Goal: Task Accomplishment & Management: Complete application form

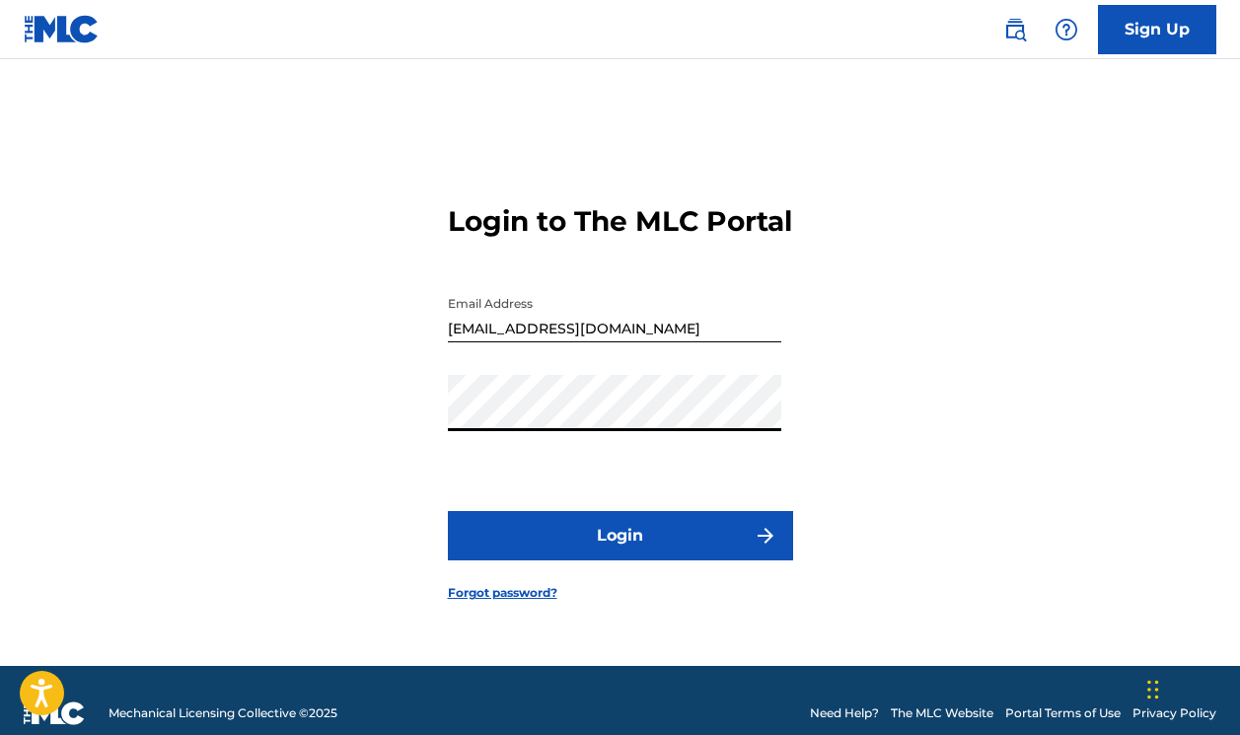
click at [646, 554] on button "Login" at bounding box center [620, 535] width 345 height 49
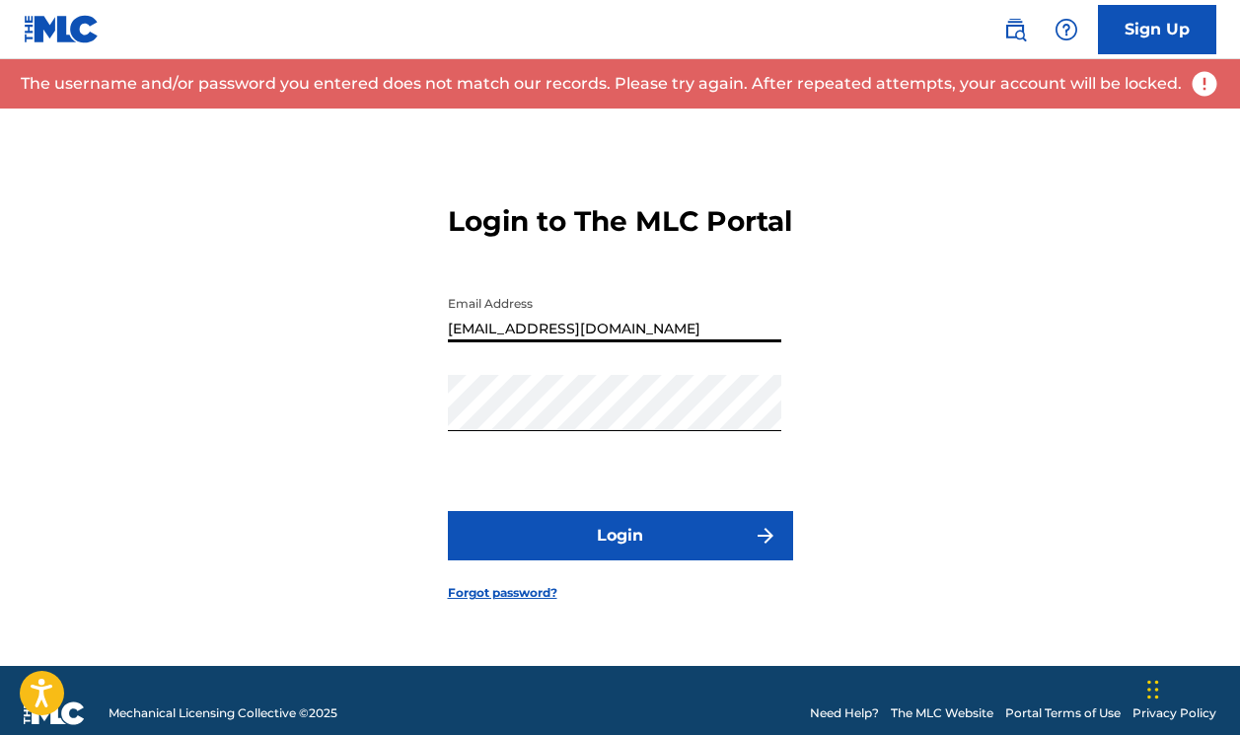
click at [470, 342] on input "[EMAIL_ADDRESS][DOMAIN_NAME]" at bounding box center [614, 314] width 333 height 56
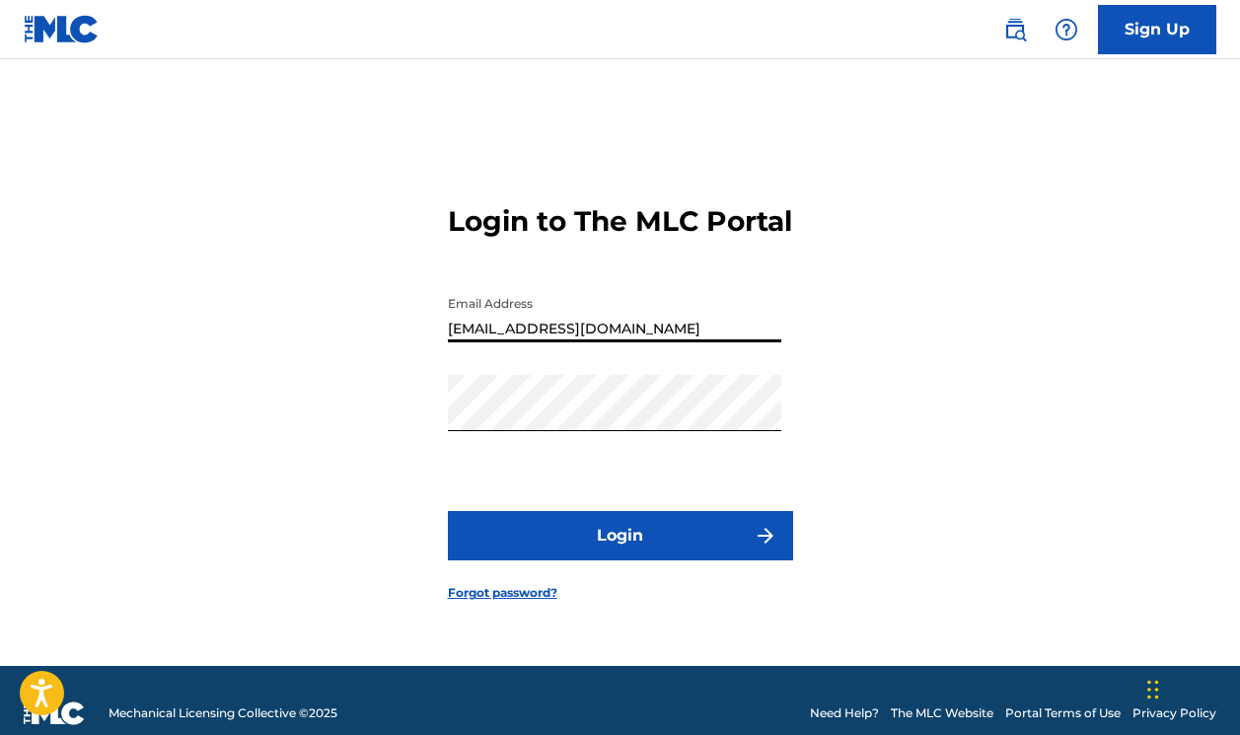
type input "[EMAIL_ADDRESS][DOMAIN_NAME]"
click at [585, 540] on button "Login" at bounding box center [620, 535] width 345 height 49
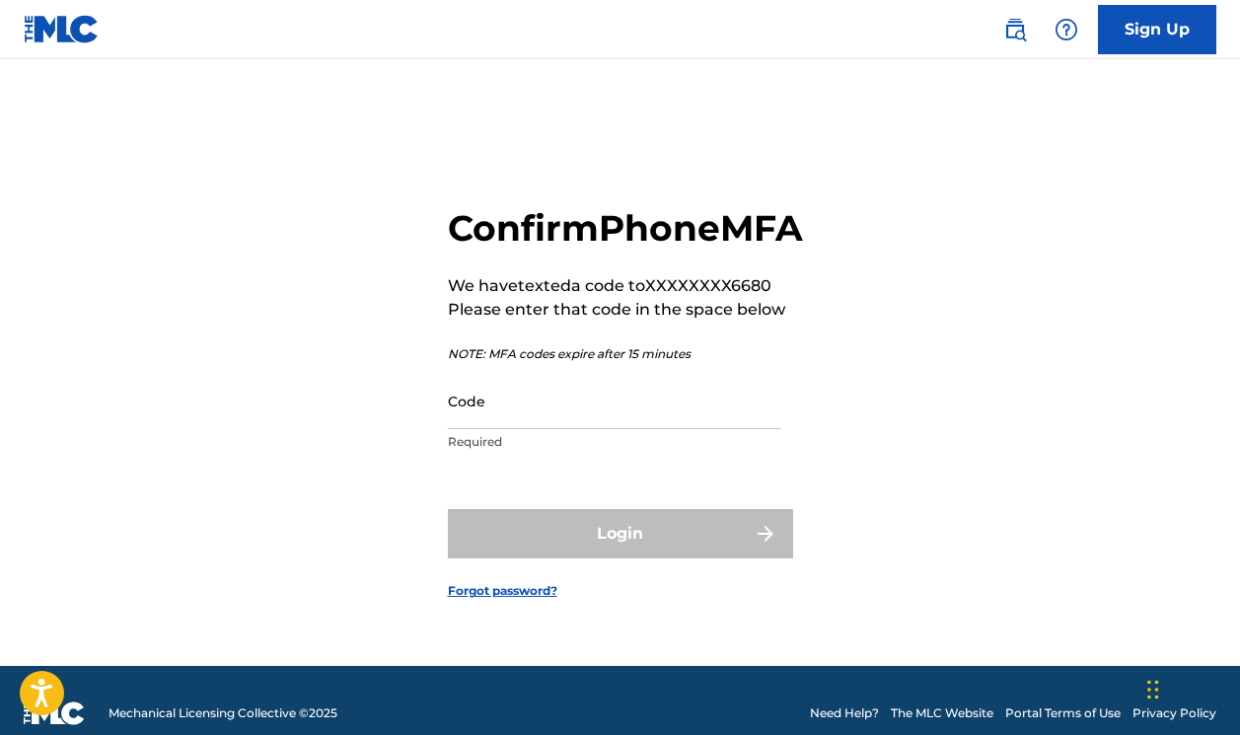
click at [546, 428] on input "Code" at bounding box center [614, 401] width 333 height 56
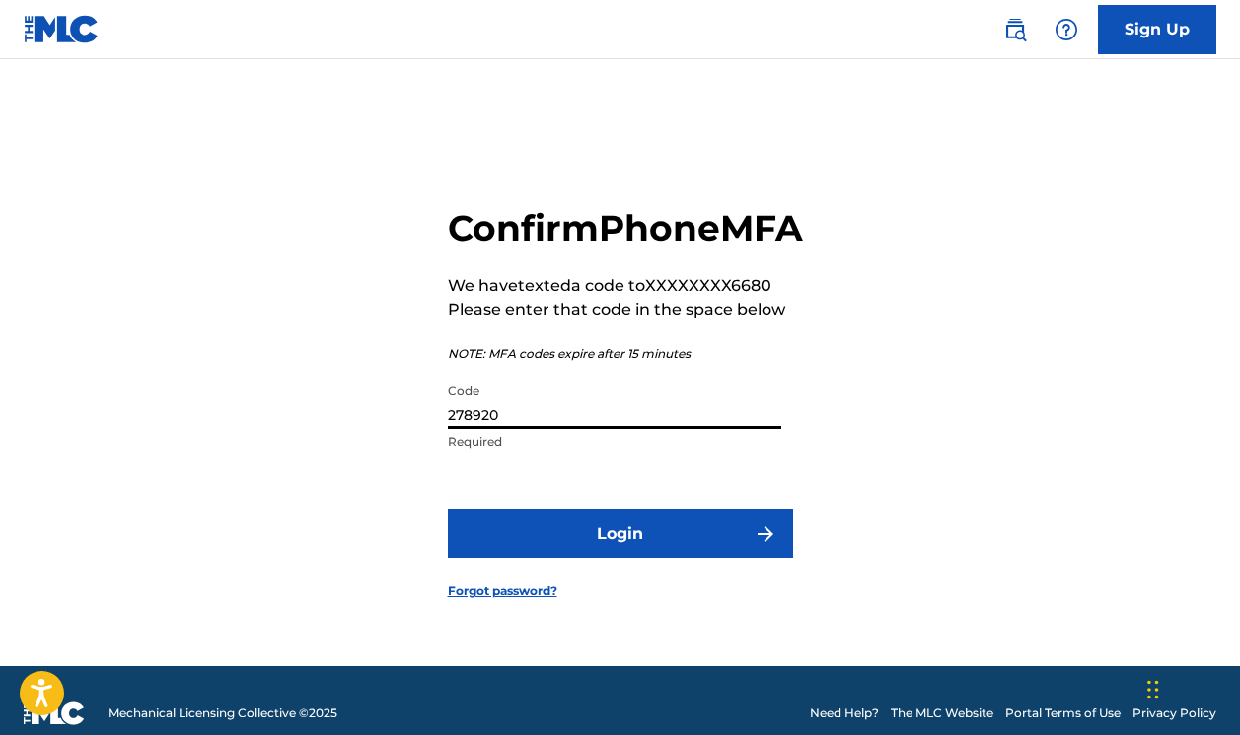
type input "278920"
click at [585, 547] on button "Login" at bounding box center [620, 533] width 345 height 49
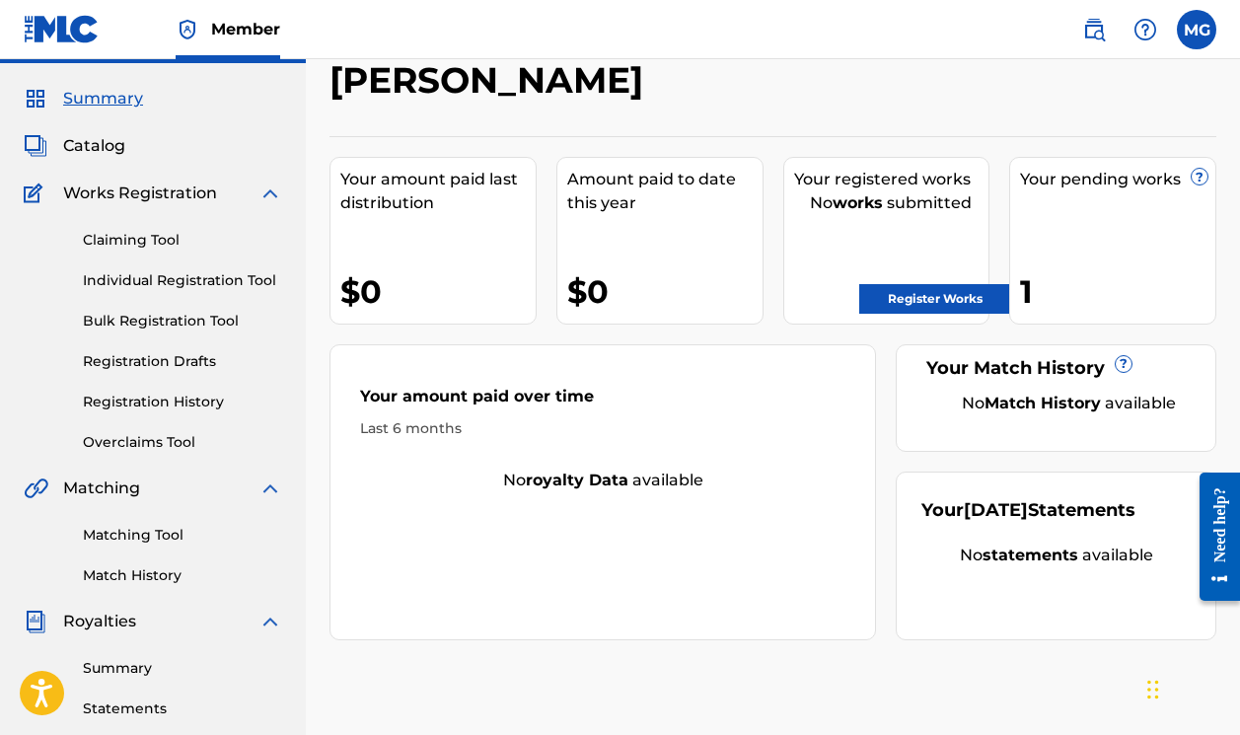
scroll to position [52, 0]
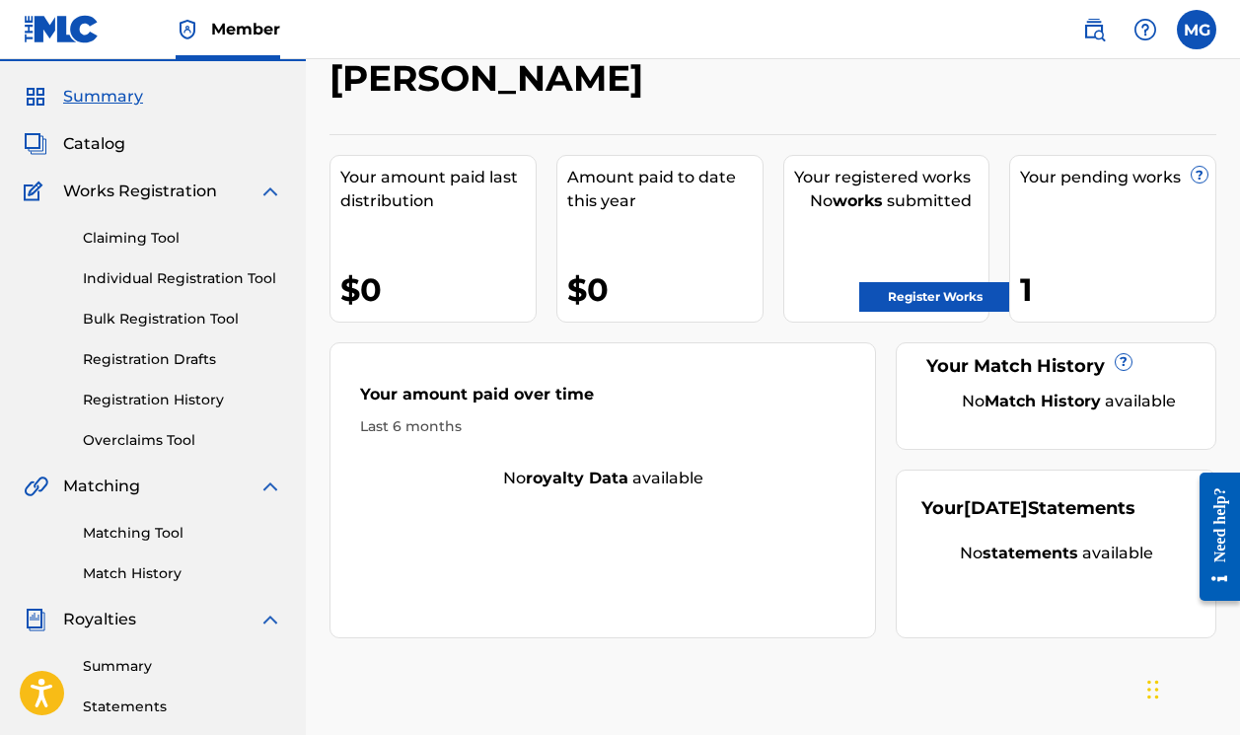
click at [1094, 272] on div "1" at bounding box center [1117, 289] width 195 height 44
click at [971, 294] on link "Register Works" at bounding box center [935, 297] width 152 height 30
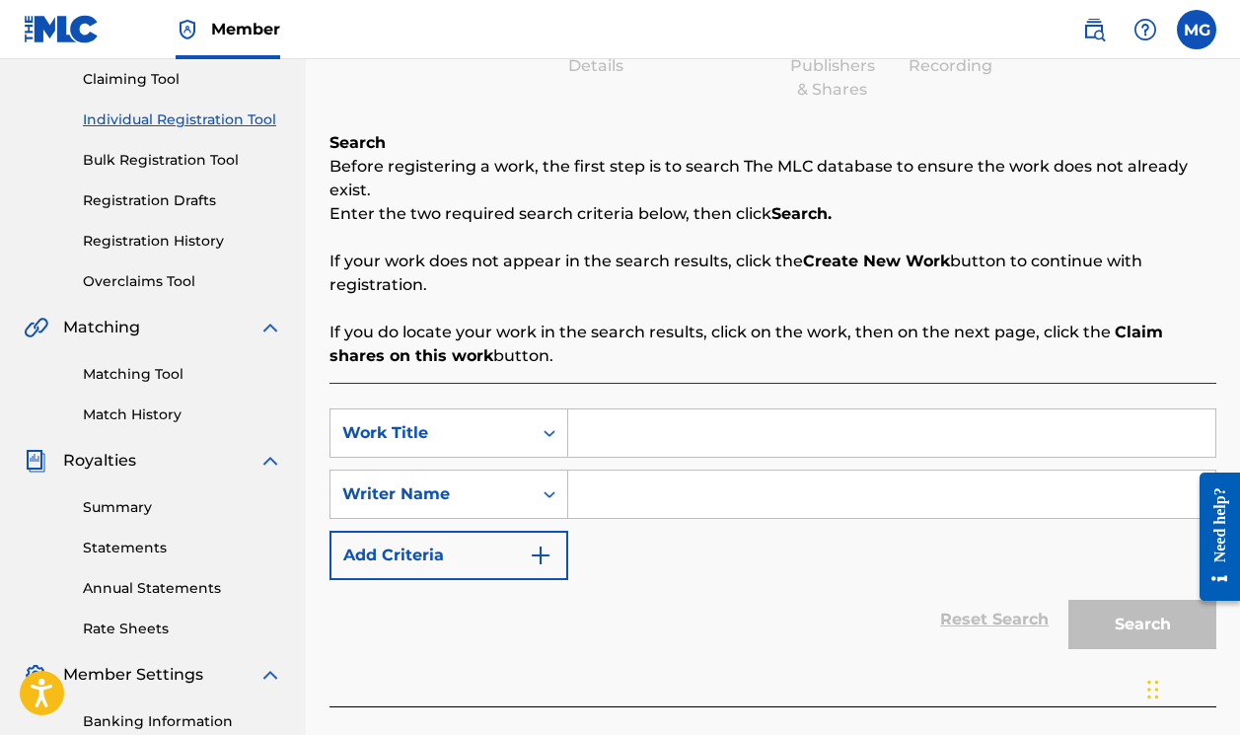
scroll to position [211, 0]
click at [734, 433] on input "Search Form" at bounding box center [891, 432] width 647 height 47
type input "Throw it back"
click at [715, 494] on input "Search Form" at bounding box center [891, 493] width 647 height 47
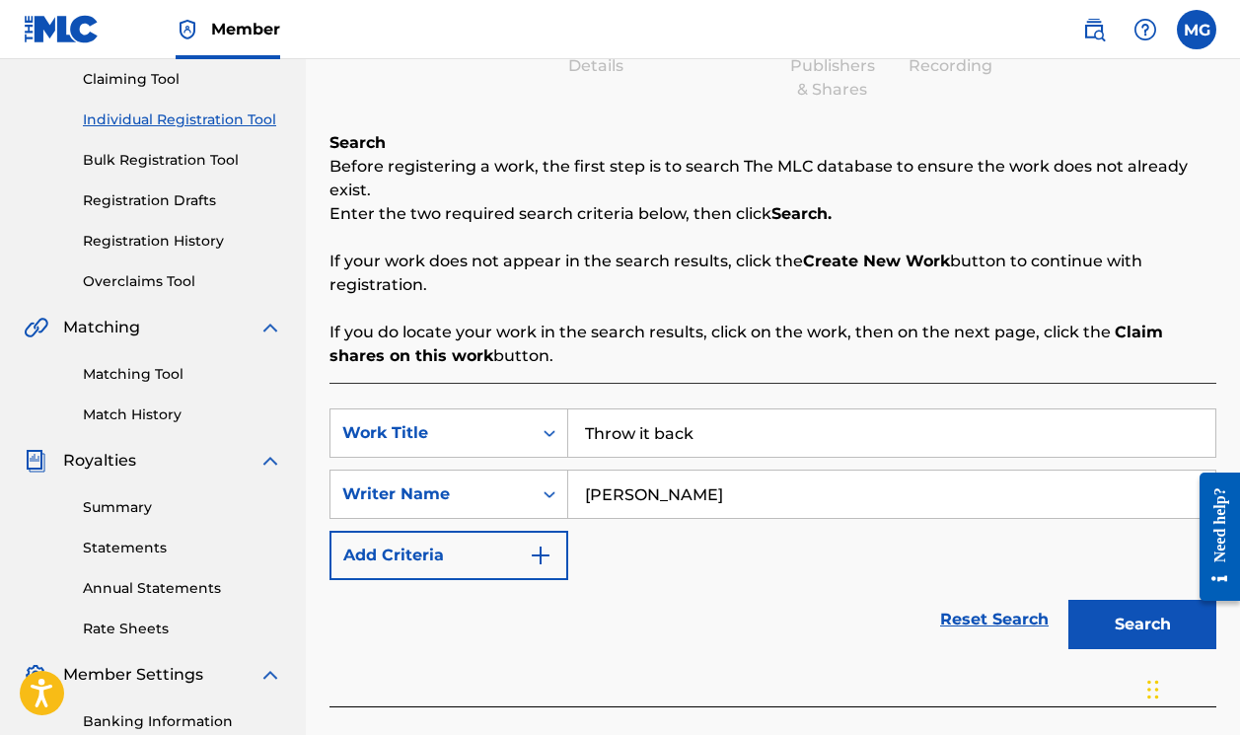
type input "[PERSON_NAME]"
click at [1110, 624] on button "Search" at bounding box center [1142, 624] width 148 height 49
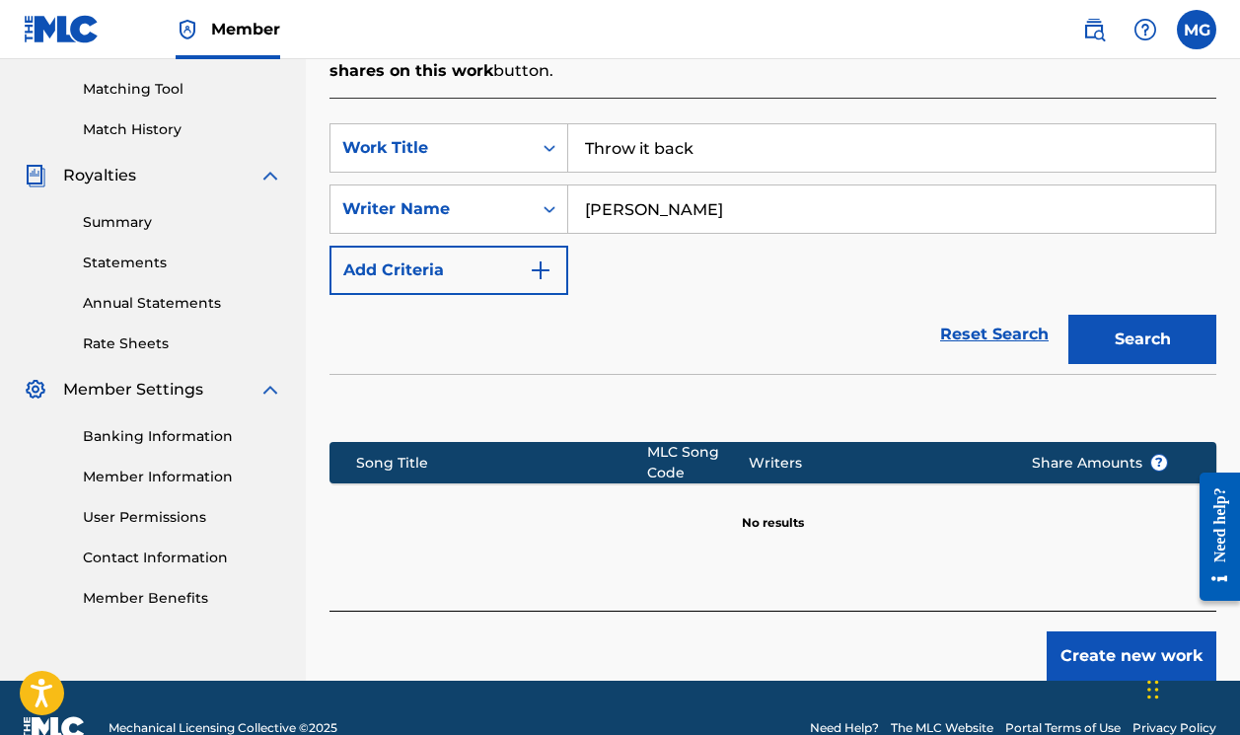
scroll to position [504, 0]
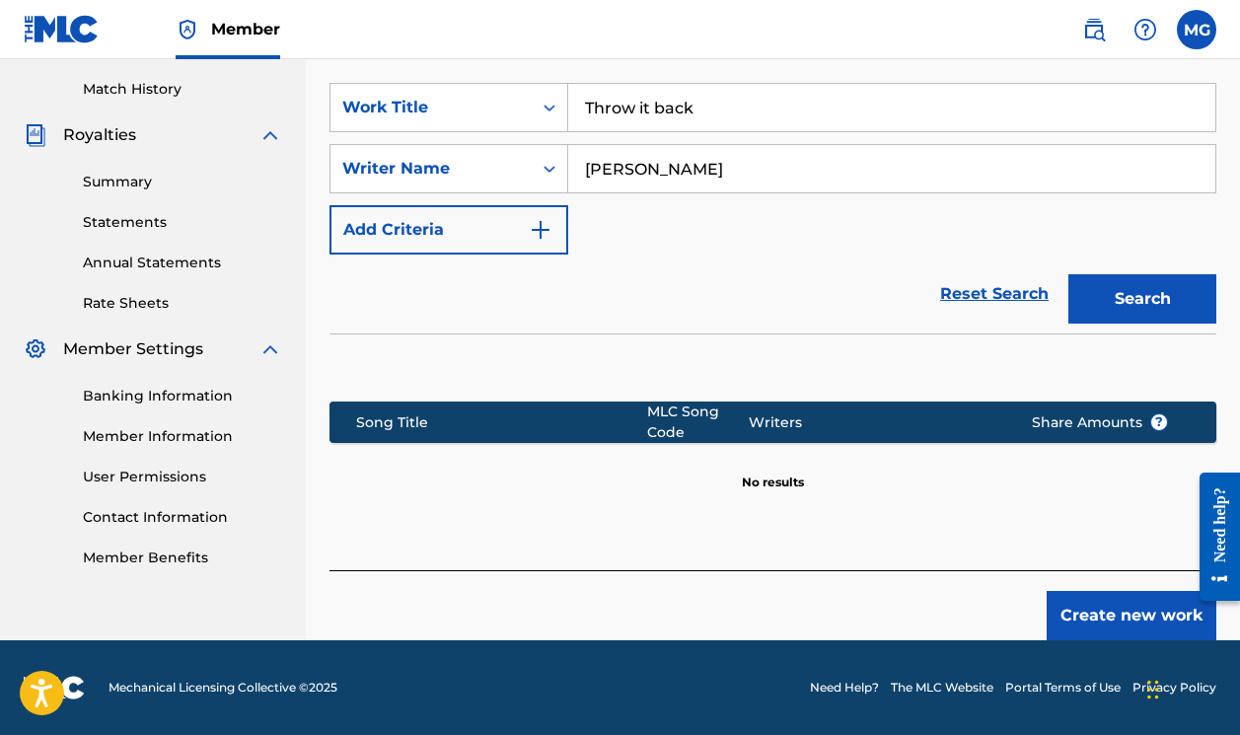
click at [1096, 604] on button "Create new work" at bounding box center [1131, 615] width 170 height 49
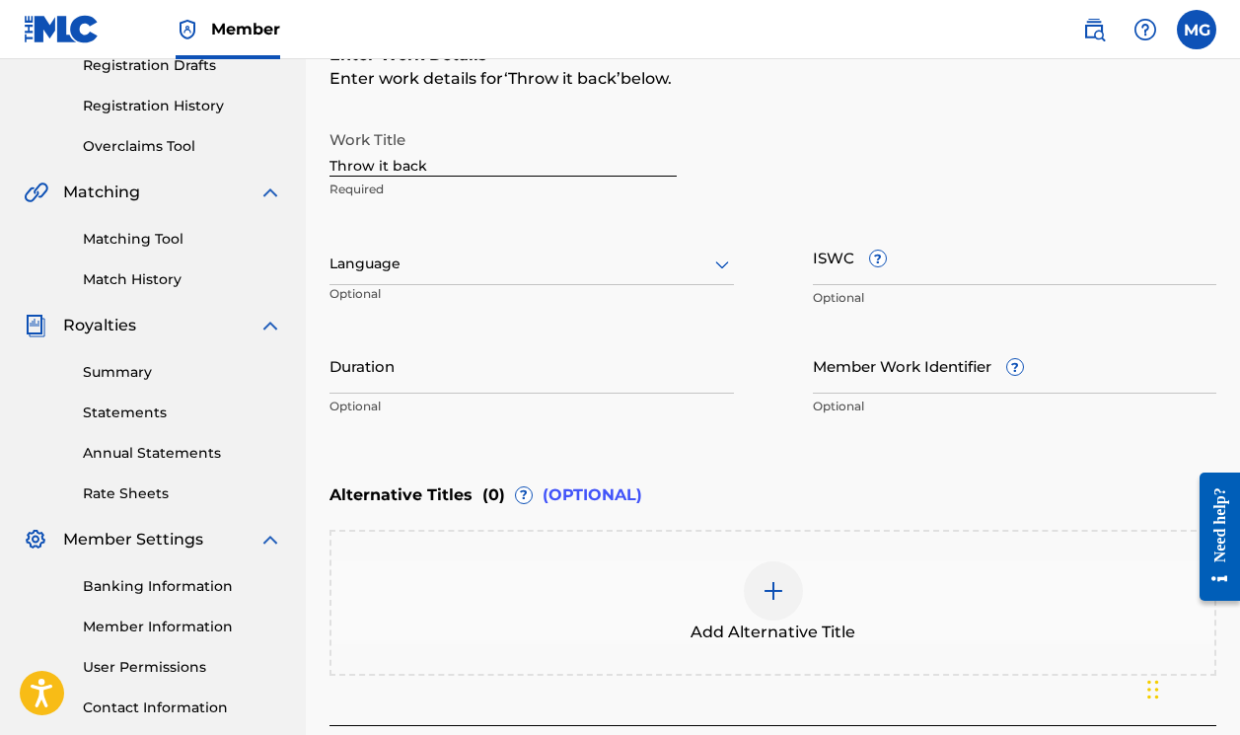
scroll to position [342, 0]
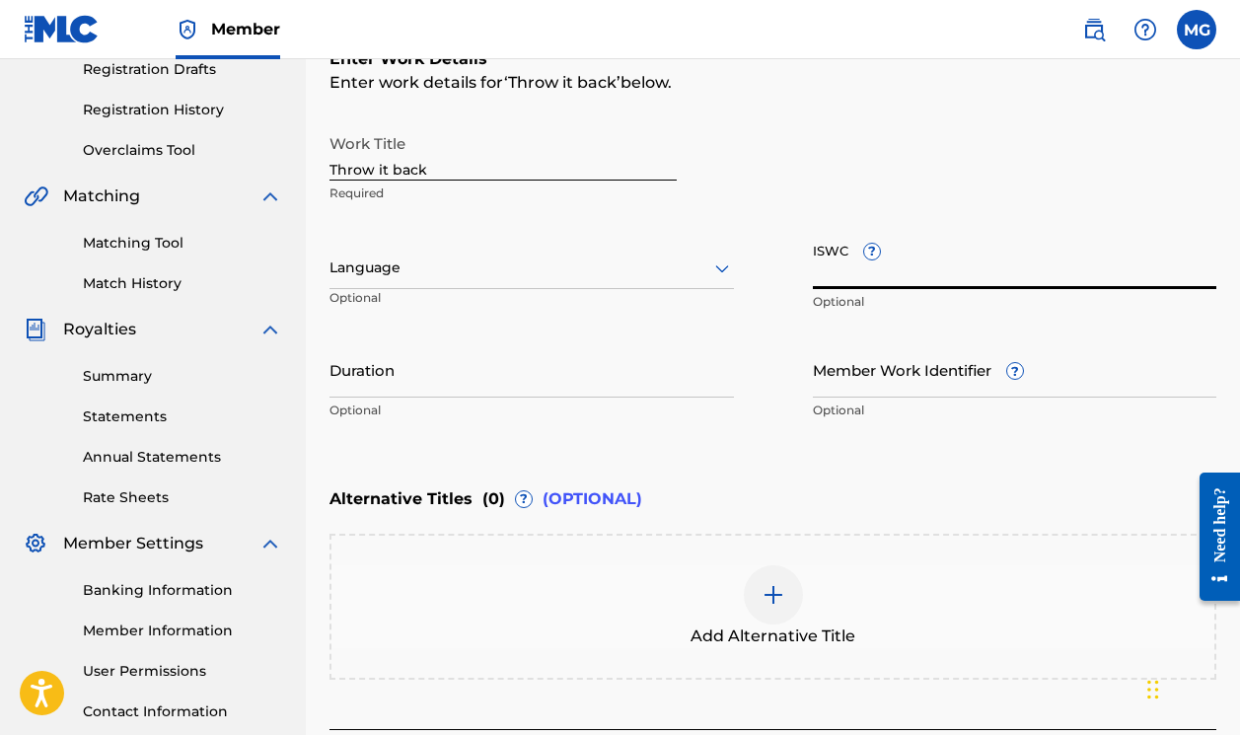
click at [907, 270] on input "ISWC ?" at bounding box center [1015, 261] width 404 height 56
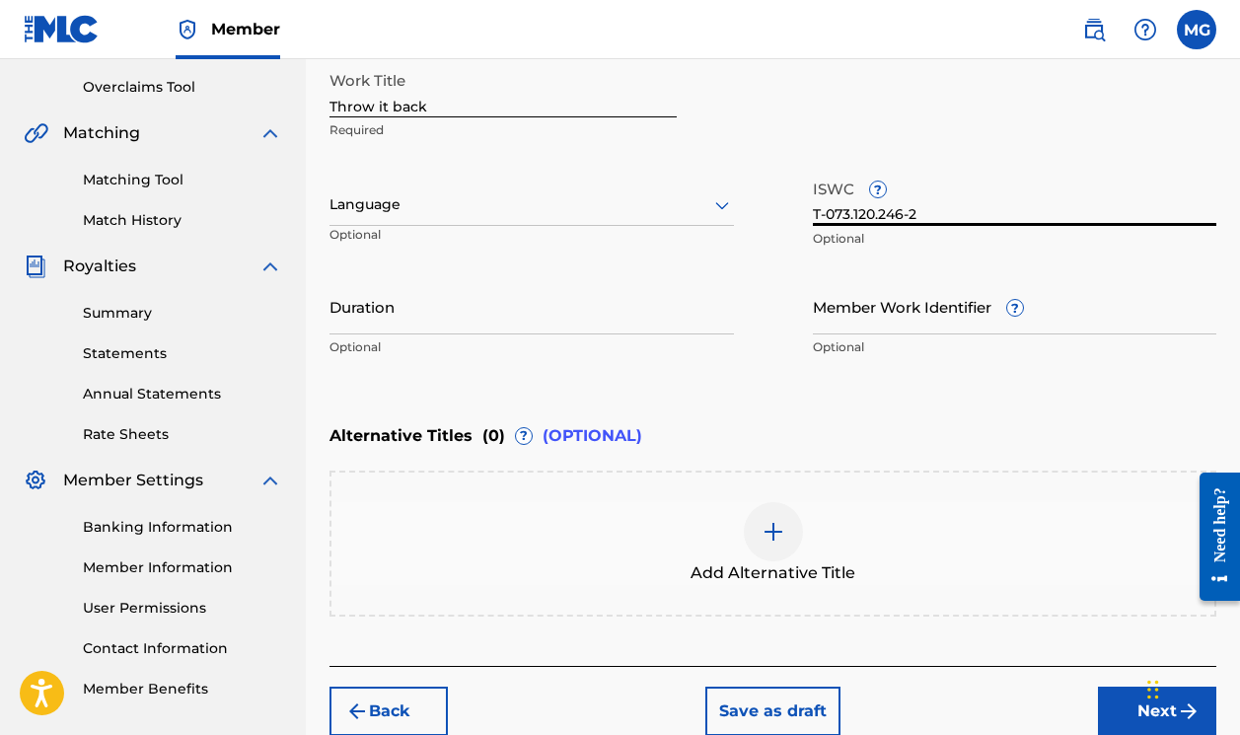
scroll to position [471, 0]
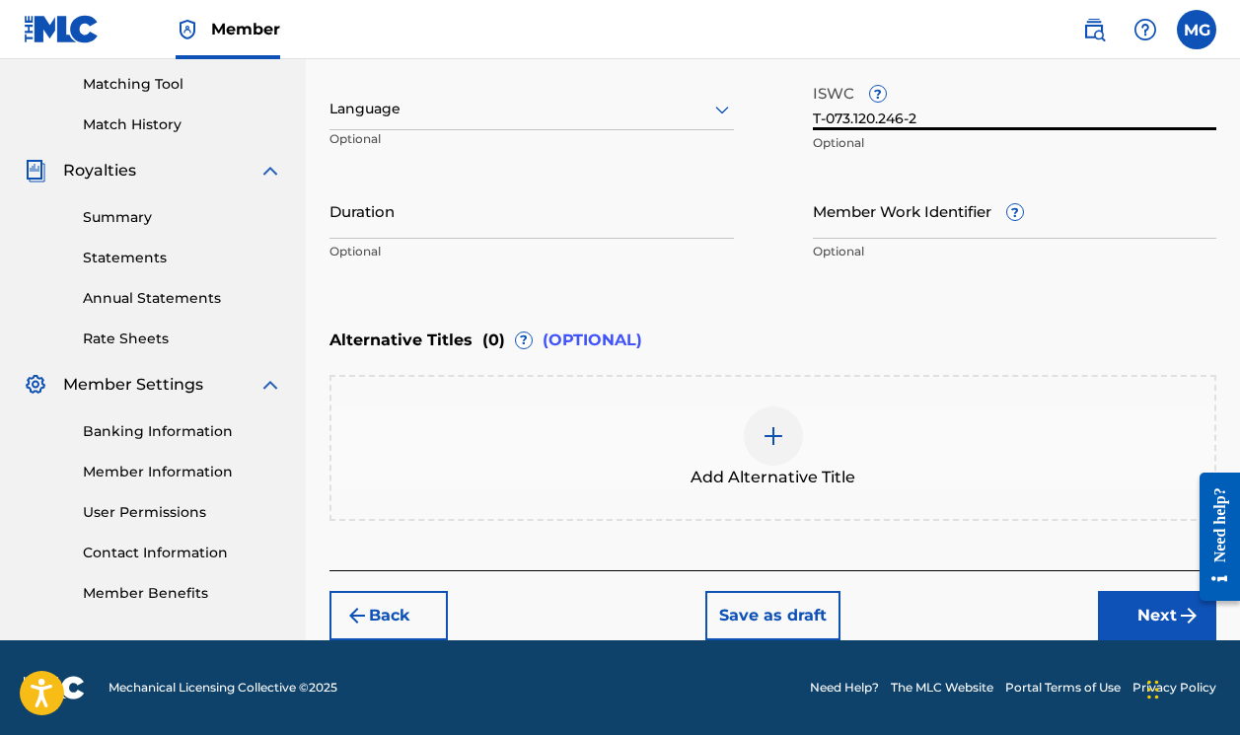
type input "T-073.120.246-2"
click at [1145, 613] on button "Next" at bounding box center [1157, 615] width 118 height 49
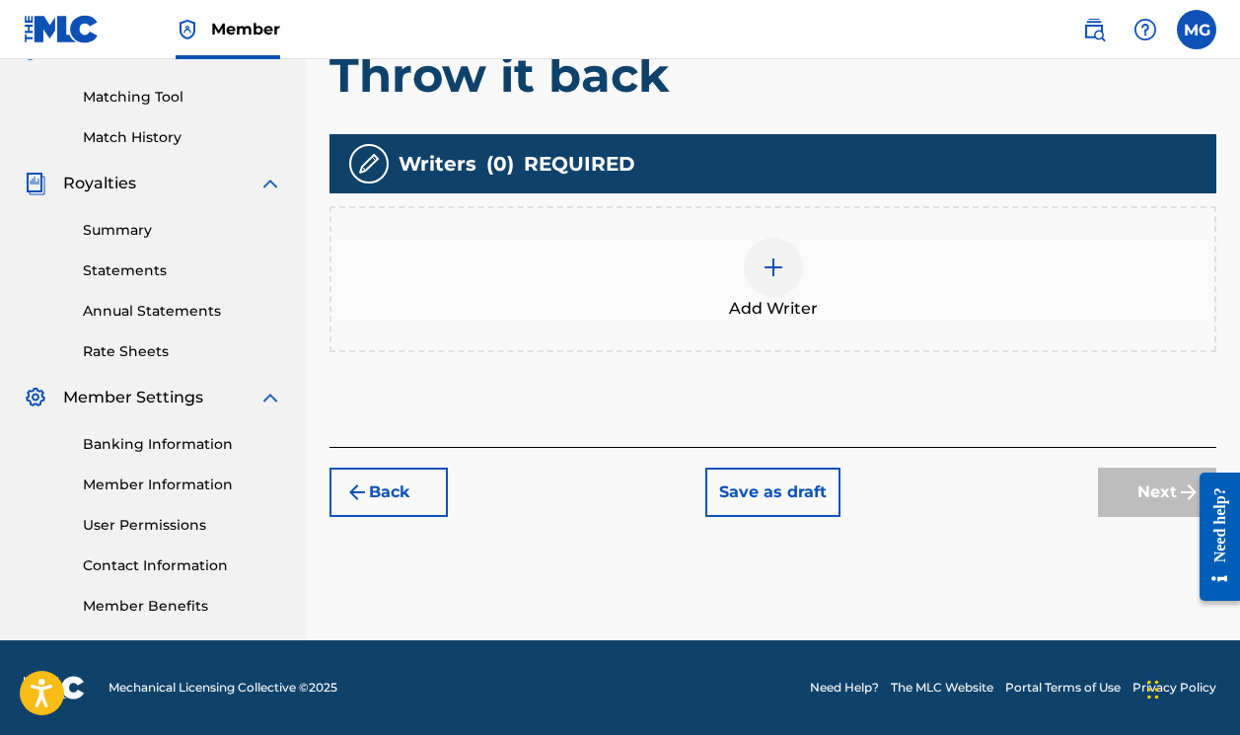
scroll to position [488, 0]
click at [777, 259] on img at bounding box center [773, 267] width 24 height 24
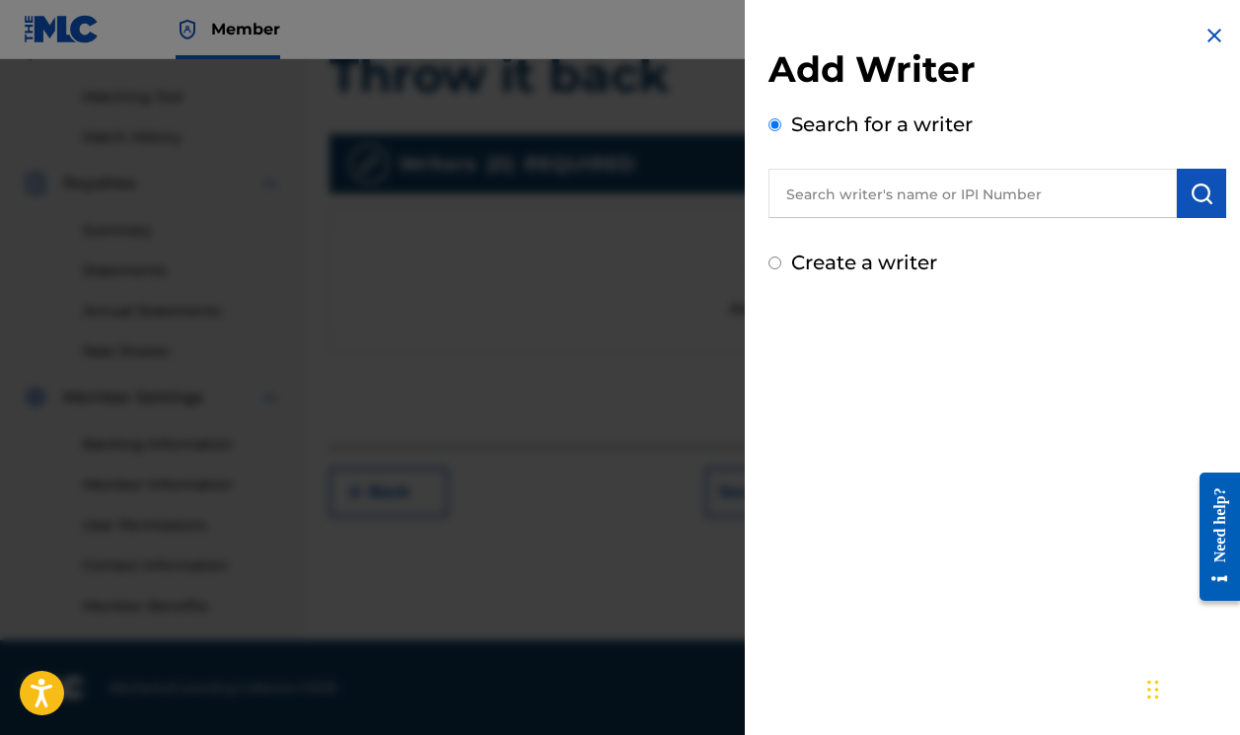
click at [898, 209] on input "text" at bounding box center [972, 193] width 408 height 49
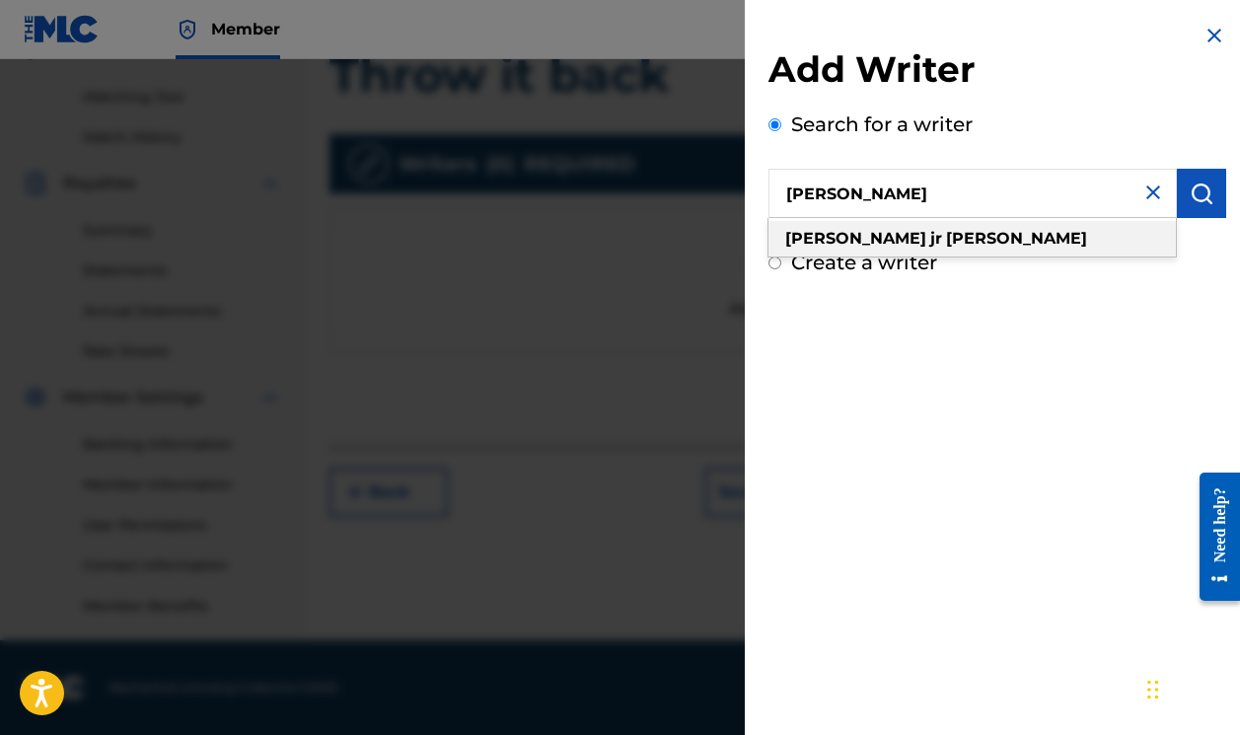
click at [824, 247] on strong "[PERSON_NAME]" at bounding box center [855, 238] width 141 height 19
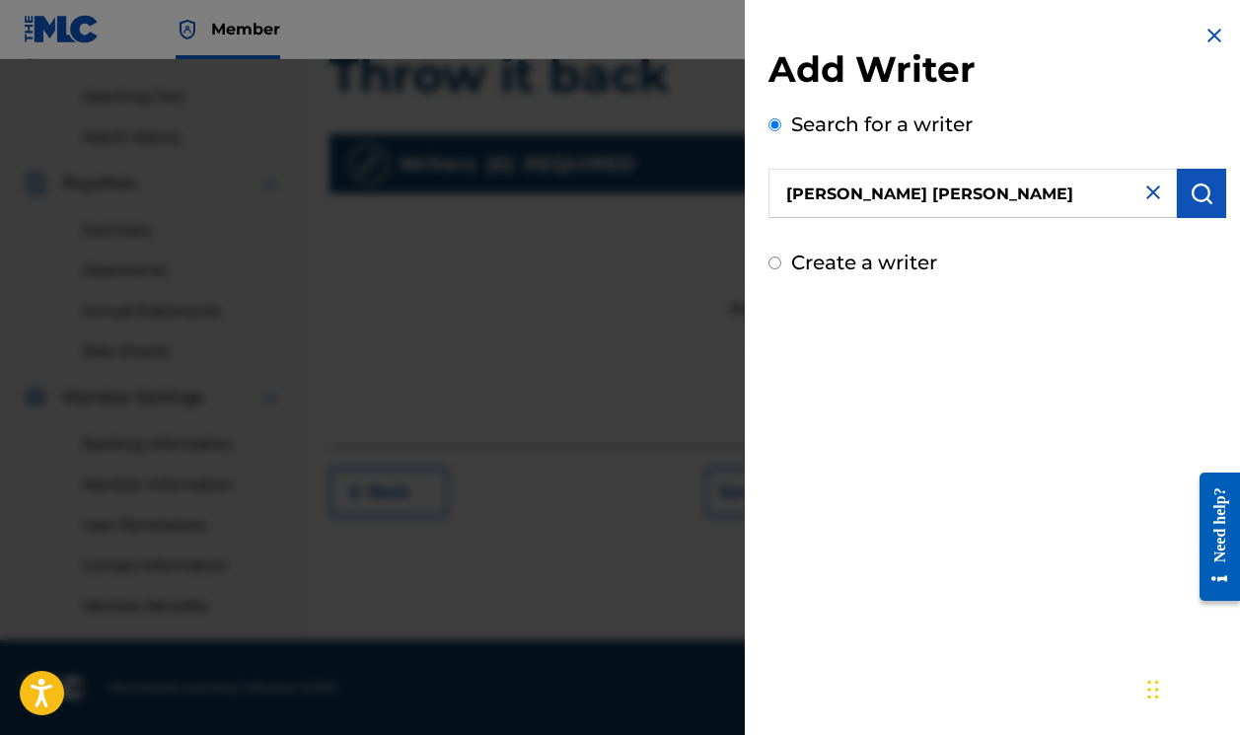
click at [850, 193] on input "[PERSON_NAME] [PERSON_NAME]" at bounding box center [972, 193] width 408 height 49
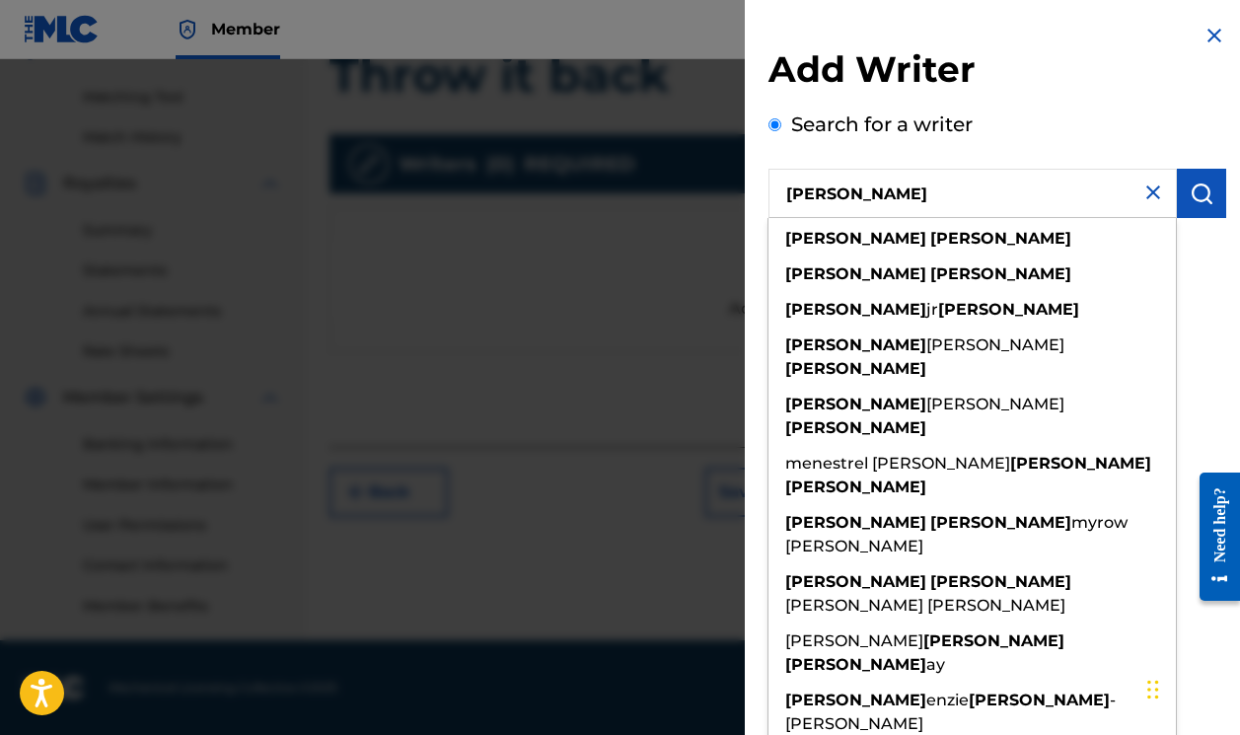
click at [973, 202] on input "[PERSON_NAME]" at bounding box center [972, 193] width 408 height 49
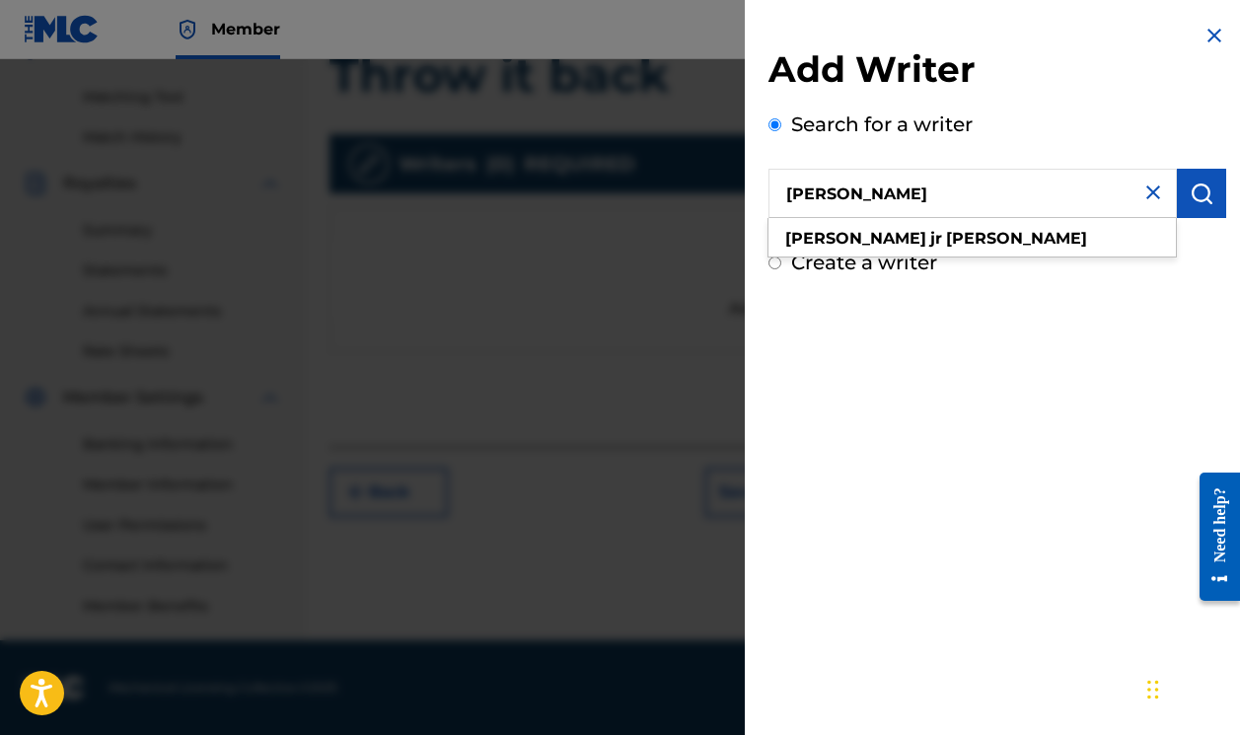
type input "[PERSON_NAME]"
click at [1195, 201] on img "submit" at bounding box center [1201, 193] width 24 height 24
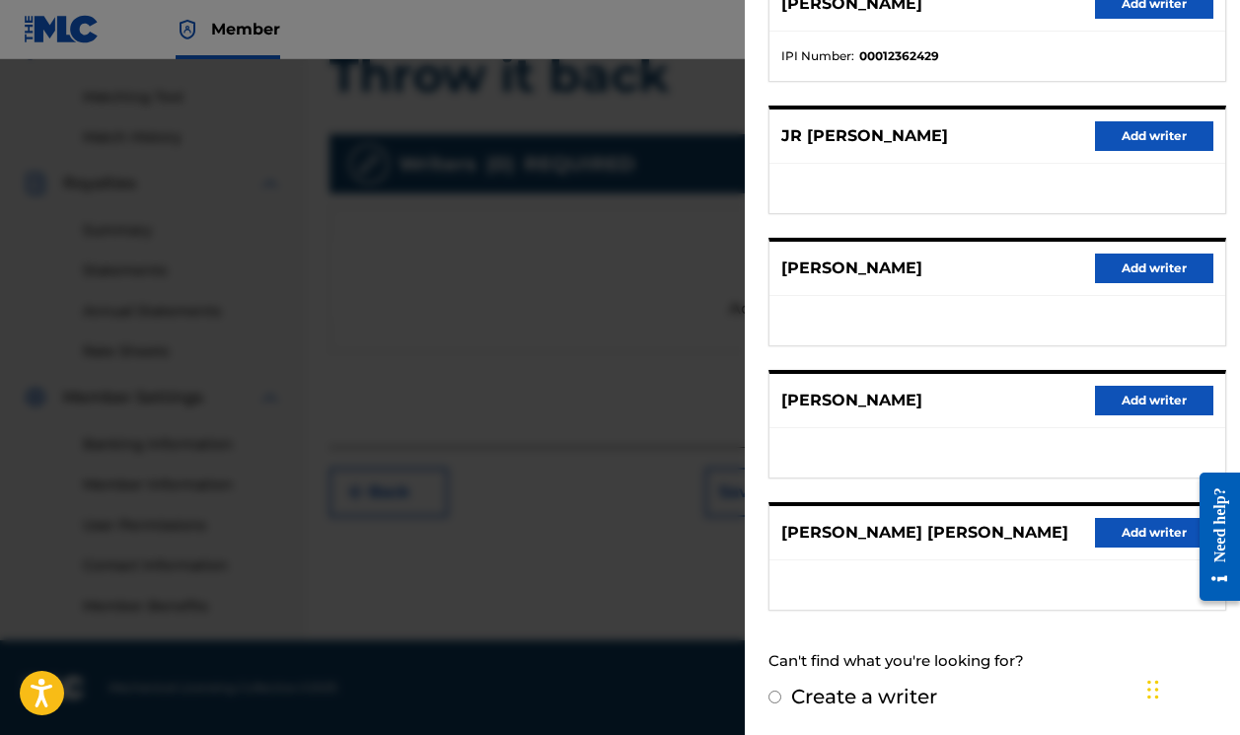
scroll to position [286, 0]
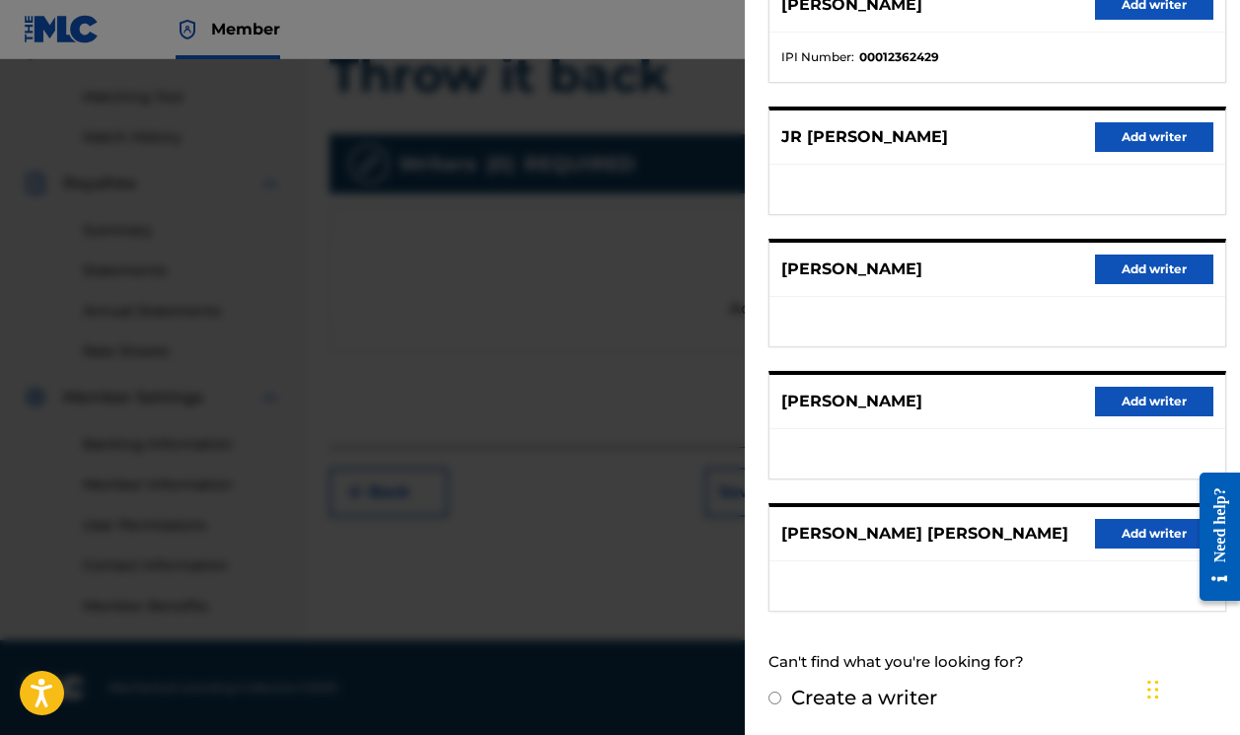
click at [776, 695] on input "Create a writer" at bounding box center [774, 697] width 13 height 13
radio input "false"
radio input "true"
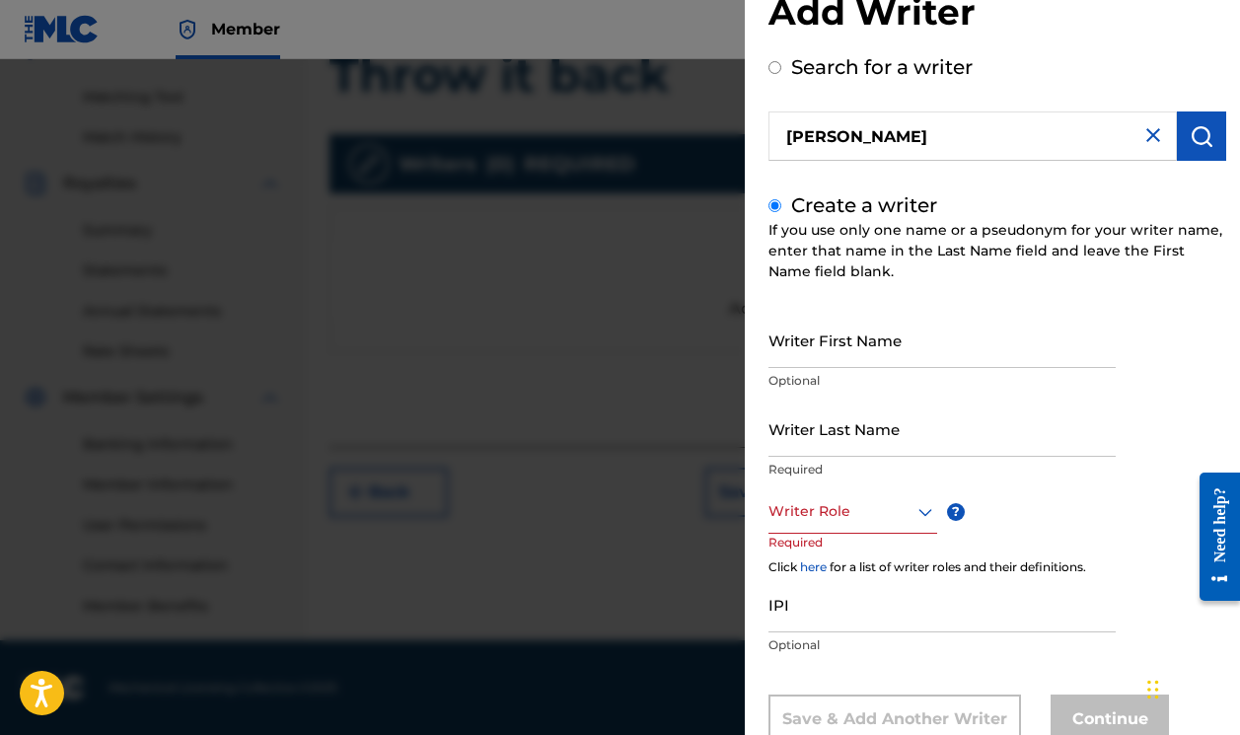
click at [867, 342] on input "Writer First Name" at bounding box center [941, 340] width 347 height 56
type input "[PERSON_NAME]"
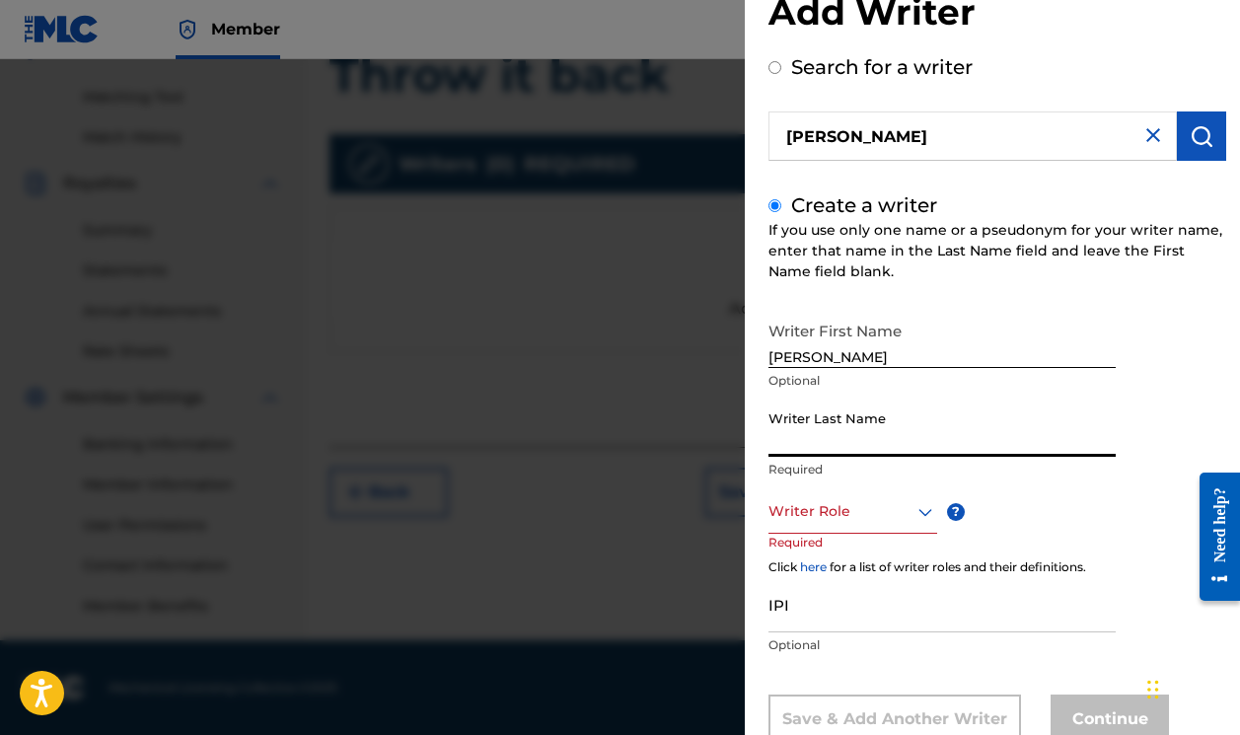
click at [894, 427] on input "Writer Last Name" at bounding box center [941, 428] width 347 height 56
type input "[PERSON_NAME]"
click at [888, 514] on div "Writer Role" at bounding box center [852, 511] width 169 height 44
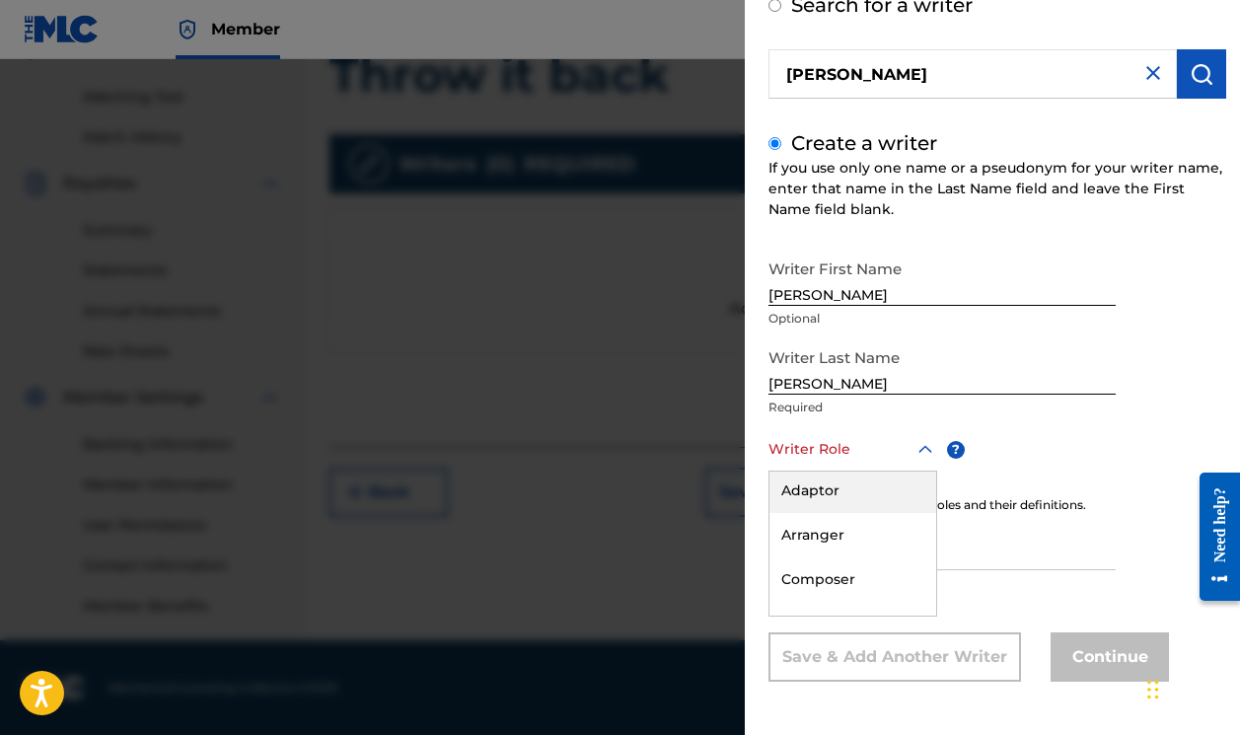
scroll to position [95, 0]
click at [836, 580] on div "Composer" at bounding box center [852, 576] width 167 height 44
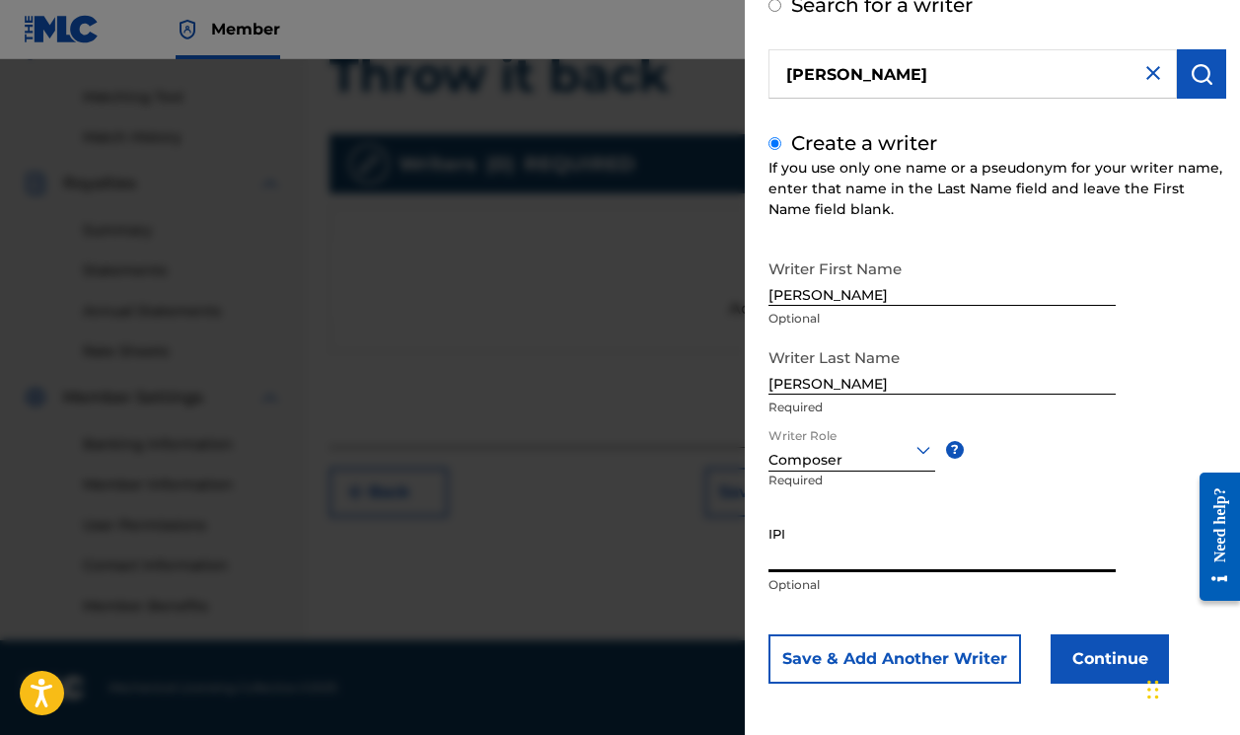
click at [826, 554] on input "IPI" at bounding box center [941, 544] width 347 height 56
type input "00445762341"
click at [1110, 672] on button "Continue" at bounding box center [1109, 658] width 118 height 49
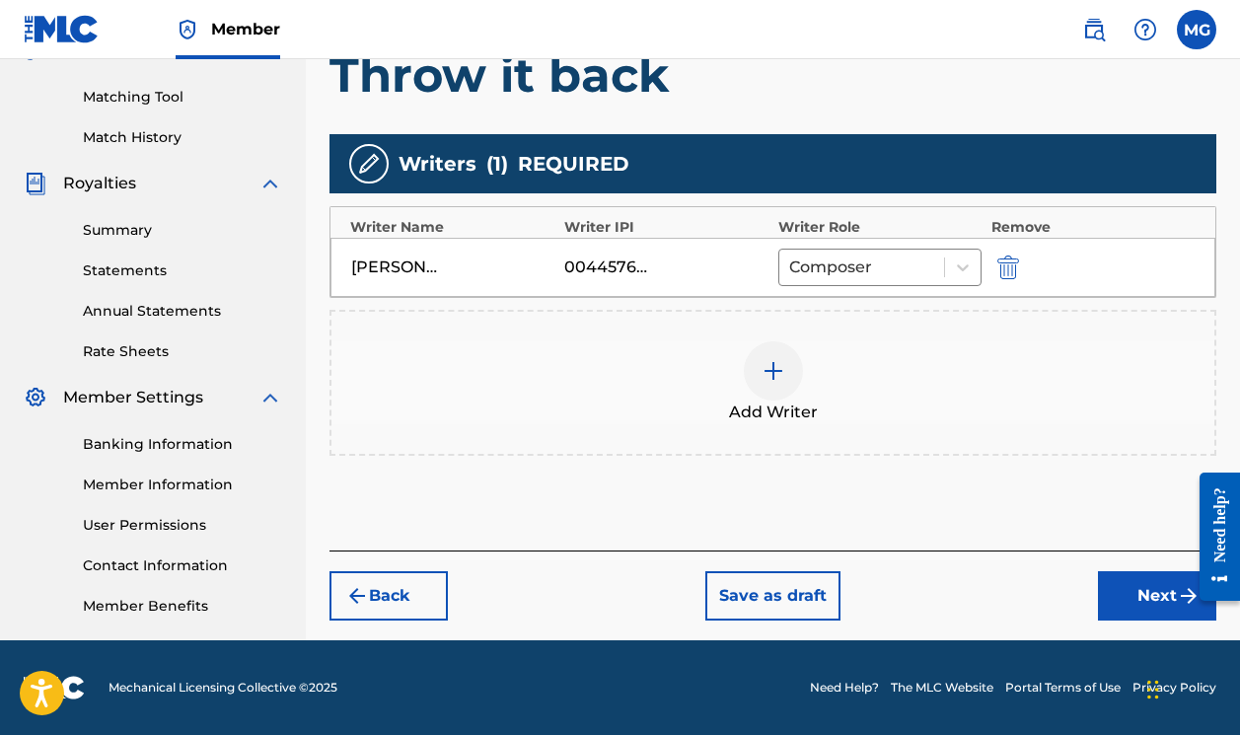
click at [780, 369] on img at bounding box center [773, 371] width 24 height 24
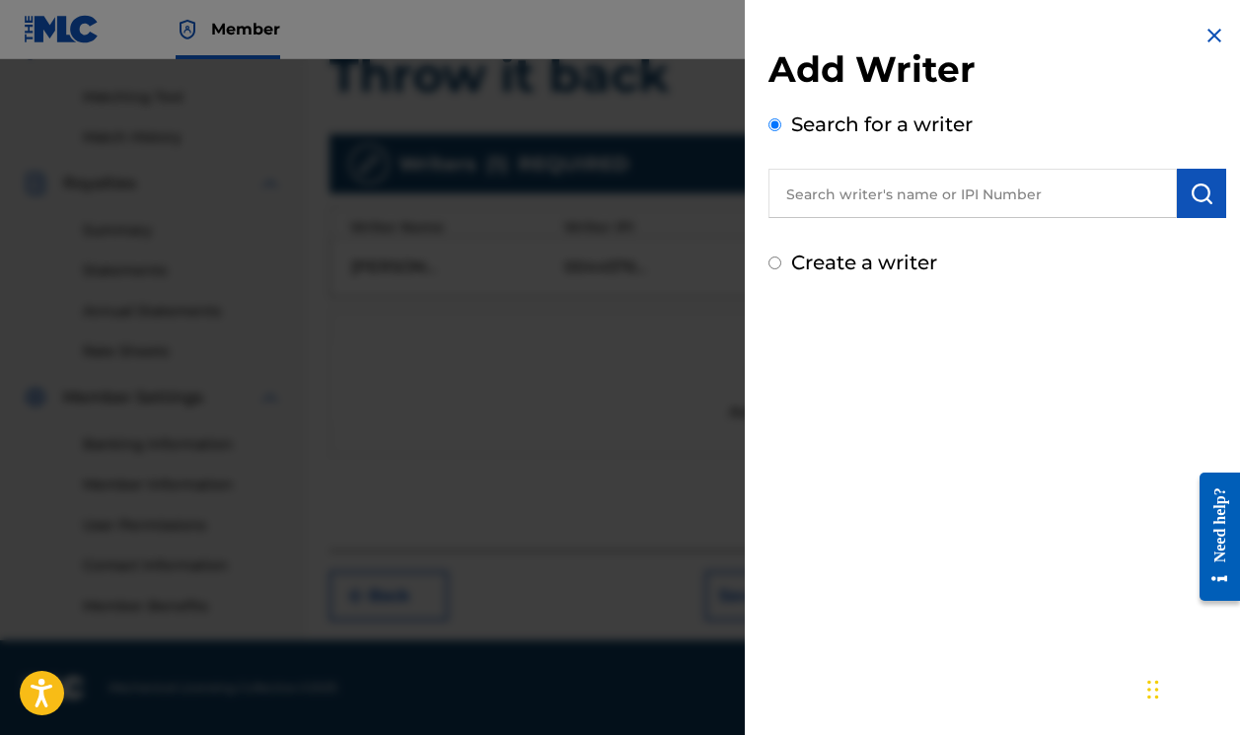
click at [807, 207] on input "text" at bounding box center [972, 193] width 408 height 49
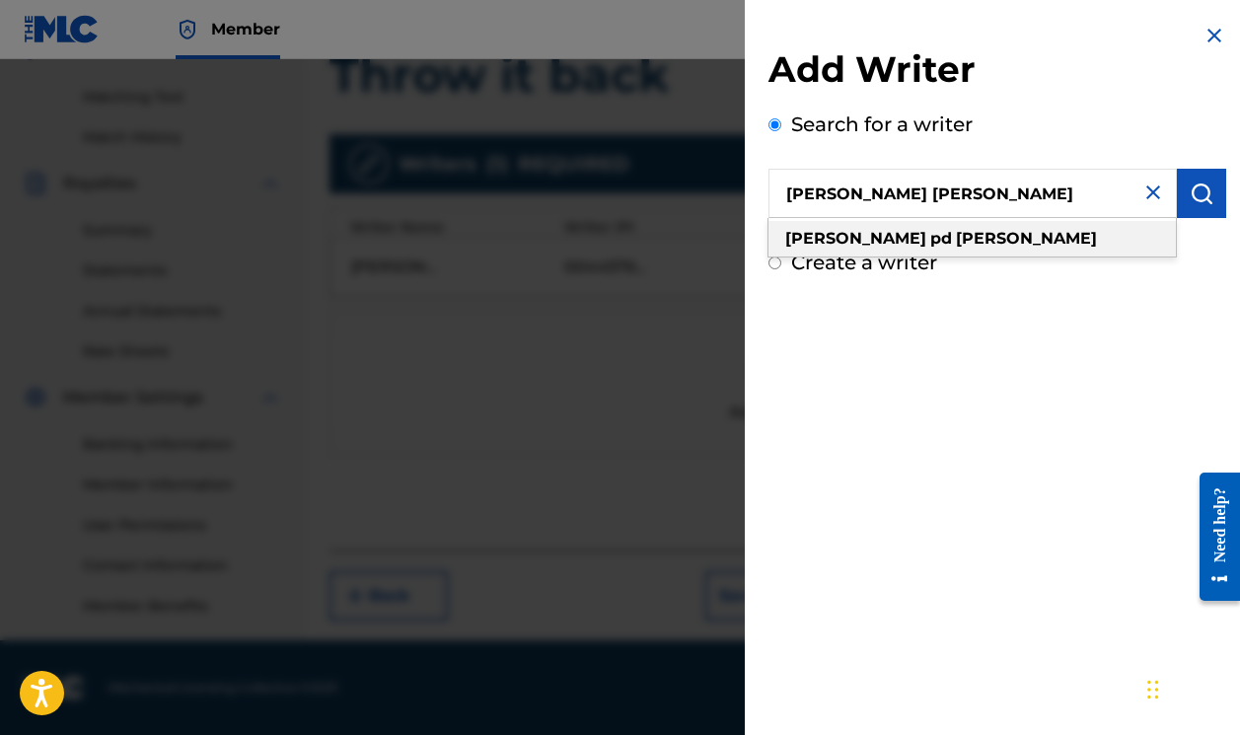
click at [933, 246] on div "[PERSON_NAME] [PERSON_NAME]" at bounding box center [971, 239] width 407 height 36
type input "[PERSON_NAME] [PERSON_NAME]"
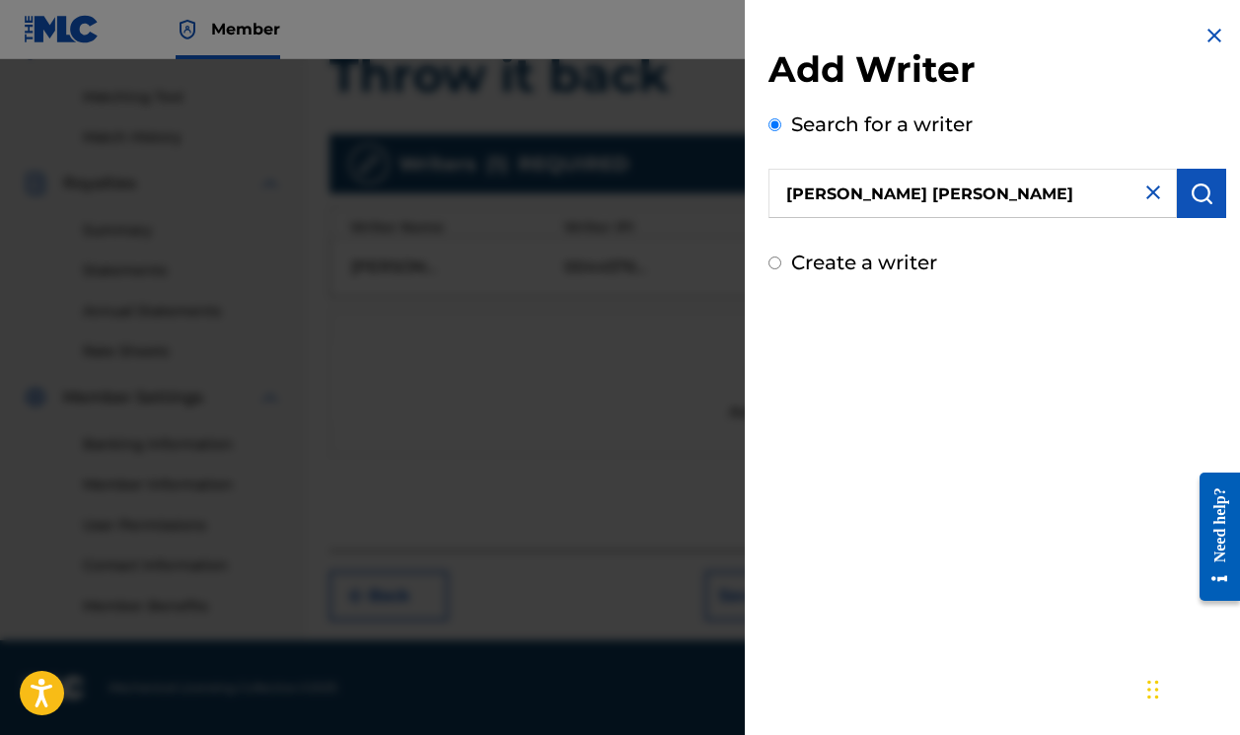
click at [1194, 200] on img "submit" at bounding box center [1201, 193] width 24 height 24
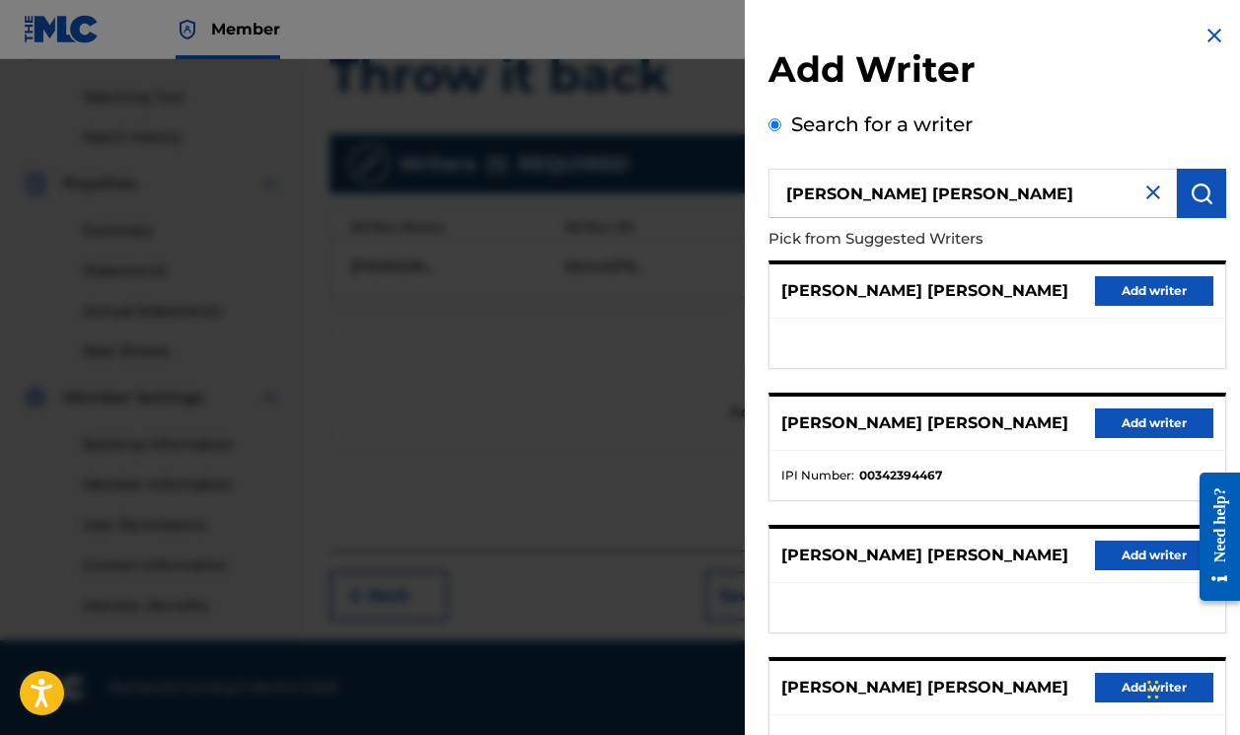
click at [1108, 424] on button "Add writer" at bounding box center [1154, 423] width 118 height 30
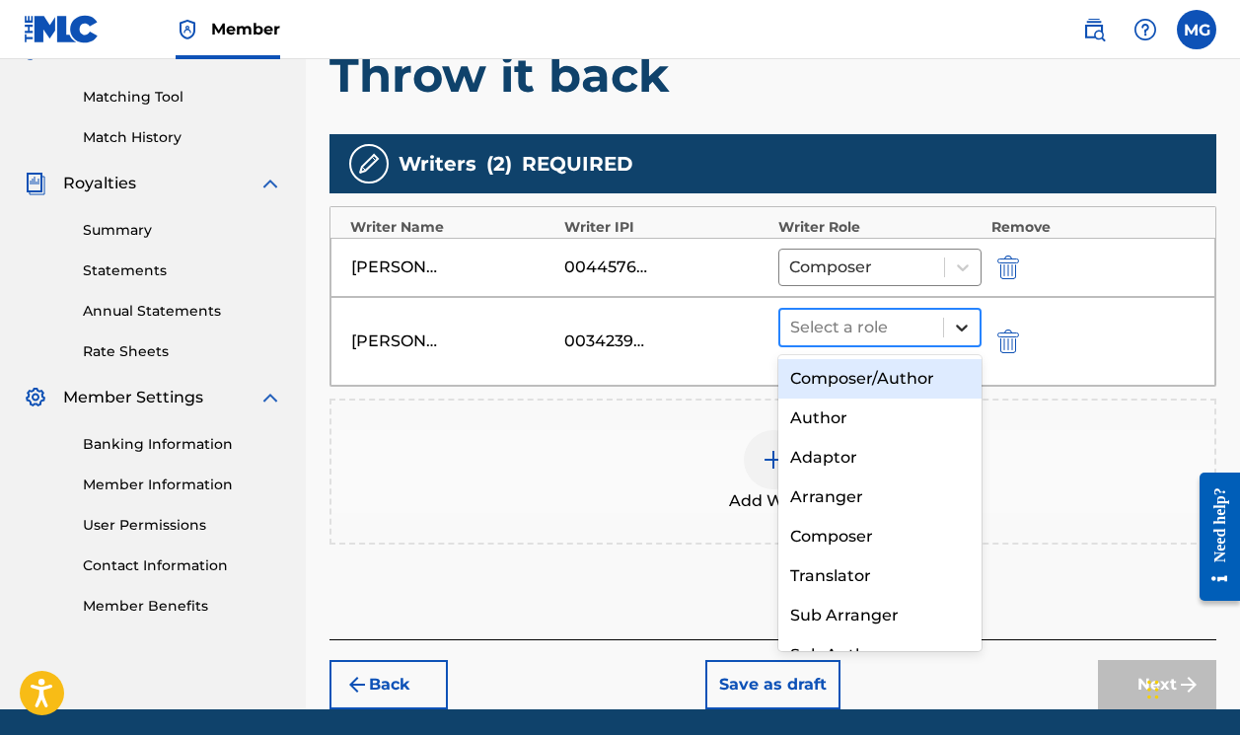
click at [959, 320] on icon at bounding box center [962, 328] width 20 height 20
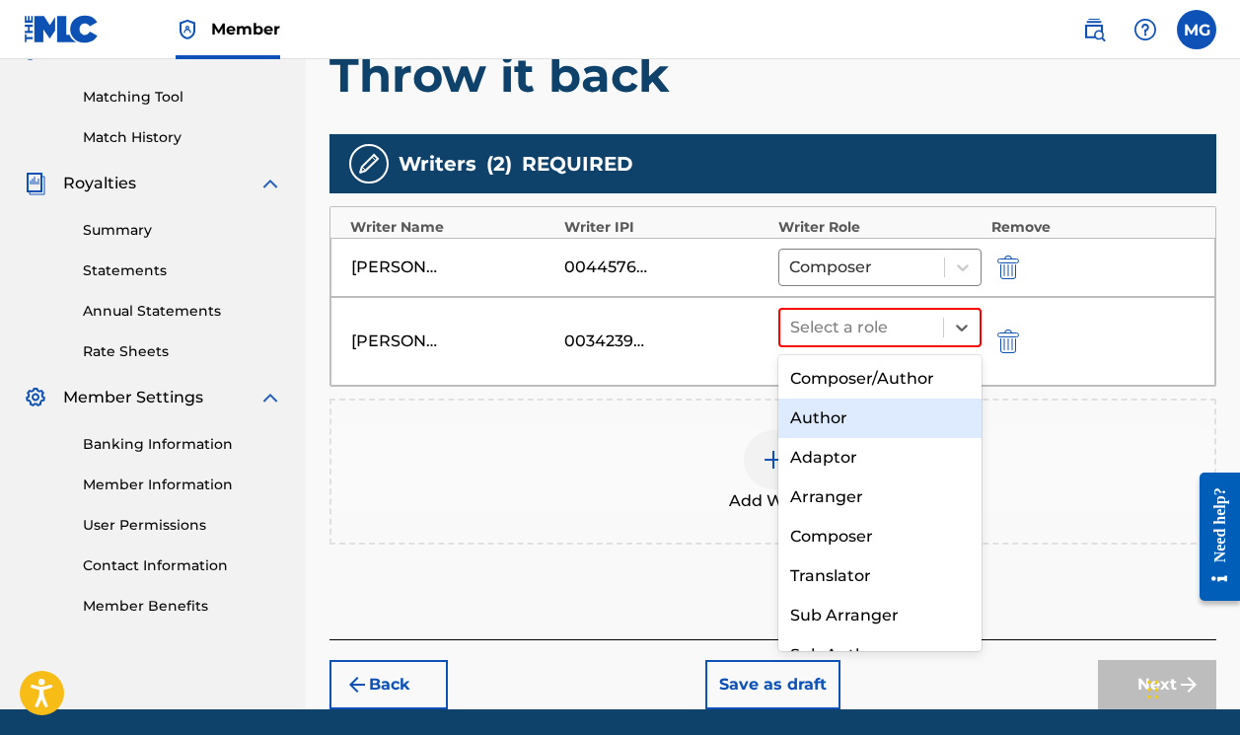
click at [882, 432] on div "Author" at bounding box center [879, 417] width 203 height 39
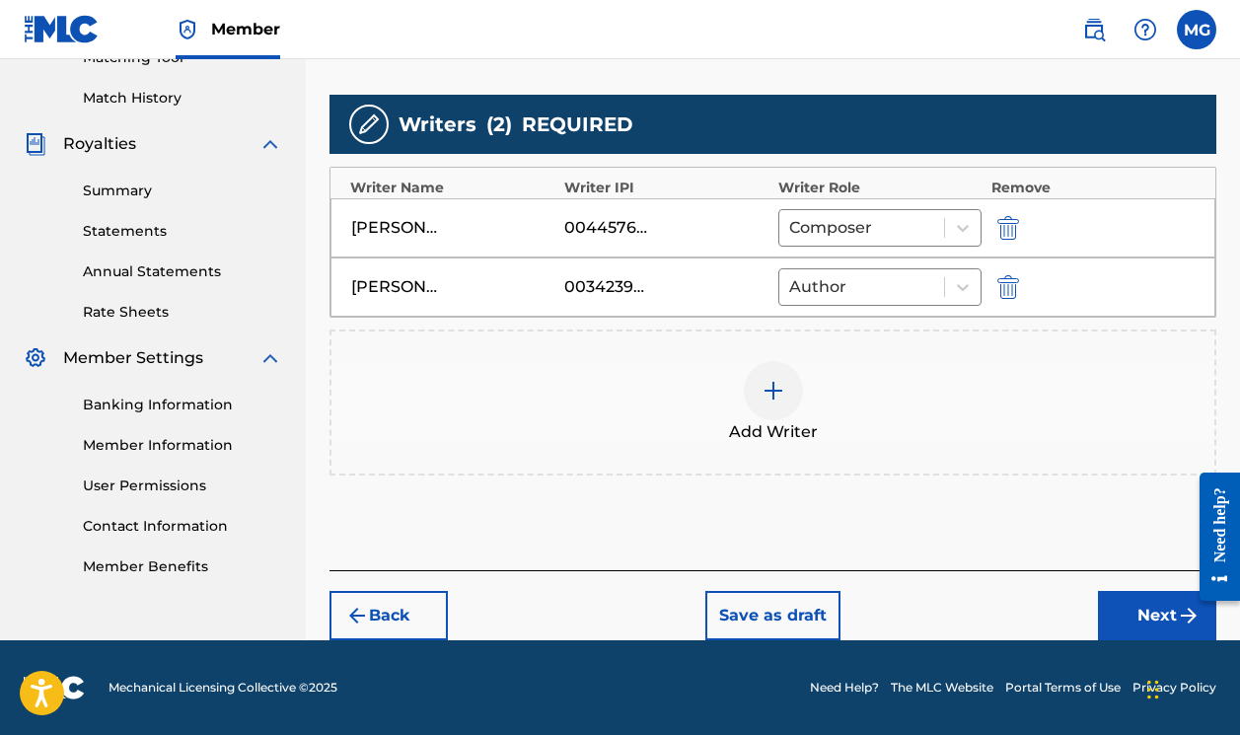
click at [1099, 621] on button "Next" at bounding box center [1157, 615] width 118 height 49
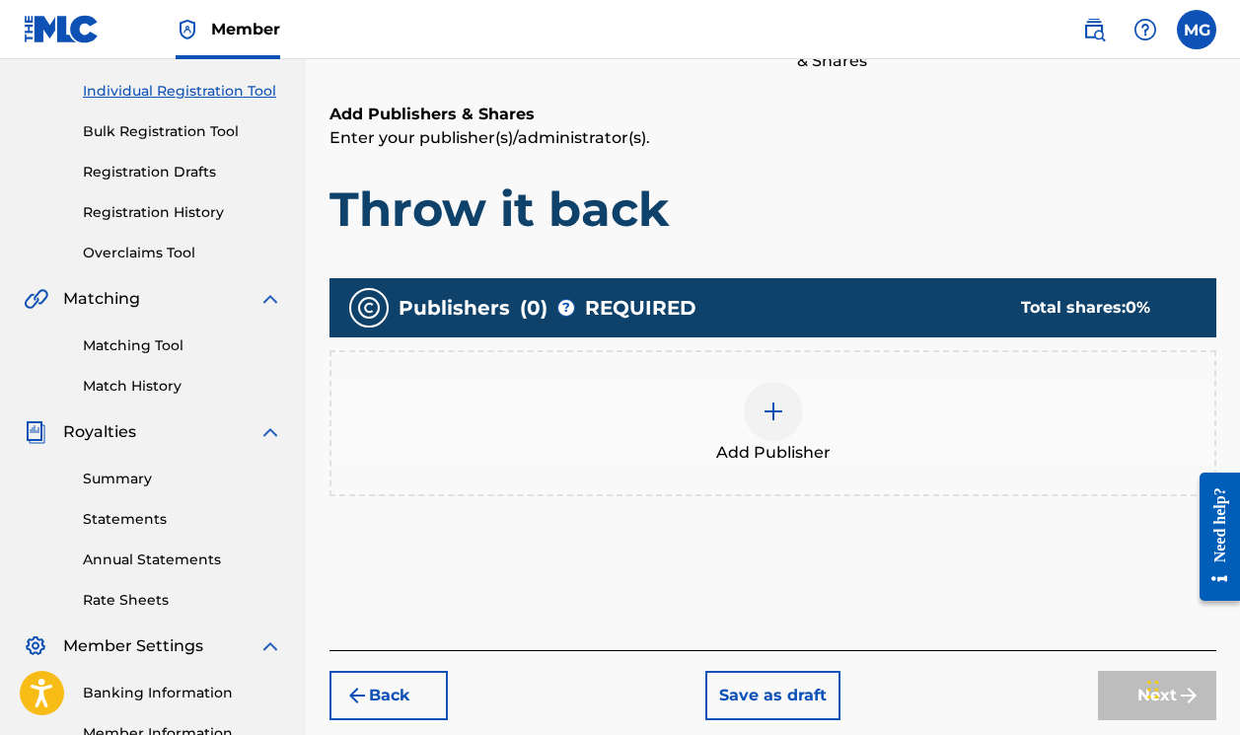
scroll to position [243, 0]
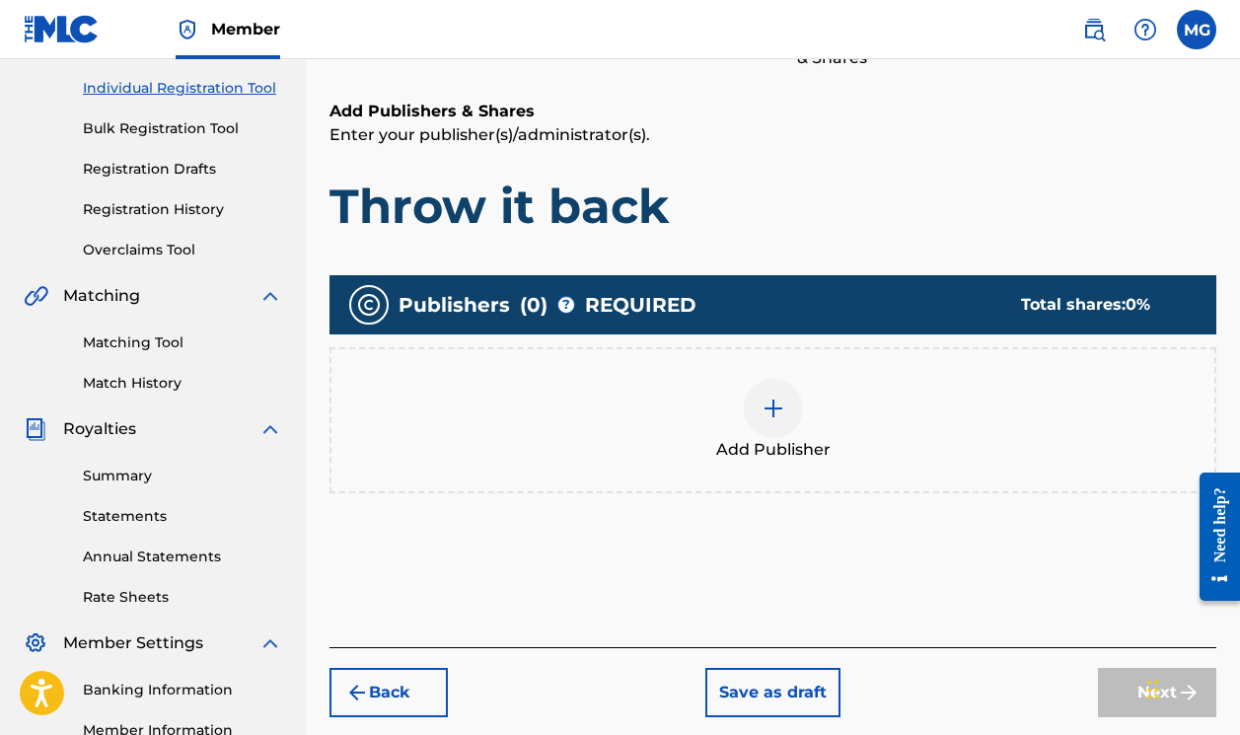
click at [766, 403] on img at bounding box center [773, 408] width 24 height 24
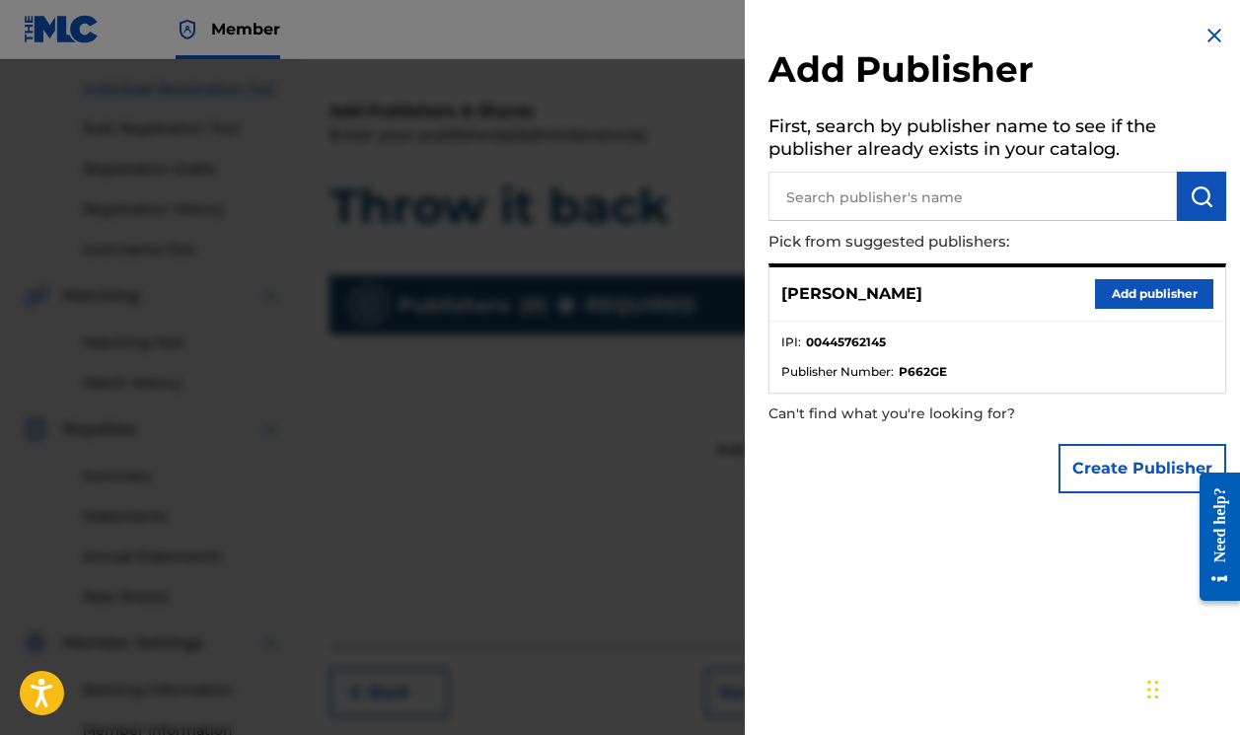
click at [909, 193] on input "text" at bounding box center [972, 196] width 408 height 49
type input "[PERSON_NAME] Publishing"
click at [1189, 202] on img "submit" at bounding box center [1201, 196] width 24 height 24
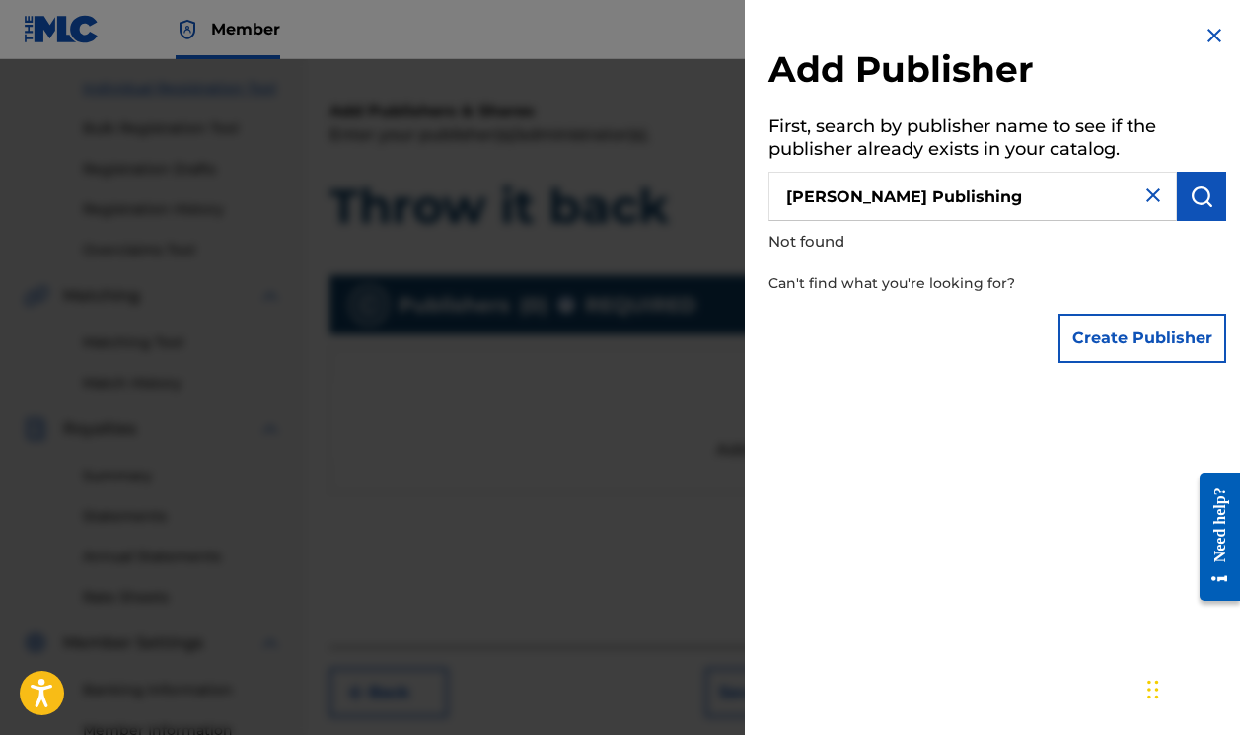
click at [1068, 196] on input "[PERSON_NAME] Publishing" at bounding box center [972, 196] width 408 height 49
click at [1150, 196] on img at bounding box center [1153, 195] width 24 height 24
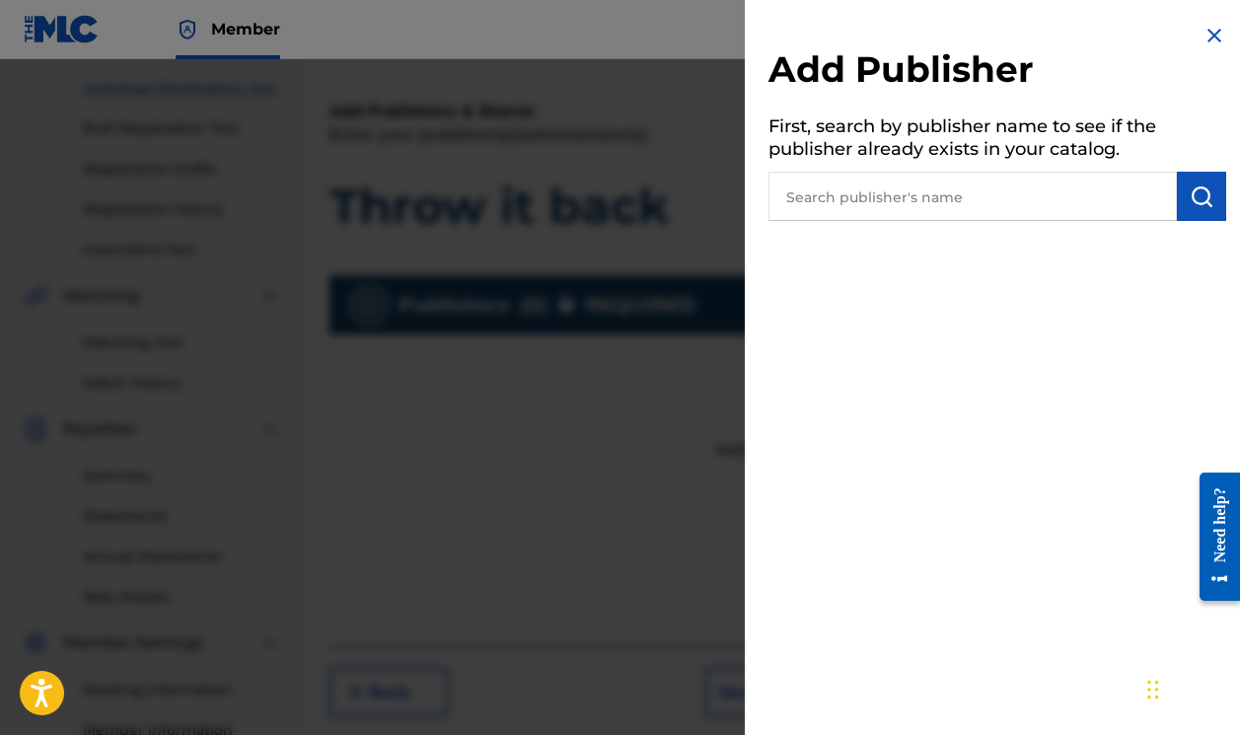
click at [1053, 189] on input "text" at bounding box center [972, 196] width 408 height 49
type input "[PERSON_NAME]"
click at [1206, 207] on button "submit" at bounding box center [1200, 196] width 49 height 49
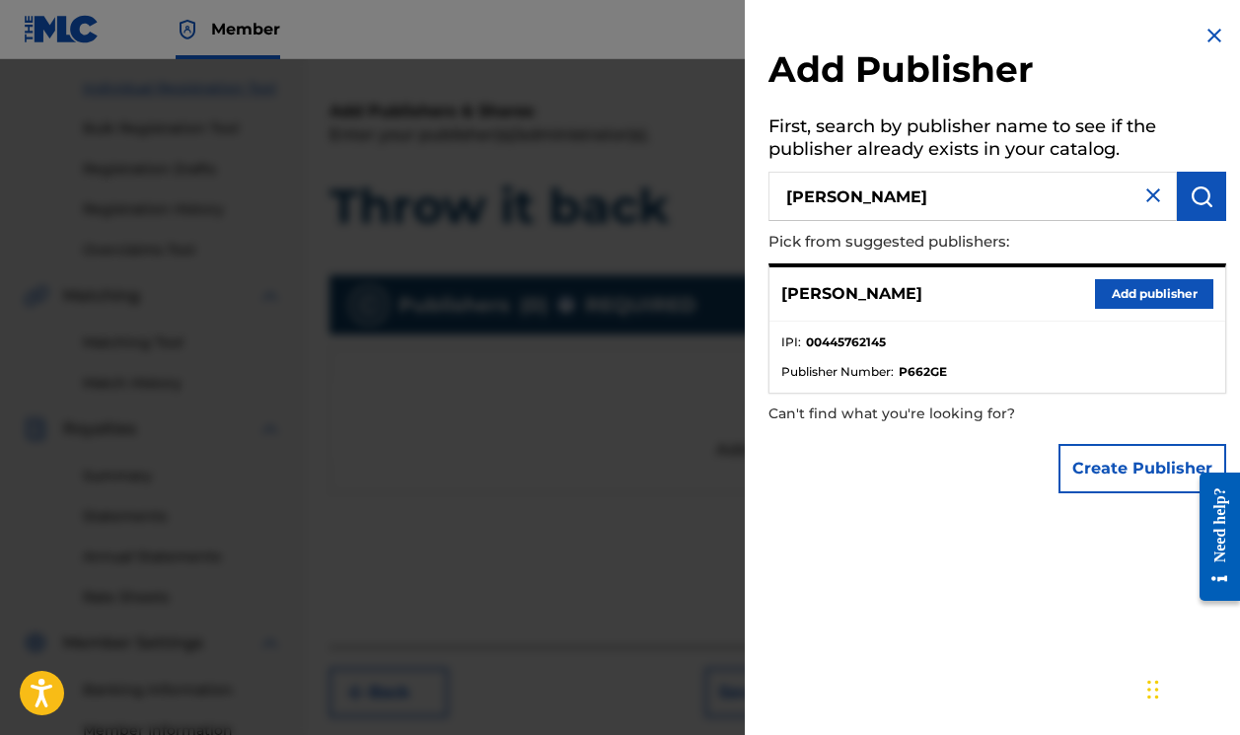
click at [1146, 299] on button "Add publisher" at bounding box center [1154, 294] width 118 height 30
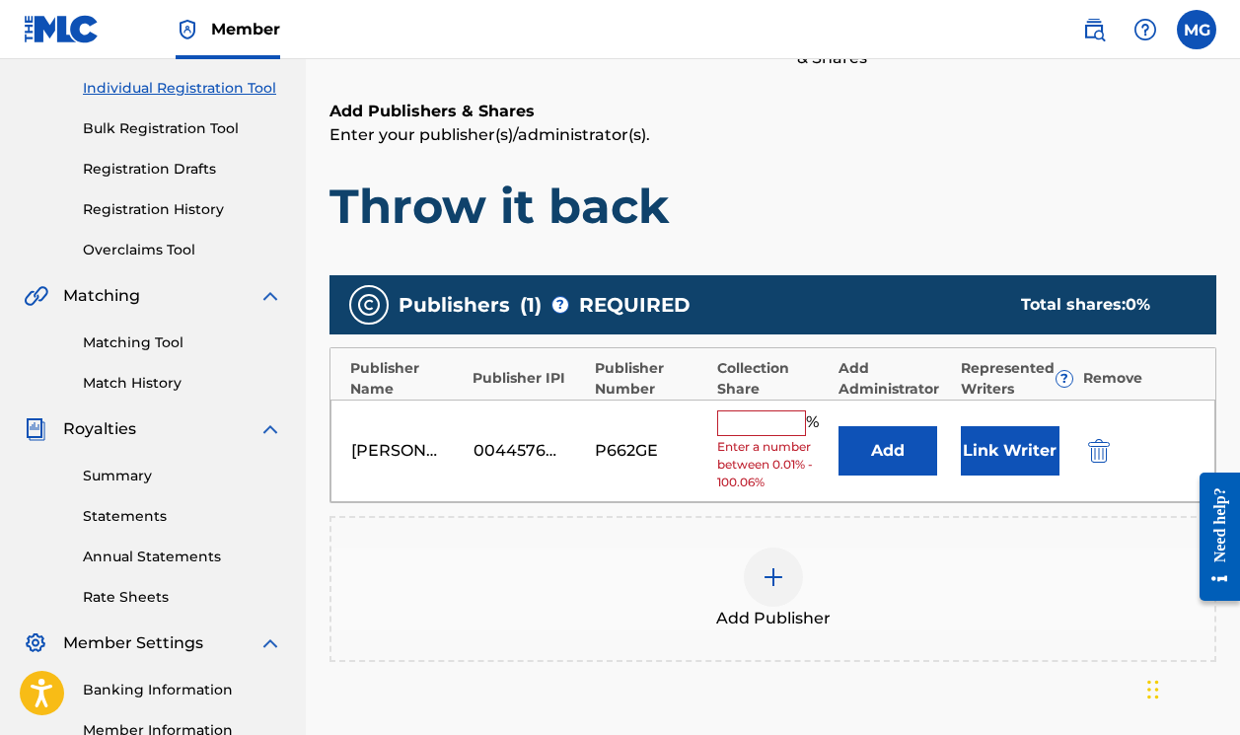
click at [999, 460] on button "Link Writer" at bounding box center [1009, 450] width 99 height 49
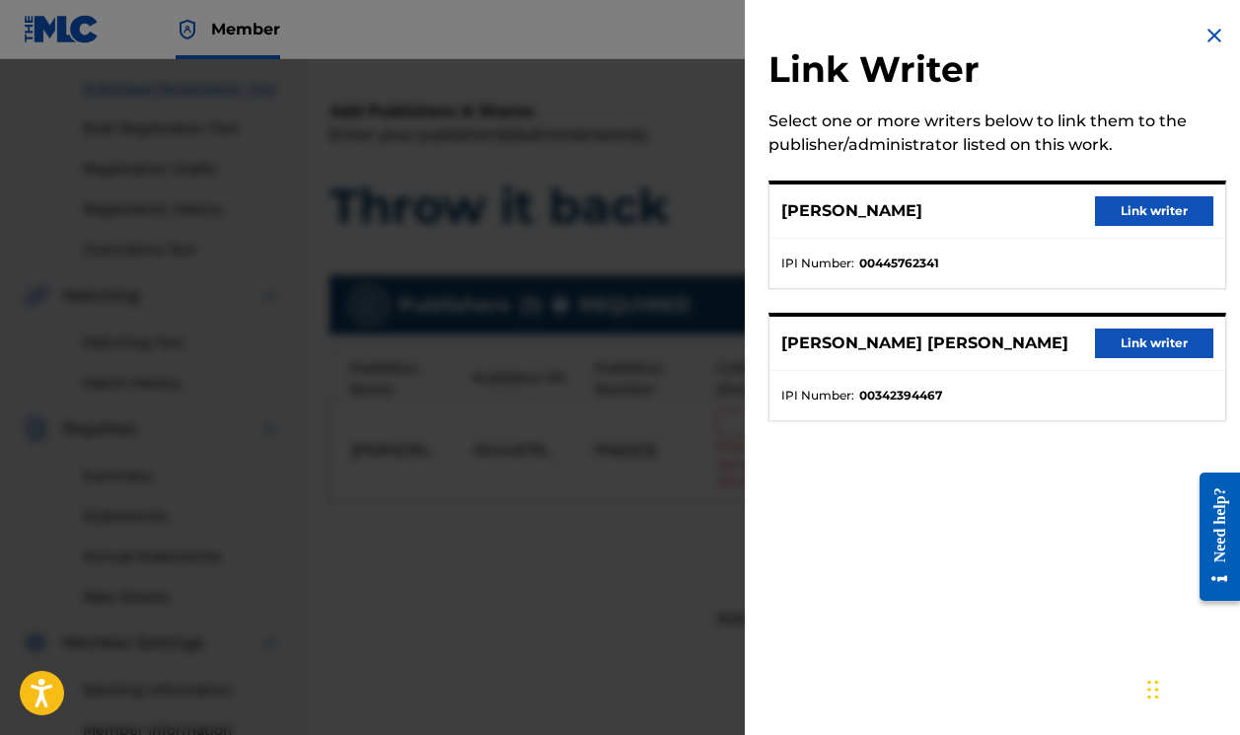
click at [1116, 209] on button "Link writer" at bounding box center [1154, 211] width 118 height 30
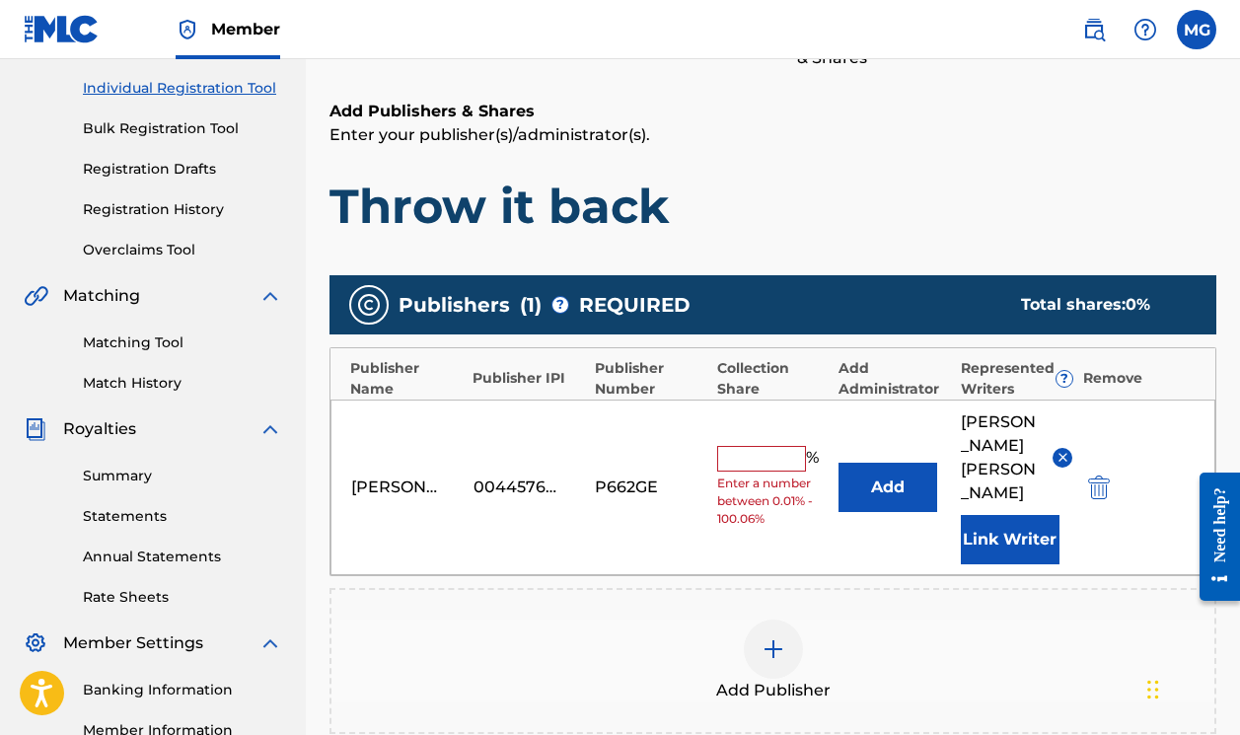
click at [741, 446] on input "text" at bounding box center [761, 459] width 89 height 26
type input "1"
type input "50"
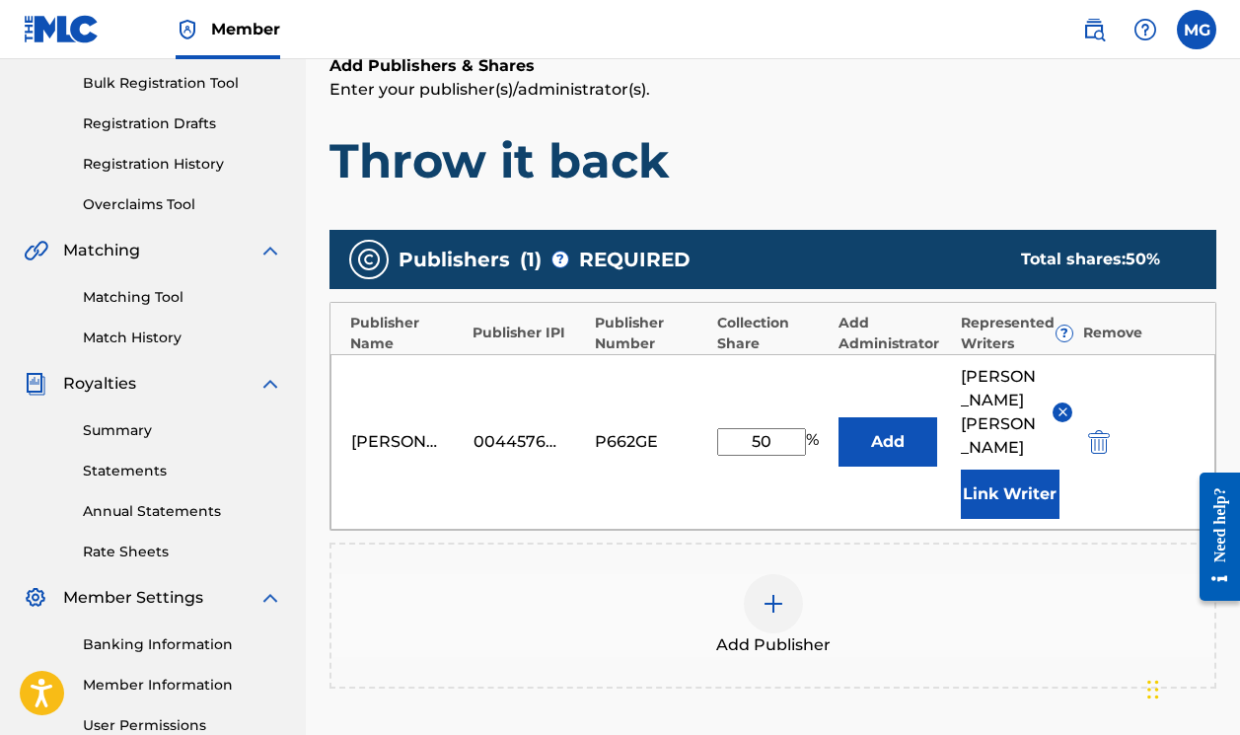
scroll to position [288, 0]
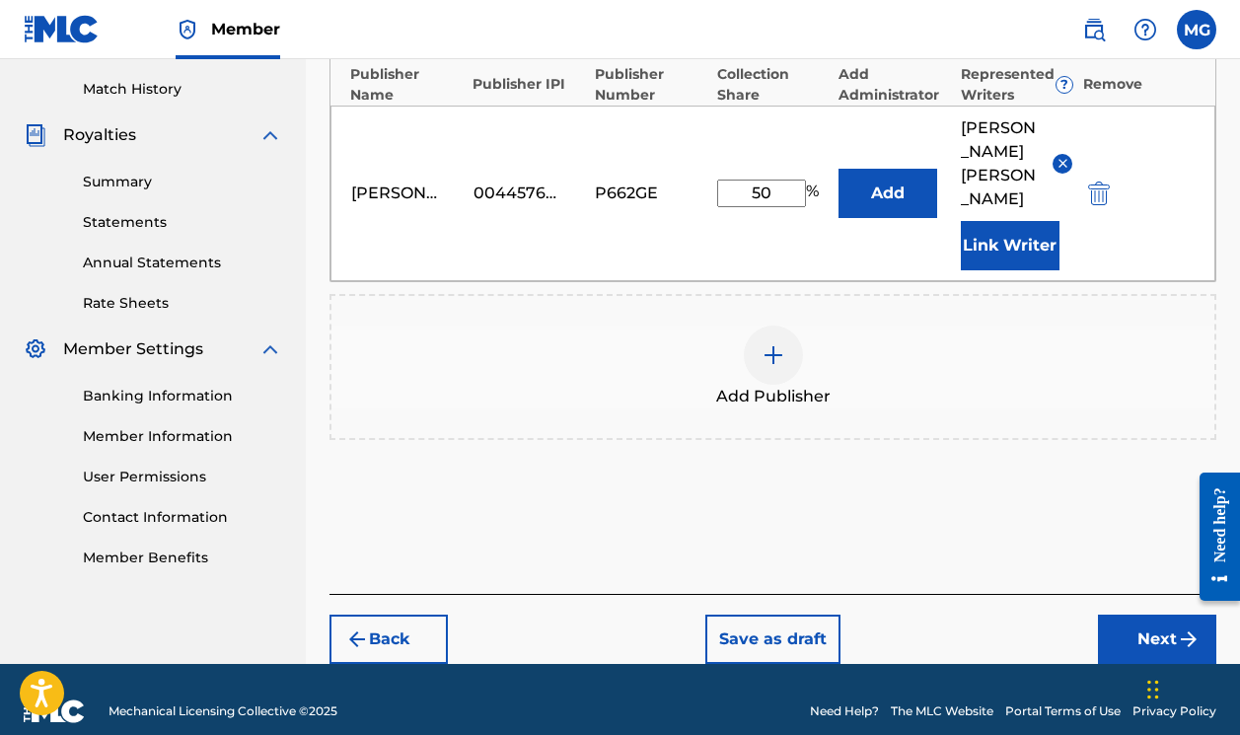
click at [1160, 614] on button "Next" at bounding box center [1157, 638] width 118 height 49
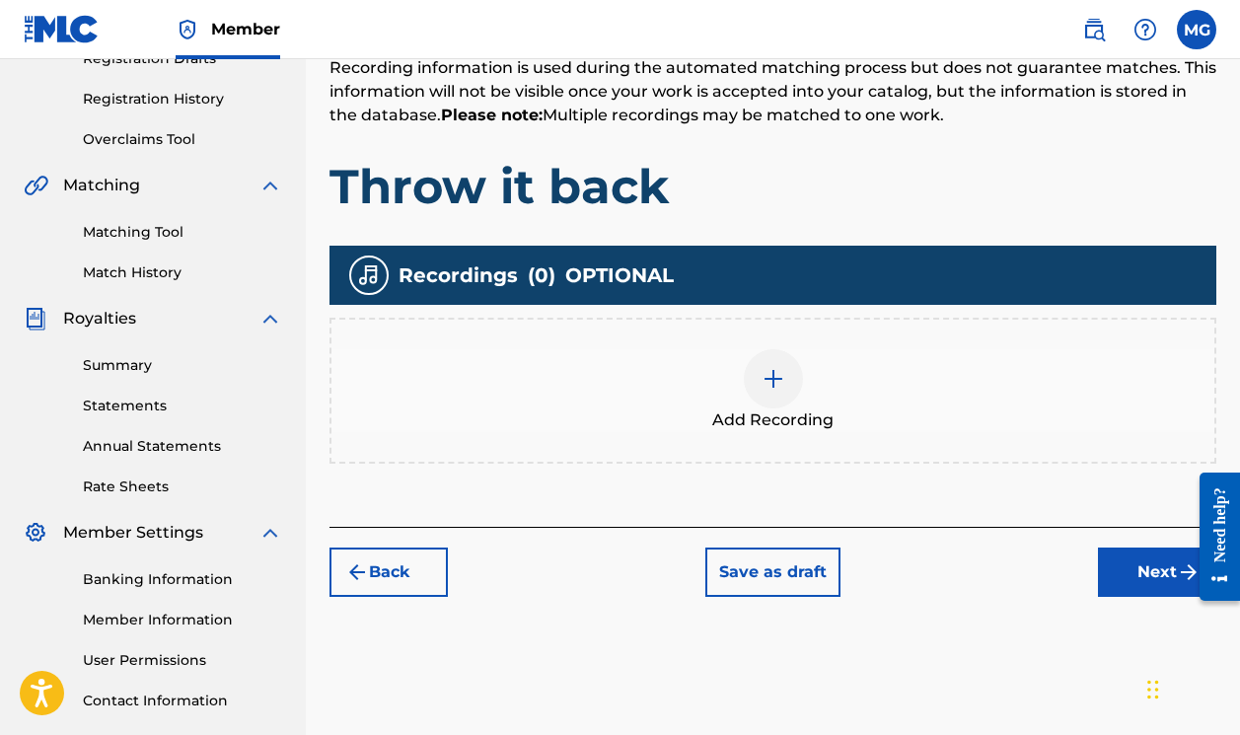
scroll to position [348, 0]
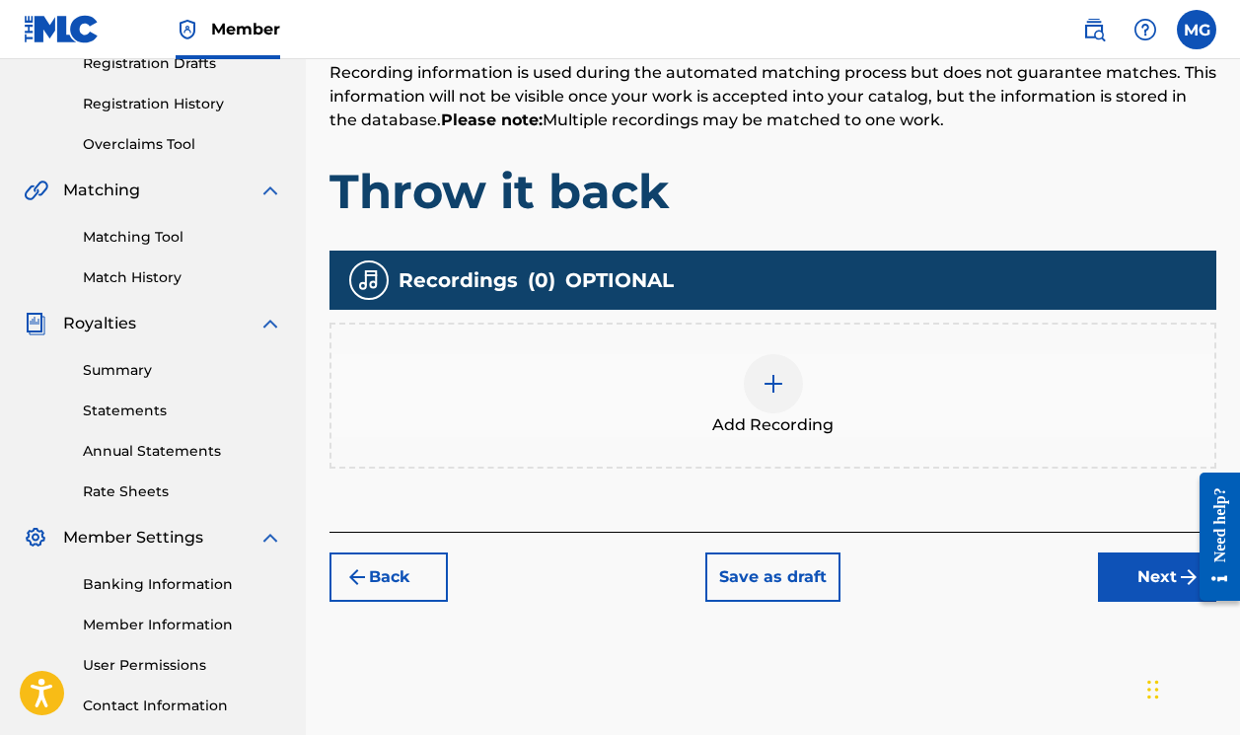
click at [777, 374] on img at bounding box center [773, 384] width 24 height 24
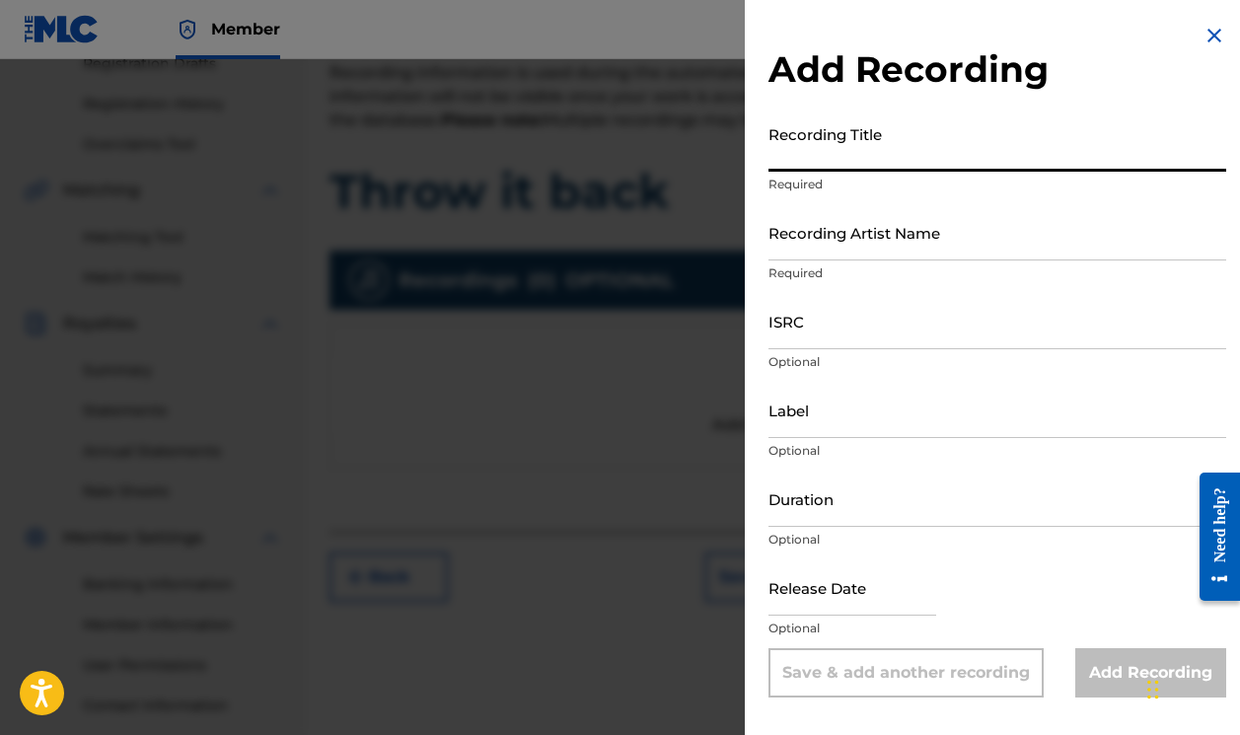
click at [866, 138] on input "Recording Title" at bounding box center [997, 143] width 458 height 56
type input "Throw it Back"
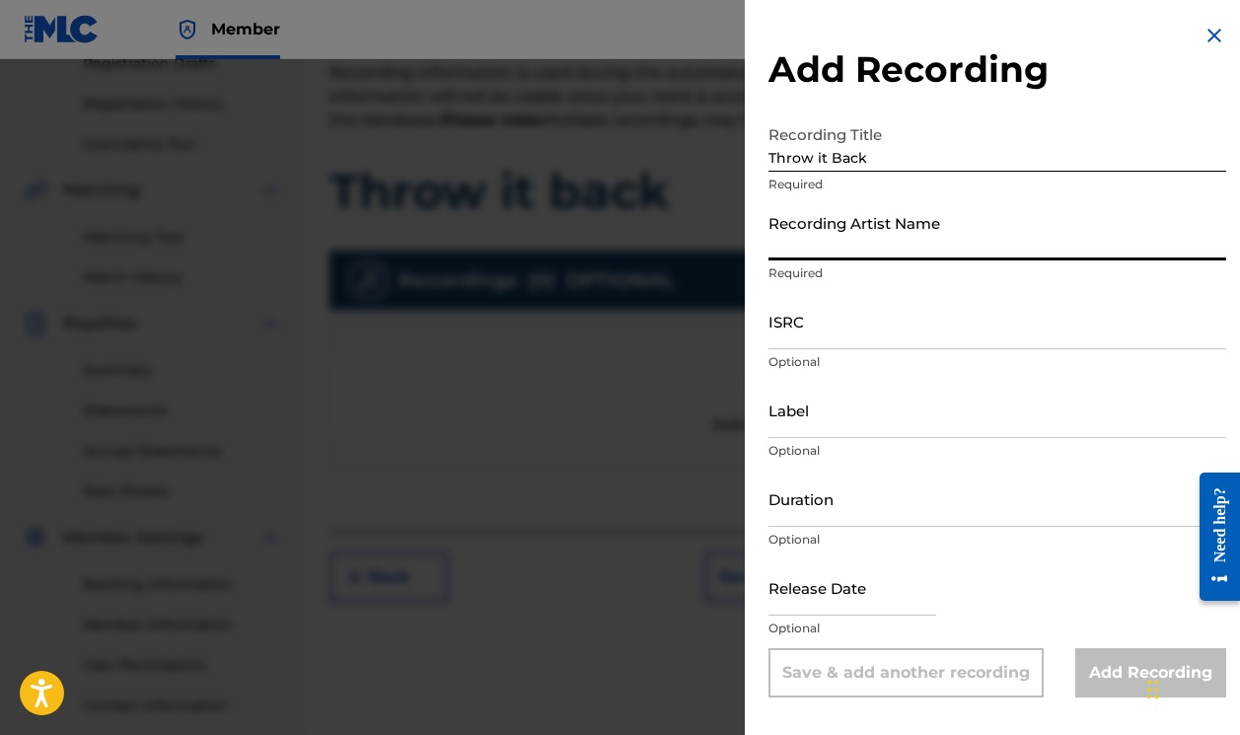
click at [951, 238] on input "Recording Artist Name" at bounding box center [997, 232] width 458 height 56
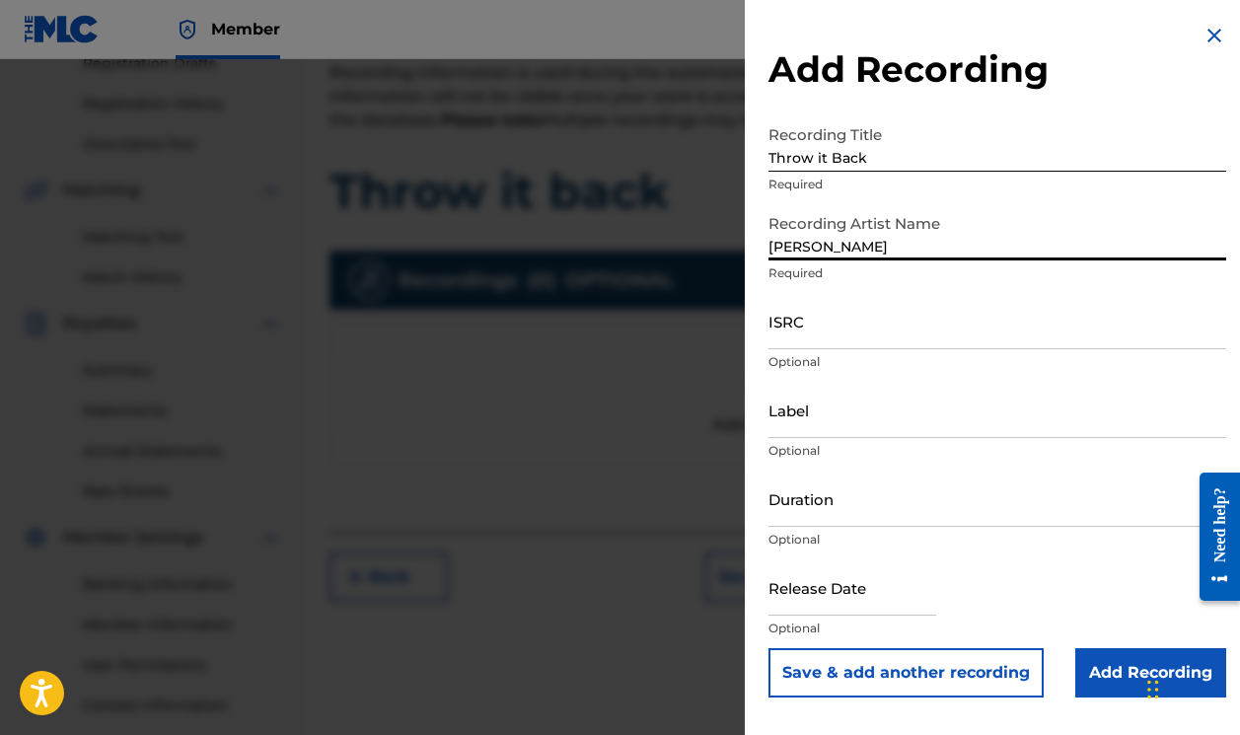
type input "[PERSON_NAME]"
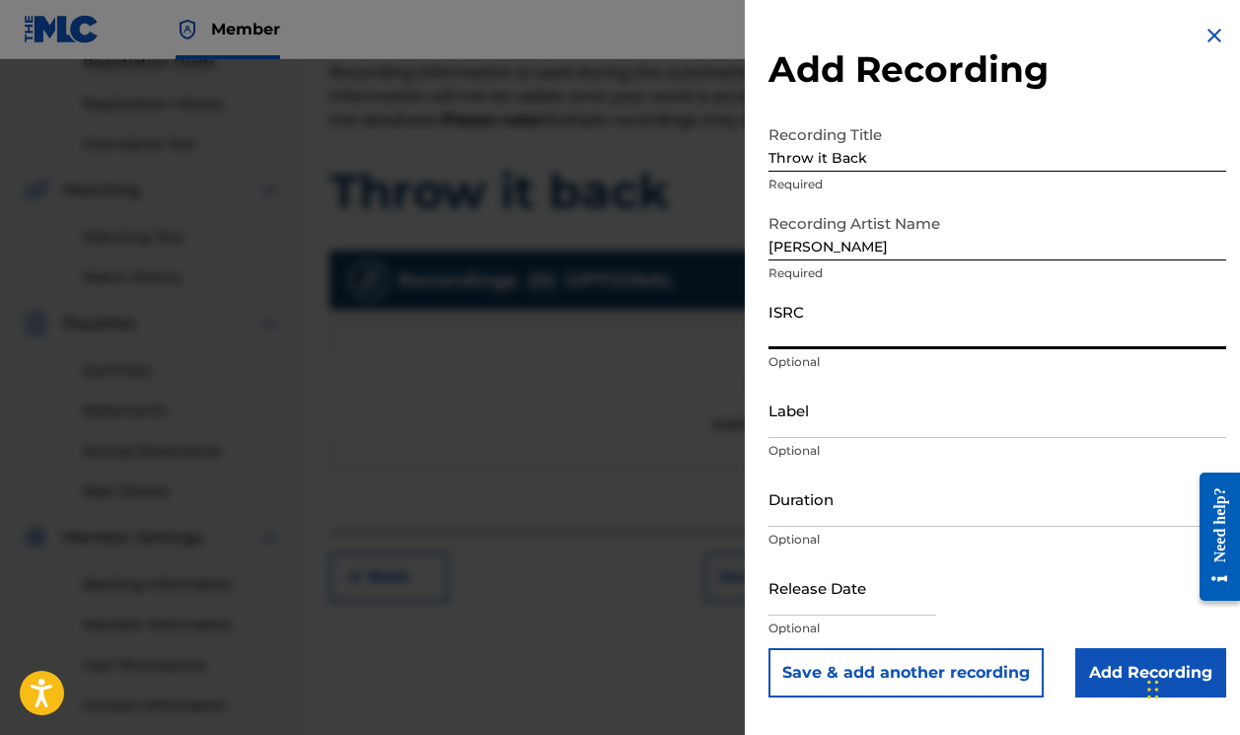
click at [913, 327] on input "ISRC" at bounding box center [997, 321] width 458 height 56
type input "USQY51302364"
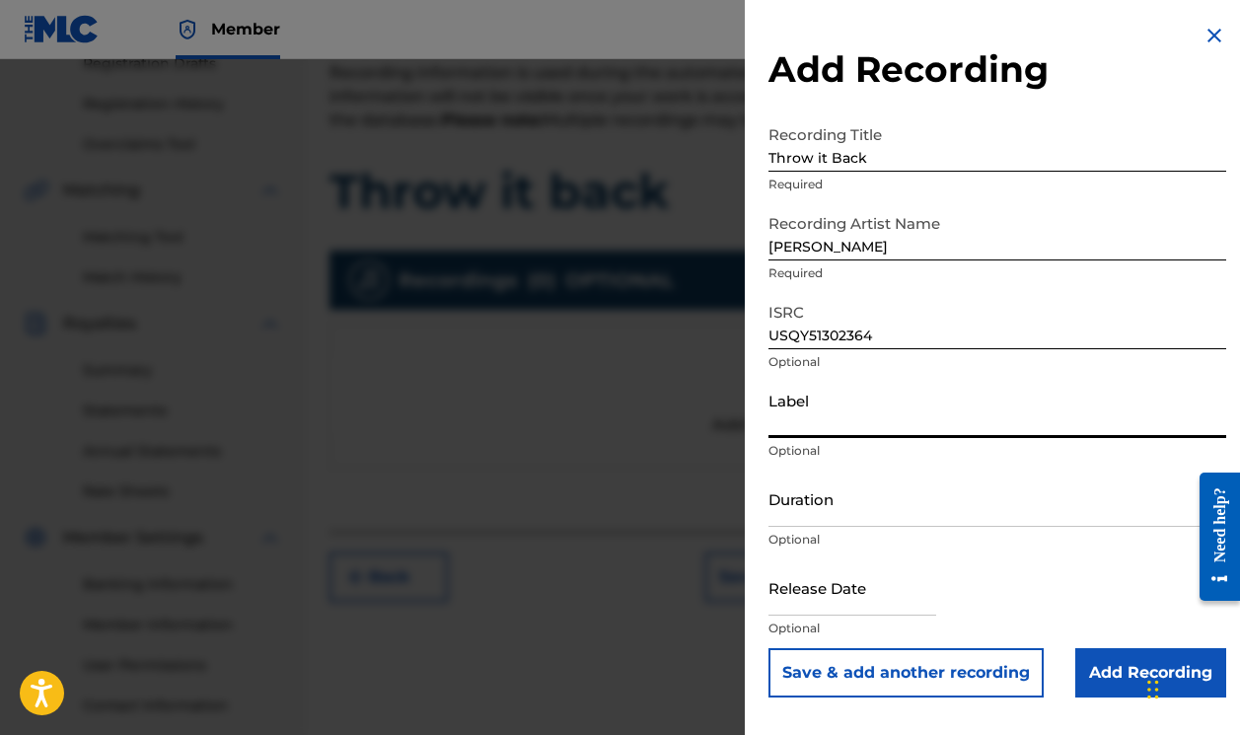
click at [919, 425] on input "Label" at bounding box center [997, 410] width 458 height 56
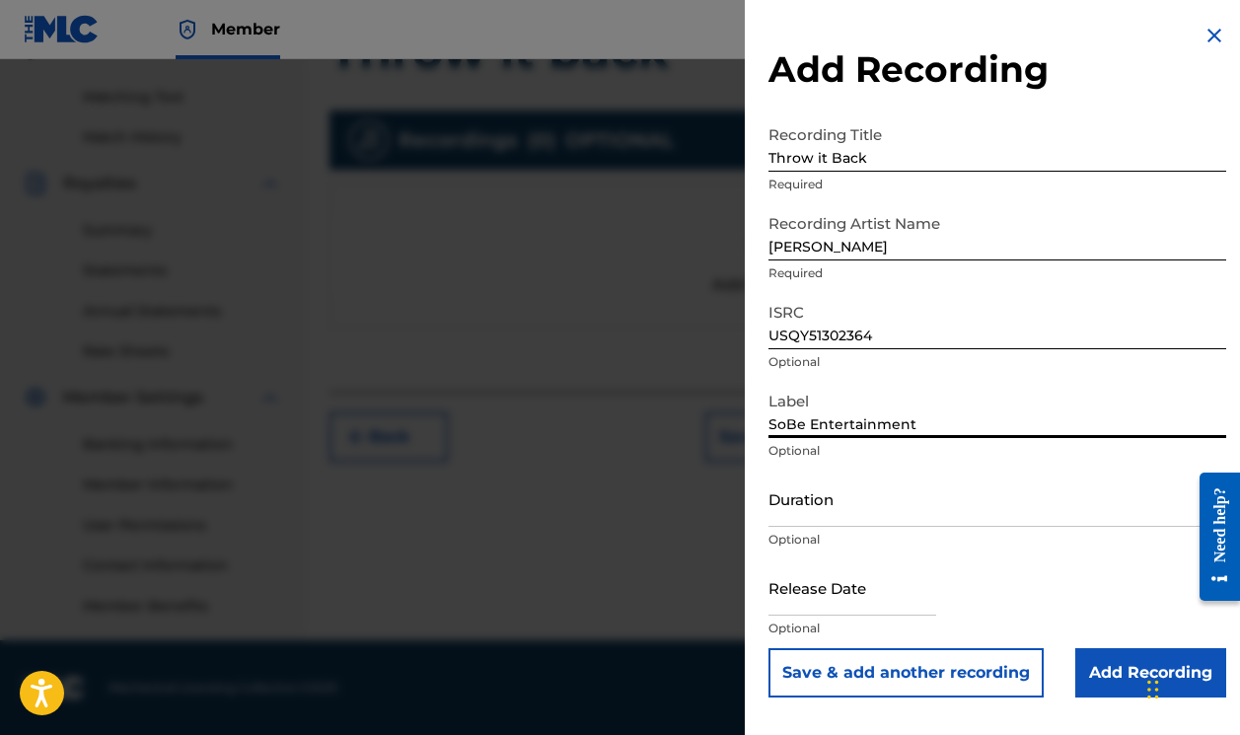
scroll to position [488, 0]
type input "SoBe Entertainment"
click at [1098, 669] on input "Add Recording" at bounding box center [1150, 672] width 151 height 49
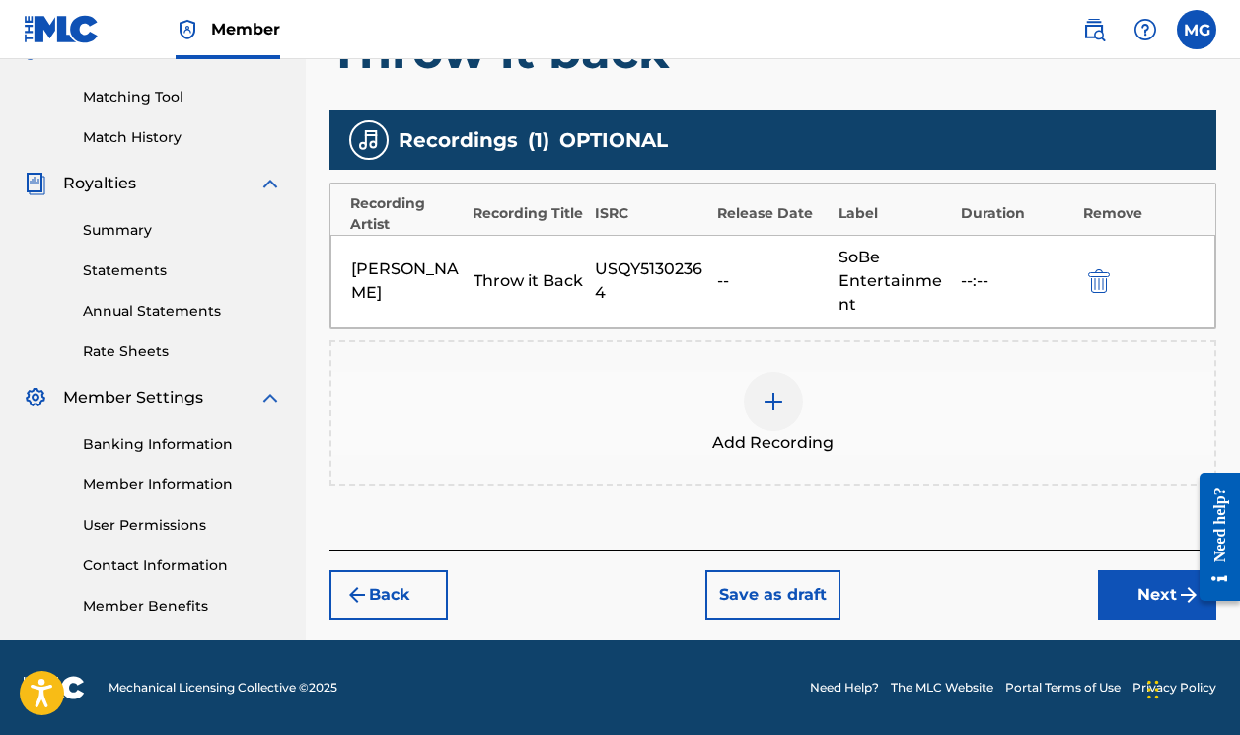
click at [1128, 592] on button "Next" at bounding box center [1157, 594] width 118 height 49
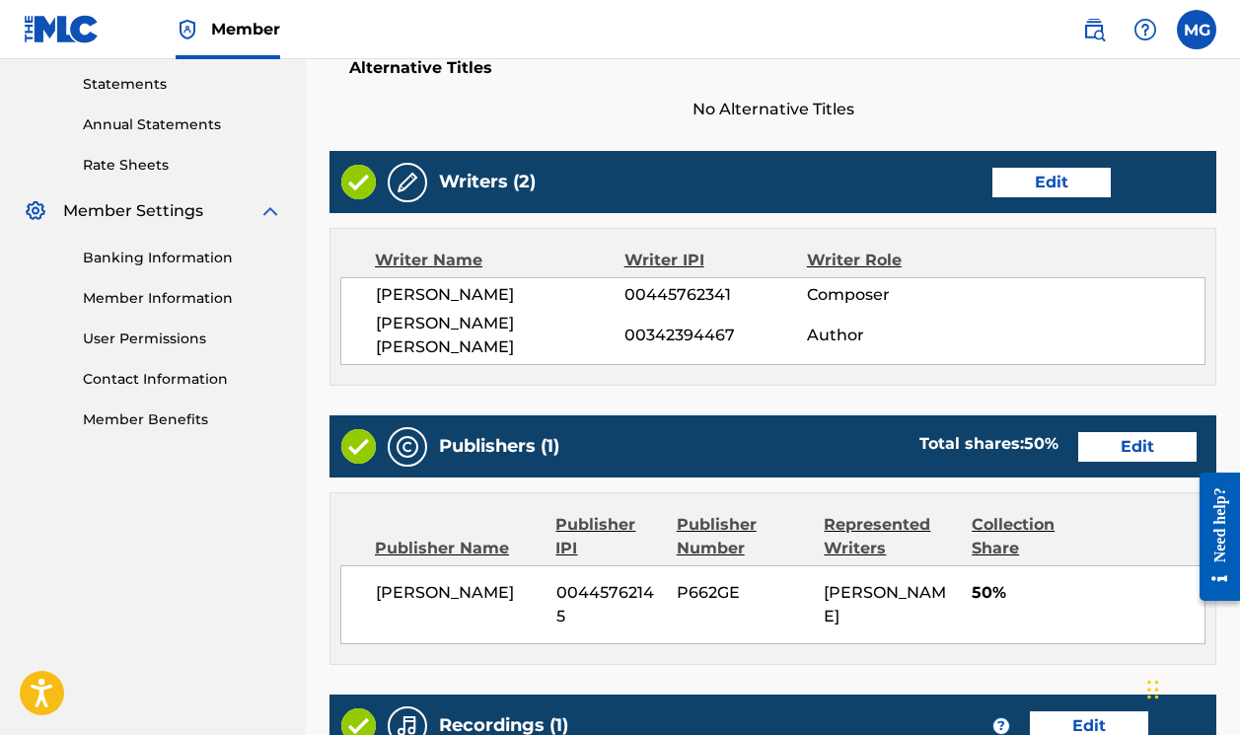
scroll to position [676, 0]
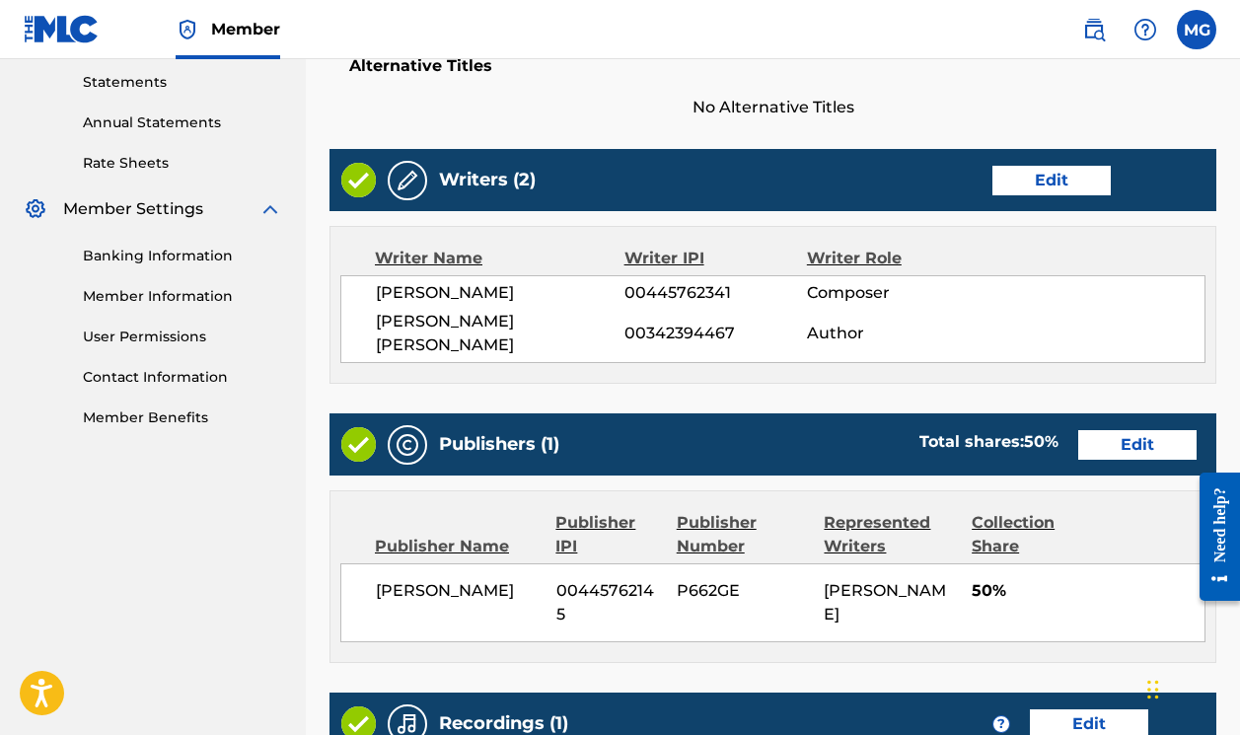
click at [1128, 430] on button "Edit" at bounding box center [1137, 445] width 118 height 30
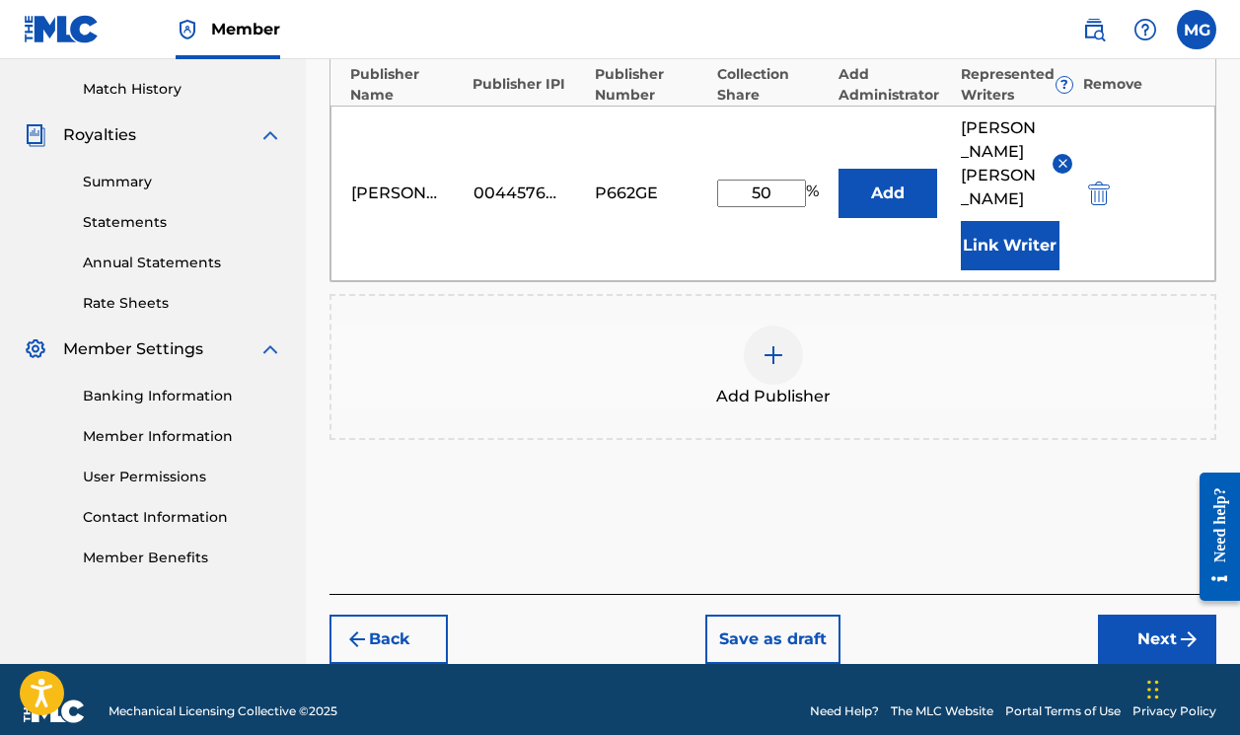
click at [772, 179] on input "50" at bounding box center [761, 193] width 89 height 28
type input "100"
click at [1119, 614] on button "Next" at bounding box center [1157, 638] width 118 height 49
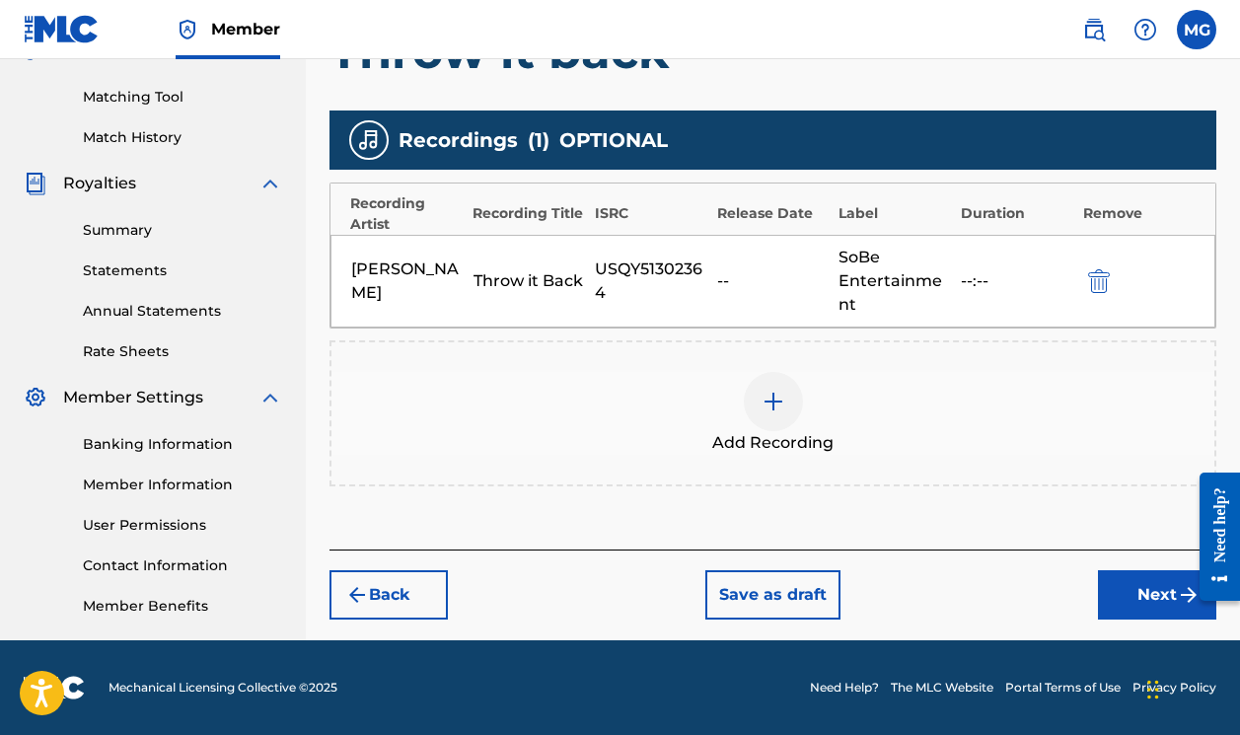
scroll to position [488, 0]
click at [1149, 601] on button "Next" at bounding box center [1157, 594] width 118 height 49
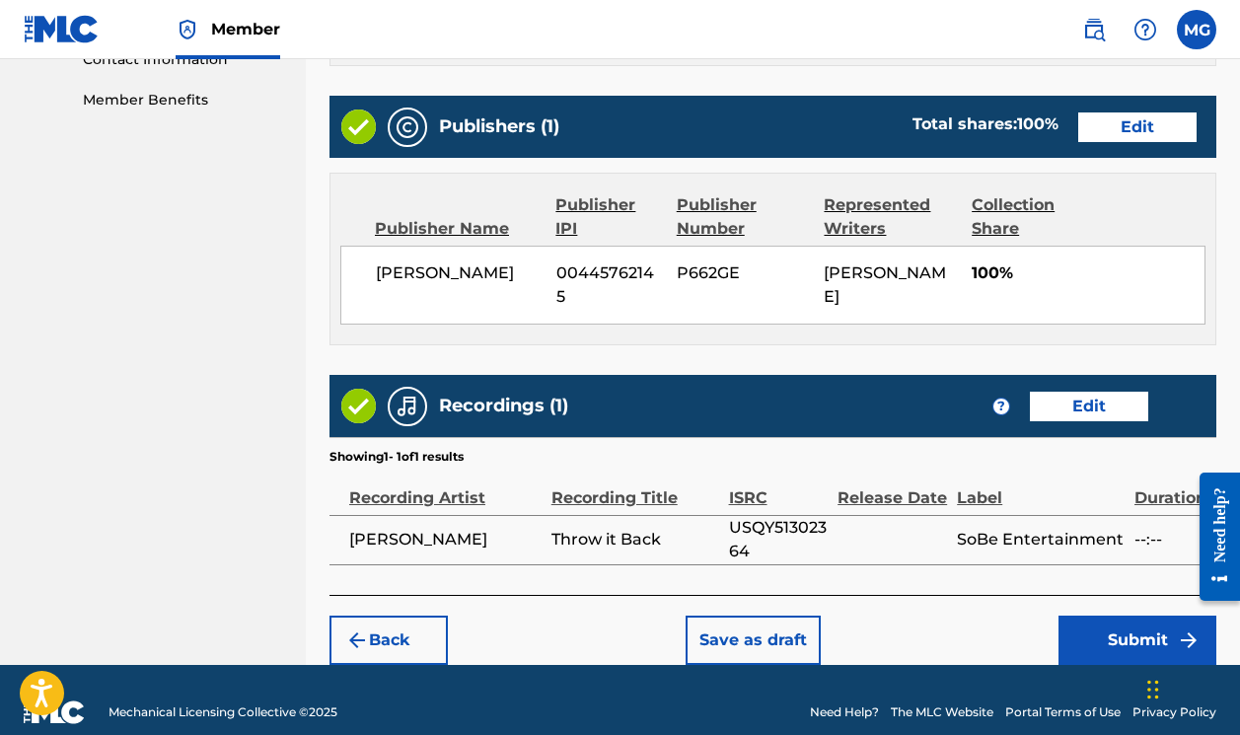
scroll to position [993, 0]
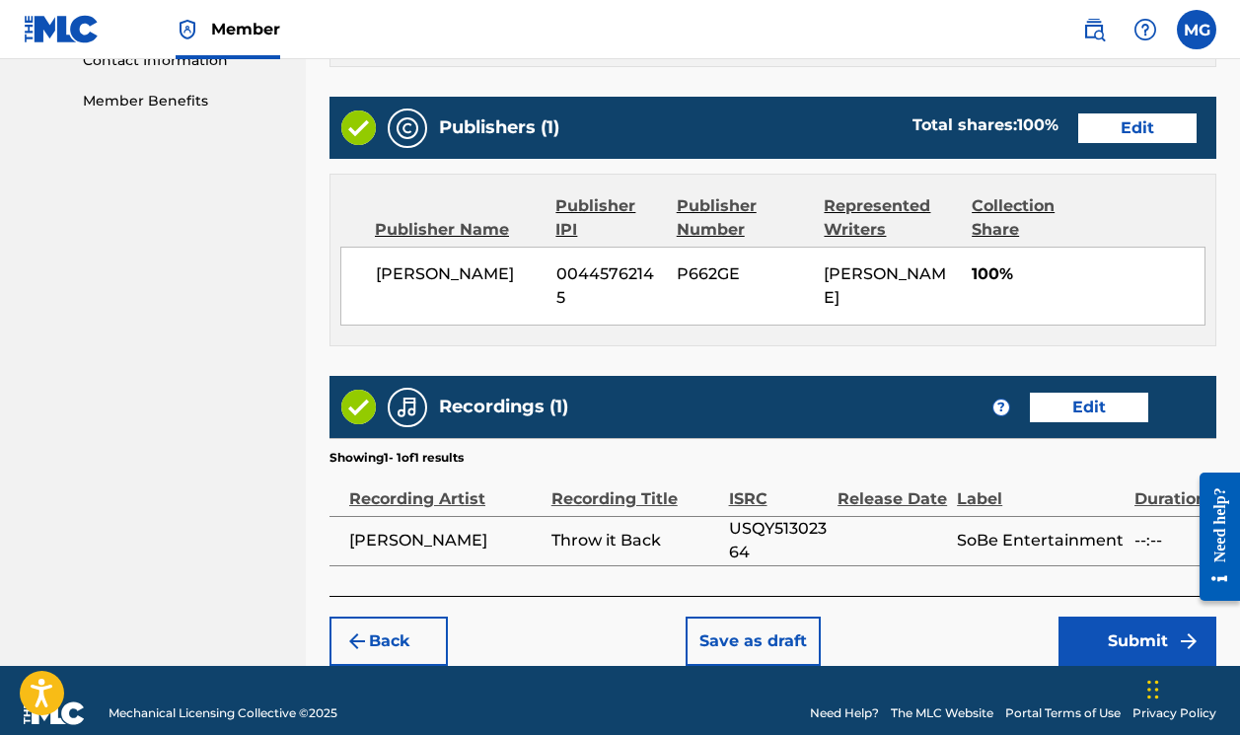
click at [1137, 616] on button "Submit" at bounding box center [1137, 640] width 158 height 49
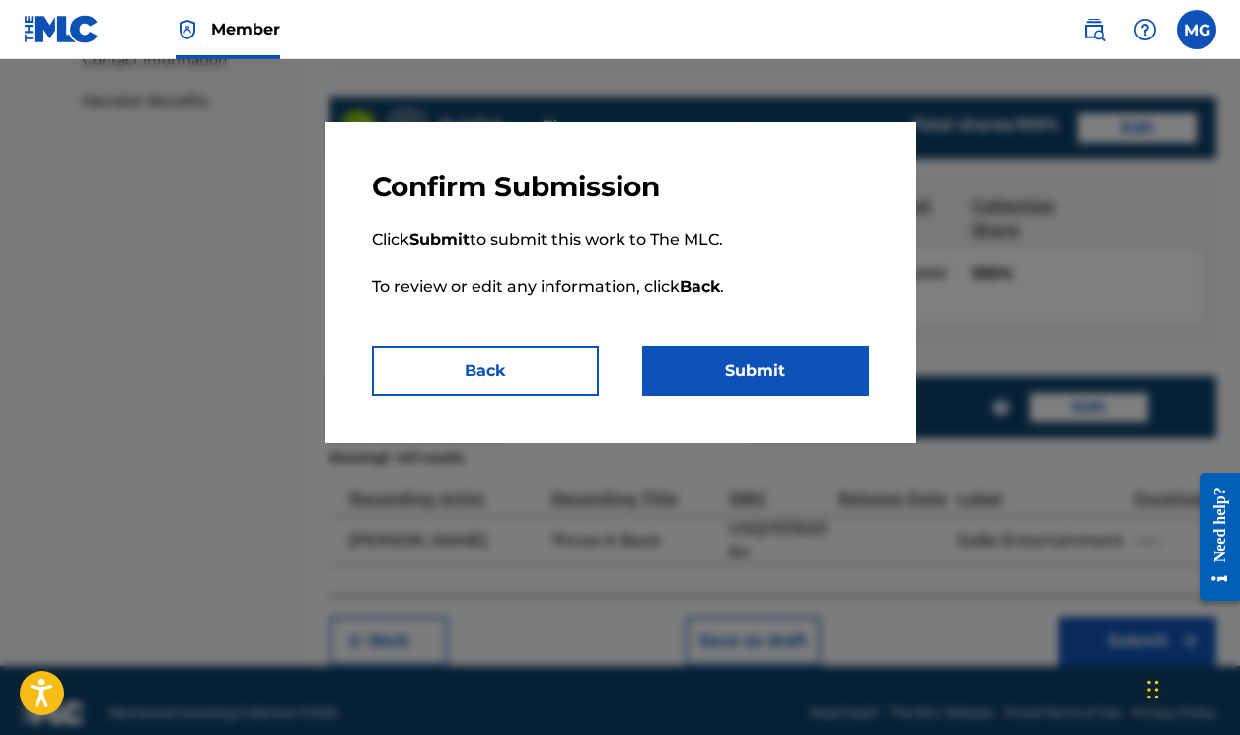
click at [696, 358] on button "Submit" at bounding box center [755, 370] width 227 height 49
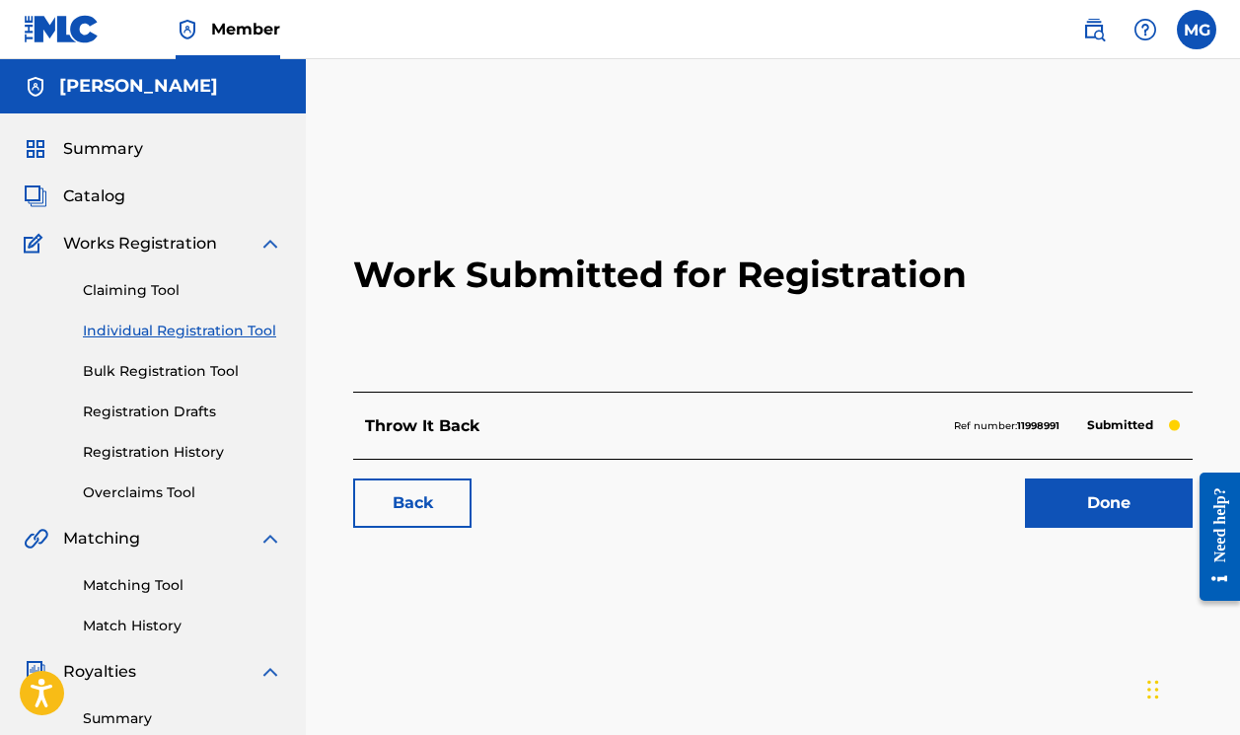
click at [1104, 502] on link "Done" at bounding box center [1109, 502] width 168 height 49
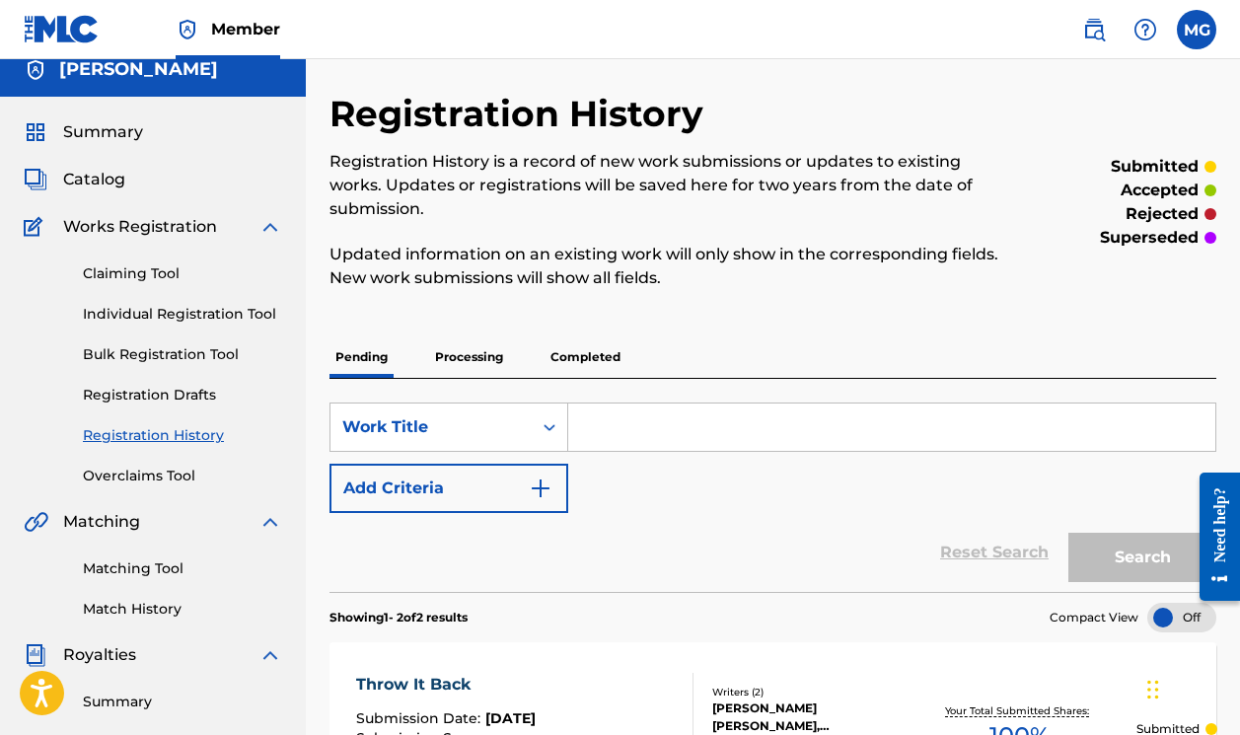
scroll to position [13, 0]
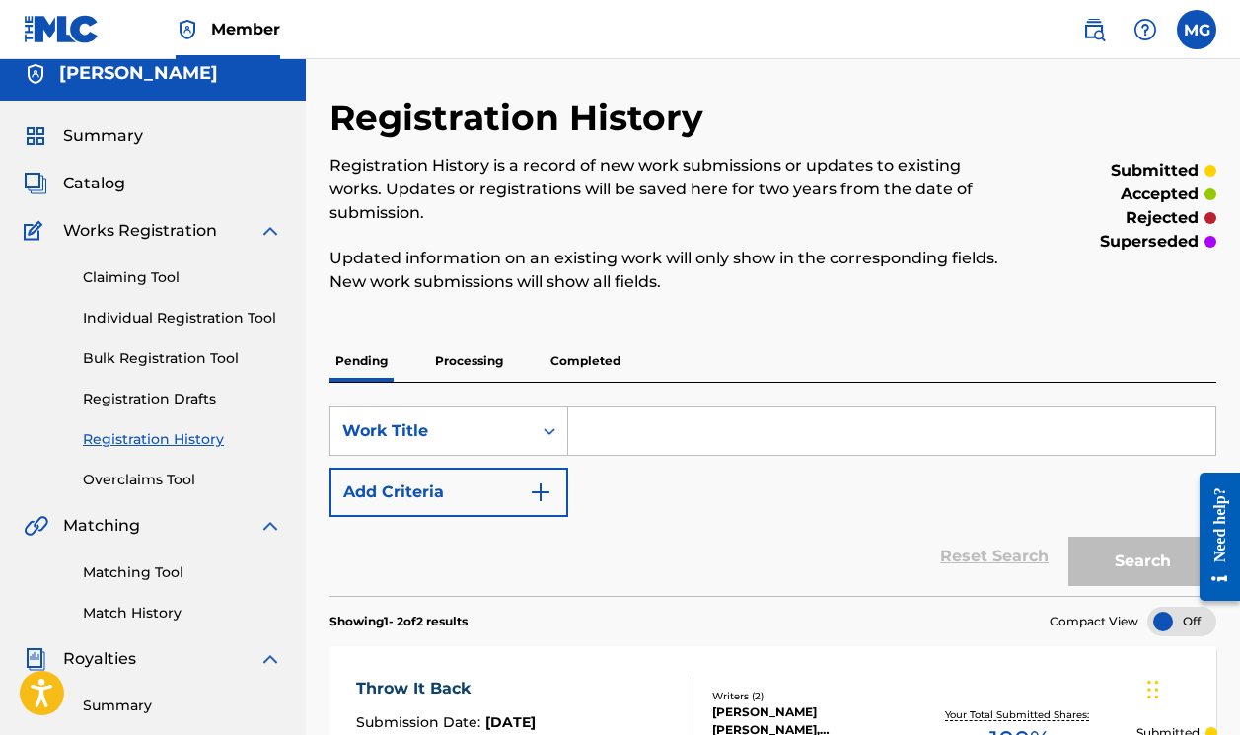
click at [749, 439] on input "Search Form" at bounding box center [891, 430] width 647 height 47
type input "L"
click at [479, 361] on p "Processing" at bounding box center [469, 360] width 80 height 41
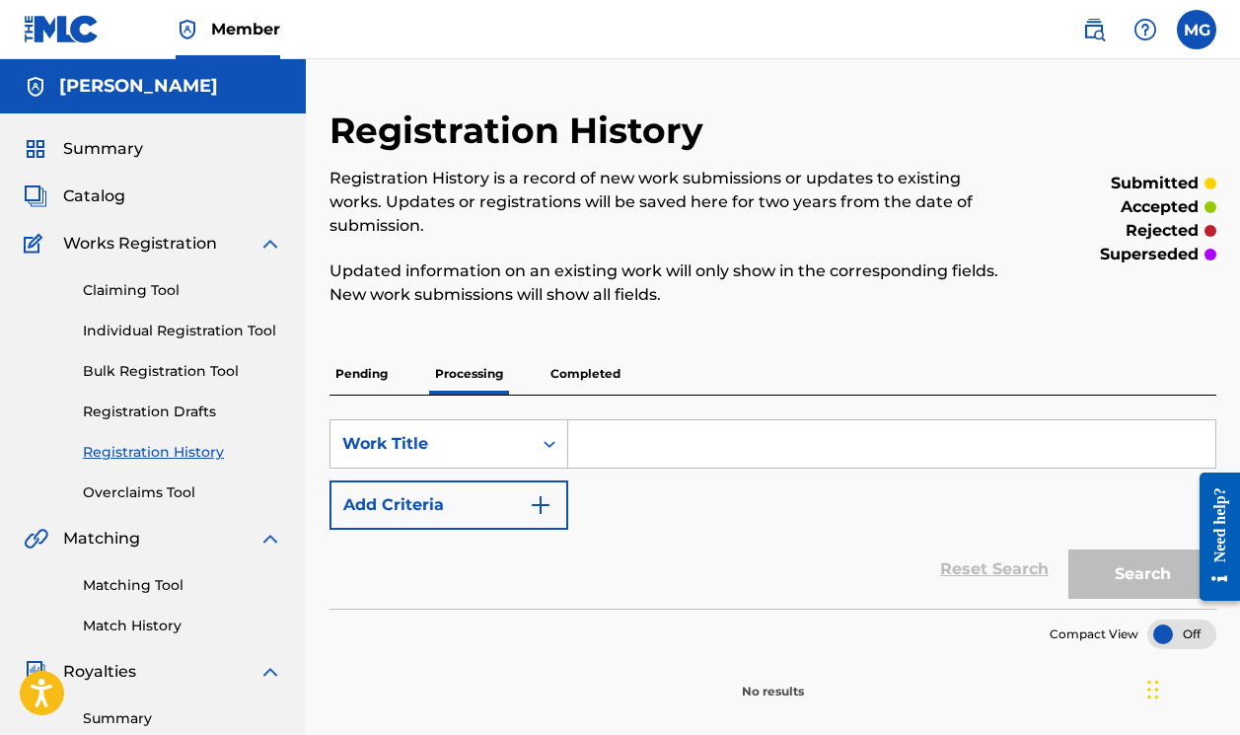
click at [566, 383] on p "Completed" at bounding box center [585, 373] width 82 height 41
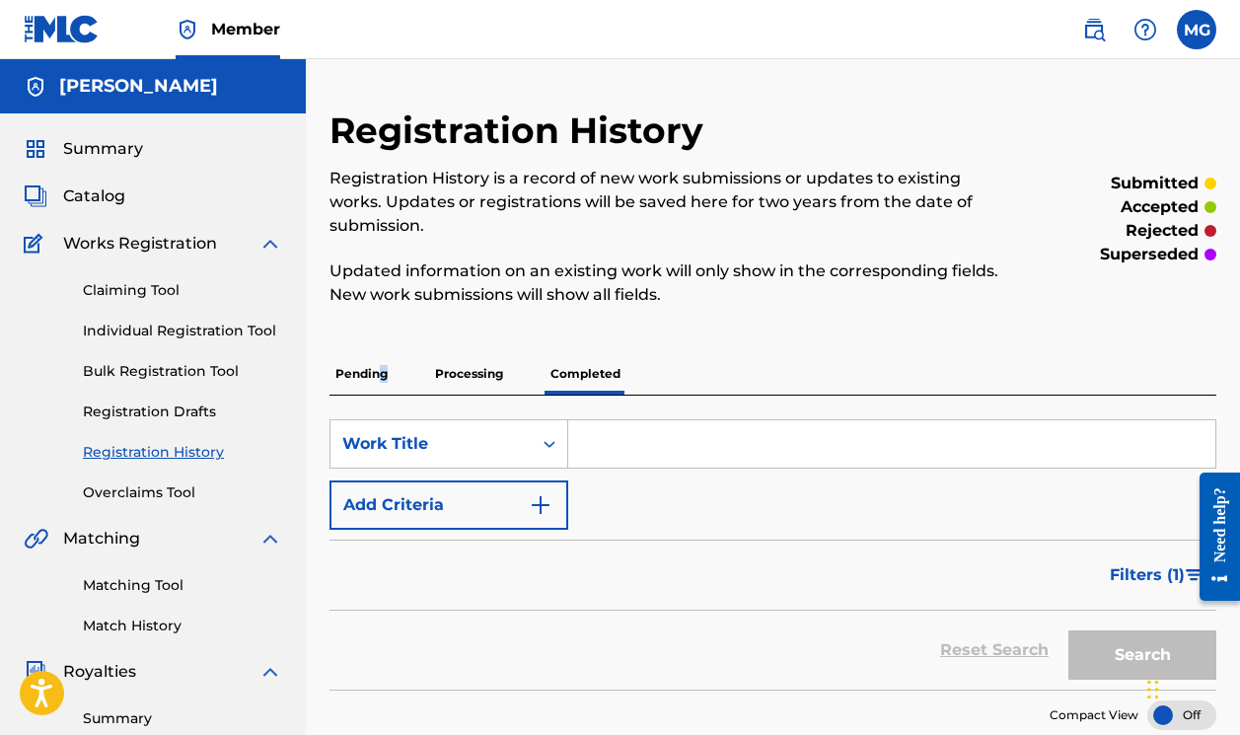
click at [383, 367] on p "Pending" at bounding box center [361, 373] width 64 height 41
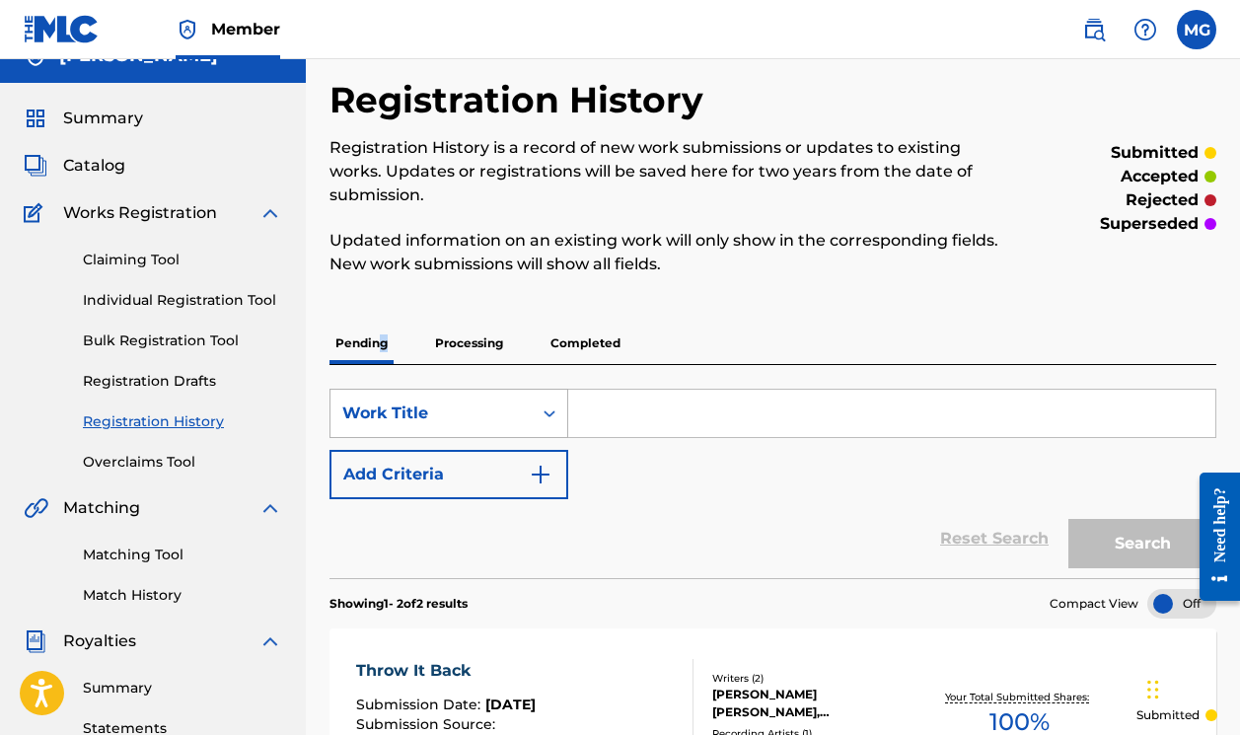
scroll to position [27, 0]
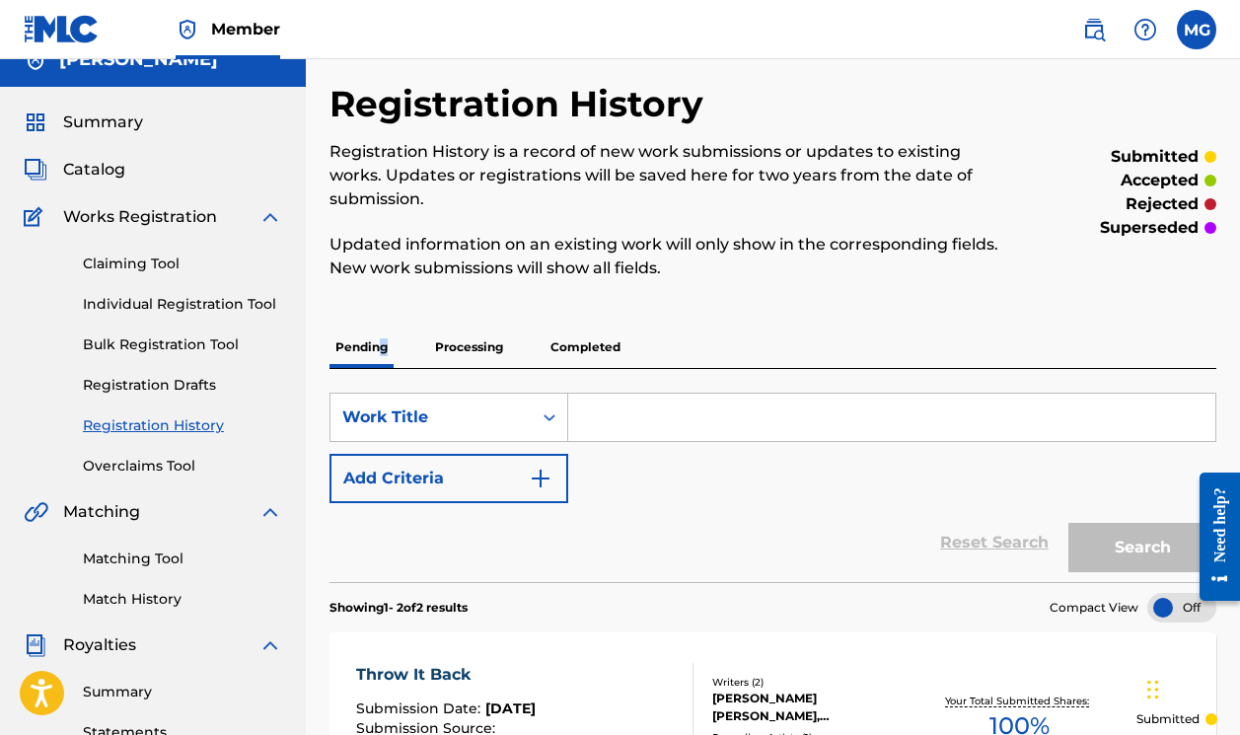
click at [217, 307] on link "Individual Registration Tool" at bounding box center [182, 304] width 199 height 21
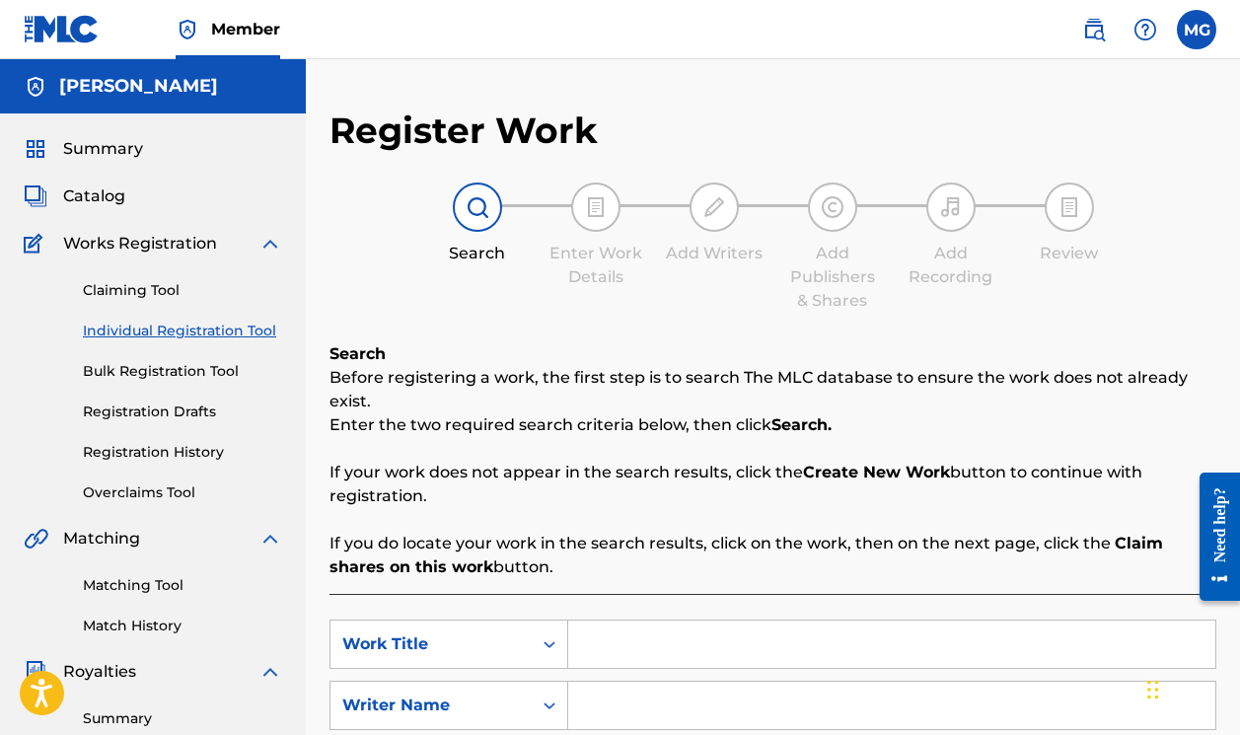
scroll to position [33, 0]
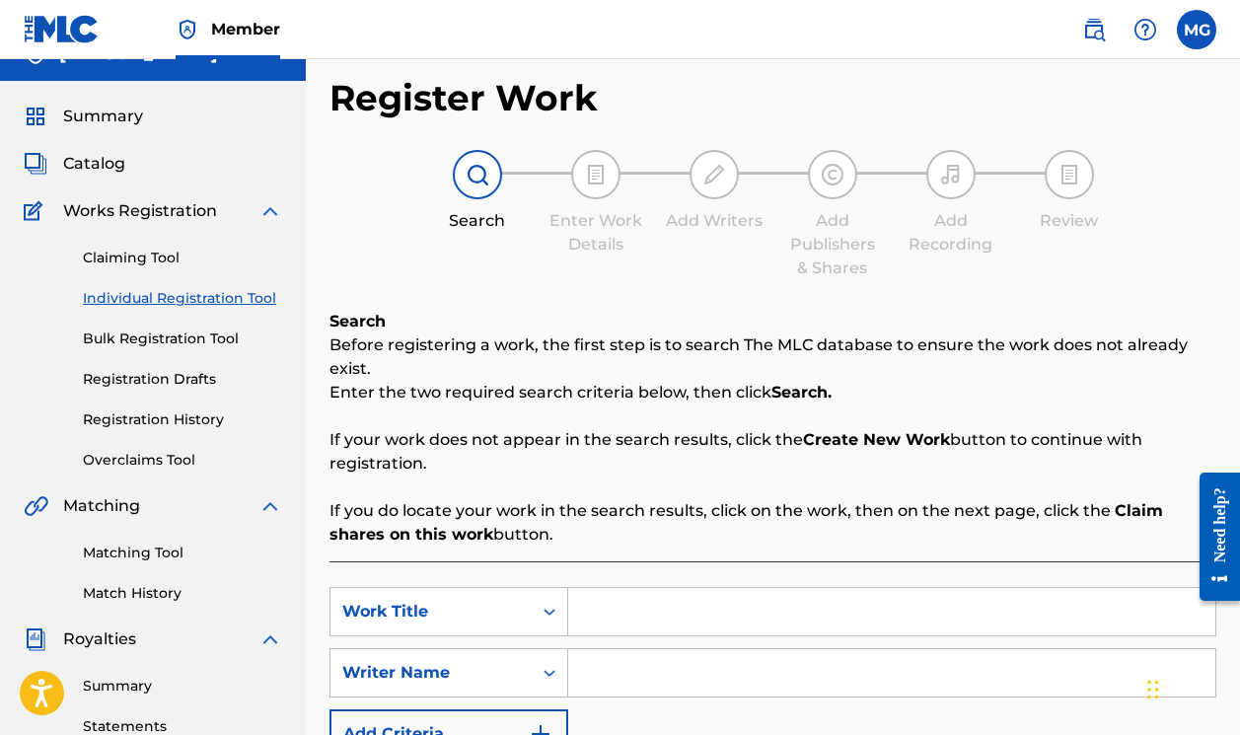
click at [657, 617] on input "Search Form" at bounding box center [891, 611] width 647 height 47
type input "[DATE] Night"
click at [647, 679] on input "Search Form" at bounding box center [891, 672] width 647 height 47
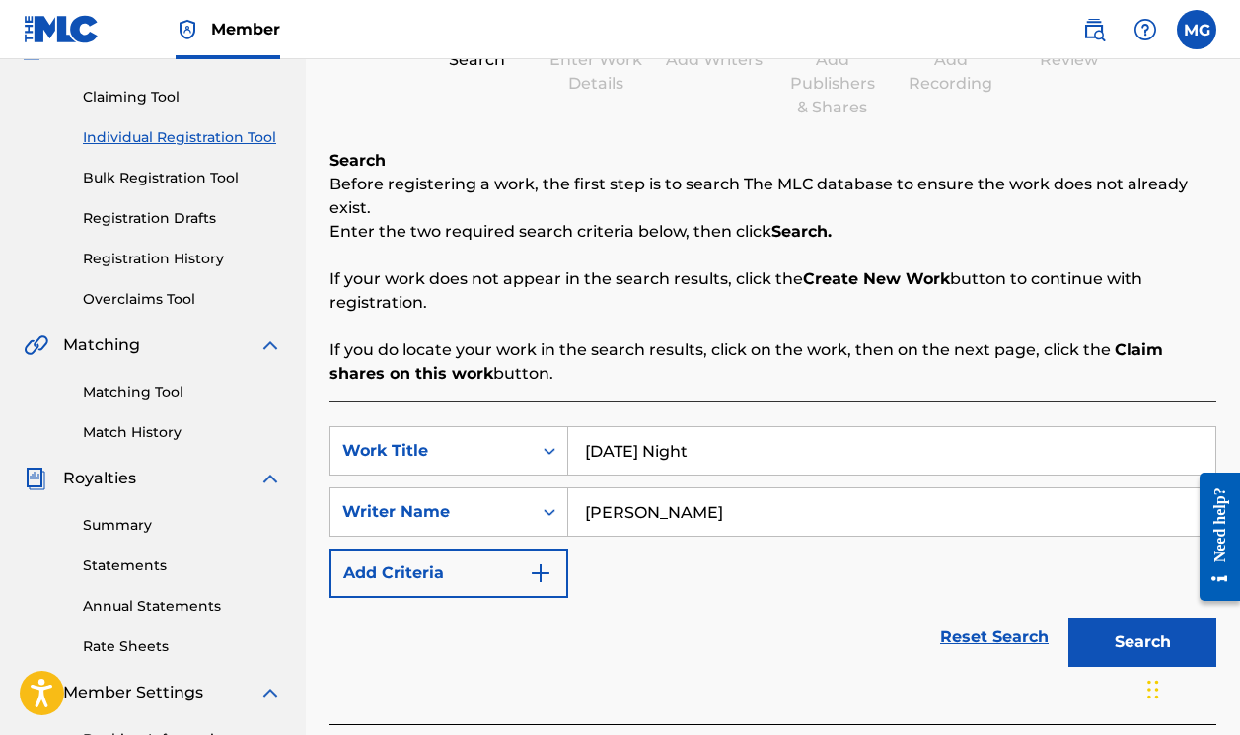
scroll to position [225, 0]
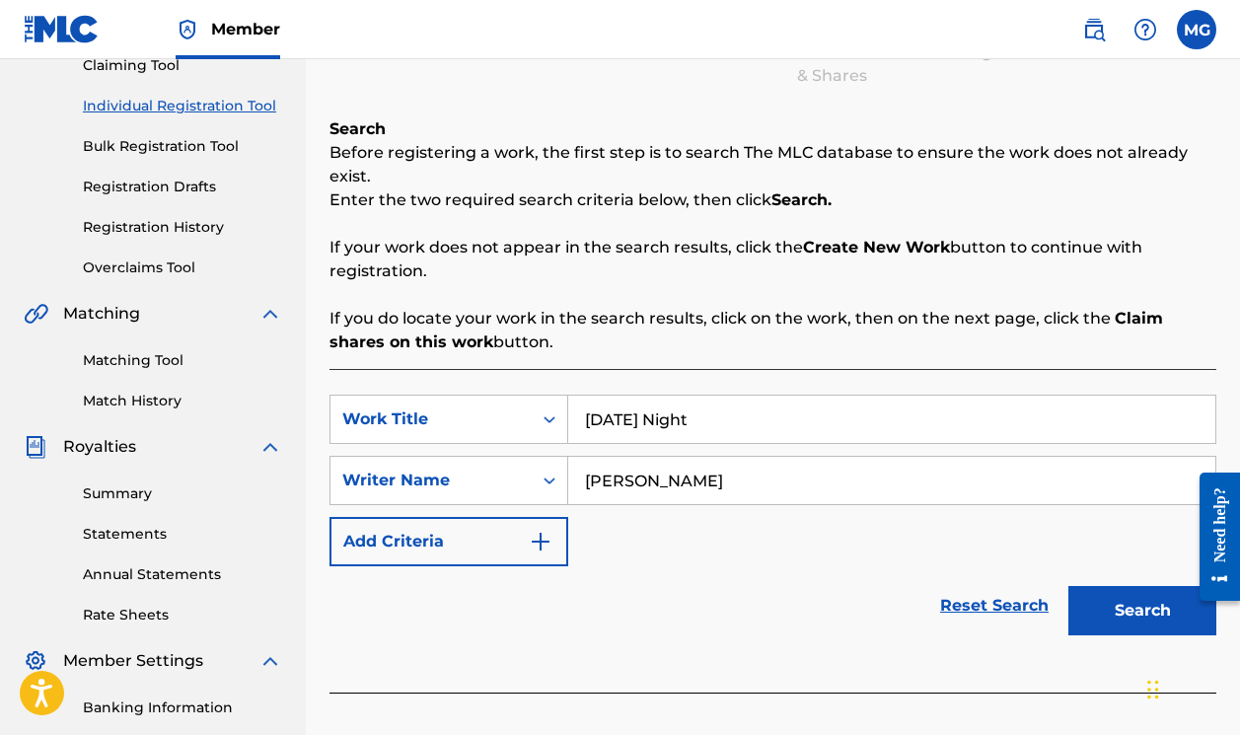
click at [1111, 617] on button "Search" at bounding box center [1142, 610] width 148 height 49
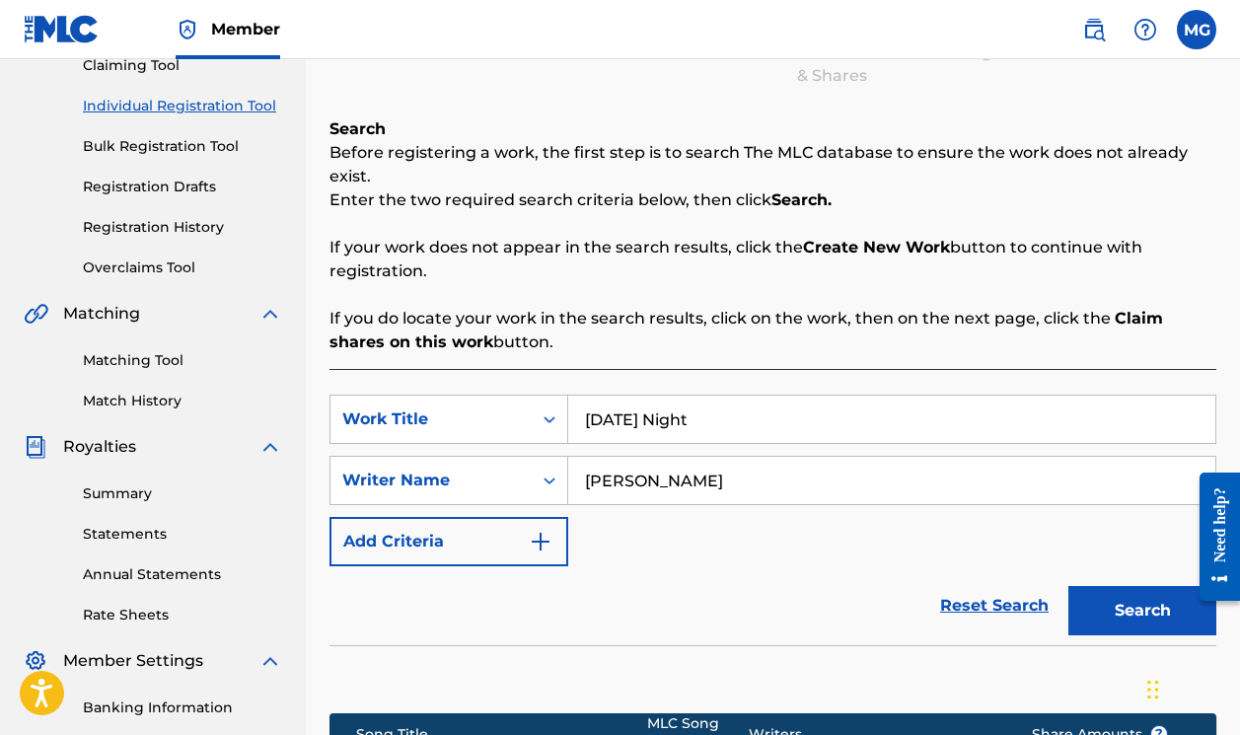
click at [639, 477] on input "[PERSON_NAME]" at bounding box center [891, 480] width 647 height 47
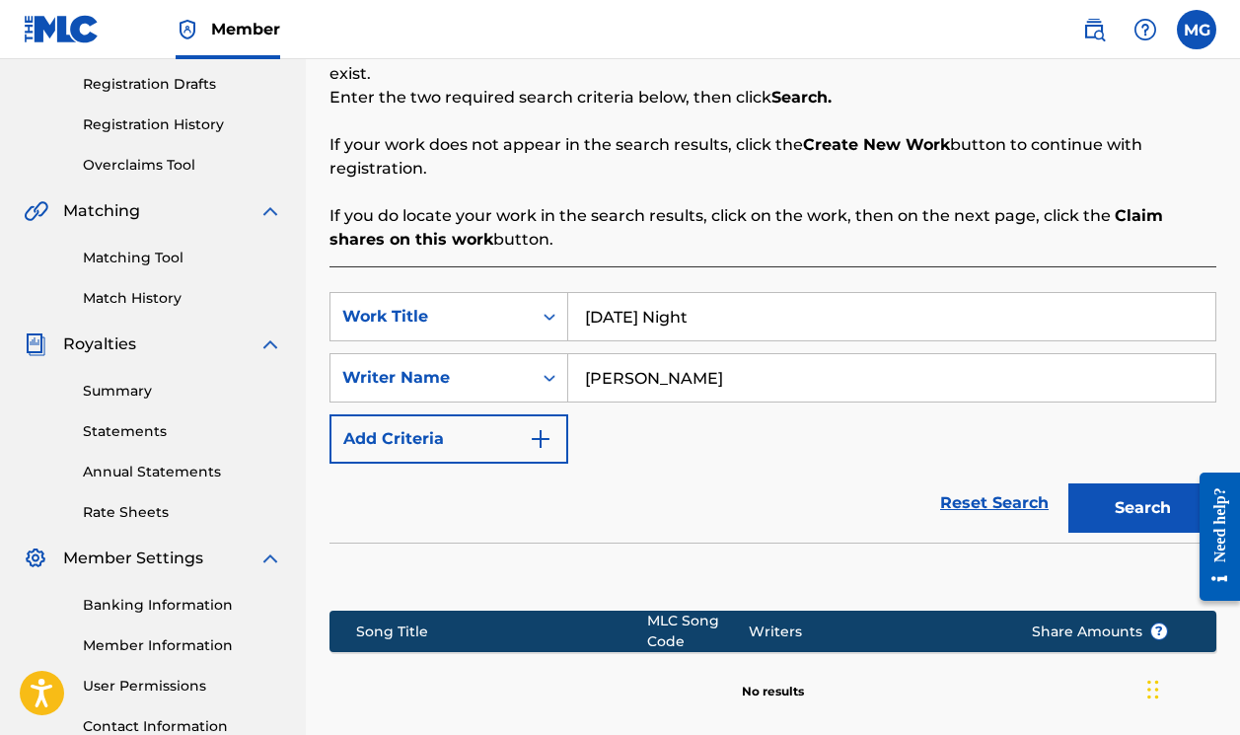
scroll to position [353, 0]
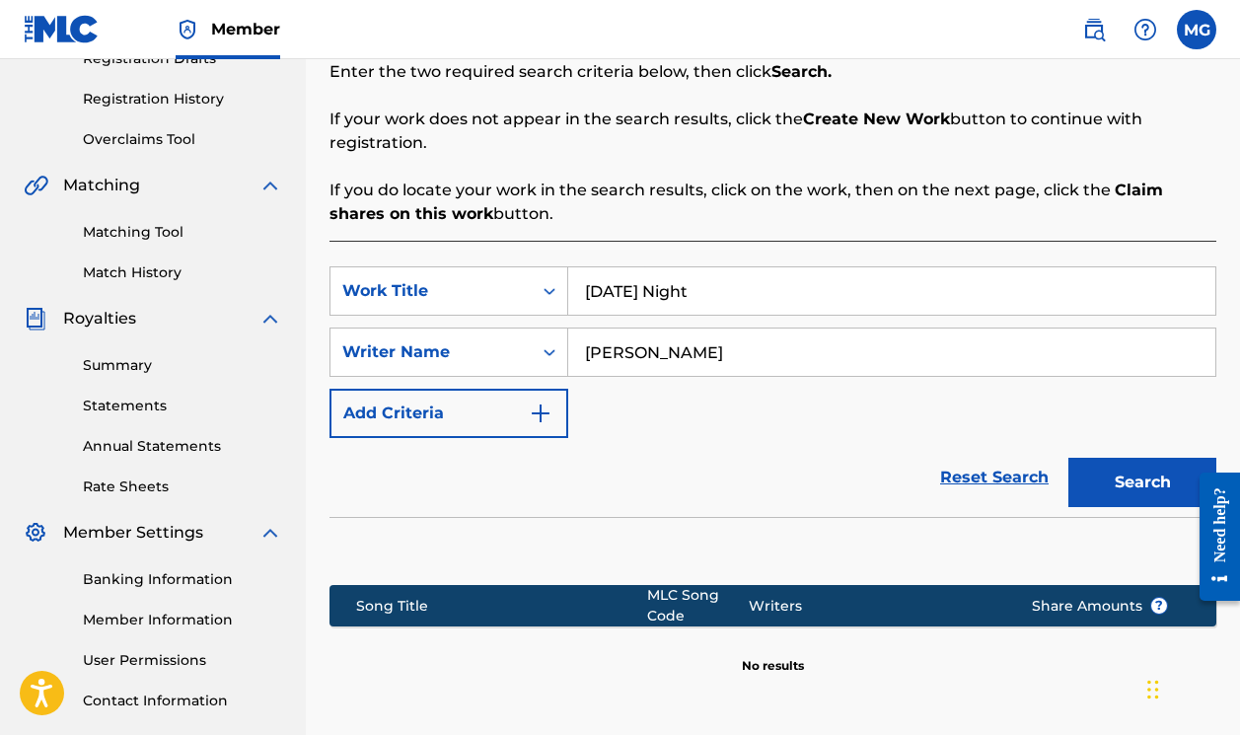
type input "[PERSON_NAME]"
click at [1111, 491] on button "Search" at bounding box center [1142, 482] width 148 height 49
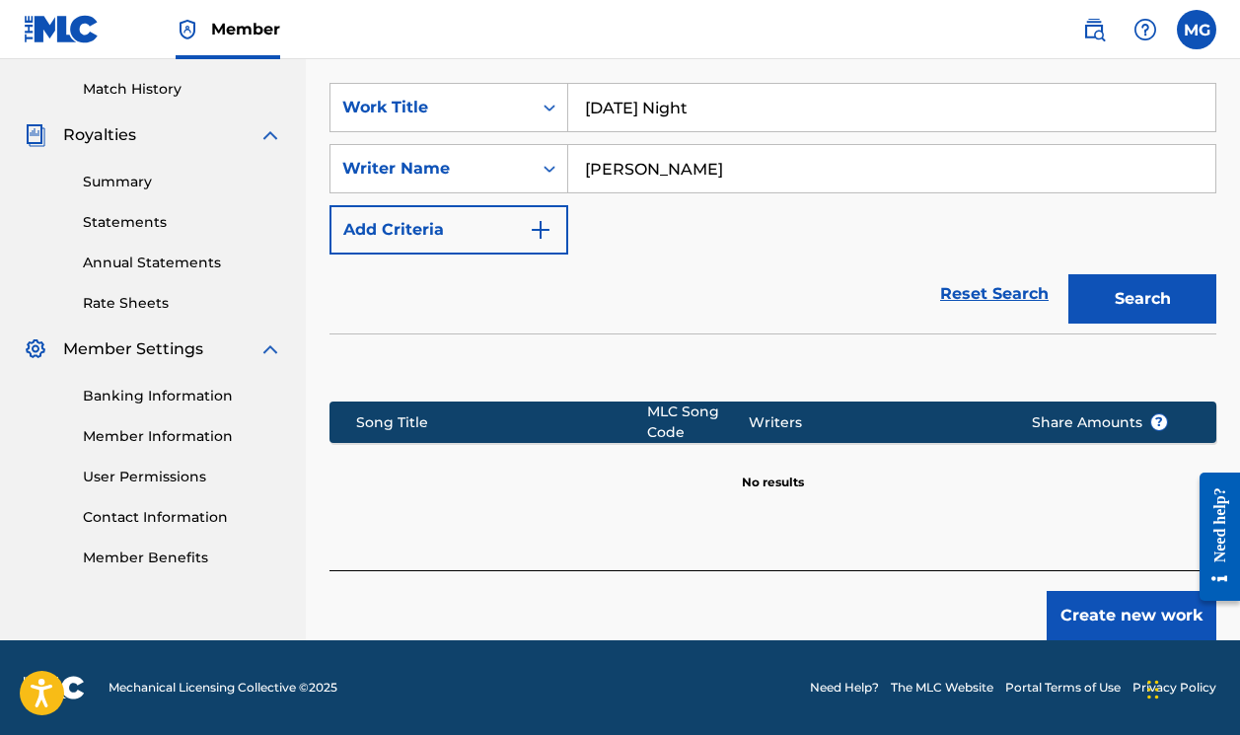
scroll to position [536, 0]
click at [1126, 621] on button "Create new work" at bounding box center [1131, 615] width 170 height 49
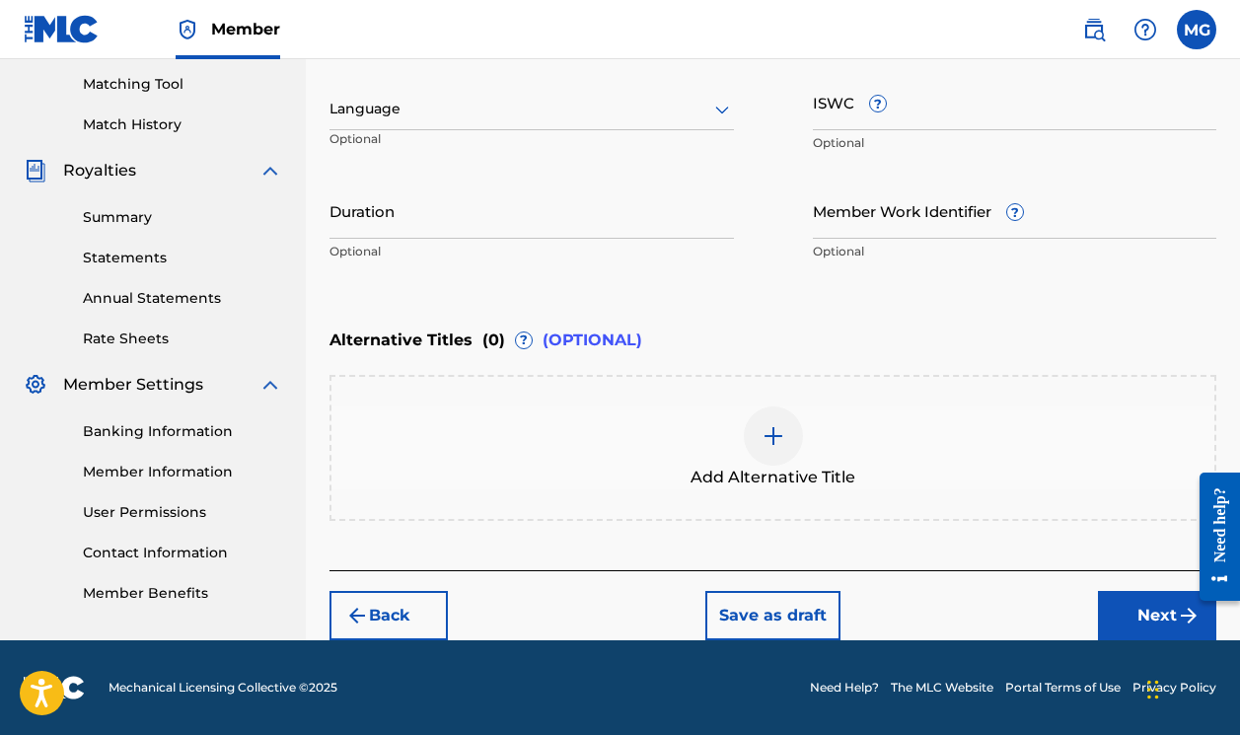
scroll to position [501, 0]
click at [878, 120] on input "ISWC ?" at bounding box center [1015, 102] width 404 height 56
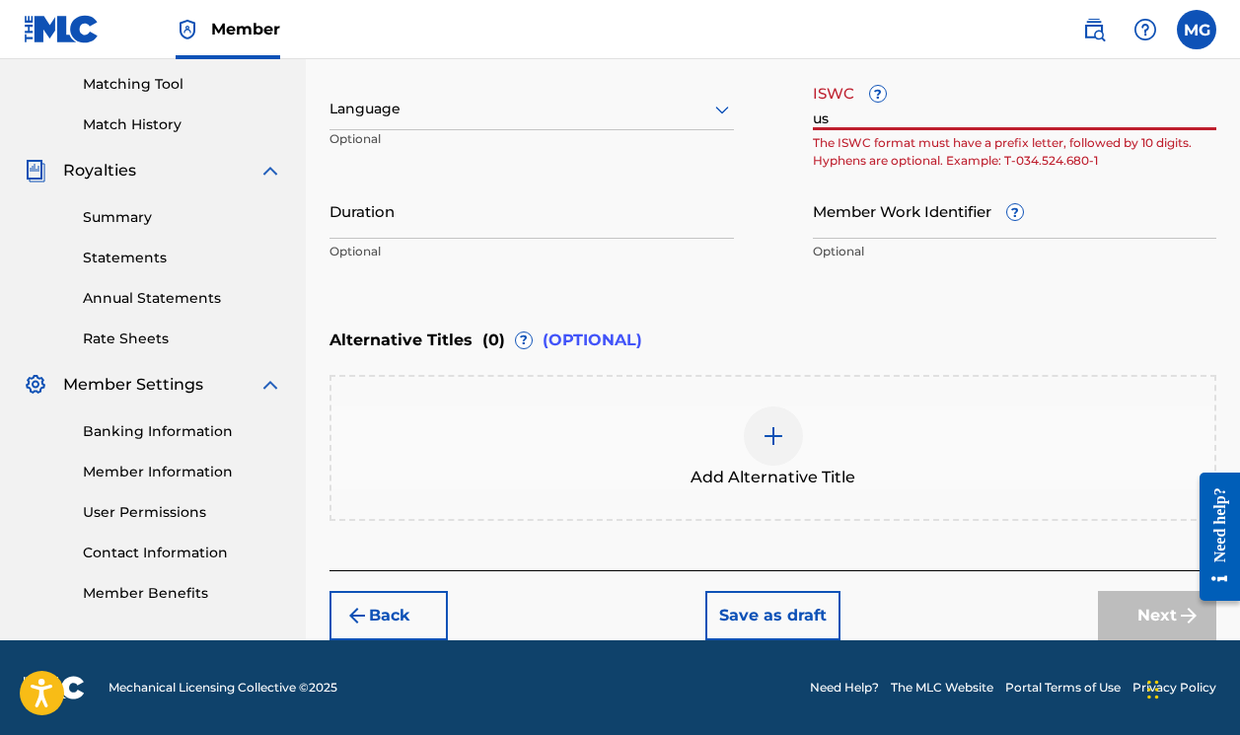
type input "u"
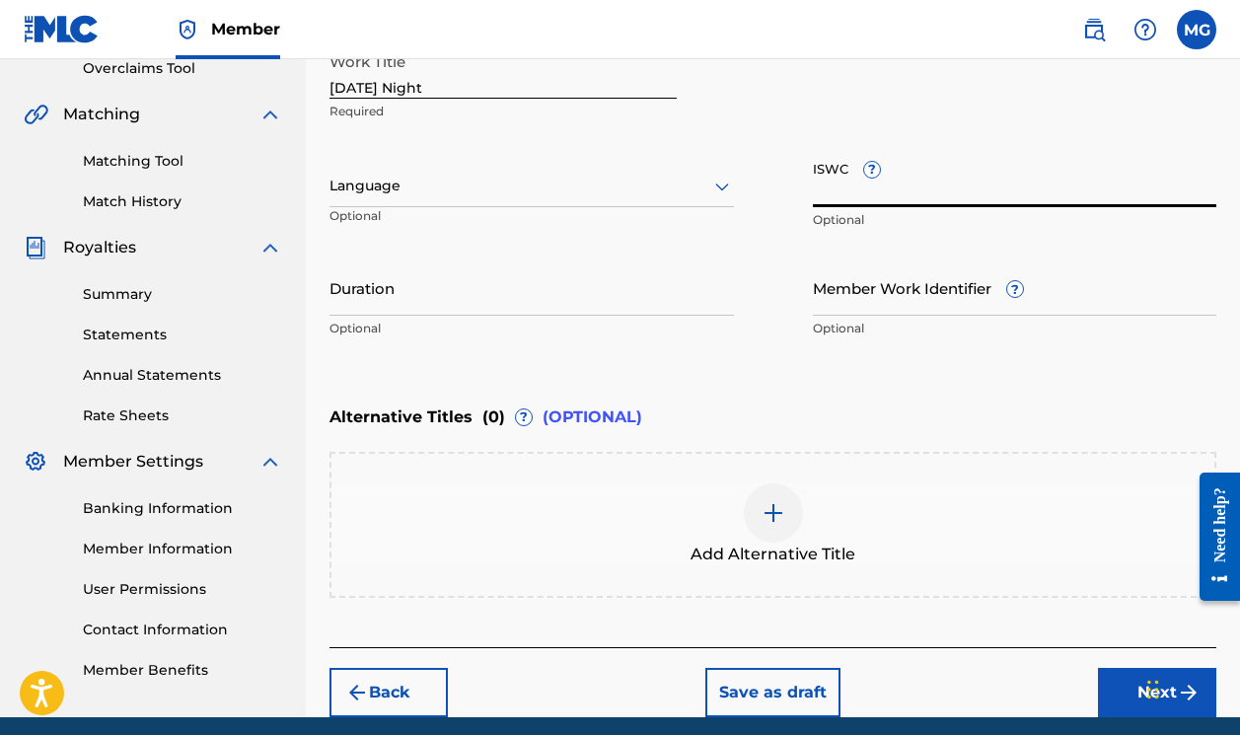
scroll to position [436, 0]
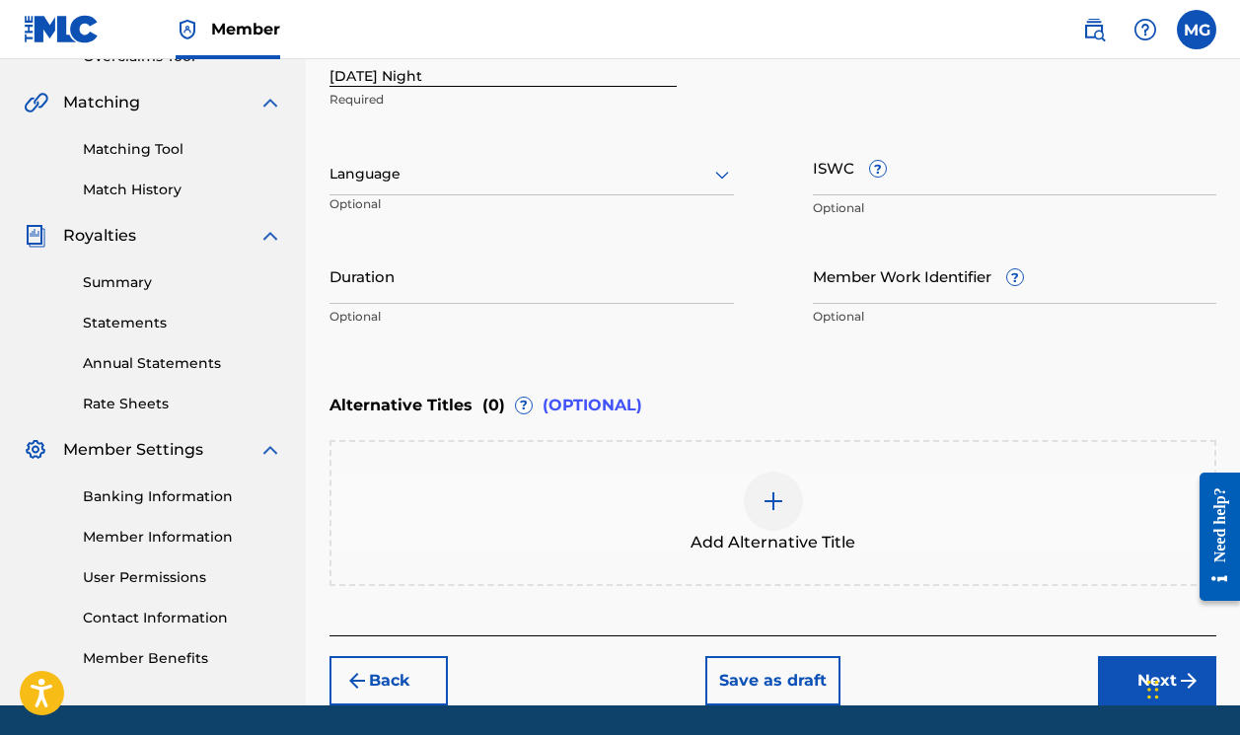
click at [1098, 675] on button "Next" at bounding box center [1157, 680] width 118 height 49
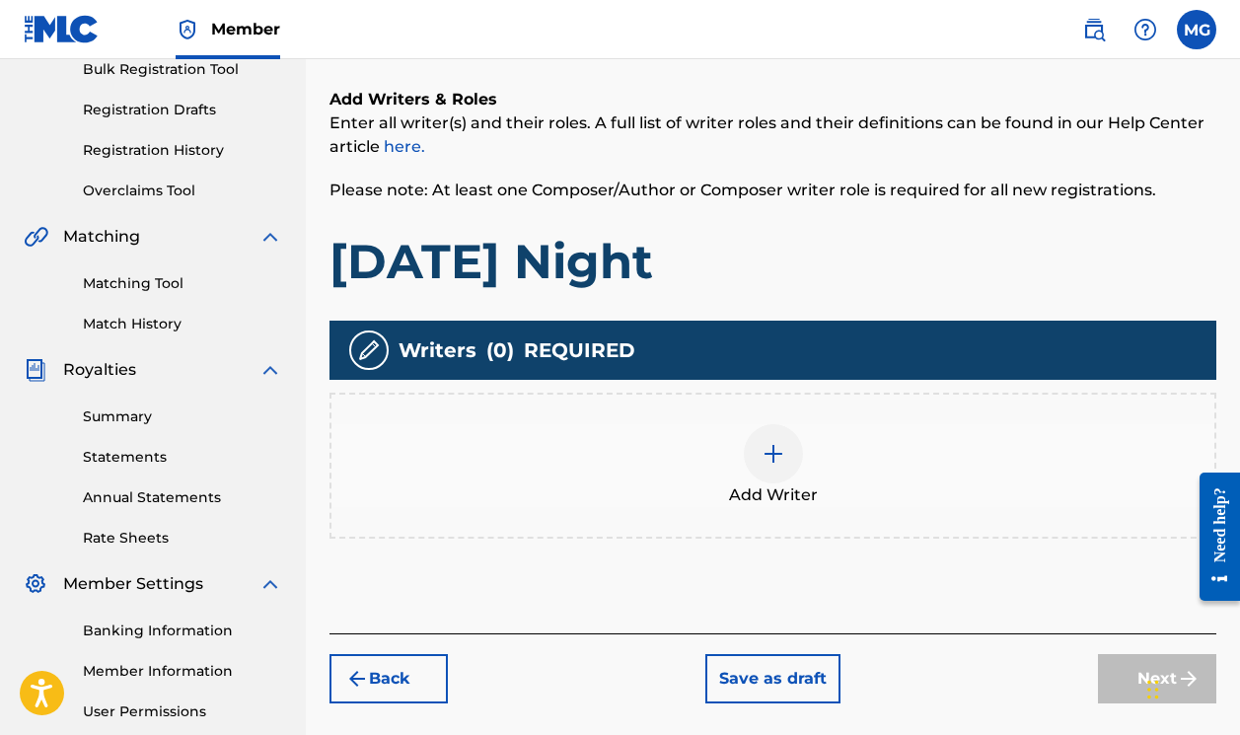
scroll to position [302, 0]
click at [762, 449] on img at bounding box center [773, 454] width 24 height 24
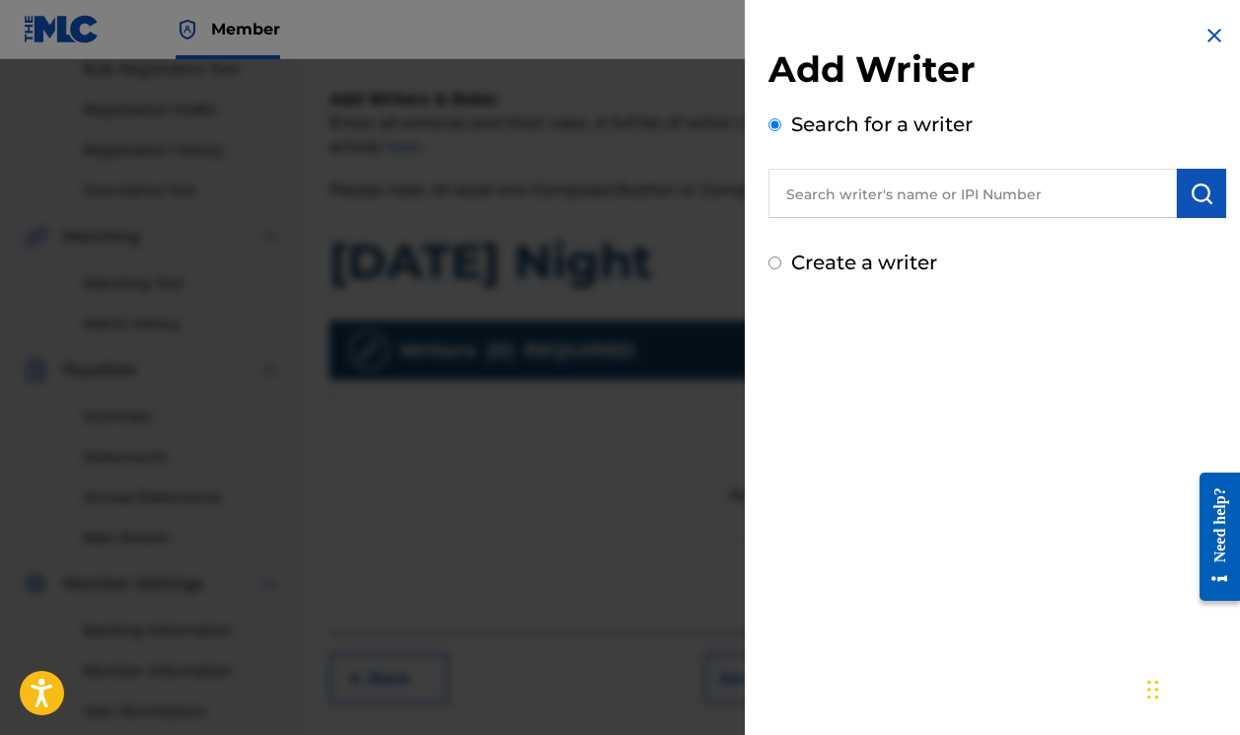
click at [804, 210] on input "text" at bounding box center [972, 193] width 408 height 49
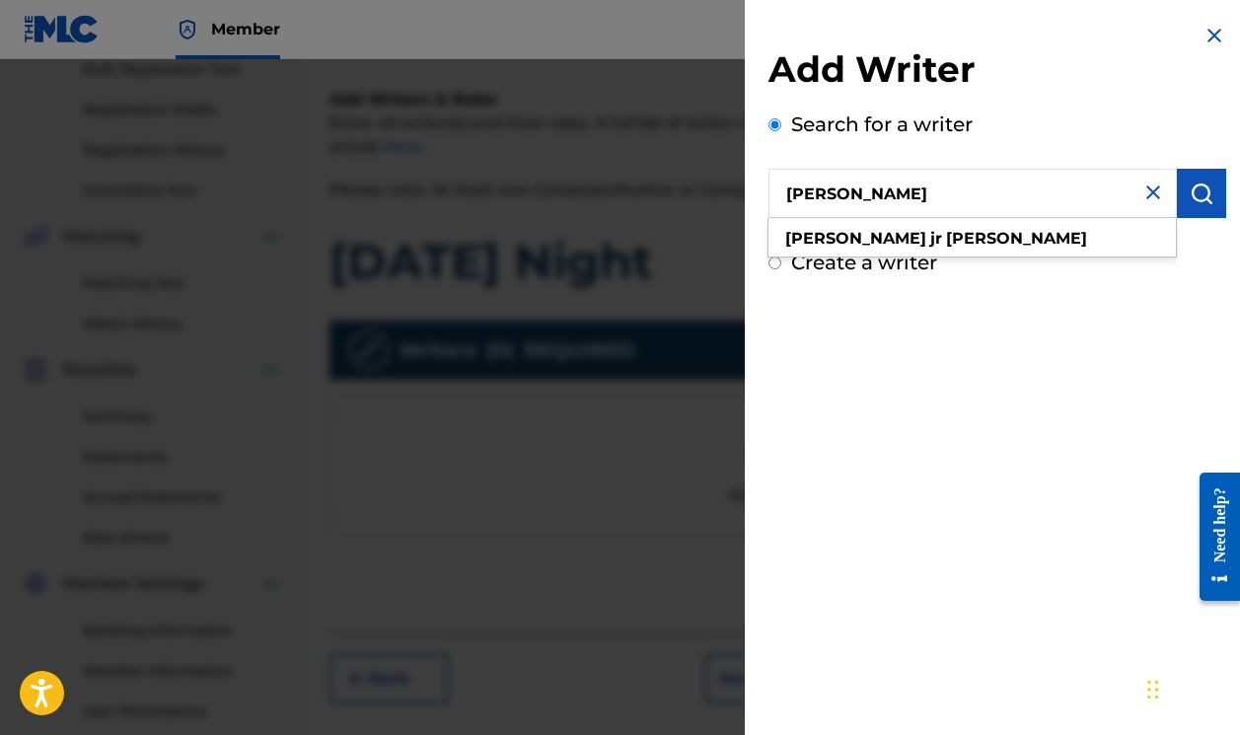
type input "[PERSON_NAME]"
click at [1196, 197] on img "submit" at bounding box center [1201, 193] width 24 height 24
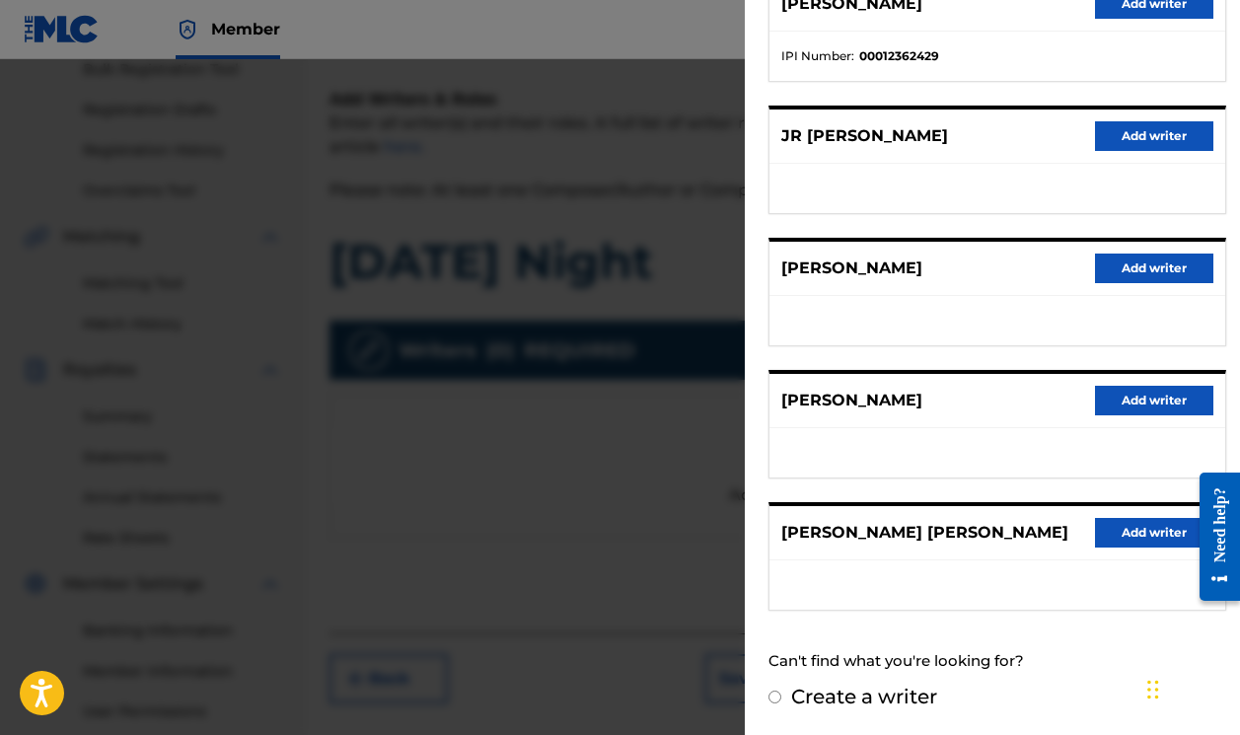
scroll to position [286, 0]
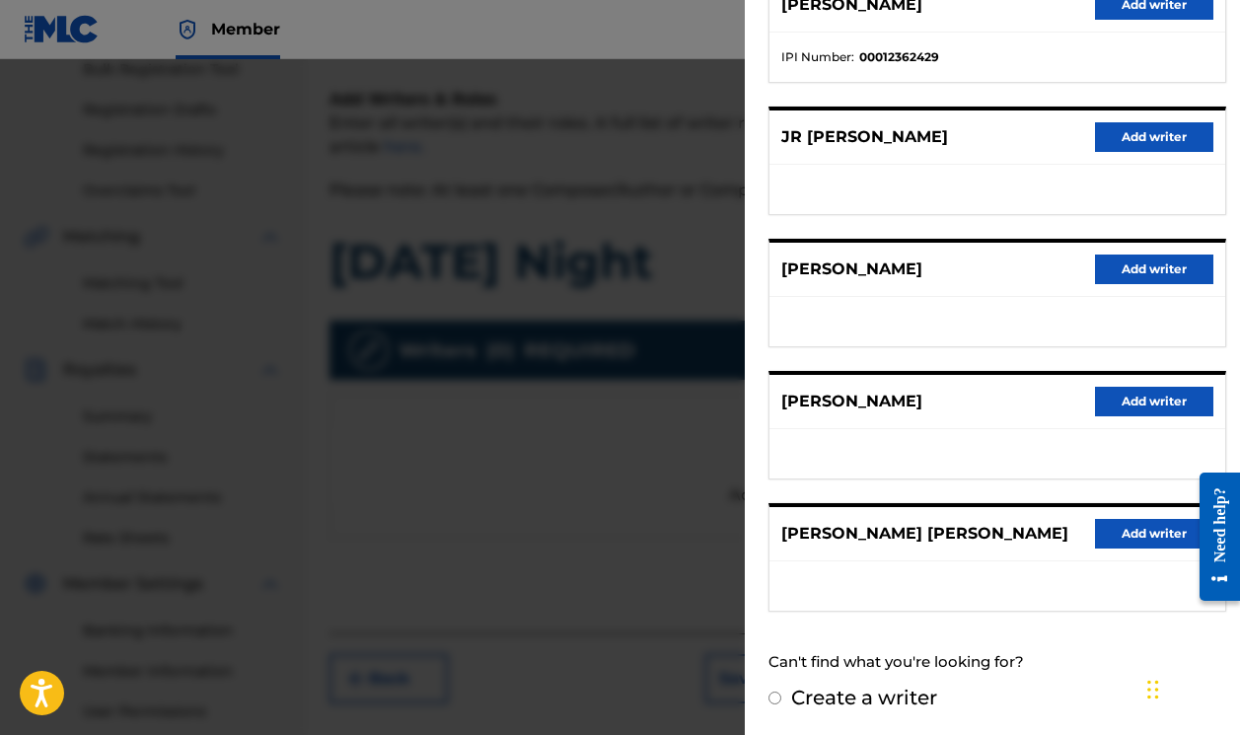
click at [778, 701] on input "Create a writer" at bounding box center [774, 697] width 13 height 13
radio input "false"
radio input "true"
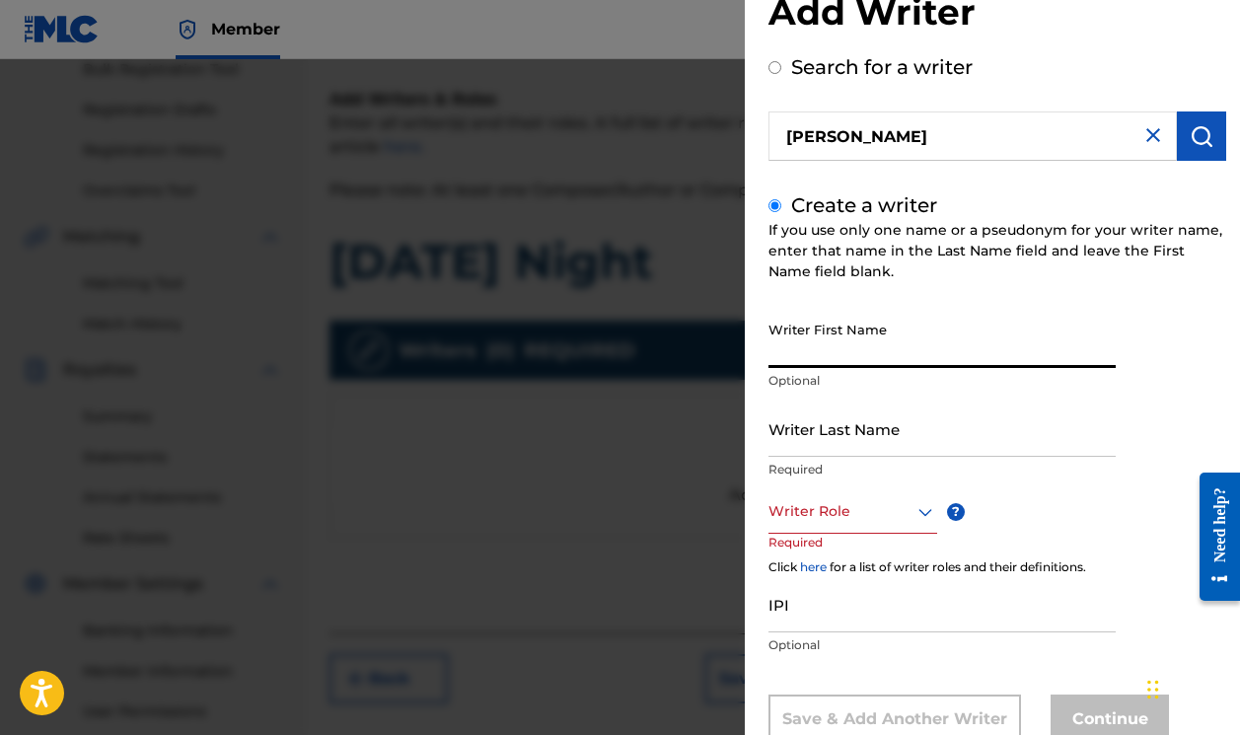
click at [875, 345] on input "Writer First Name" at bounding box center [941, 340] width 347 height 56
type input "[PERSON_NAME]"
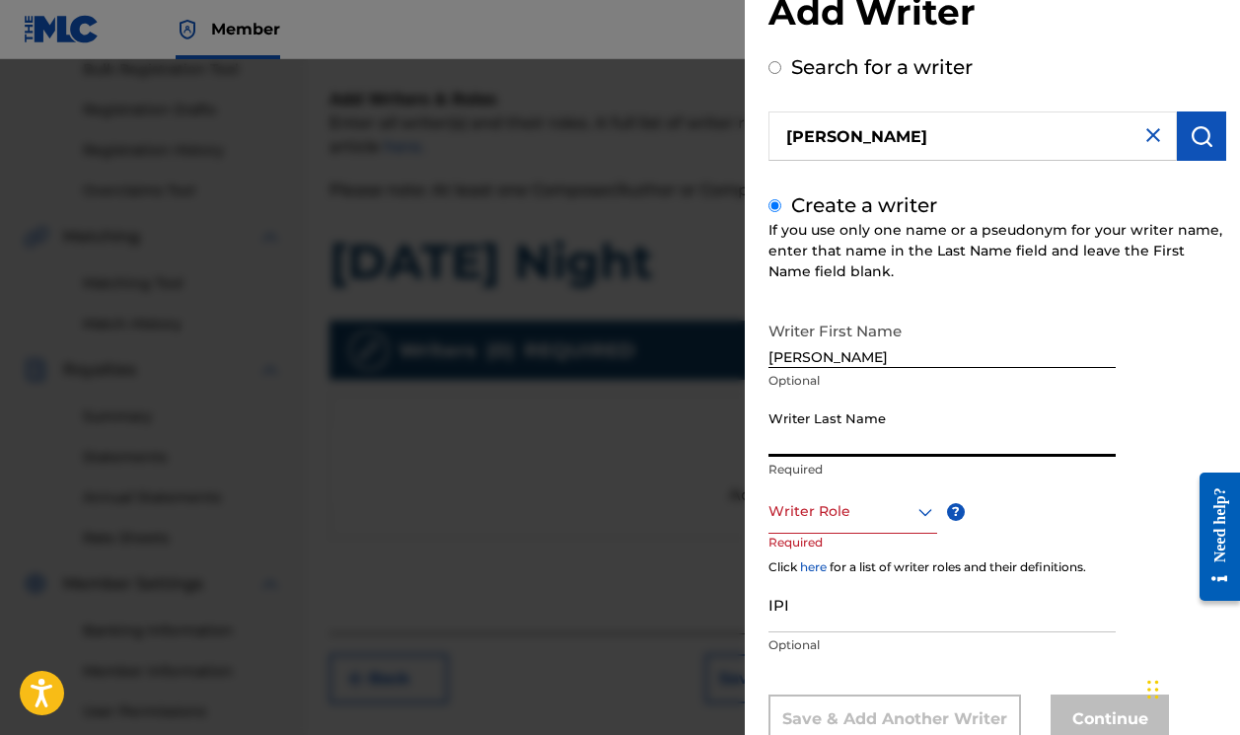
type input "[PERSON_NAME]"
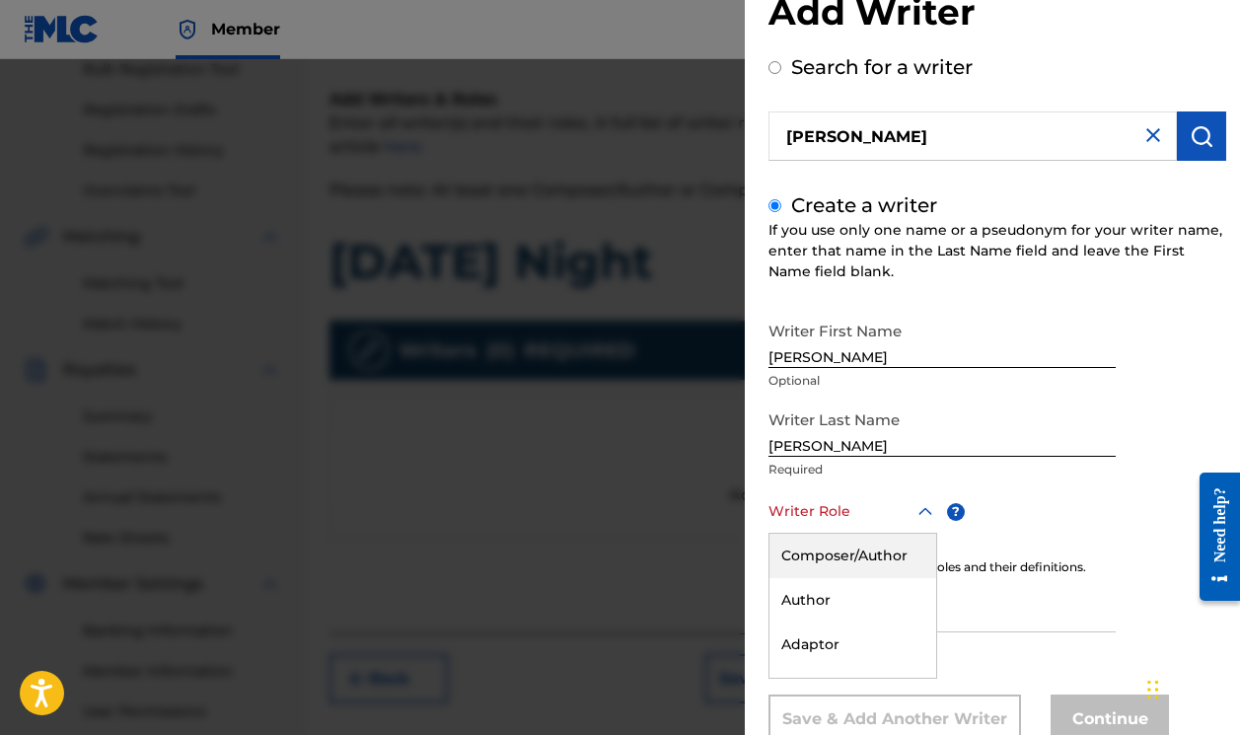
scroll to position [119, 0]
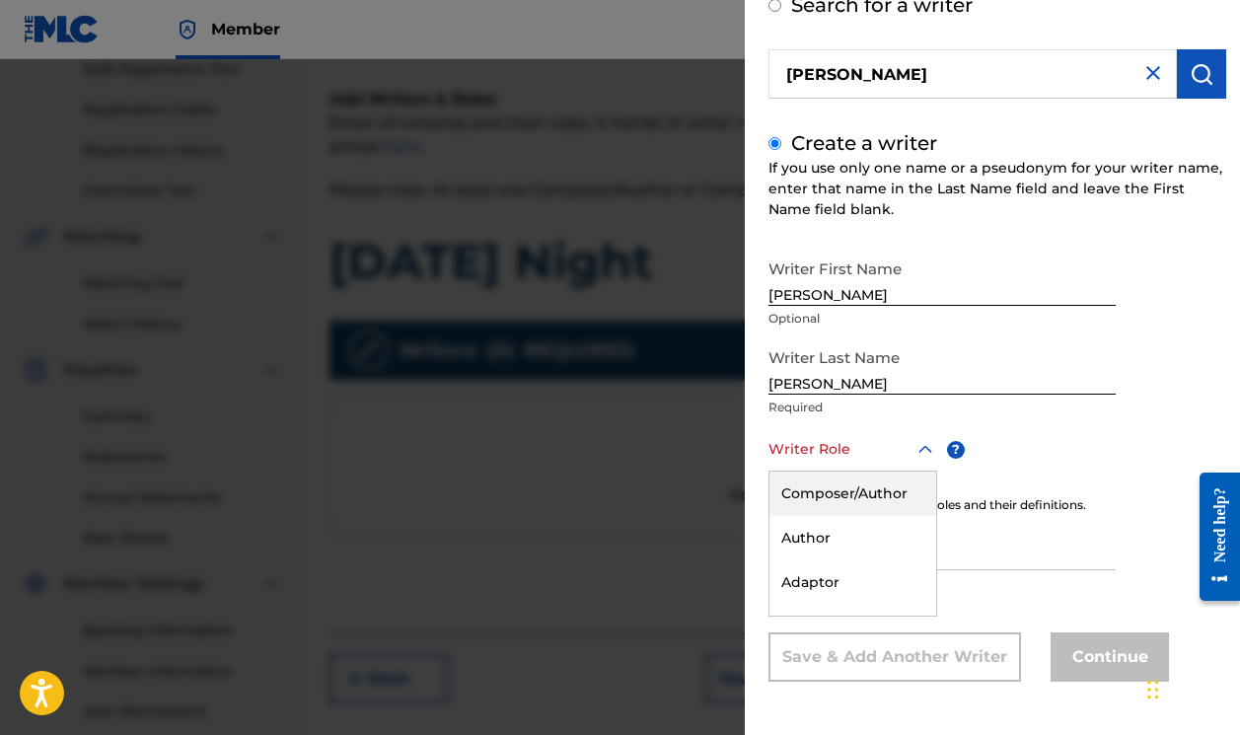
click at [842, 471] on div "Composer/Author, 1 of 8. 8 results available. Use Up and Down to choose options…" at bounding box center [852, 449] width 169 height 44
click at [839, 533] on div "Author" at bounding box center [852, 538] width 167 height 44
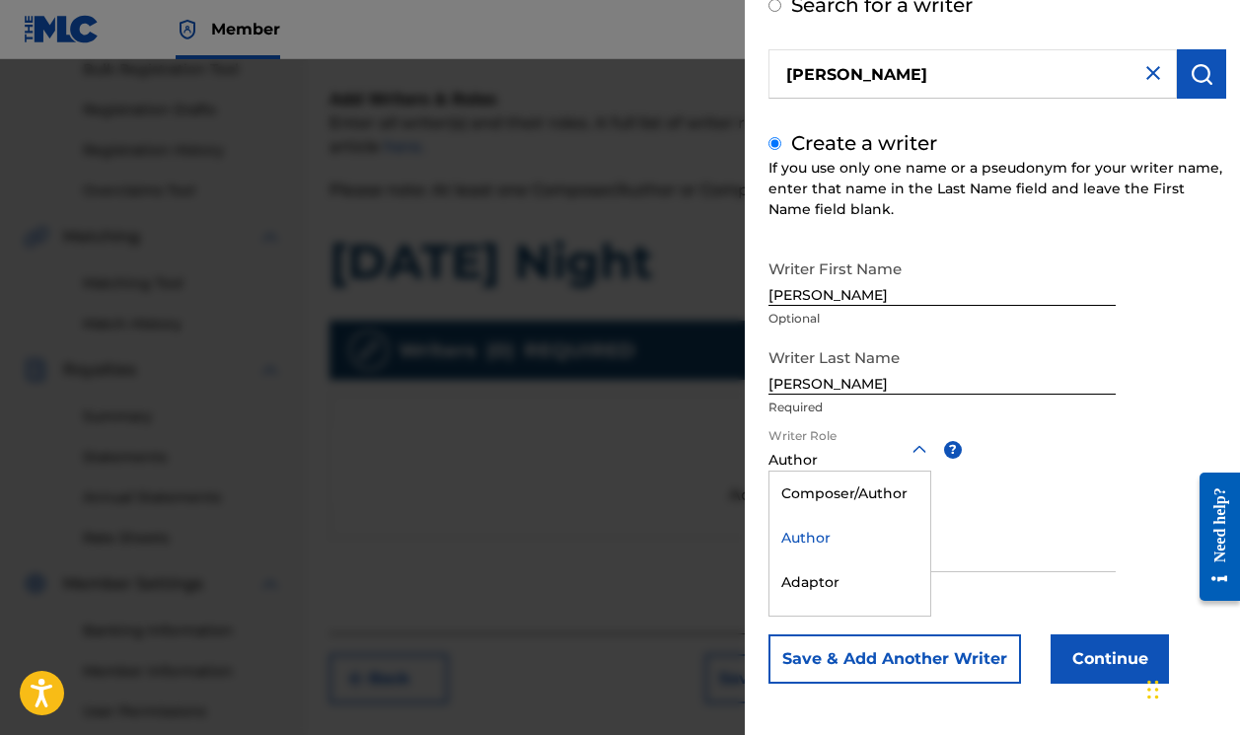
scroll to position [121, 0]
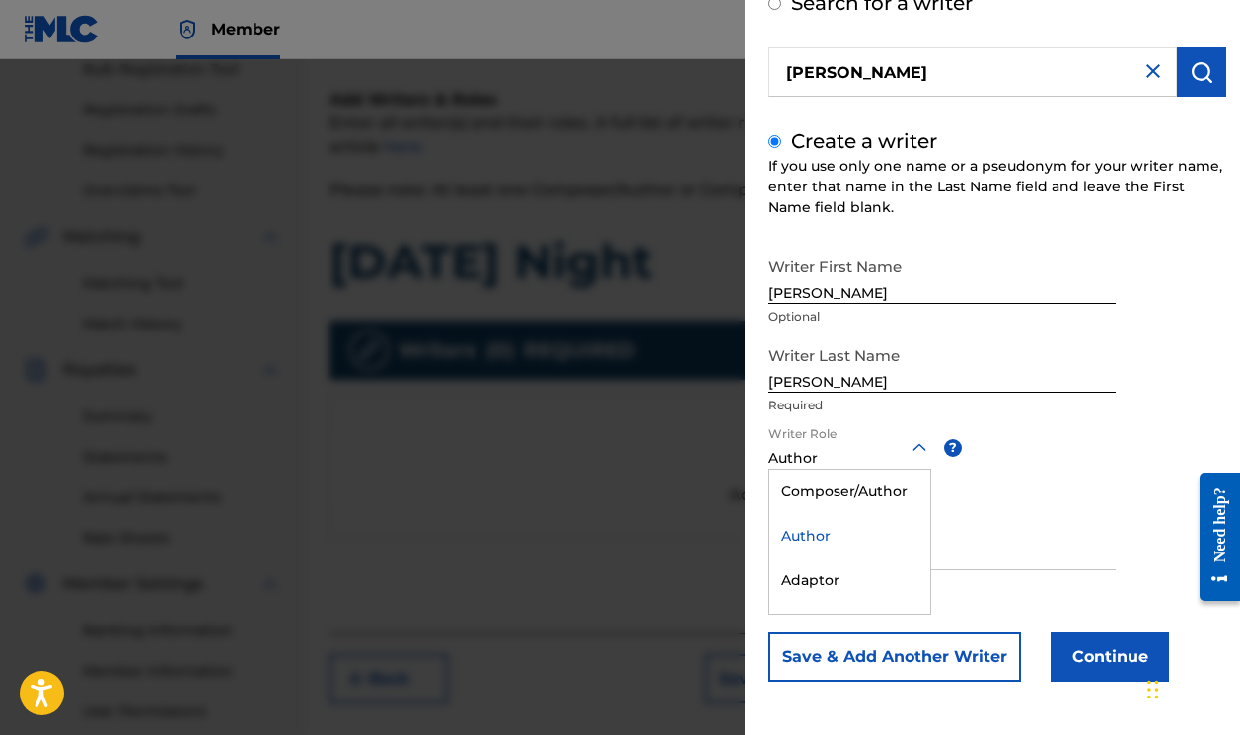
click at [838, 454] on div at bounding box center [849, 447] width 163 height 25
click at [853, 490] on div "Composer/Author" at bounding box center [849, 491] width 161 height 44
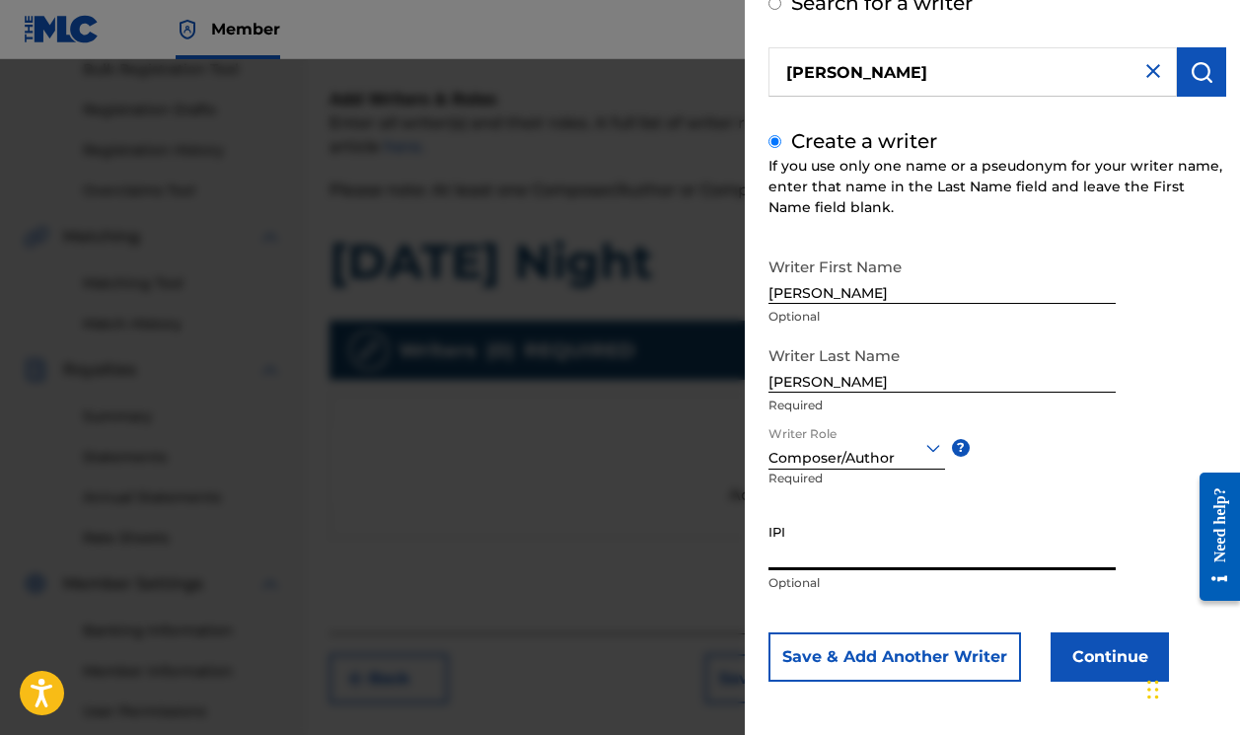
click at [833, 558] on input "IPI" at bounding box center [941, 542] width 347 height 56
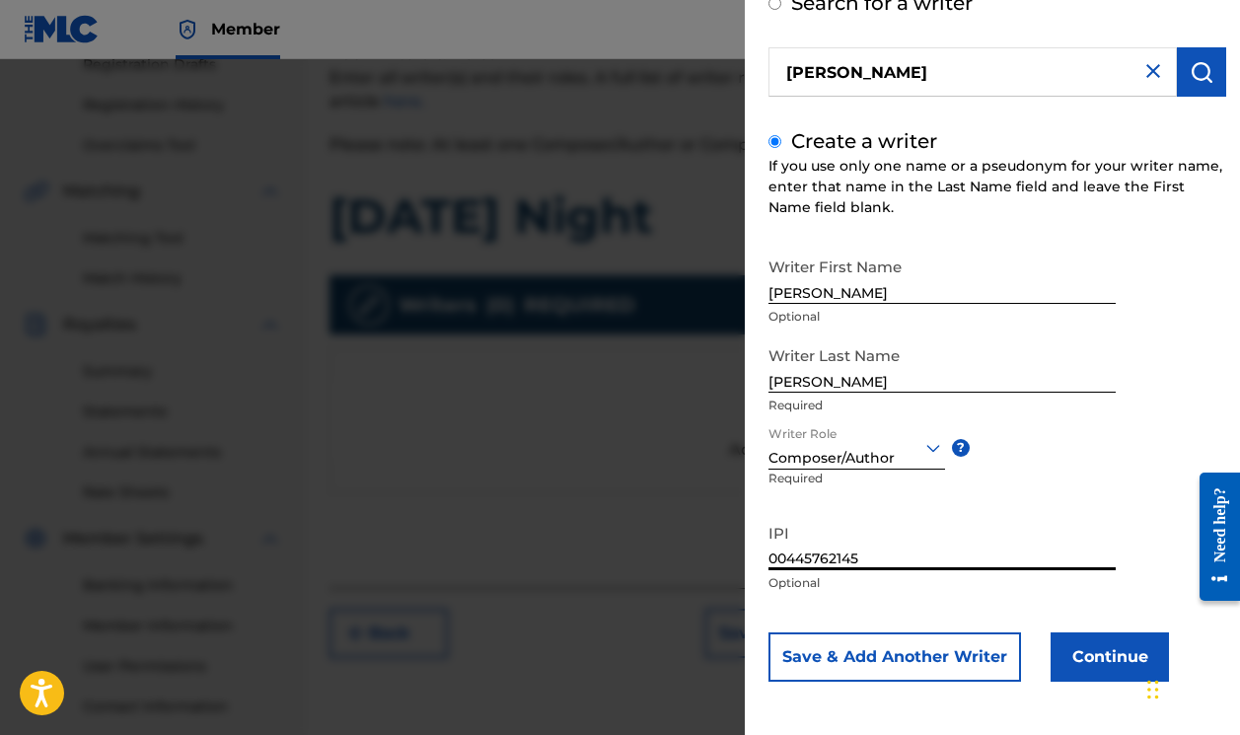
scroll to position [370, 0]
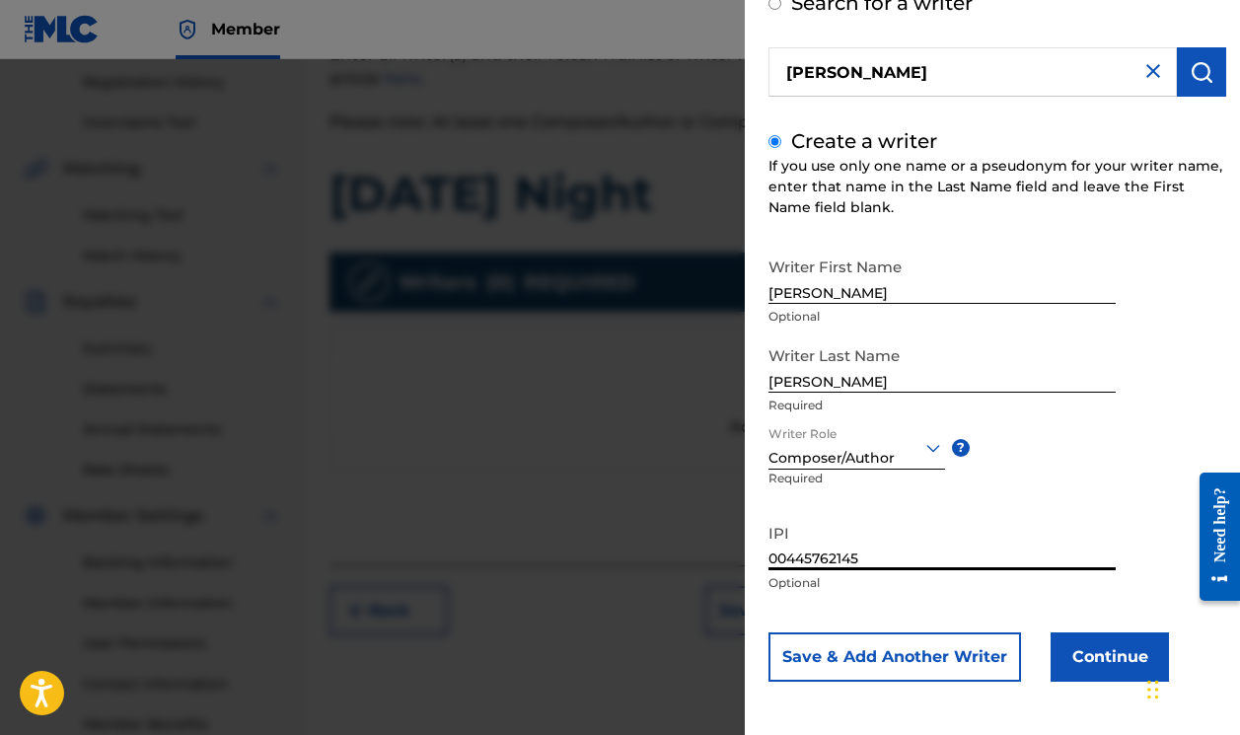
type input "00445762145"
click at [1073, 649] on button "Continue" at bounding box center [1109, 656] width 118 height 49
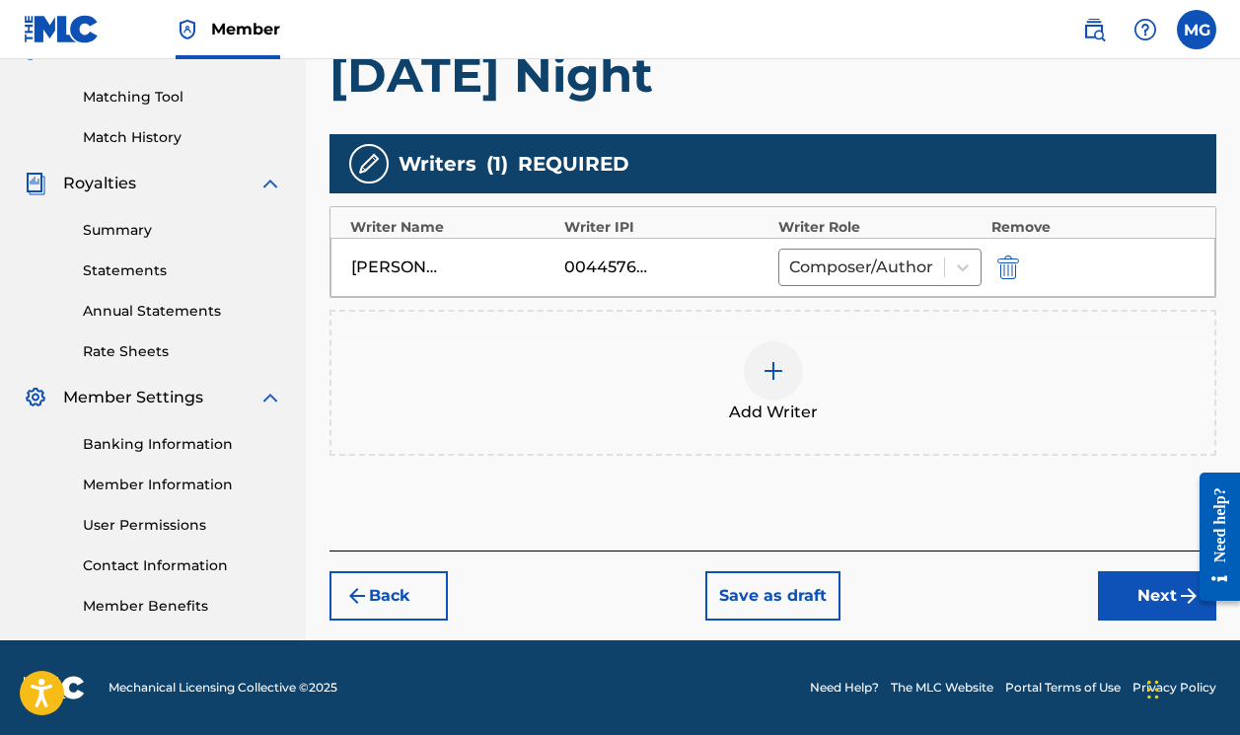
scroll to position [488, 0]
click at [1127, 597] on button "Next" at bounding box center [1157, 595] width 118 height 49
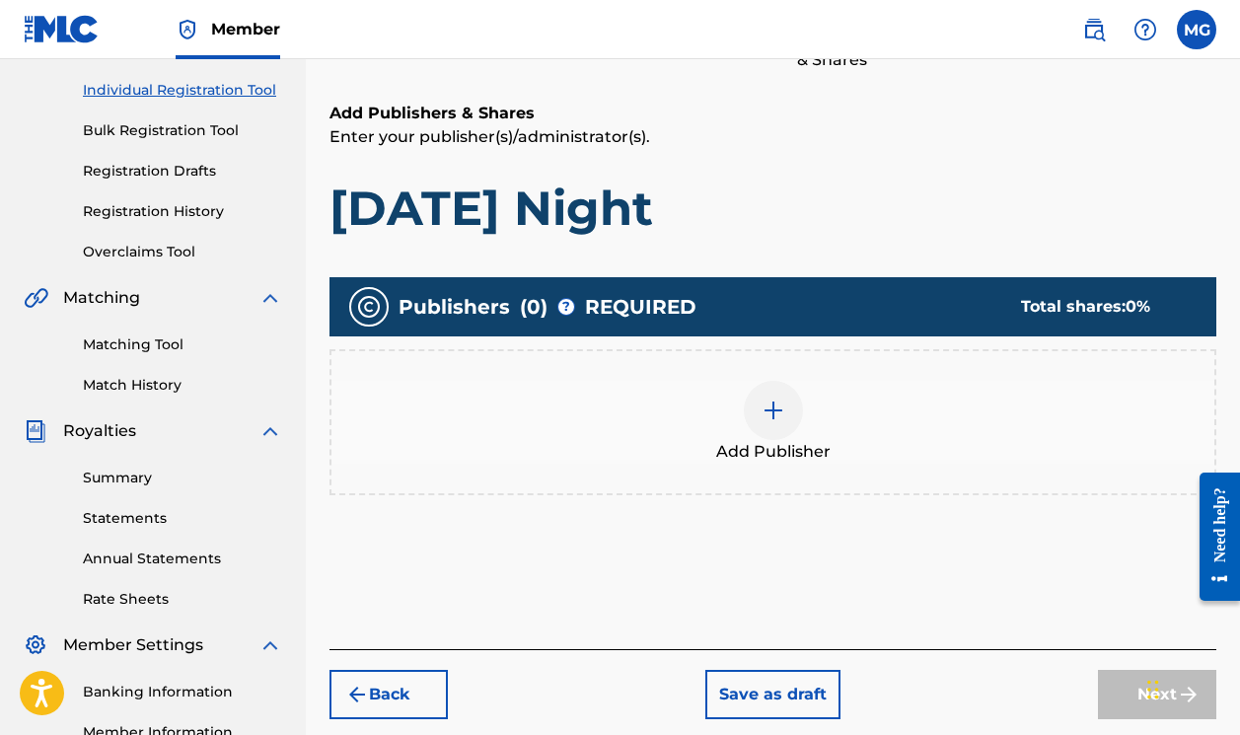
scroll to position [249, 0]
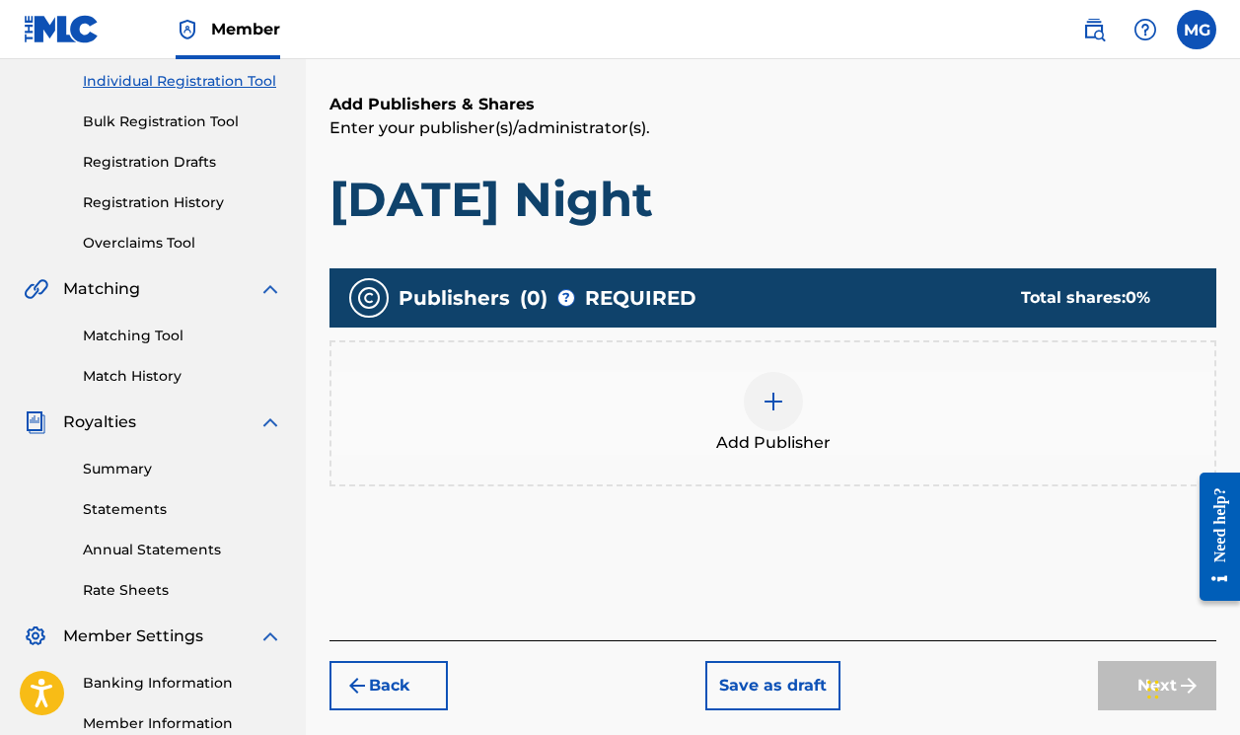
click at [781, 406] on img at bounding box center [773, 402] width 24 height 24
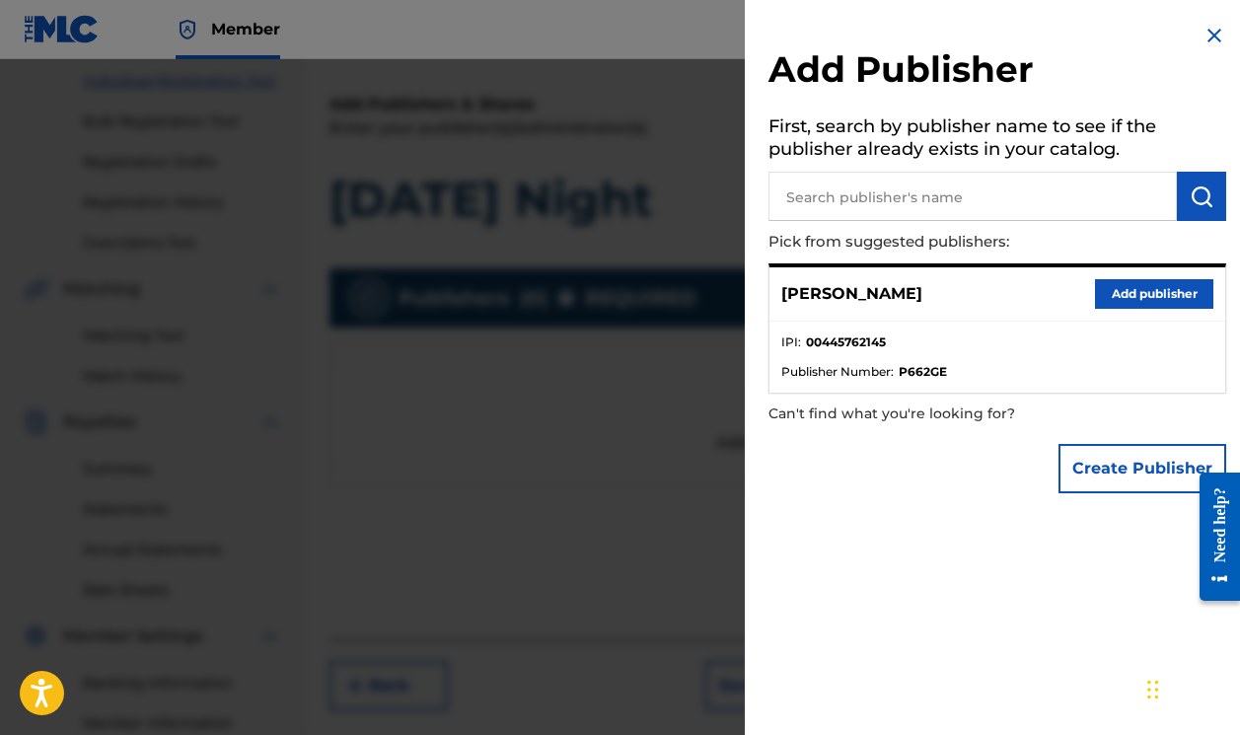
click at [869, 211] on input "text" at bounding box center [972, 196] width 408 height 49
type input "CD Baby Beta"
click at [1196, 207] on button "submit" at bounding box center [1200, 196] width 49 height 49
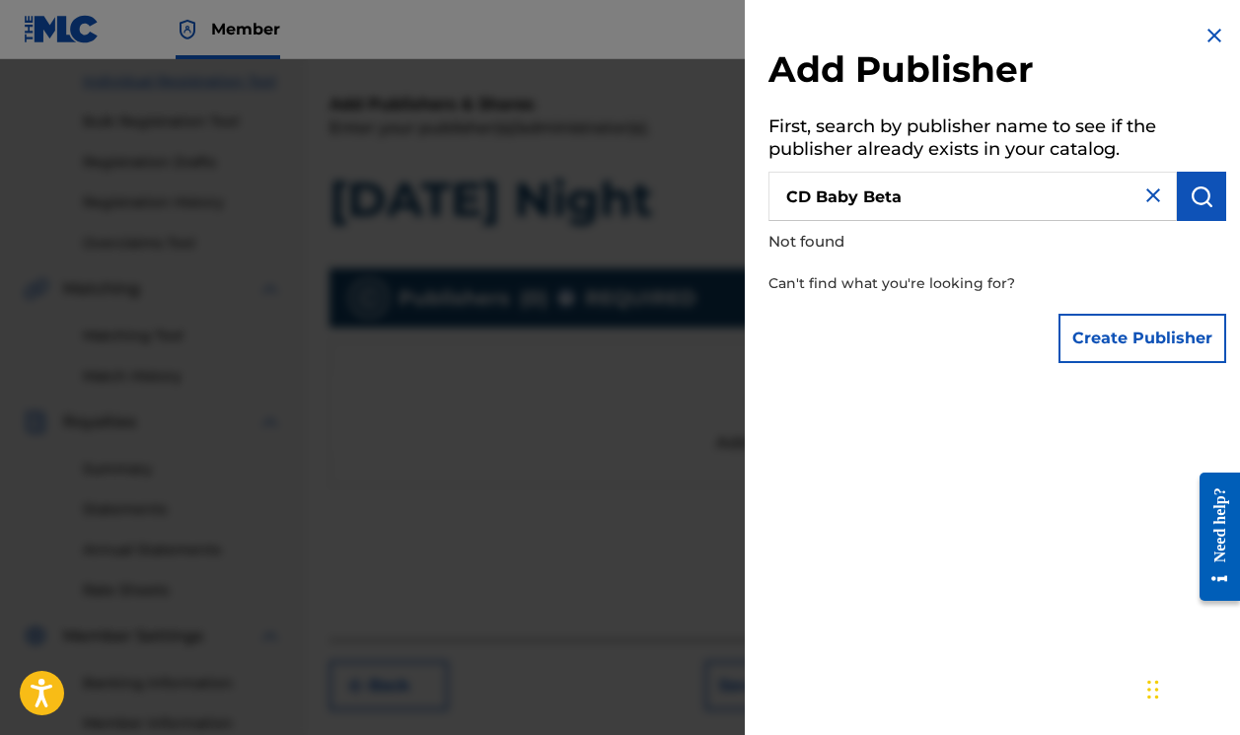
click at [1165, 342] on button "Create Publisher" at bounding box center [1142, 338] width 168 height 49
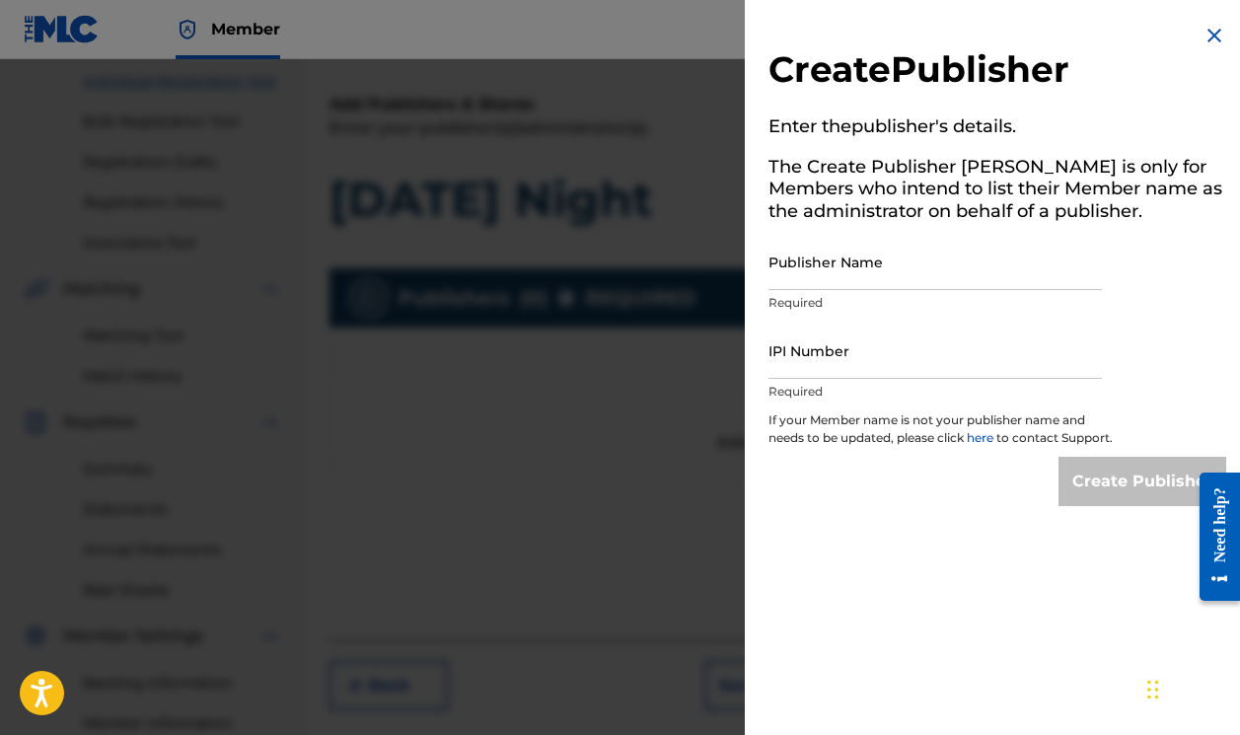
click at [1192, 38] on div "Create Publisher Enter the publisher 's details. The Create Publisher button is…" at bounding box center [997, 265] width 505 height 530
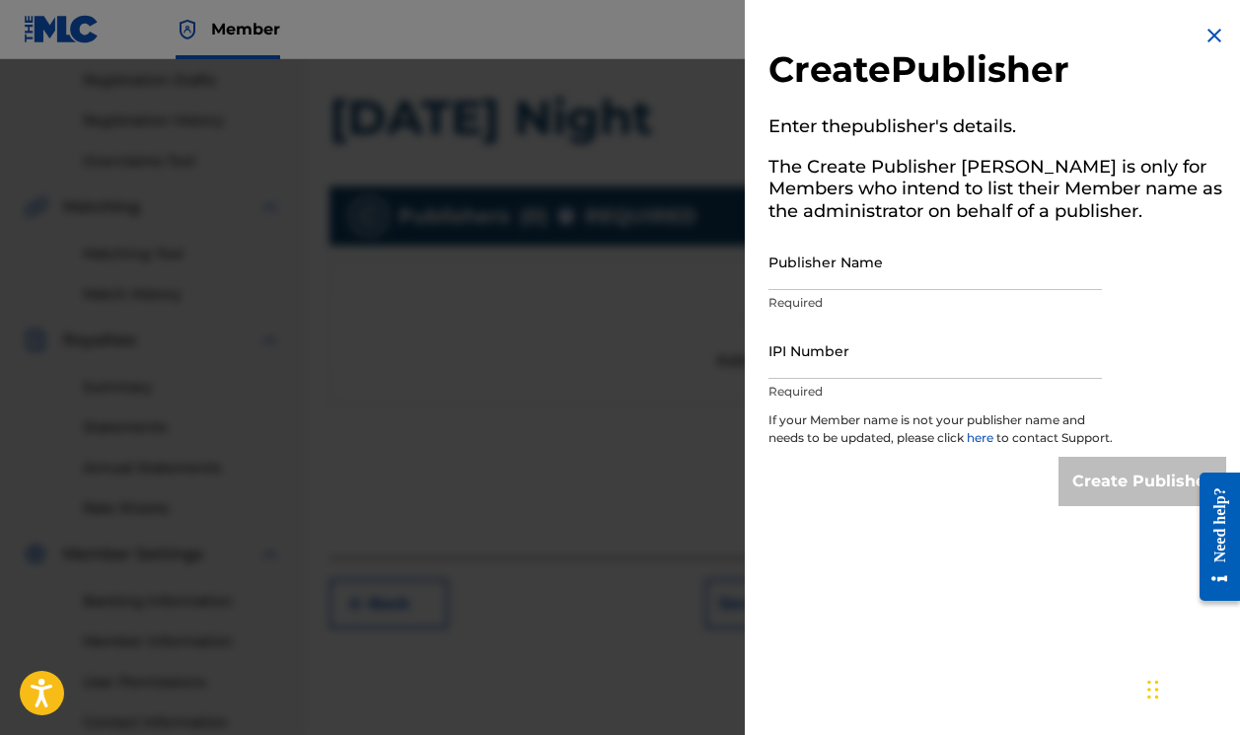
scroll to position [324, 0]
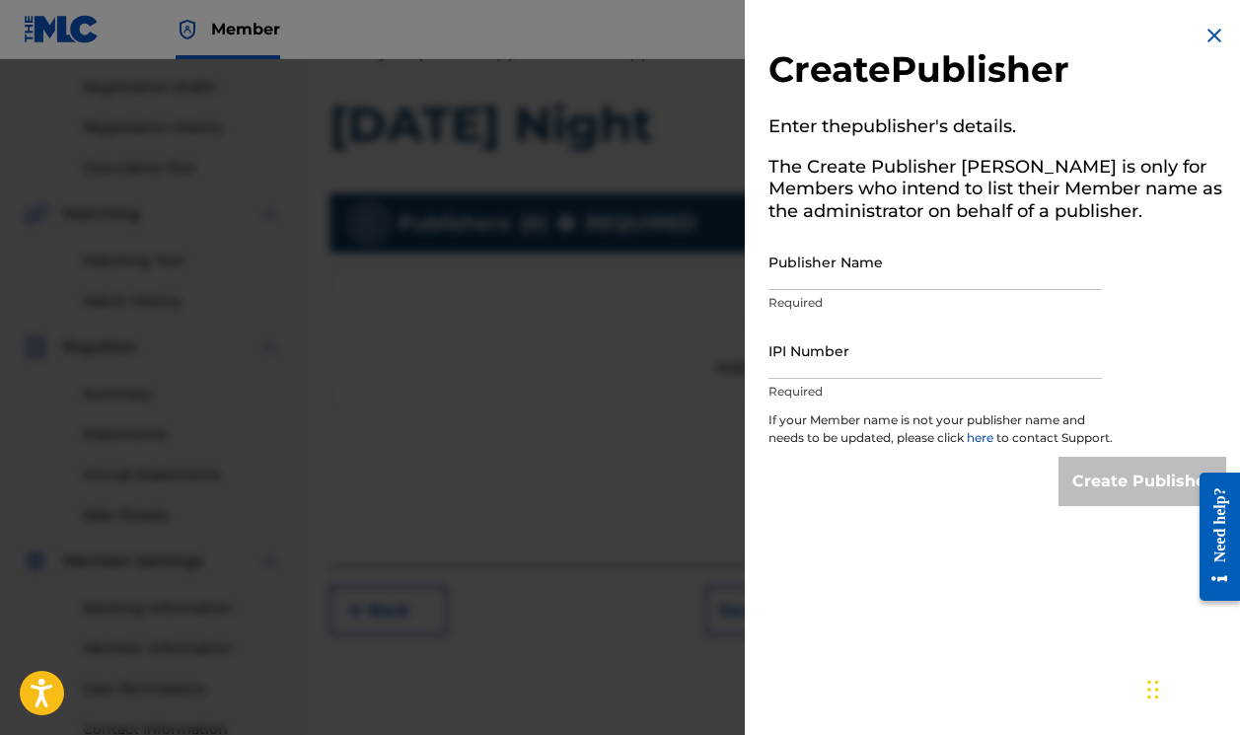
click at [1205, 37] on img at bounding box center [1214, 36] width 24 height 24
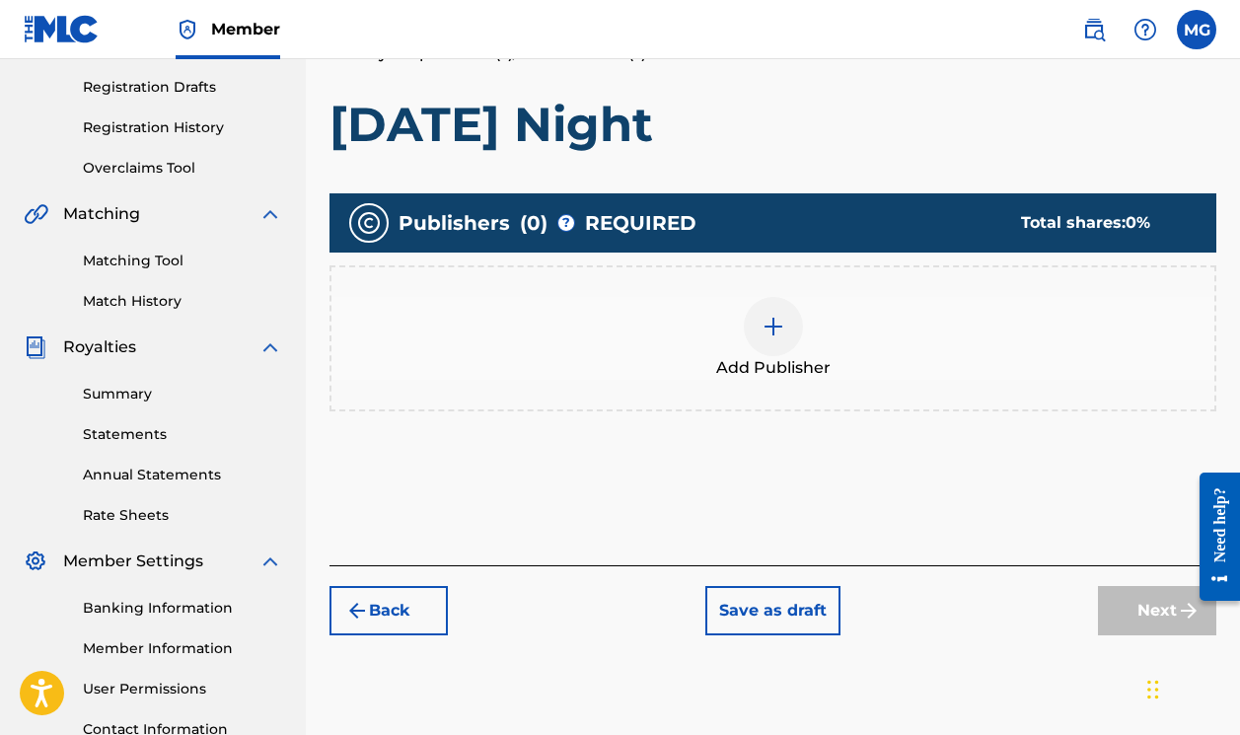
click at [776, 340] on div at bounding box center [773, 326] width 59 height 59
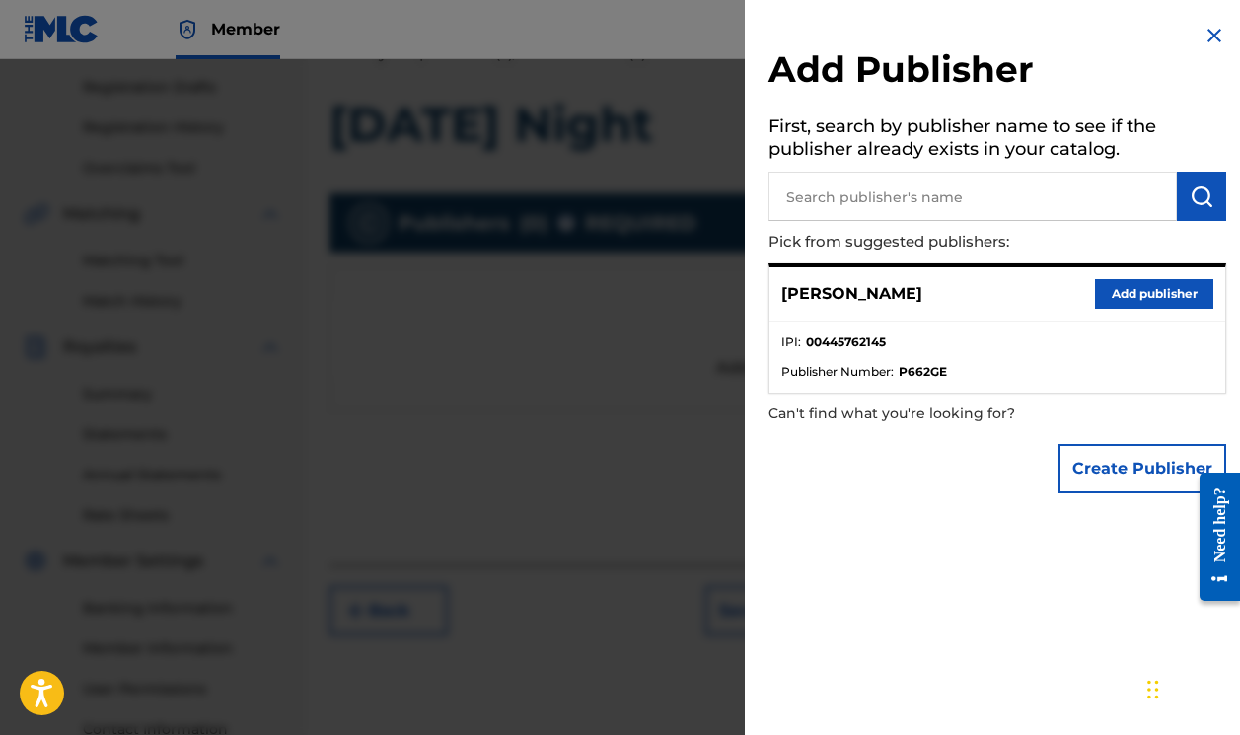
click at [1123, 291] on button "Add publisher" at bounding box center [1154, 294] width 118 height 30
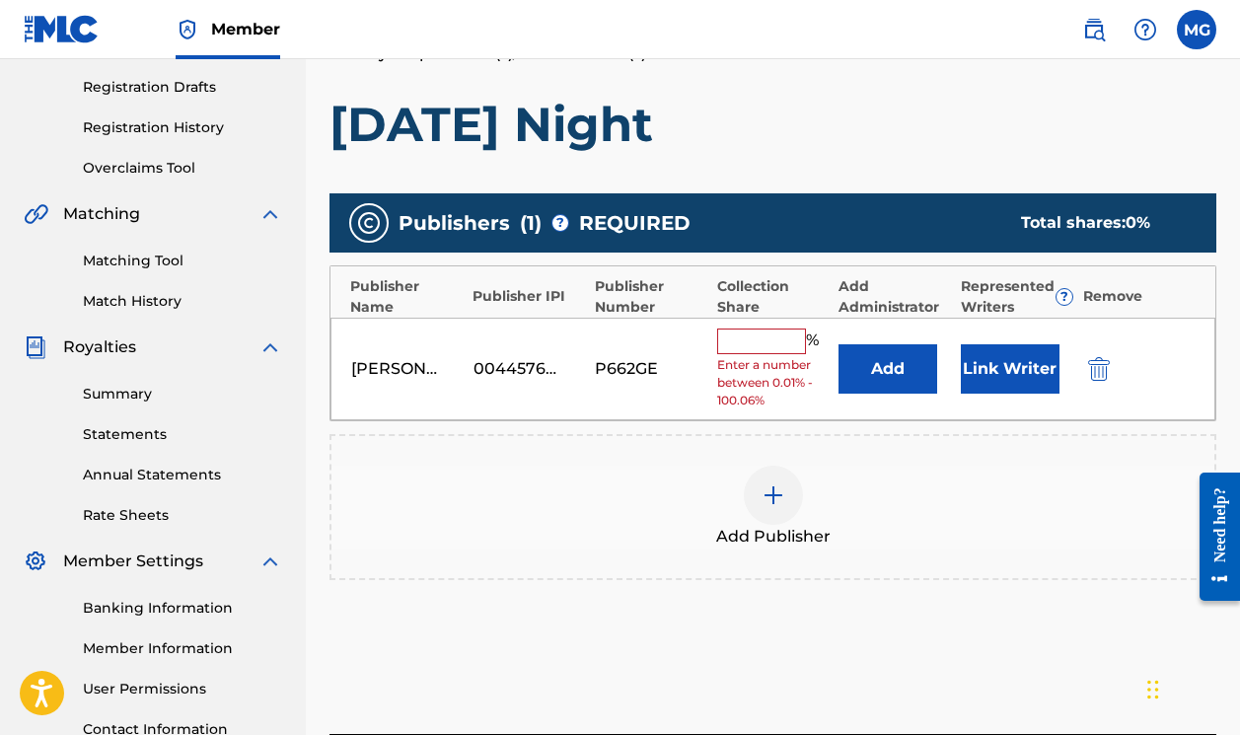
click at [806, 324] on div "[PERSON_NAME] 00445762145 P662GE % Enter a number between 0.01% - 100.06% Add L…" at bounding box center [772, 370] width 885 height 104
click at [783, 330] on input "text" at bounding box center [761, 341] width 89 height 26
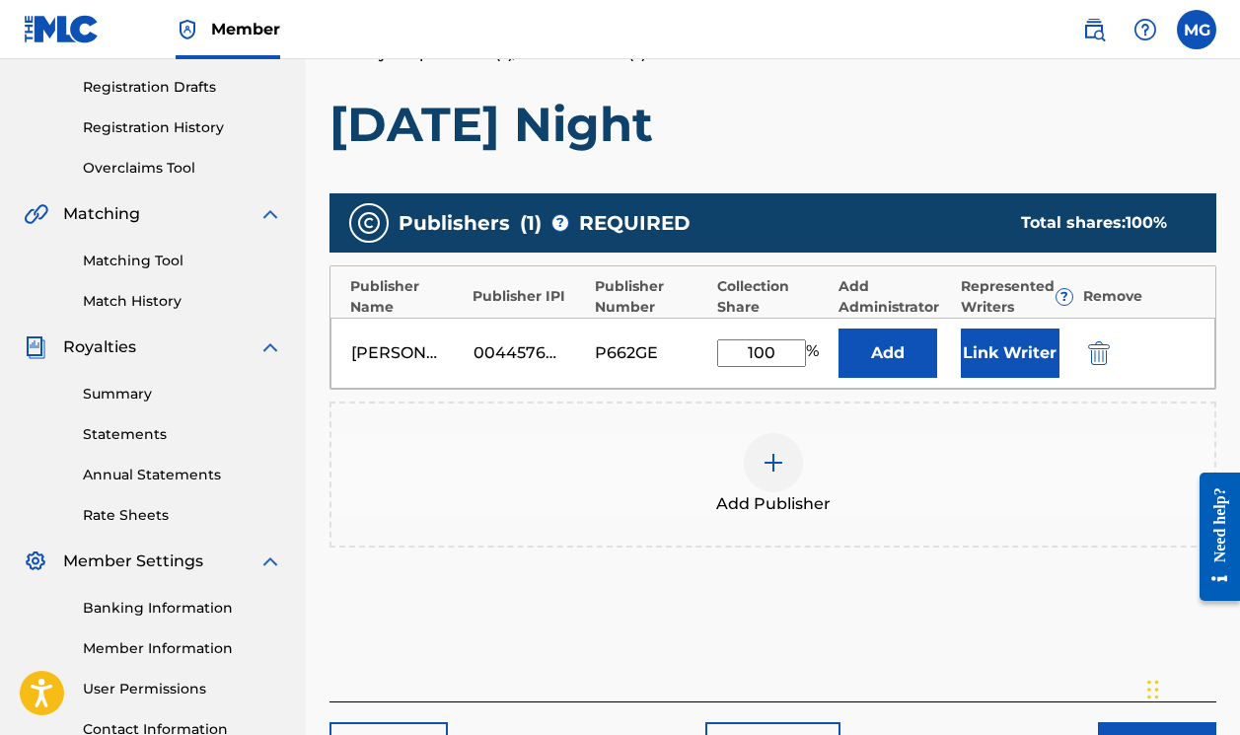
type input "100"
click at [1005, 352] on button "Link Writer" at bounding box center [1009, 352] width 99 height 49
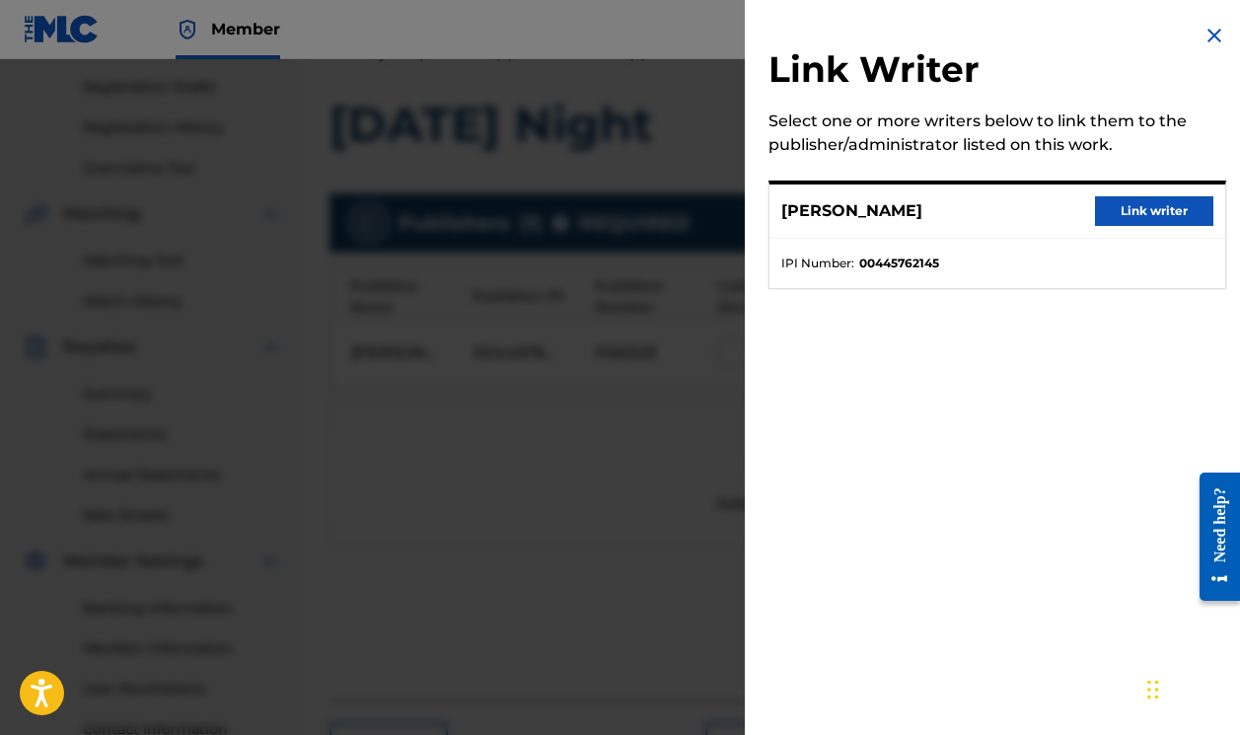
click at [1132, 210] on button "Link writer" at bounding box center [1154, 211] width 118 height 30
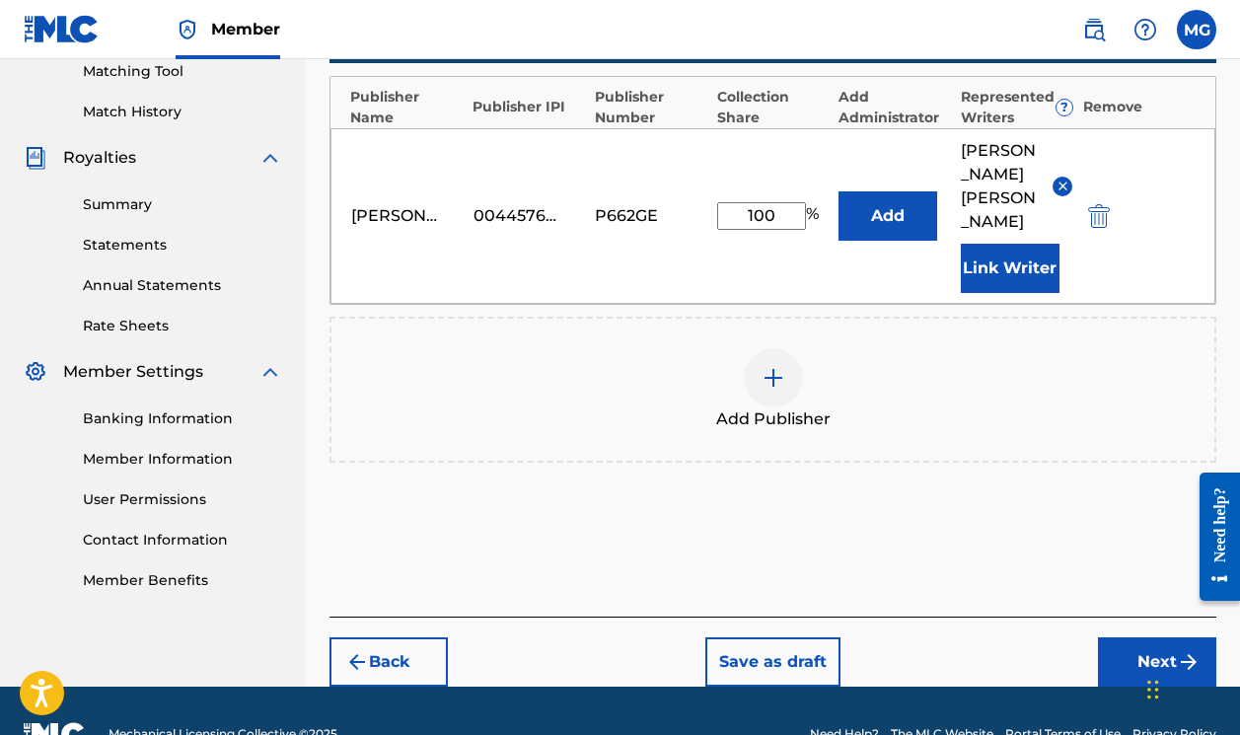
scroll to position [513, 0]
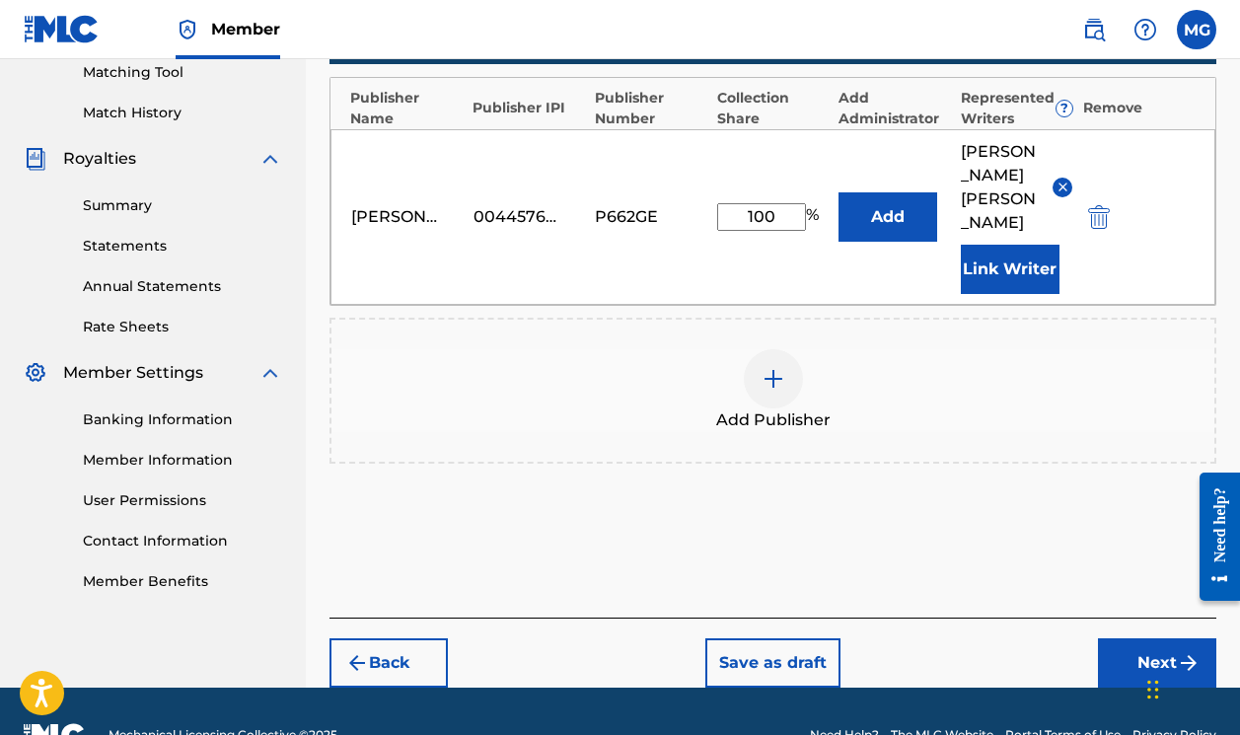
click at [1137, 638] on button "Next" at bounding box center [1157, 662] width 118 height 49
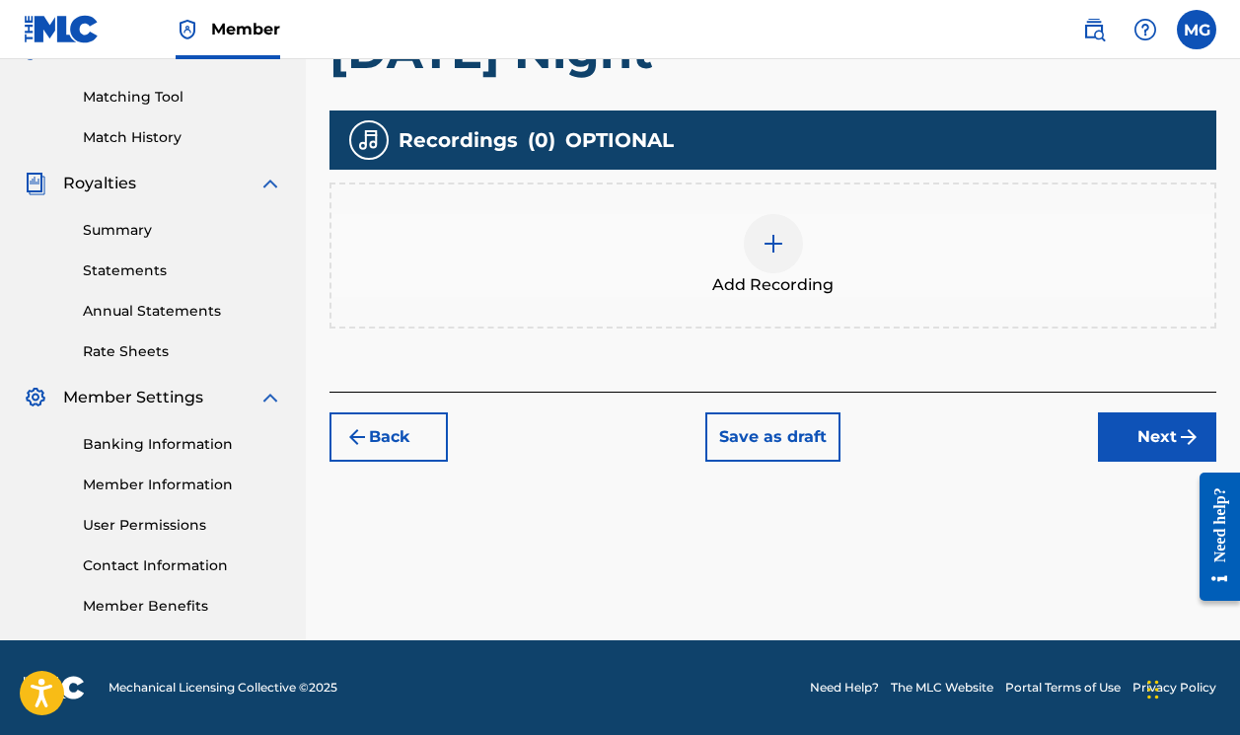
click at [777, 238] on img at bounding box center [773, 244] width 24 height 24
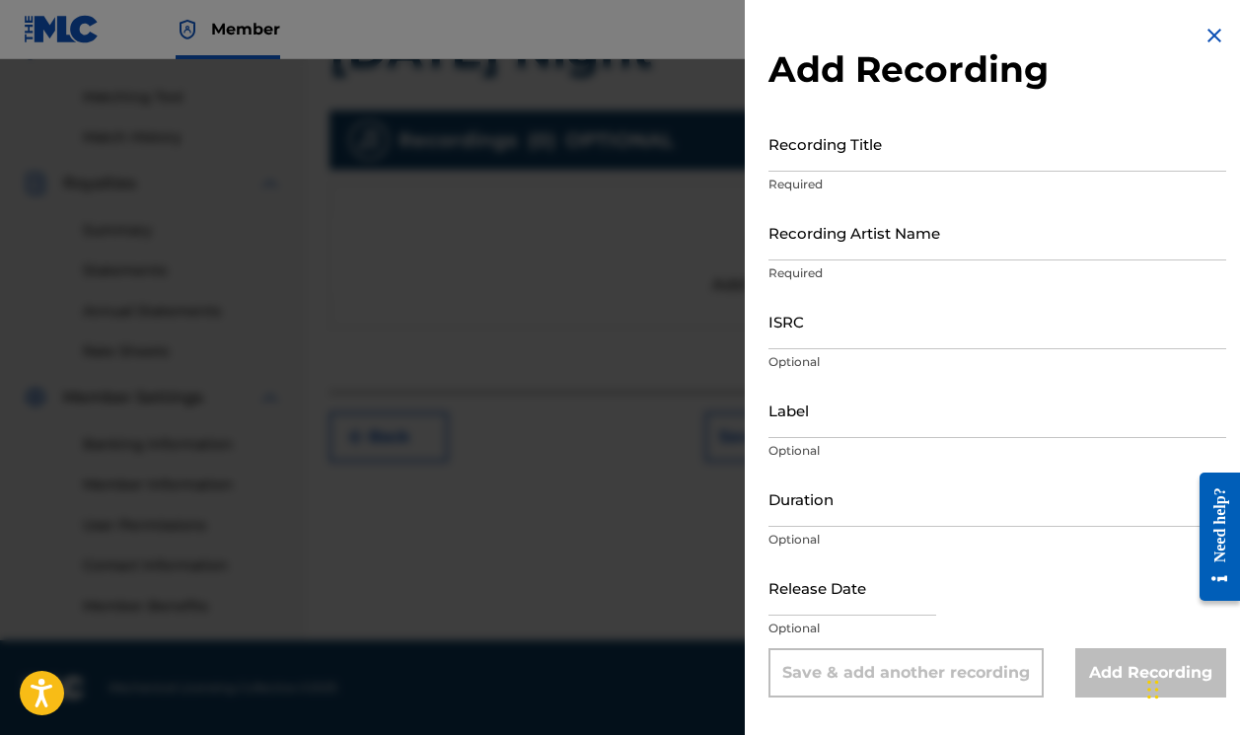
click at [814, 154] on input "Recording Title" at bounding box center [997, 143] width 458 height 56
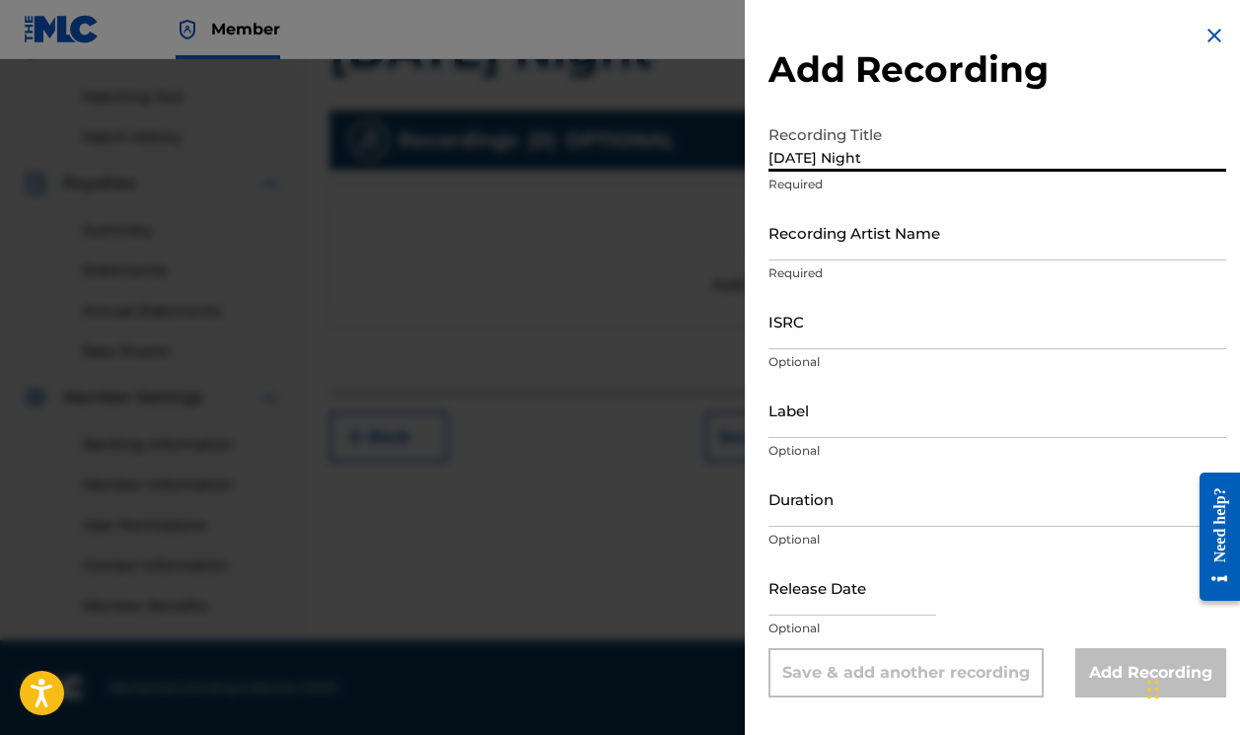
type input "[DATE] Night"
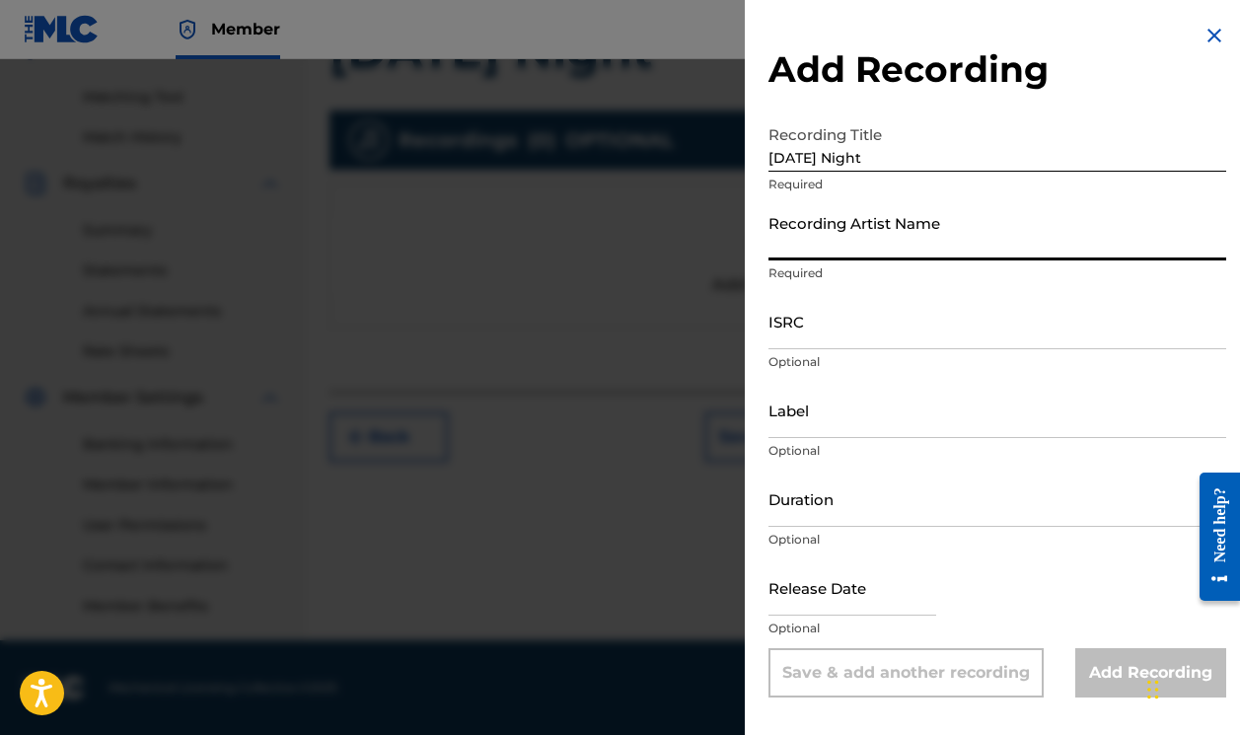
click at [872, 255] on input "Recording Artist Name" at bounding box center [997, 232] width 458 height 56
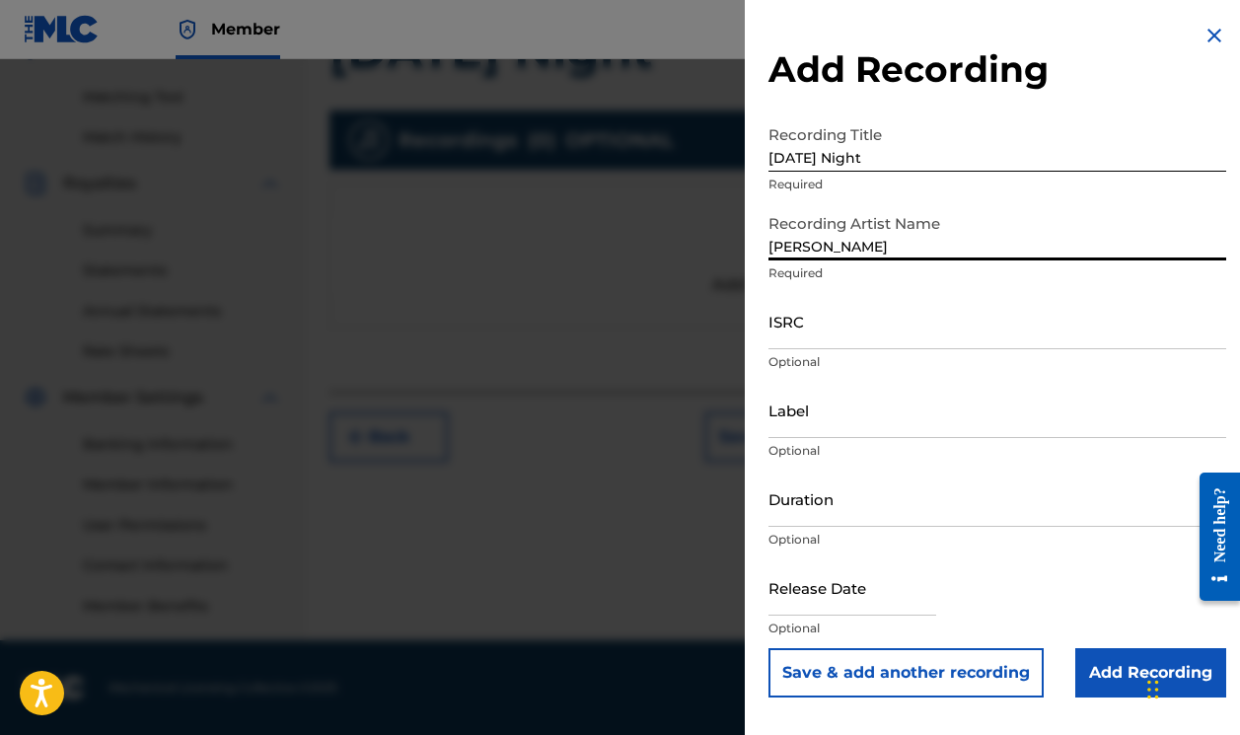
click at [981, 253] on input "[PERSON_NAME]" at bounding box center [997, 232] width 458 height 56
type input "[PERSON_NAME]"
click at [923, 334] on input "ISRC" at bounding box center [997, 321] width 458 height 56
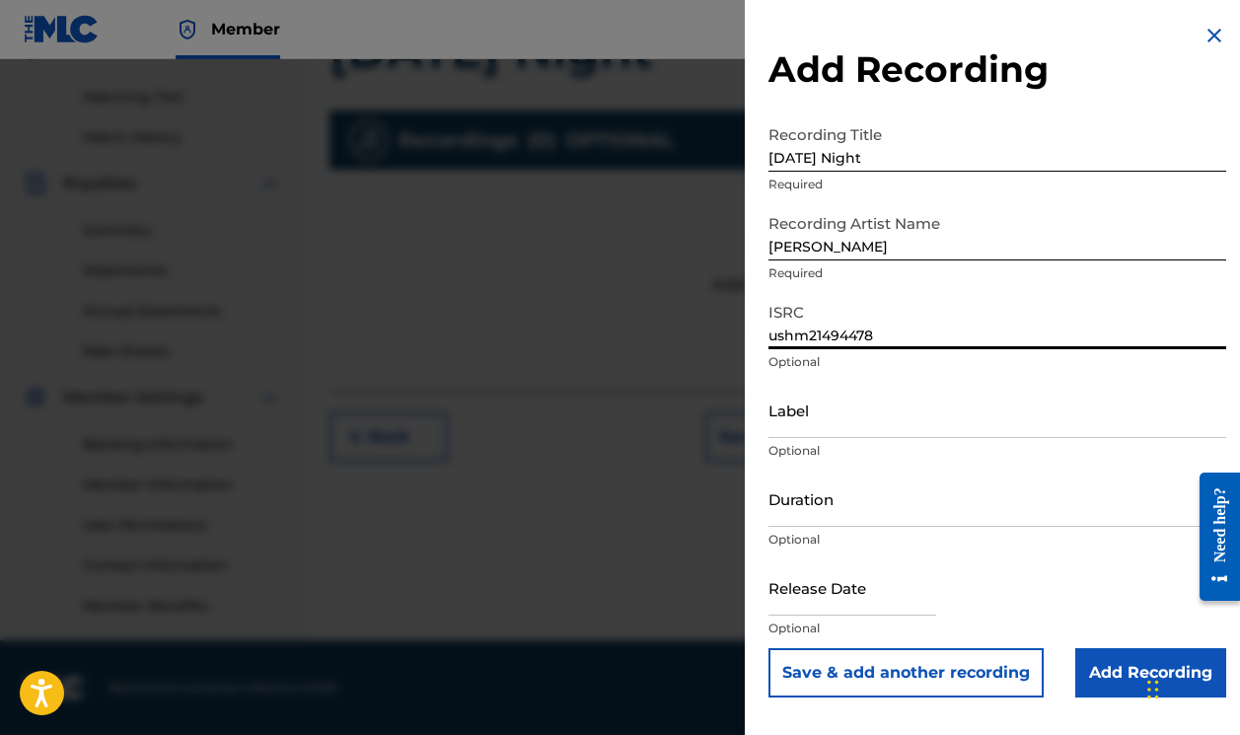
type input "ushm21494478"
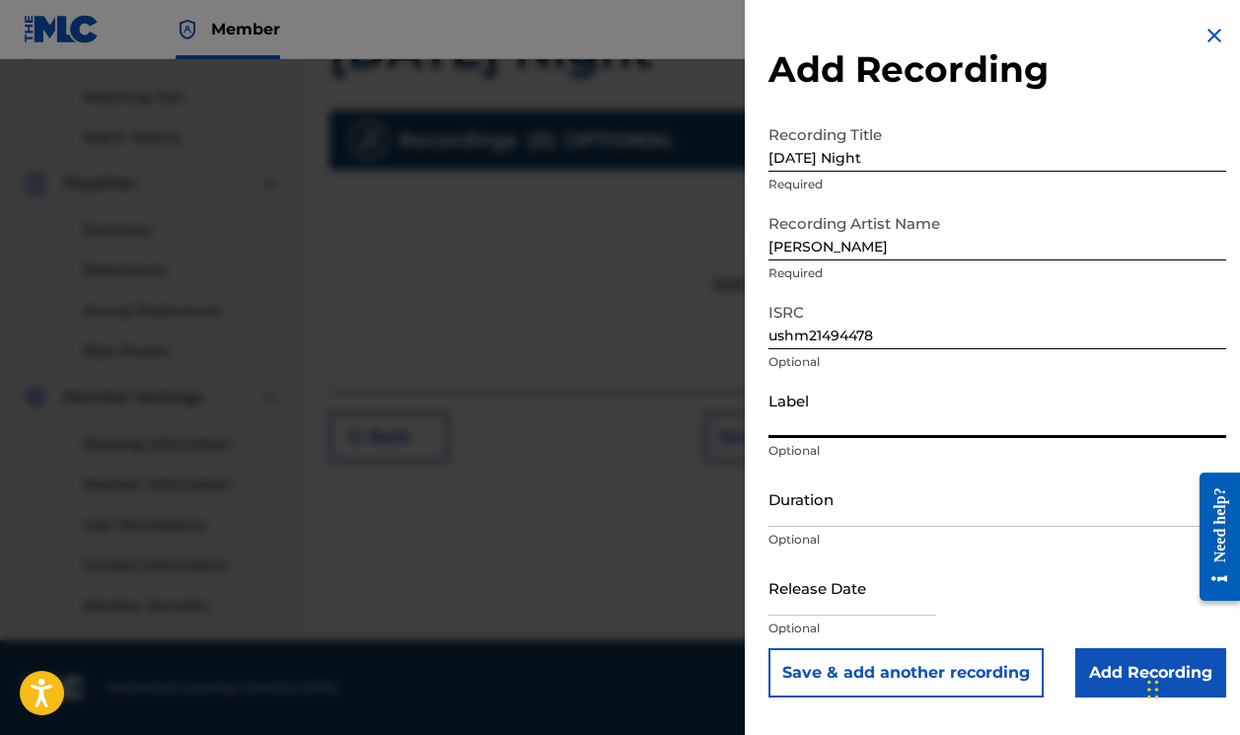
click at [941, 406] on input "Label" at bounding box center [997, 410] width 458 height 56
type input "Music Majors"
click at [1097, 663] on input "Add Recording" at bounding box center [1150, 672] width 151 height 49
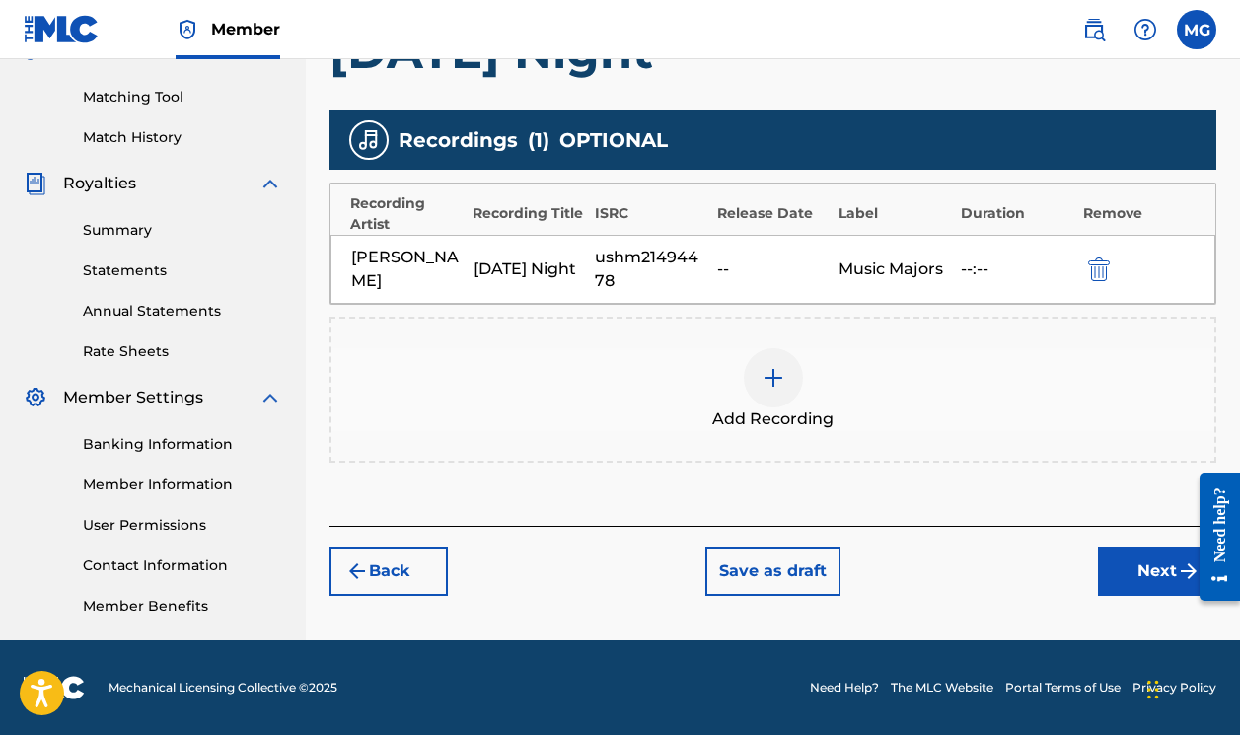
click at [1140, 584] on button "Next" at bounding box center [1157, 570] width 118 height 49
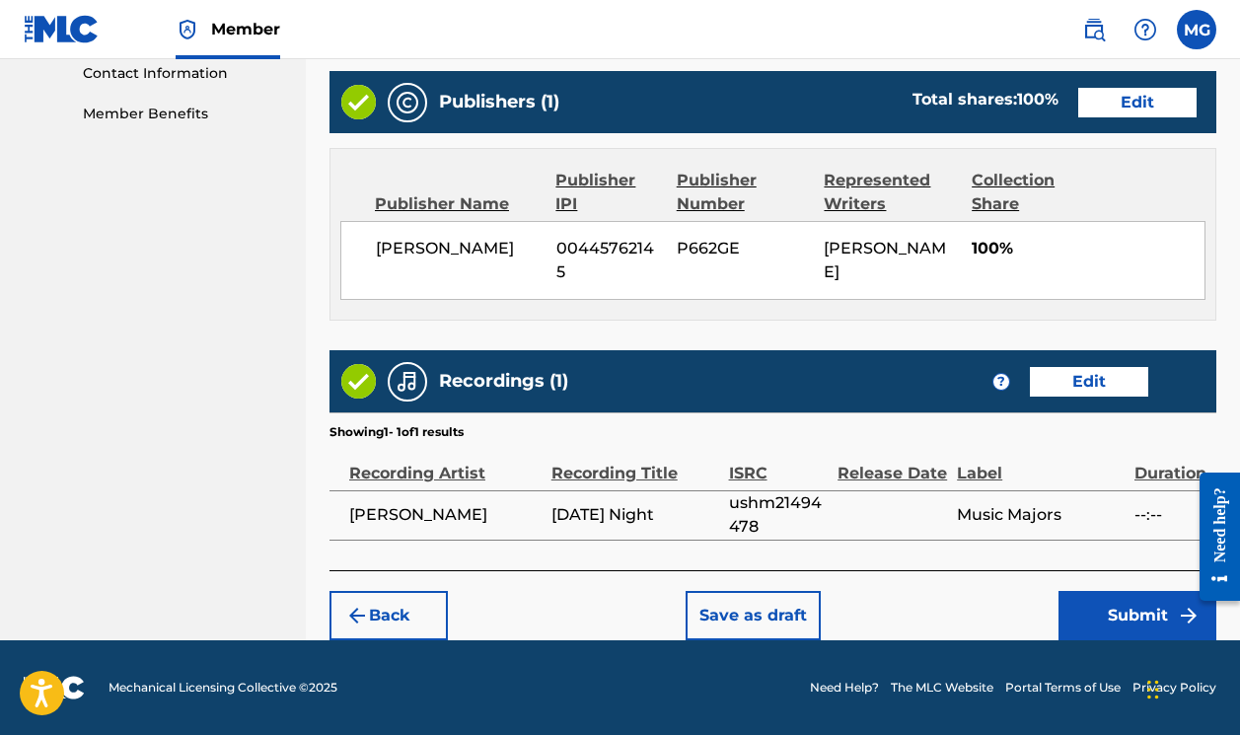
scroll to position [979, 0]
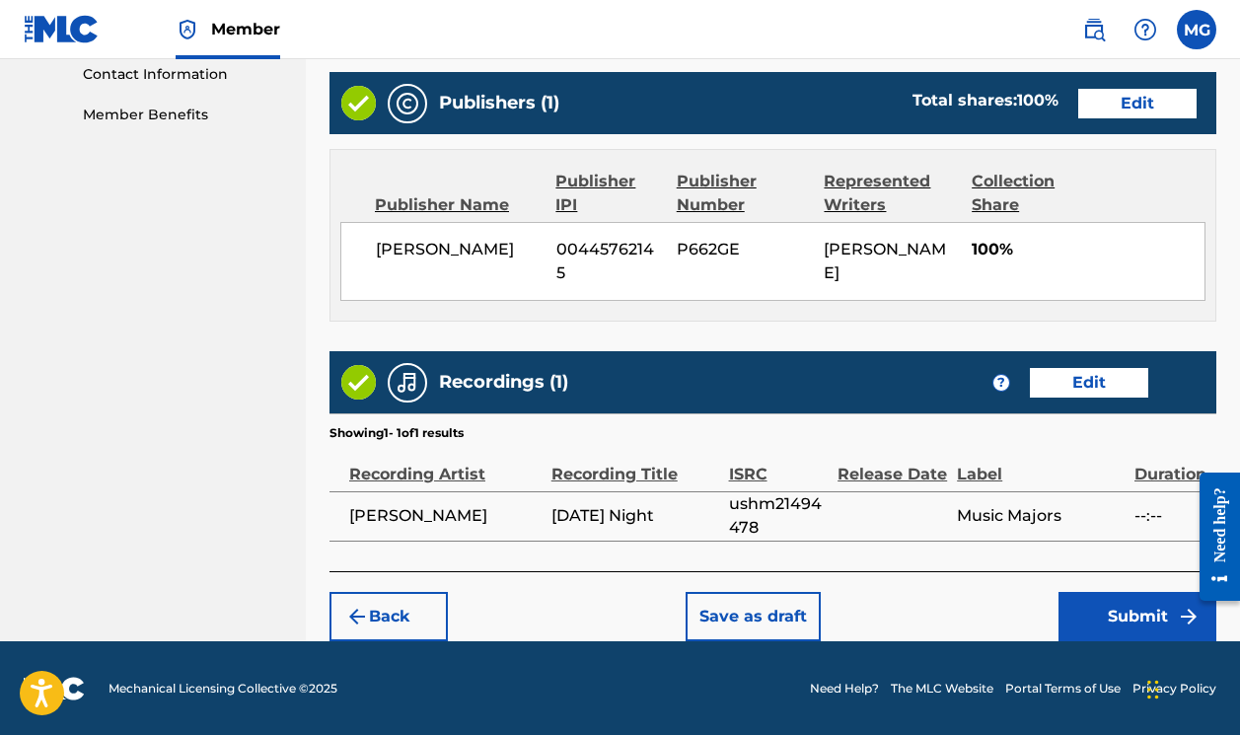
click at [1109, 604] on button "Submit" at bounding box center [1137, 616] width 158 height 49
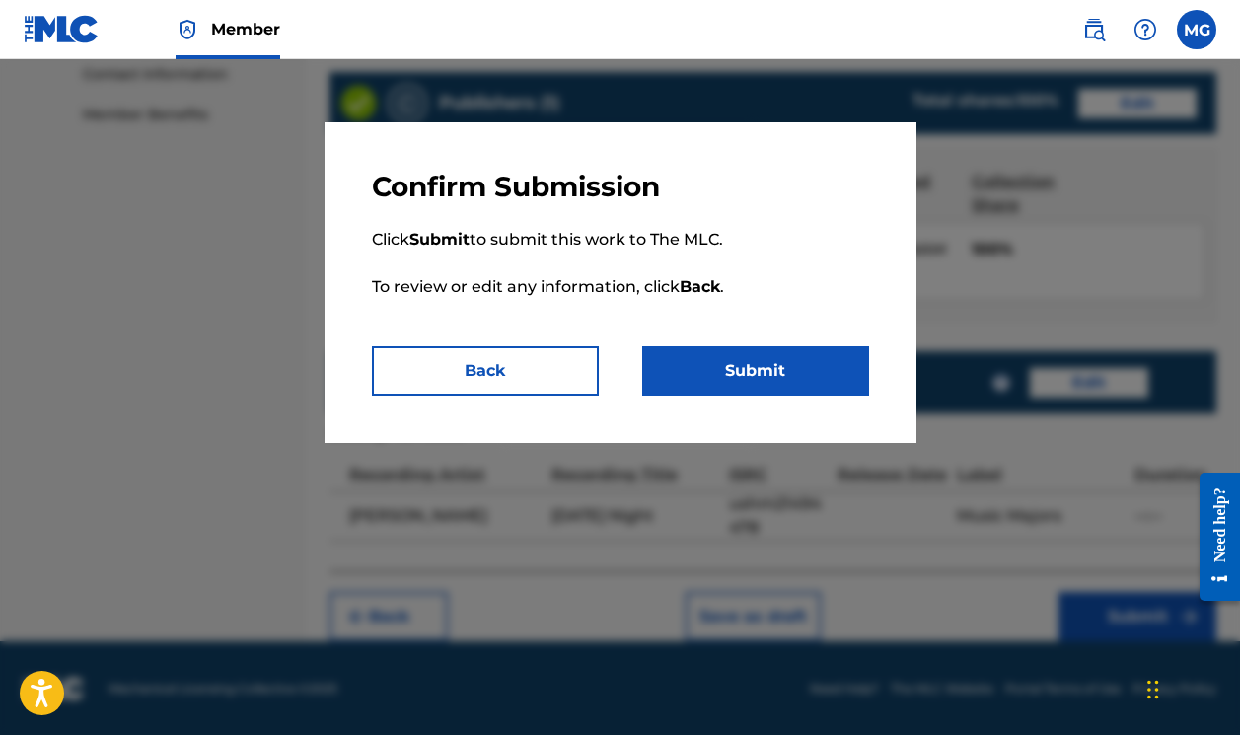
click at [805, 361] on button "Submit" at bounding box center [755, 370] width 227 height 49
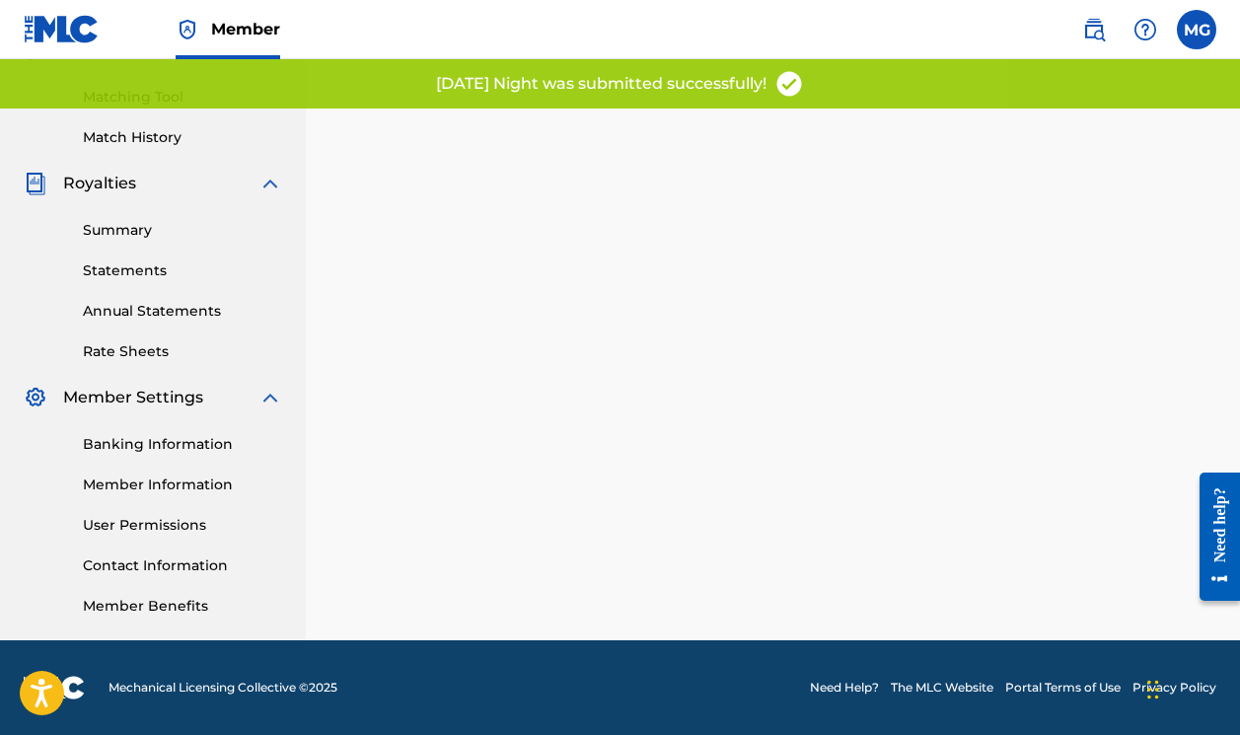
scroll to position [488, 0]
click at [201, 446] on link "Banking Information" at bounding box center [182, 444] width 199 height 21
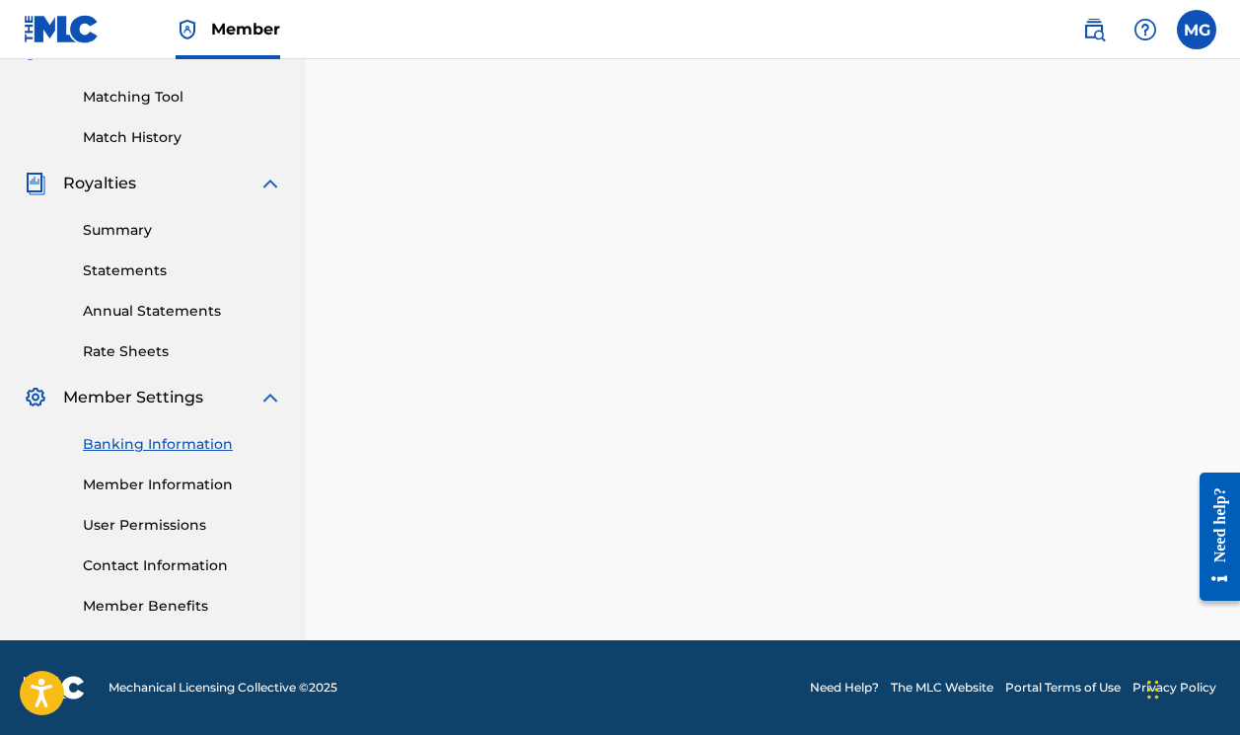
scroll to position [488, 0]
click at [192, 492] on link "Member Information" at bounding box center [182, 484] width 199 height 21
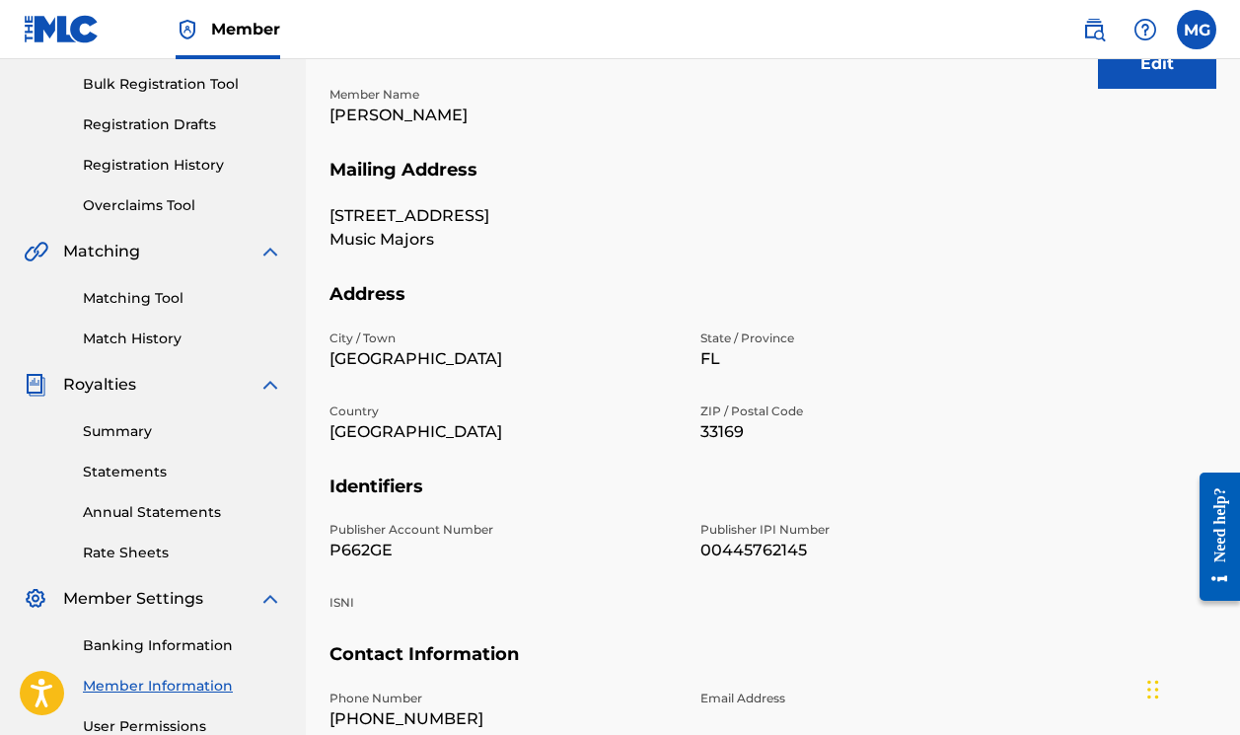
scroll to position [286, 0]
click at [143, 301] on link "Matching Tool" at bounding box center [182, 299] width 199 height 21
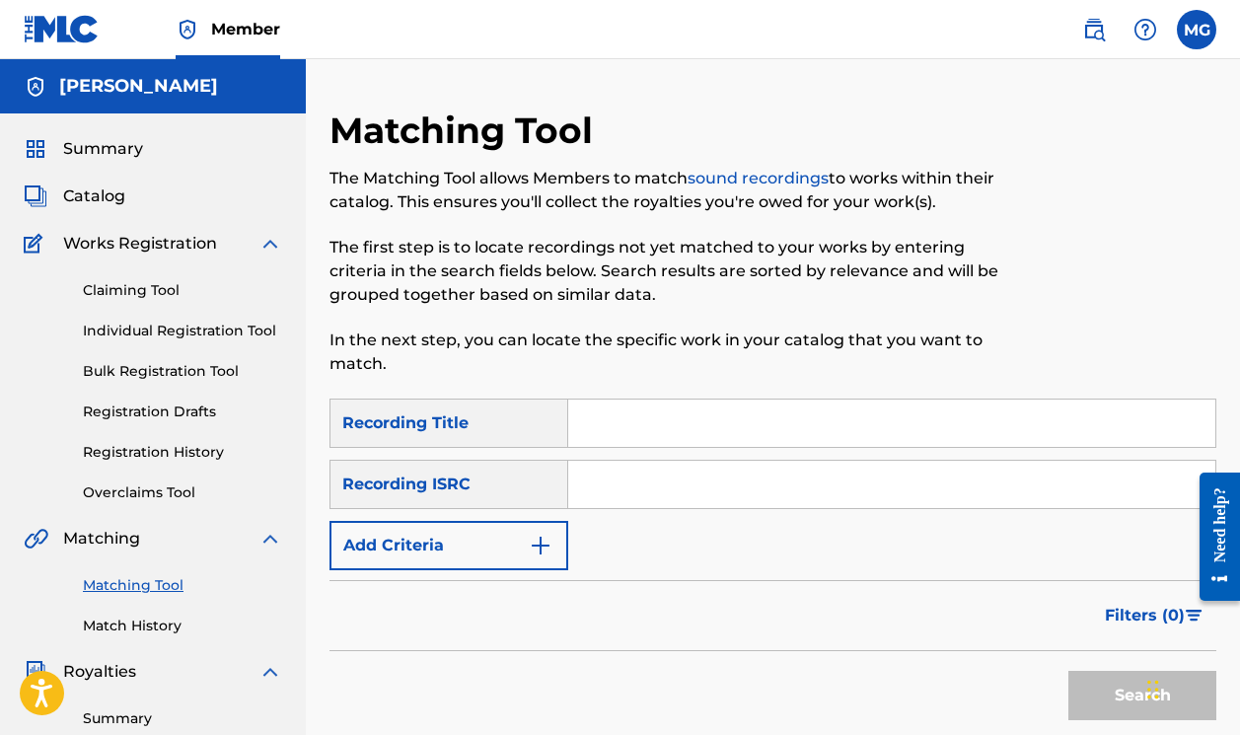
click at [603, 422] on input "Search Form" at bounding box center [891, 422] width 647 height 47
click at [622, 470] on input "Search Form" at bounding box center [891, 484] width 647 height 47
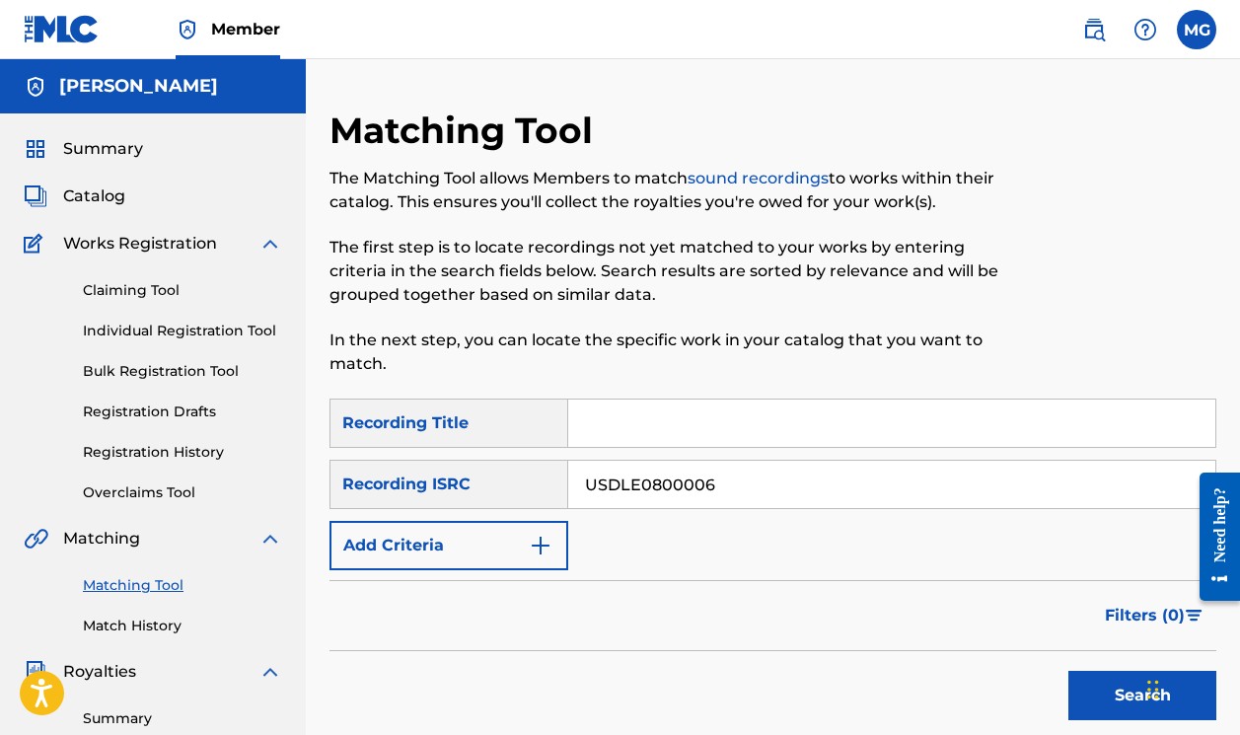
type input "USDLE0800006"
click at [661, 428] on input "Search Form" at bounding box center [891, 422] width 647 height 47
type input "Best Part of the day"
click at [1099, 685] on button "Search" at bounding box center [1142, 695] width 148 height 49
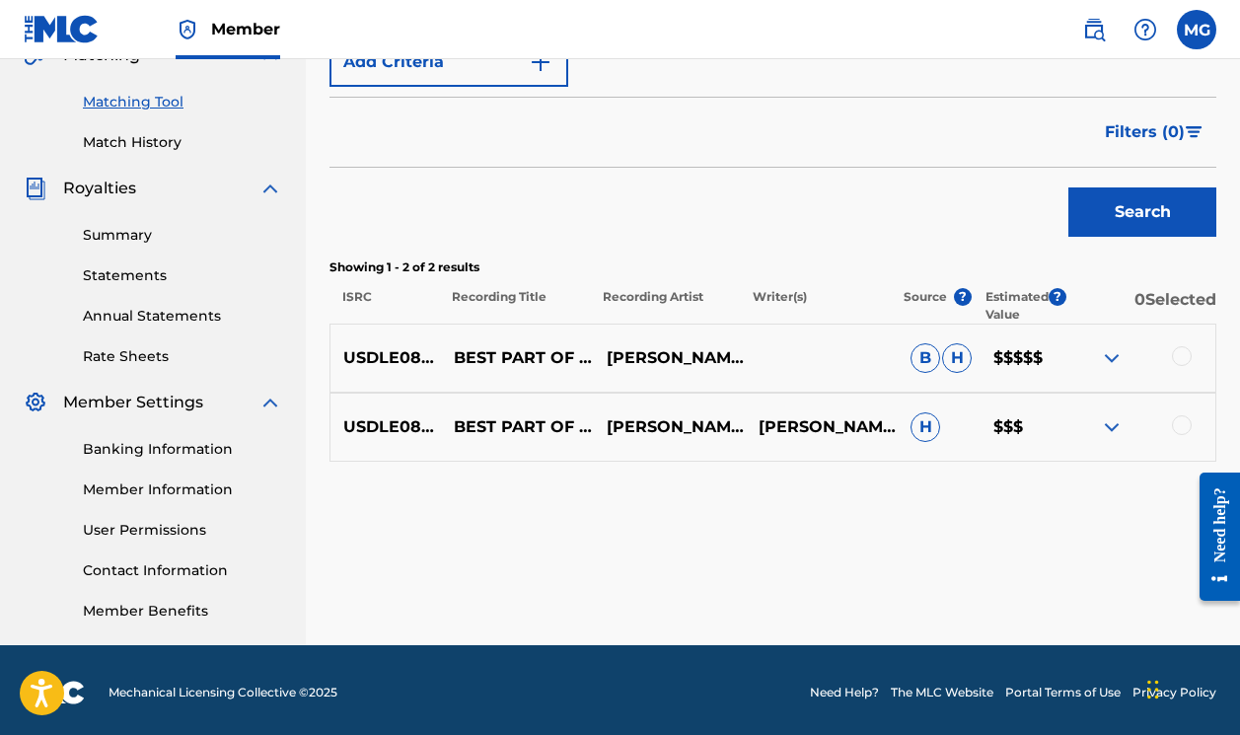
scroll to position [483, 0]
click at [1106, 354] on img at bounding box center [1112, 358] width 24 height 24
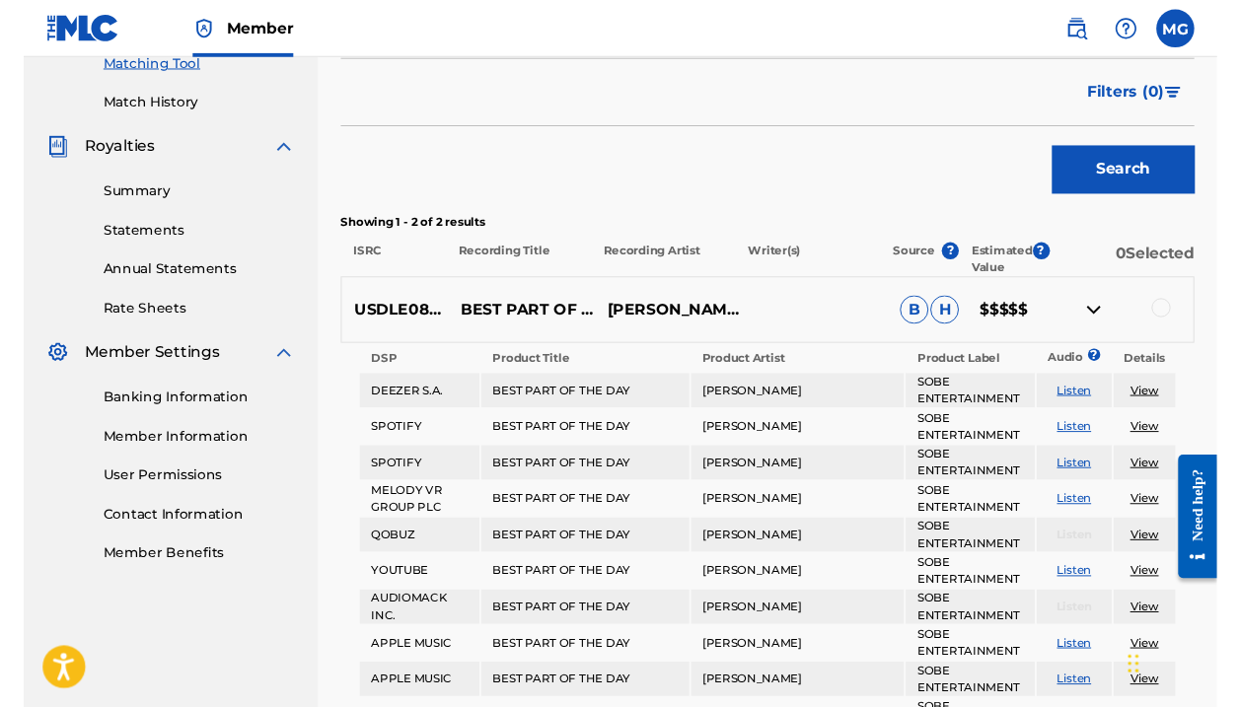
scroll to position [520, 0]
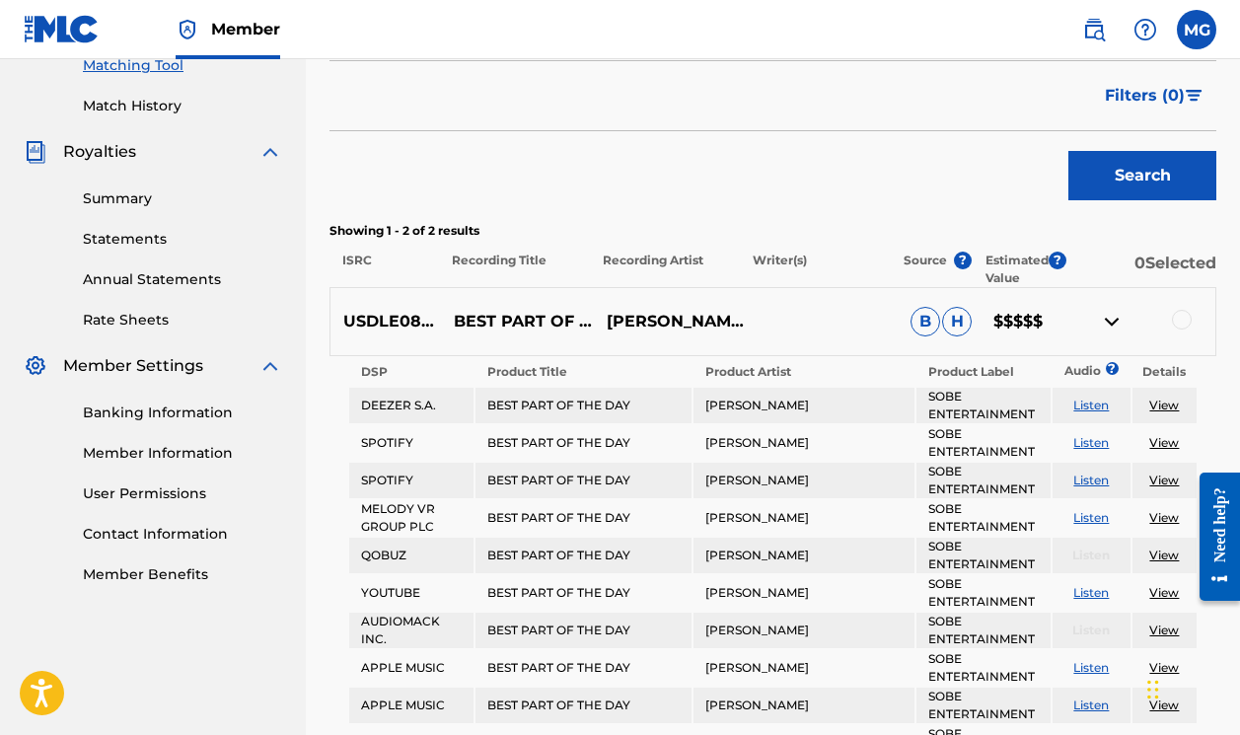
click at [1167, 405] on link "View" at bounding box center [1164, 404] width 30 height 15
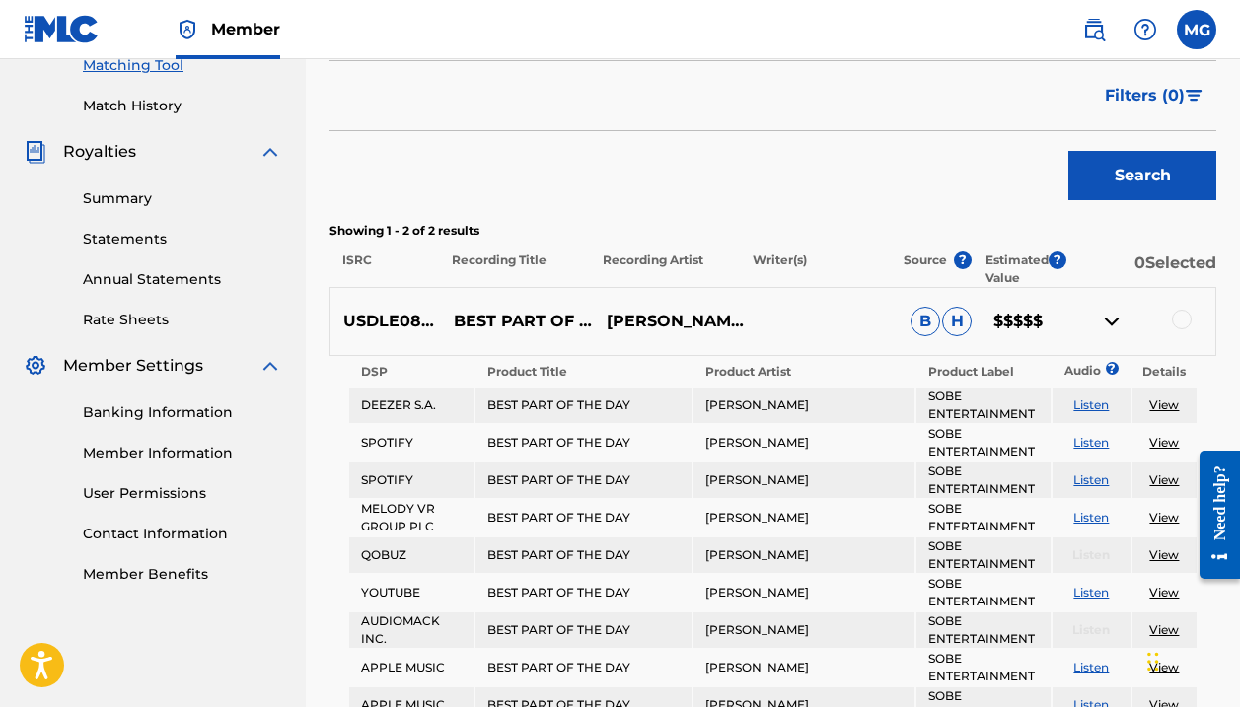
click at [1090, 409] on link "Listen" at bounding box center [1091, 404] width 36 height 15
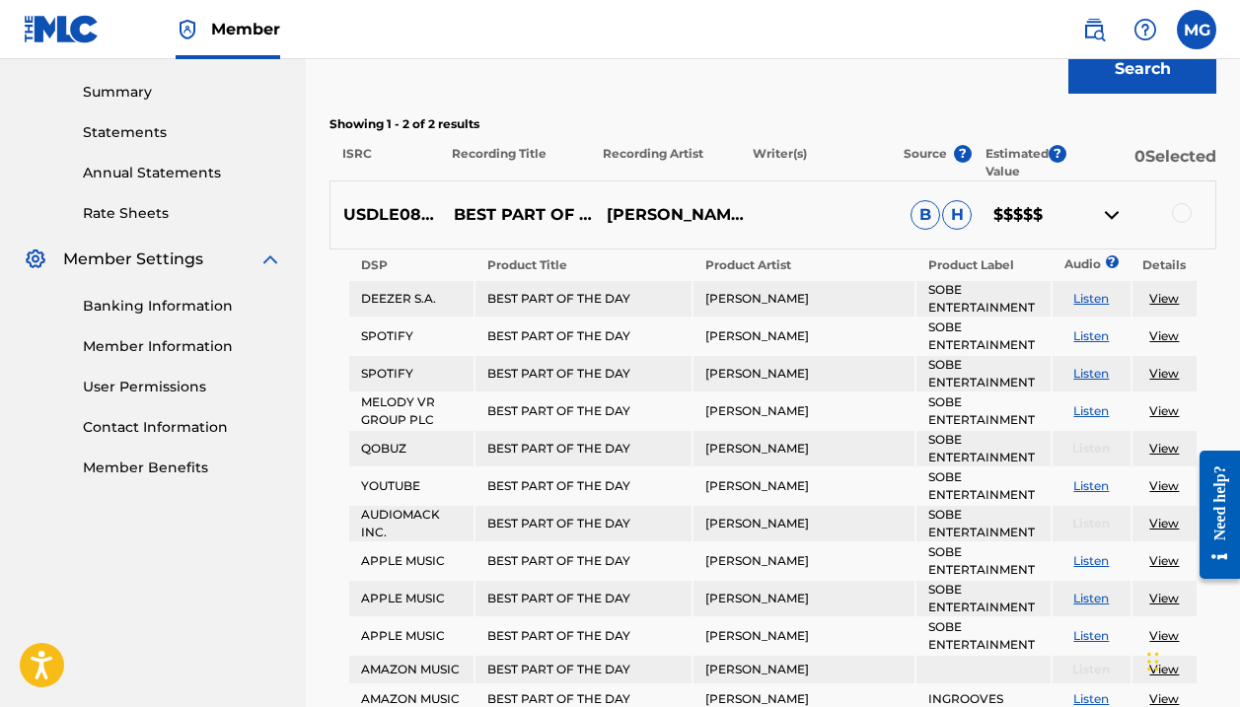
scroll to position [619, 0]
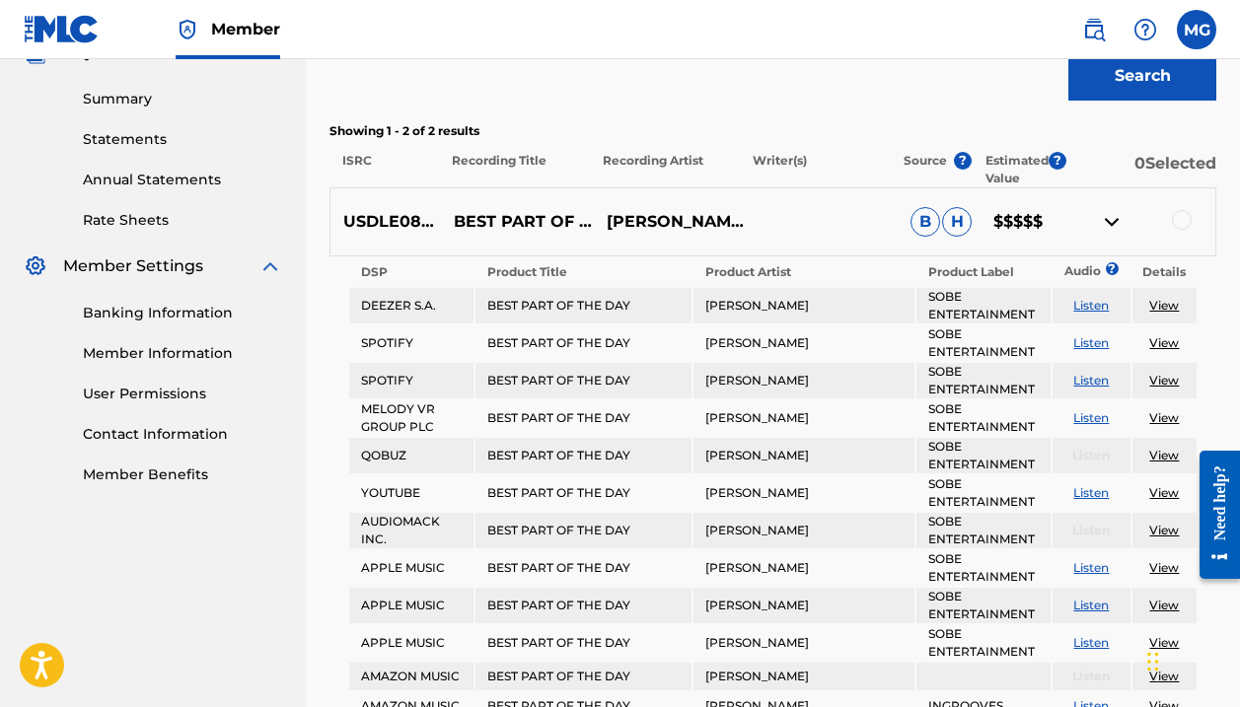
click at [1191, 222] on div at bounding box center [1139, 222] width 152 height 24
click at [1183, 221] on div at bounding box center [1182, 220] width 20 height 20
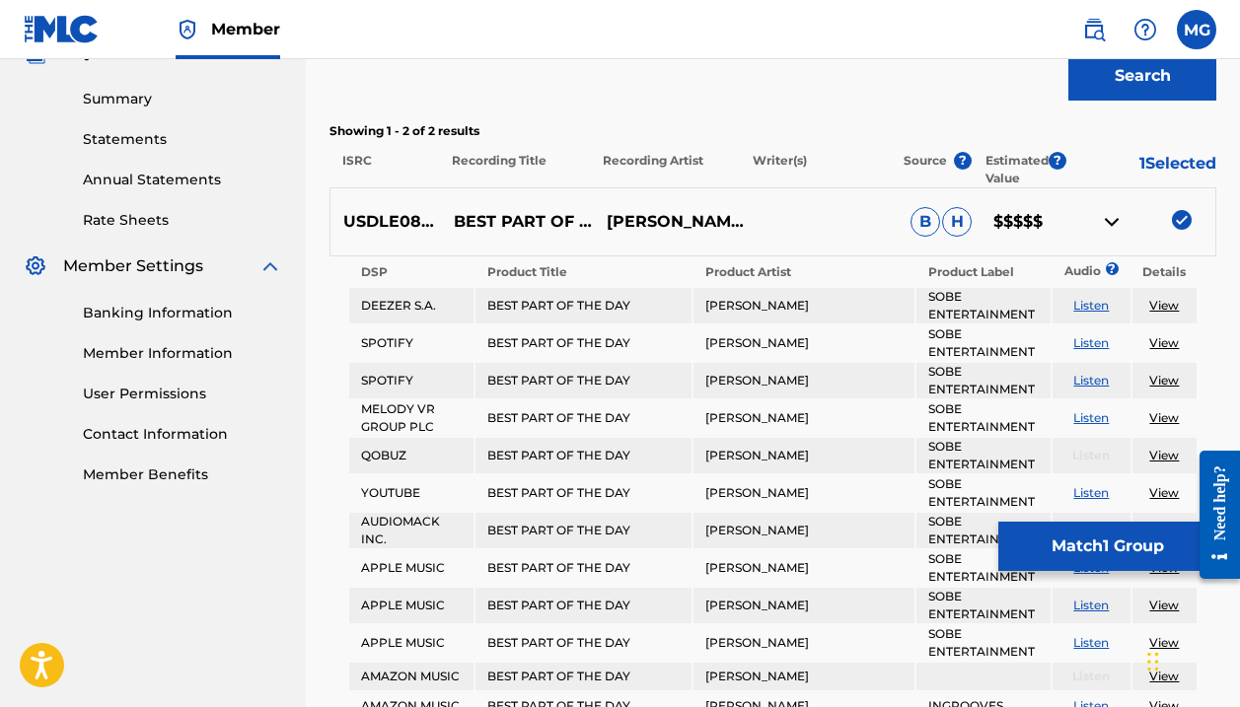
click at [1106, 223] on img at bounding box center [1112, 222] width 24 height 24
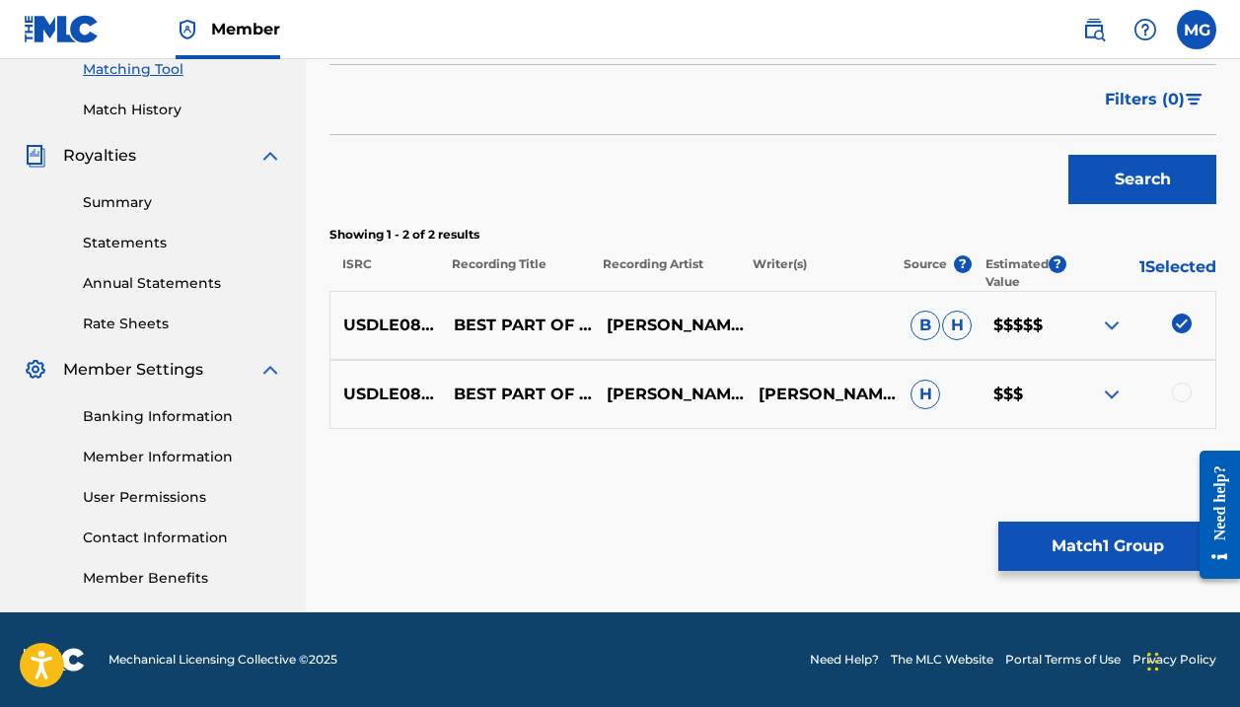
click at [1182, 396] on div at bounding box center [1182, 393] width 20 height 20
click at [1118, 559] on button "Match 2 Groups" at bounding box center [1107, 546] width 218 height 49
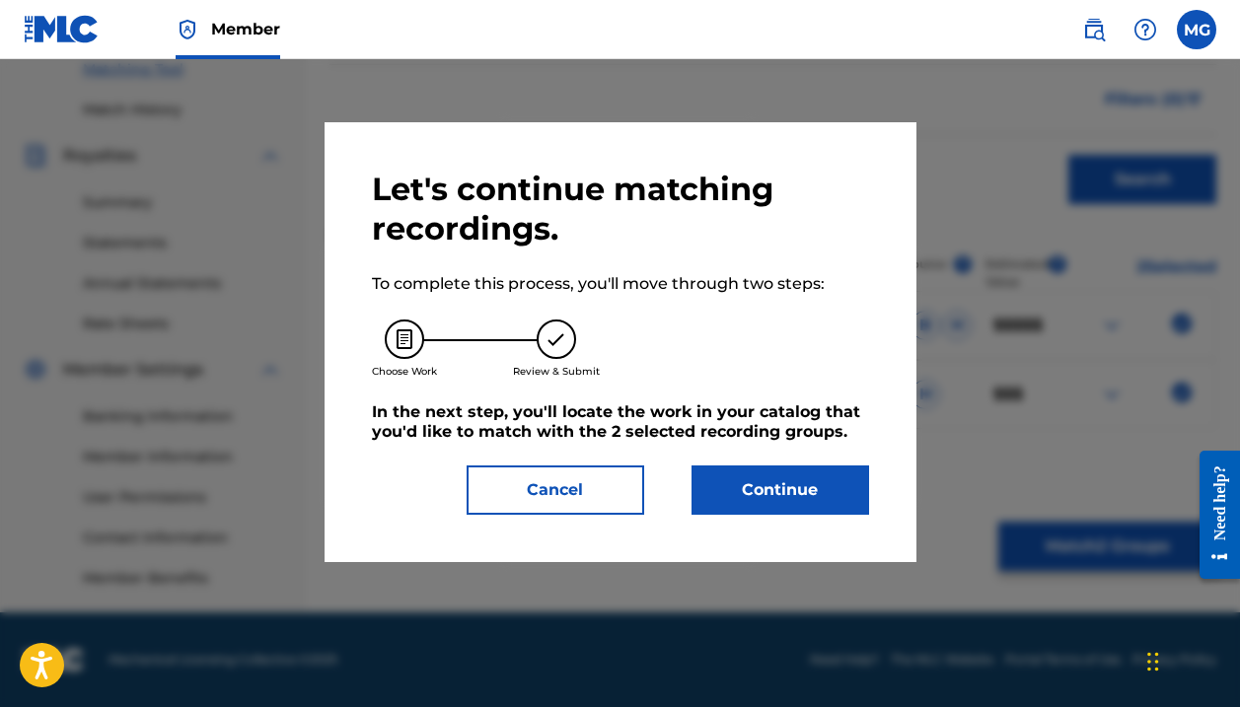
click at [807, 481] on button "Continue" at bounding box center [780, 489] width 178 height 49
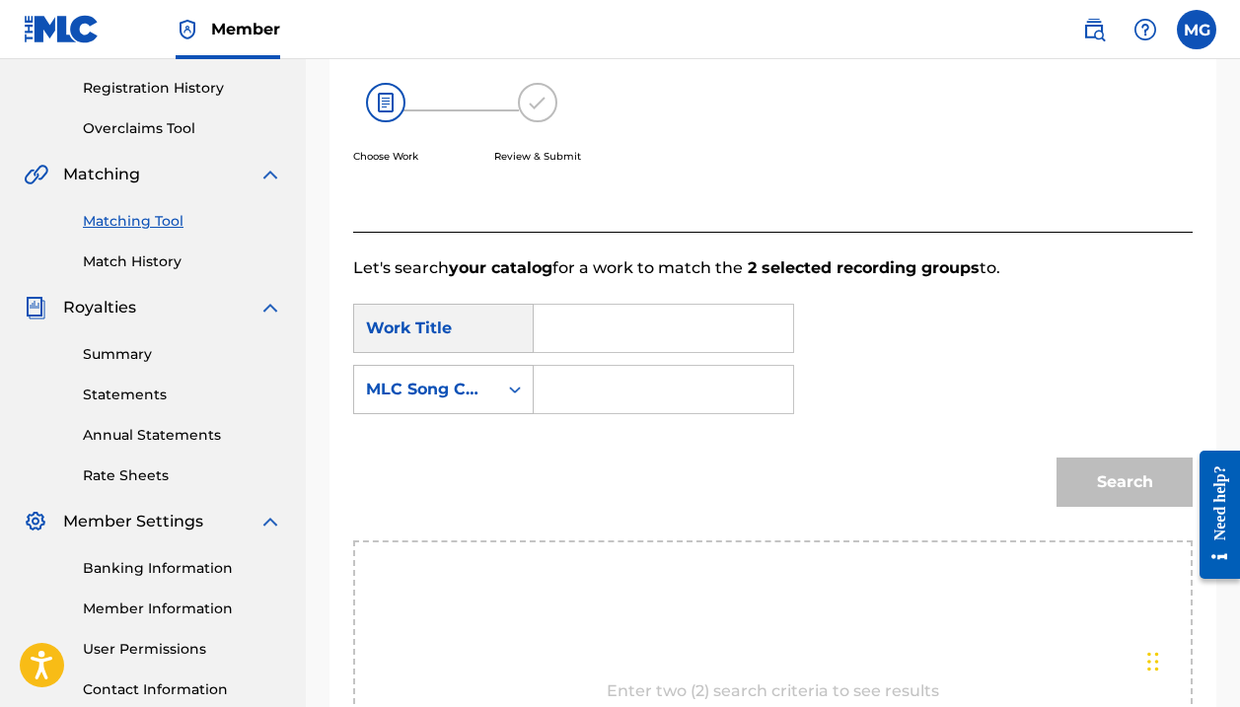
scroll to position [361, 0]
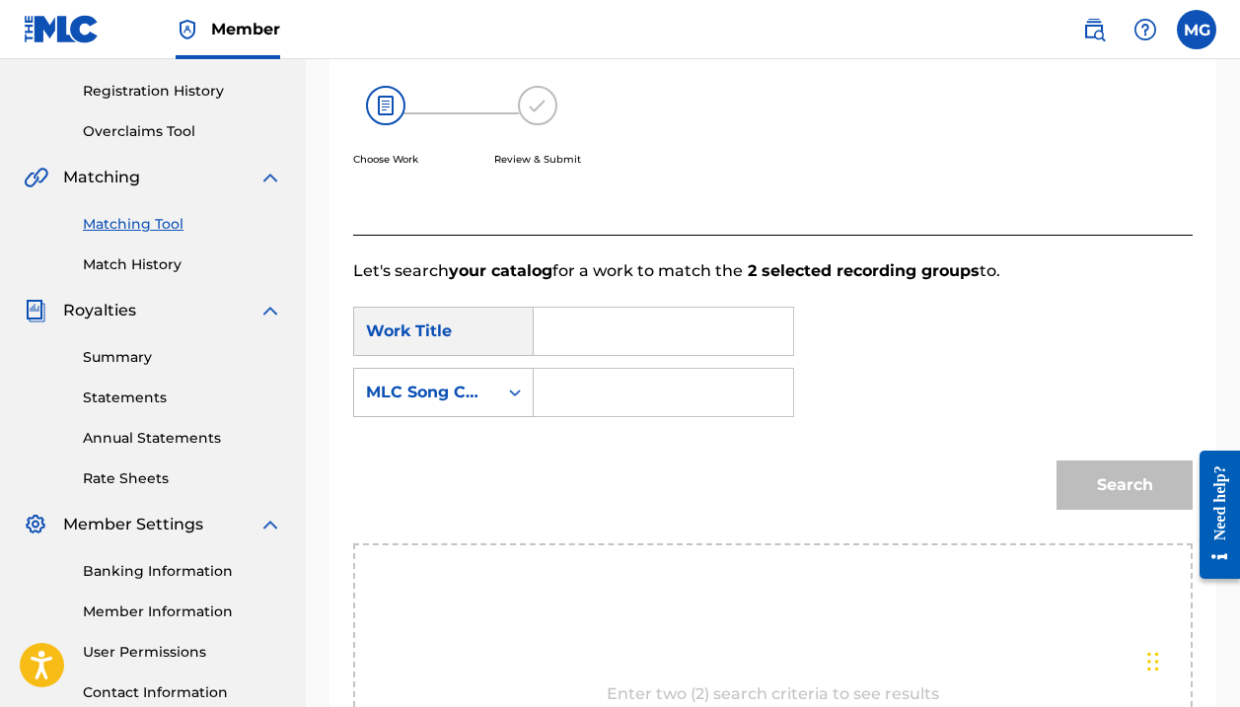
click at [647, 318] on input "Search Form" at bounding box center [663, 331] width 226 height 47
type input "Best part of the Day"
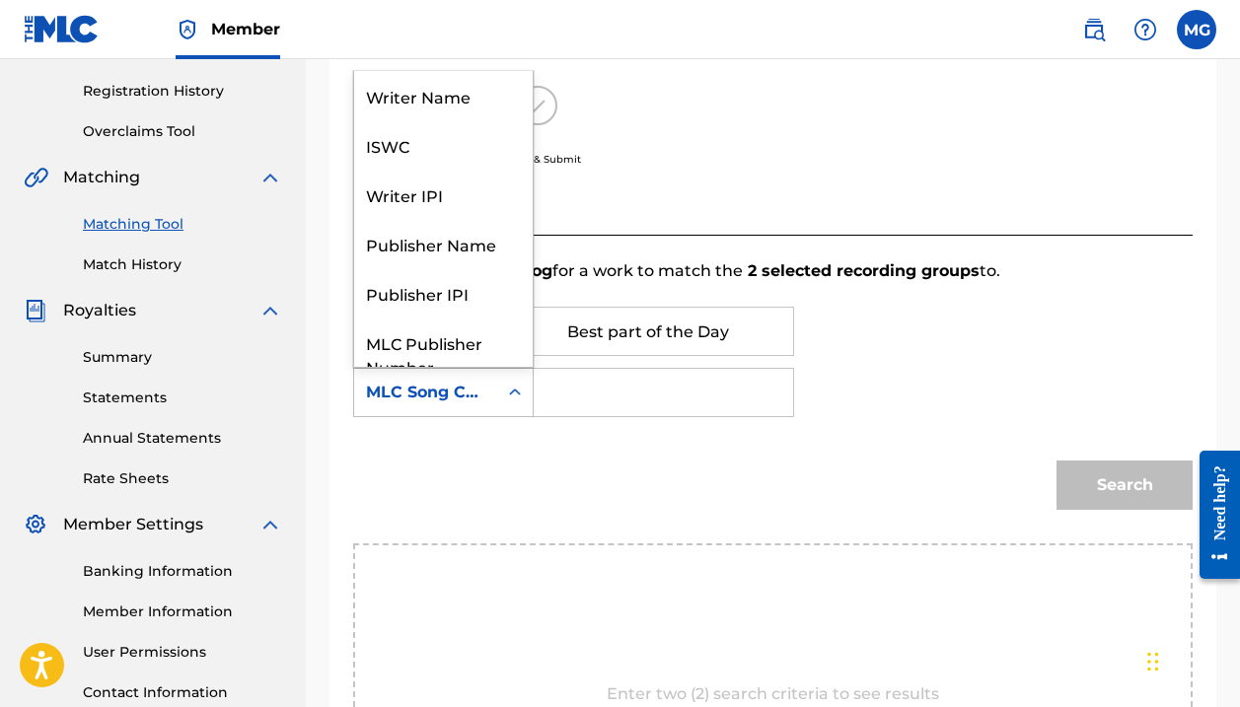
click at [523, 392] on icon "Search Form" at bounding box center [515, 393] width 20 height 20
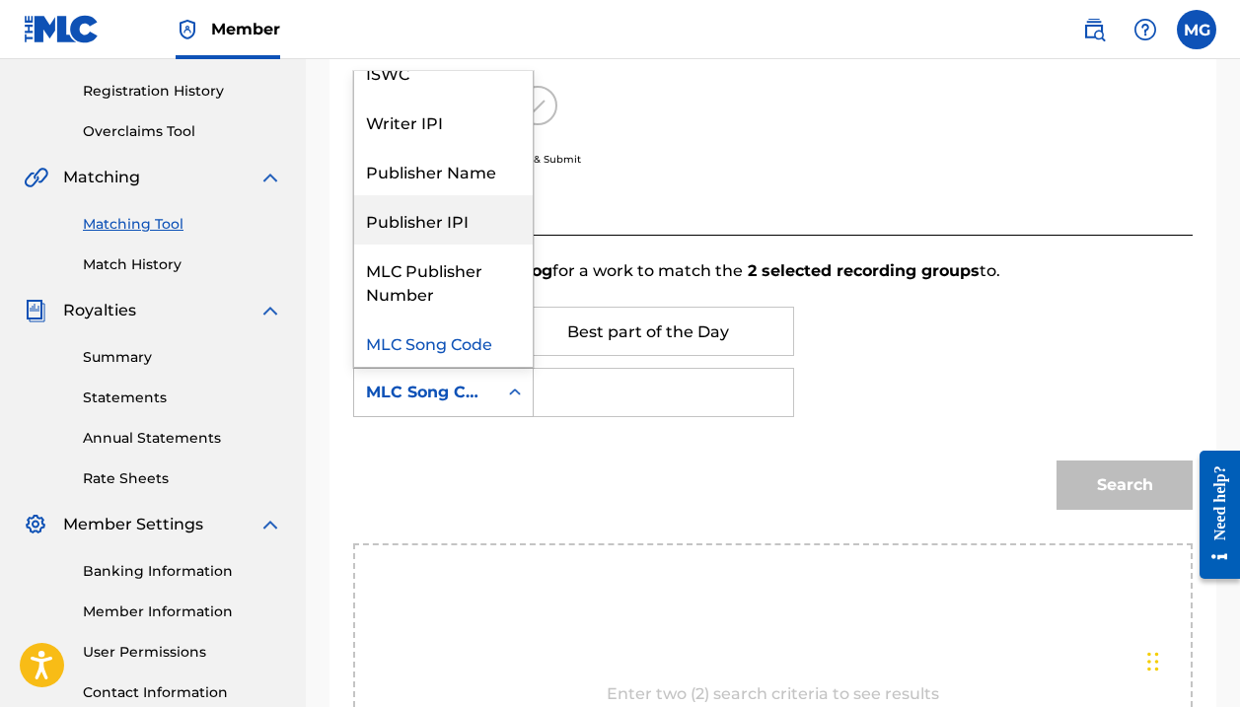
click at [477, 236] on div "Publisher IPI" at bounding box center [443, 219] width 178 height 49
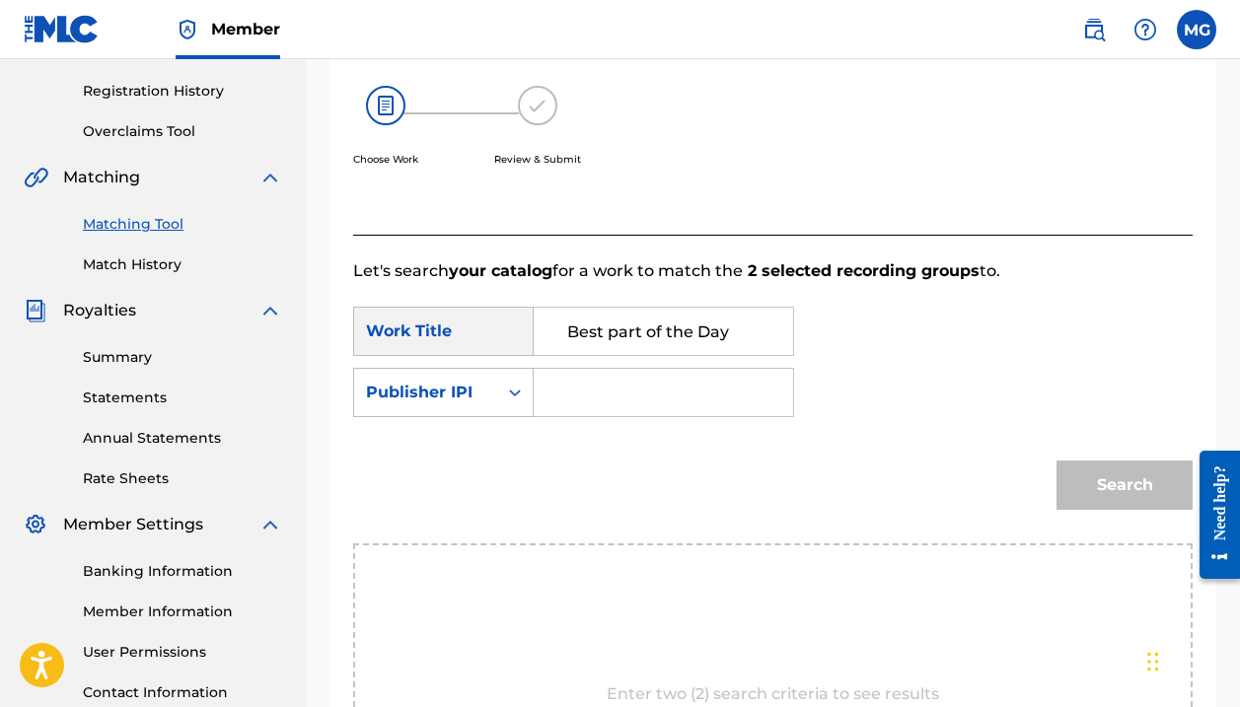
click at [564, 380] on input "Search Form" at bounding box center [663, 392] width 226 height 47
click at [577, 392] on input "Search Form" at bounding box center [663, 392] width 226 height 47
type input "00445762145"
click at [1091, 499] on button "Search" at bounding box center [1124, 485] width 136 height 49
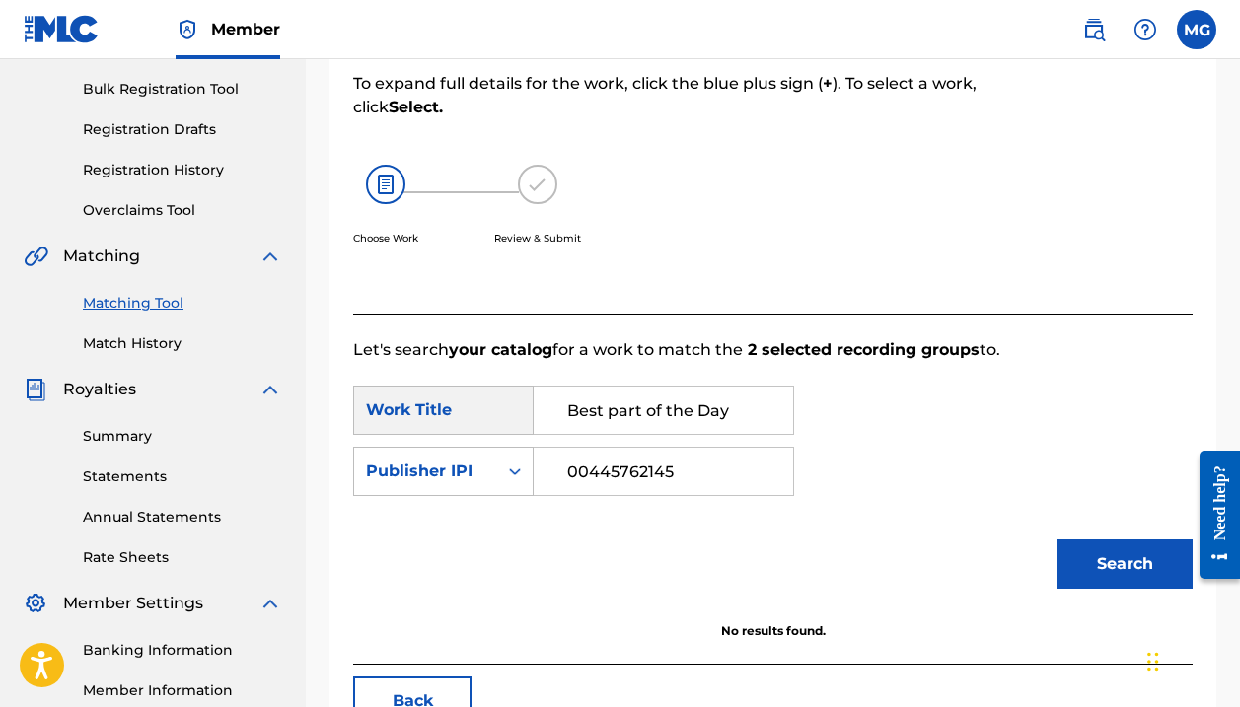
scroll to position [280, 0]
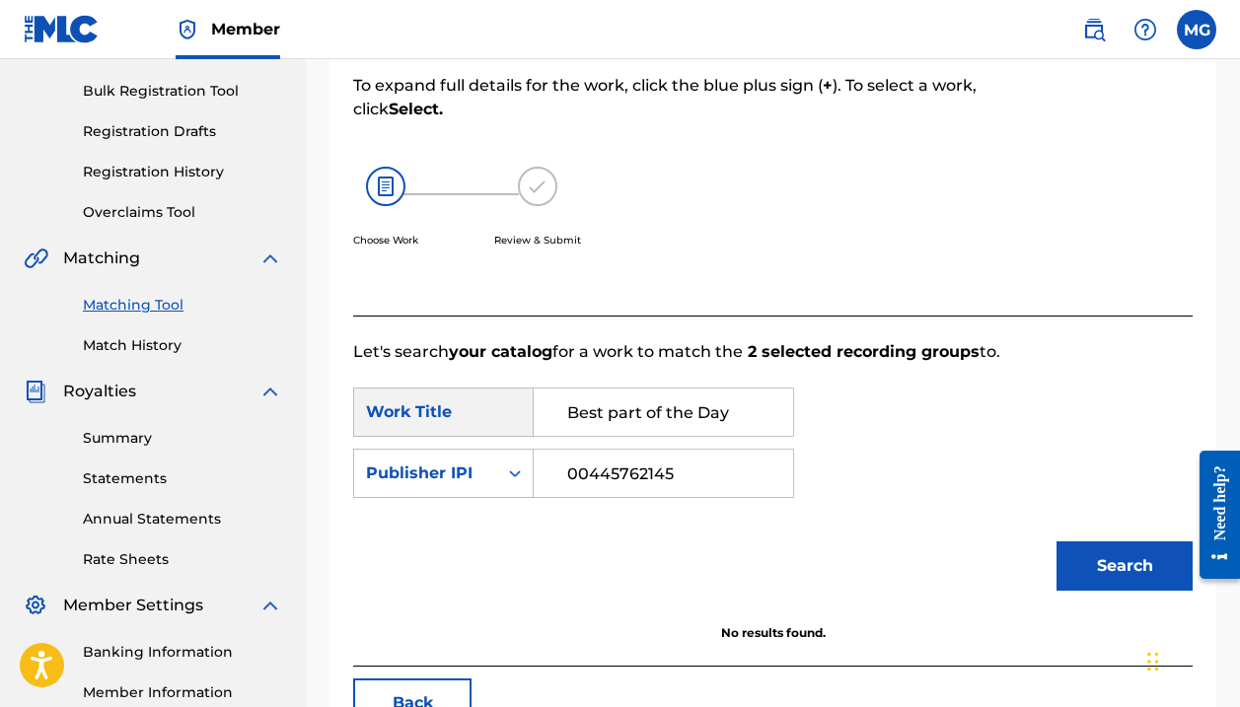
click at [160, 347] on link "Match History" at bounding box center [182, 345] width 199 height 21
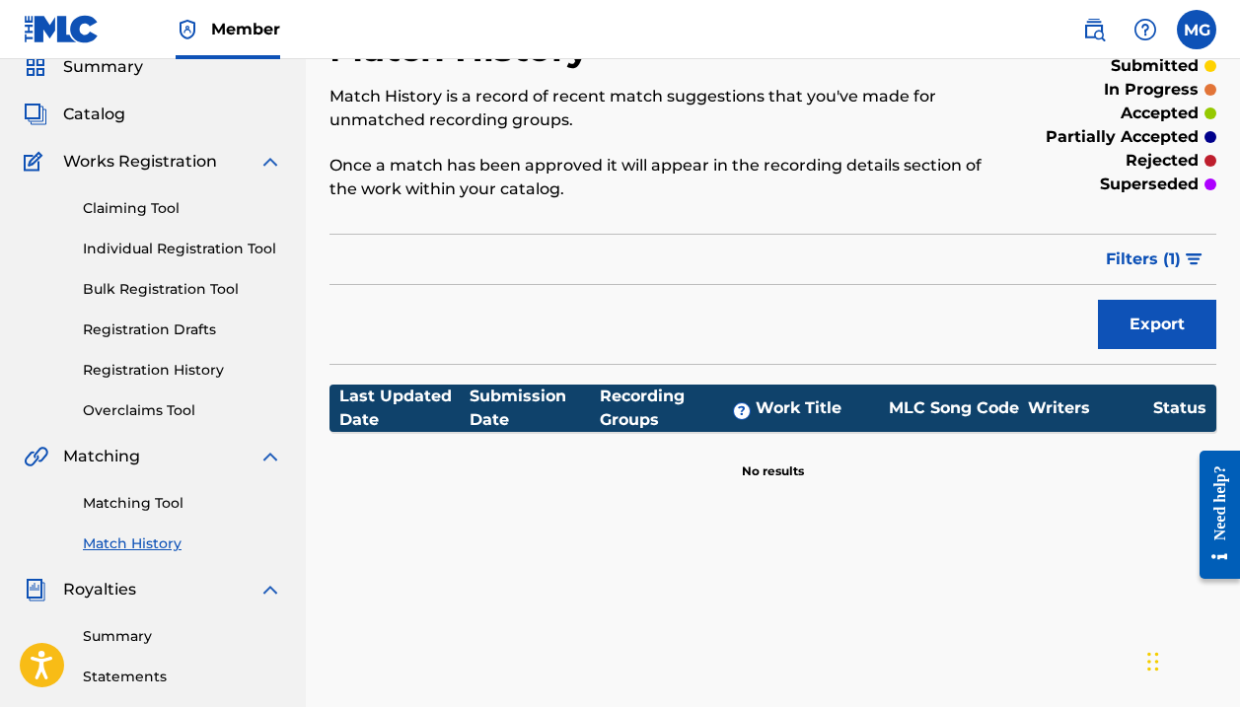
scroll to position [82, 0]
click at [164, 375] on link "Registration History" at bounding box center [182, 370] width 199 height 21
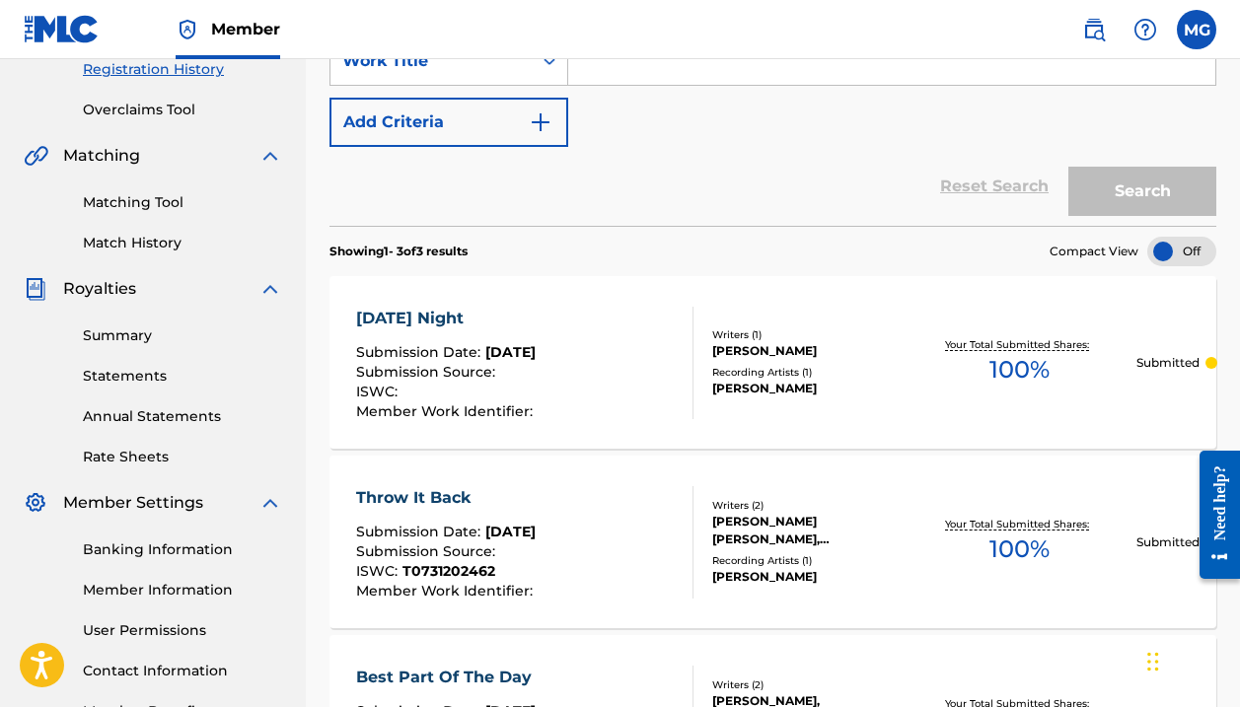
scroll to position [402, 0]
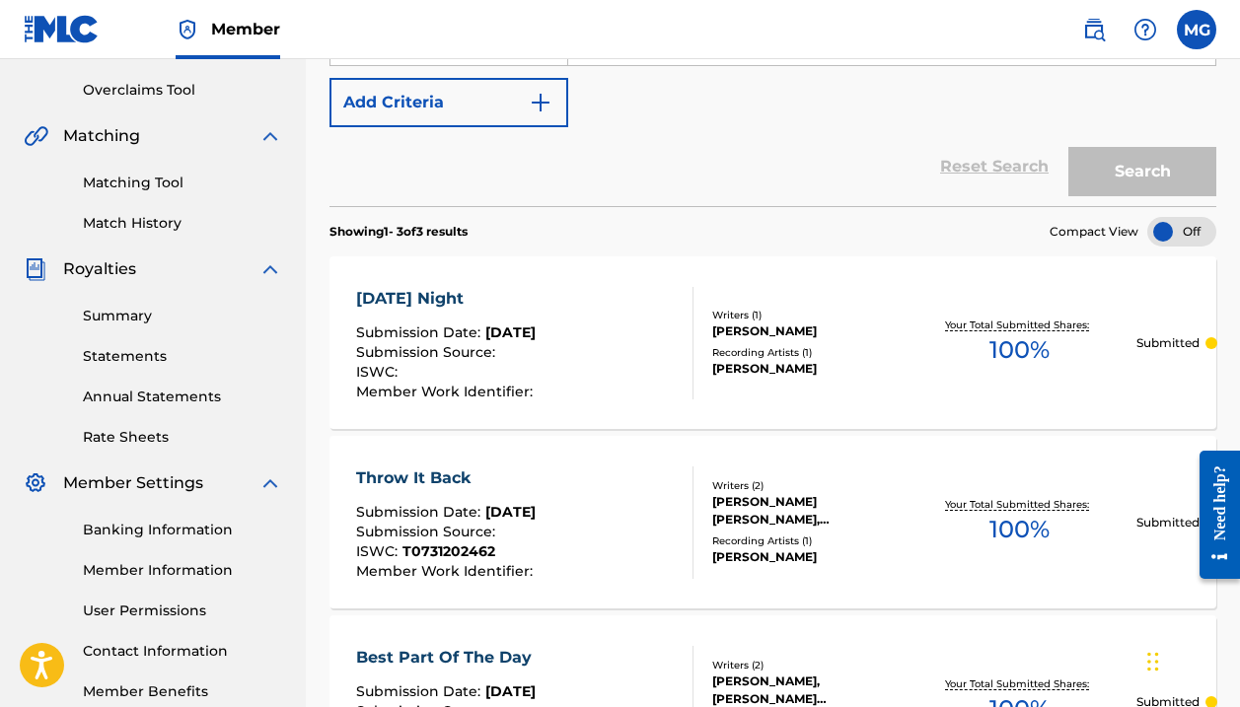
click at [1178, 228] on div at bounding box center [1181, 232] width 69 height 30
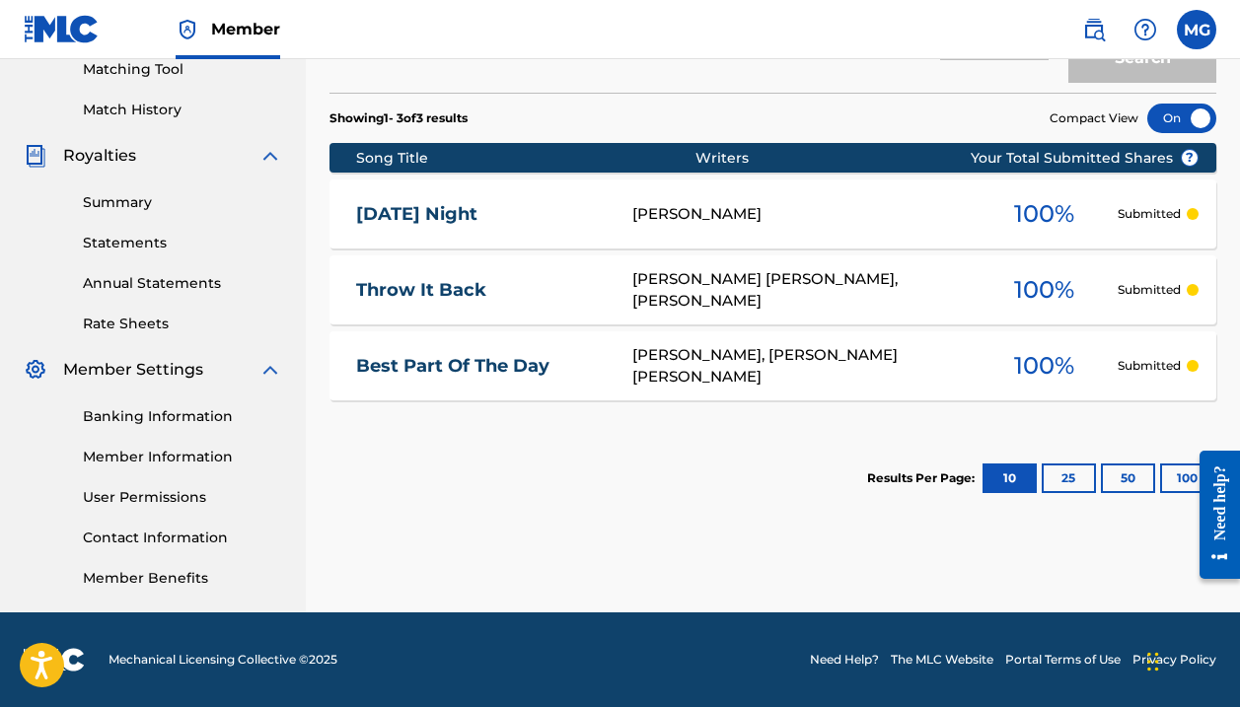
scroll to position [516, 0]
click at [114, 246] on link "Statements" at bounding box center [182, 243] width 199 height 21
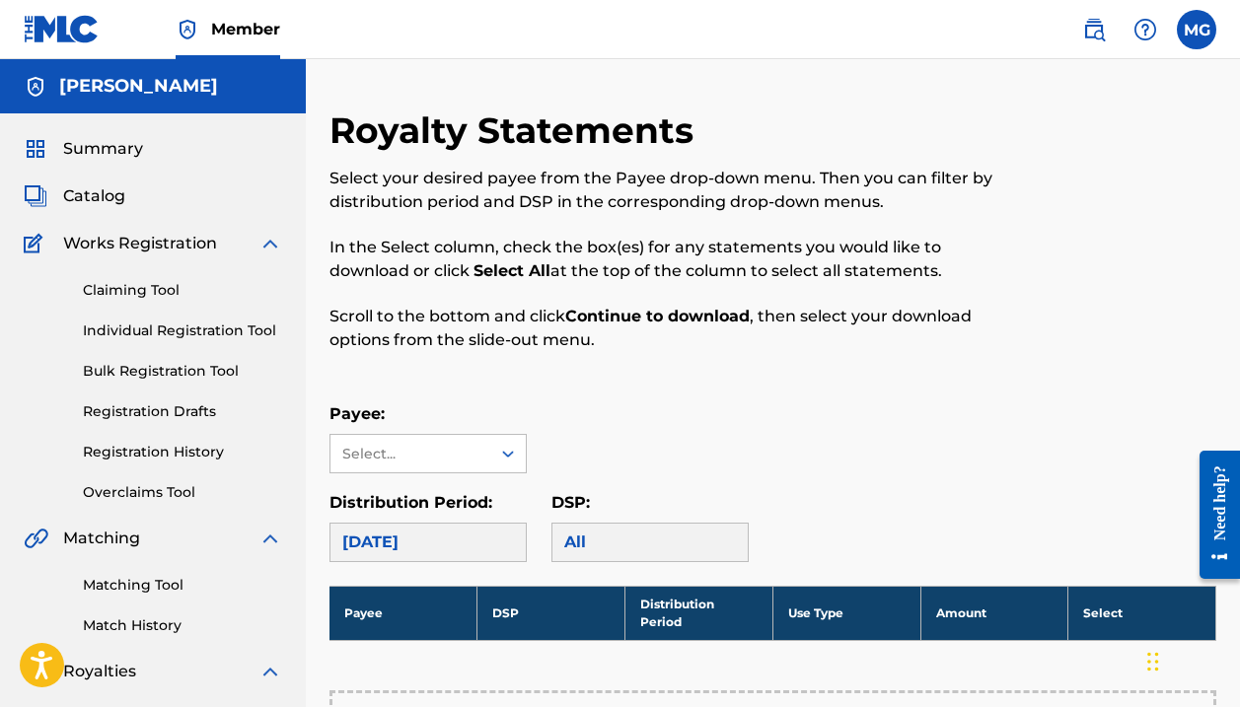
click at [274, 242] on img at bounding box center [270, 244] width 24 height 24
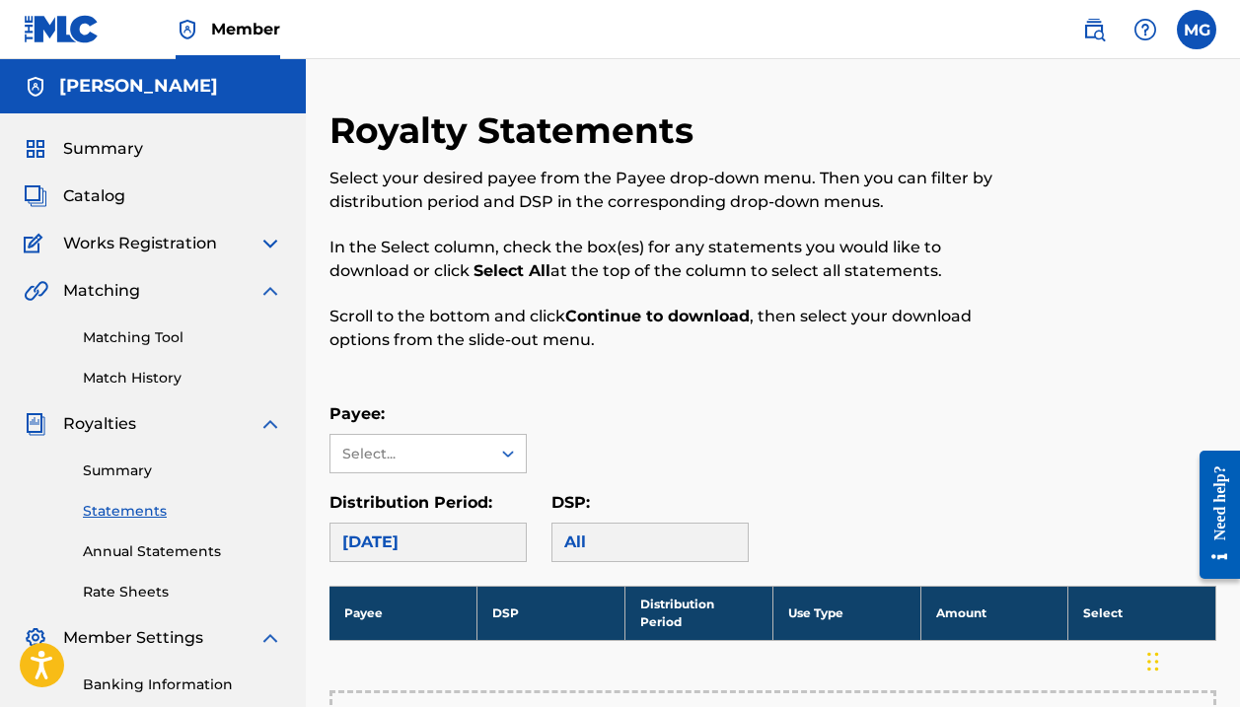
click at [159, 331] on link "Matching Tool" at bounding box center [182, 337] width 199 height 21
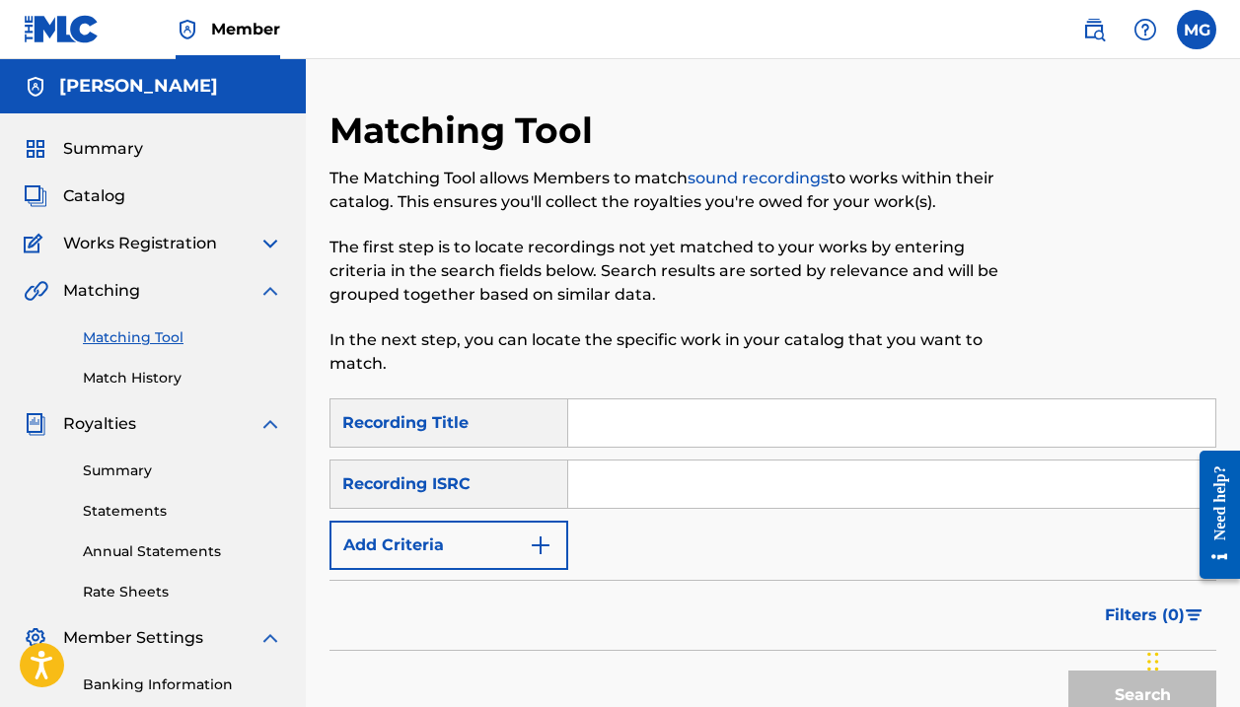
click at [670, 415] on input "Search Form" at bounding box center [891, 422] width 647 height 47
type input "[DATE] night"
click at [695, 486] on input "Search Form" at bounding box center [891, 484] width 647 height 47
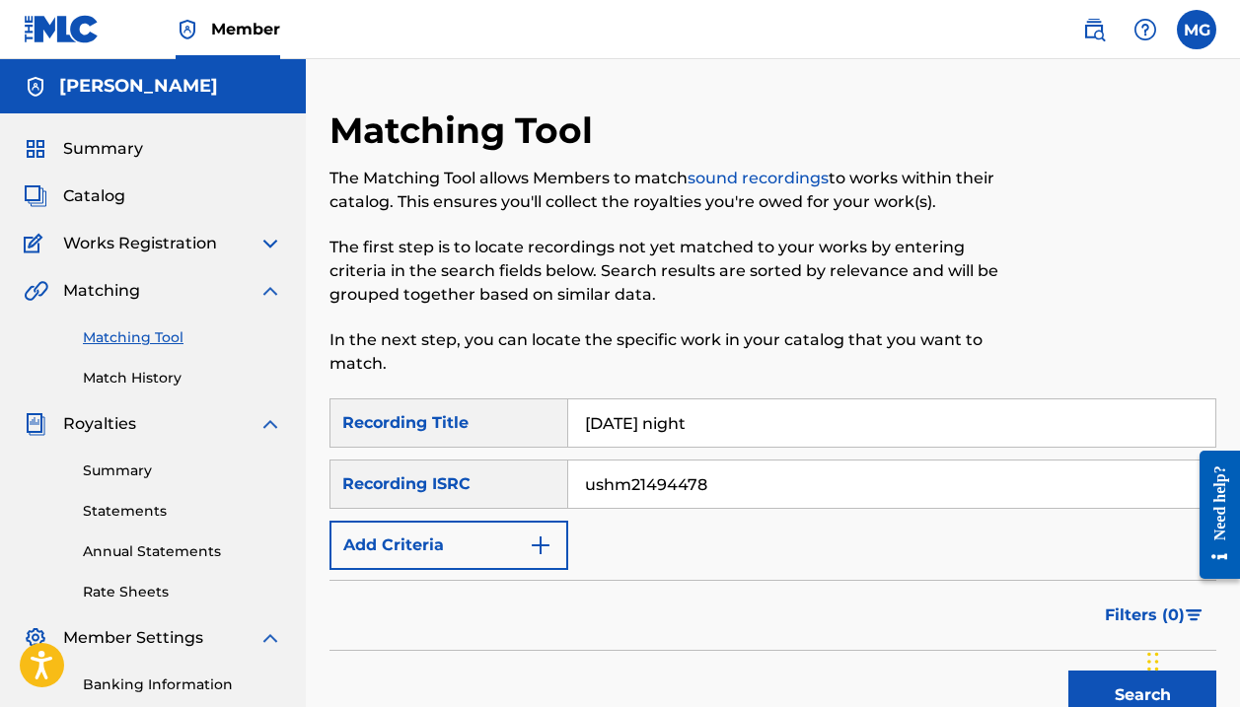
type input "ushm21494478"
click at [1081, 675] on button "Search" at bounding box center [1142, 695] width 148 height 49
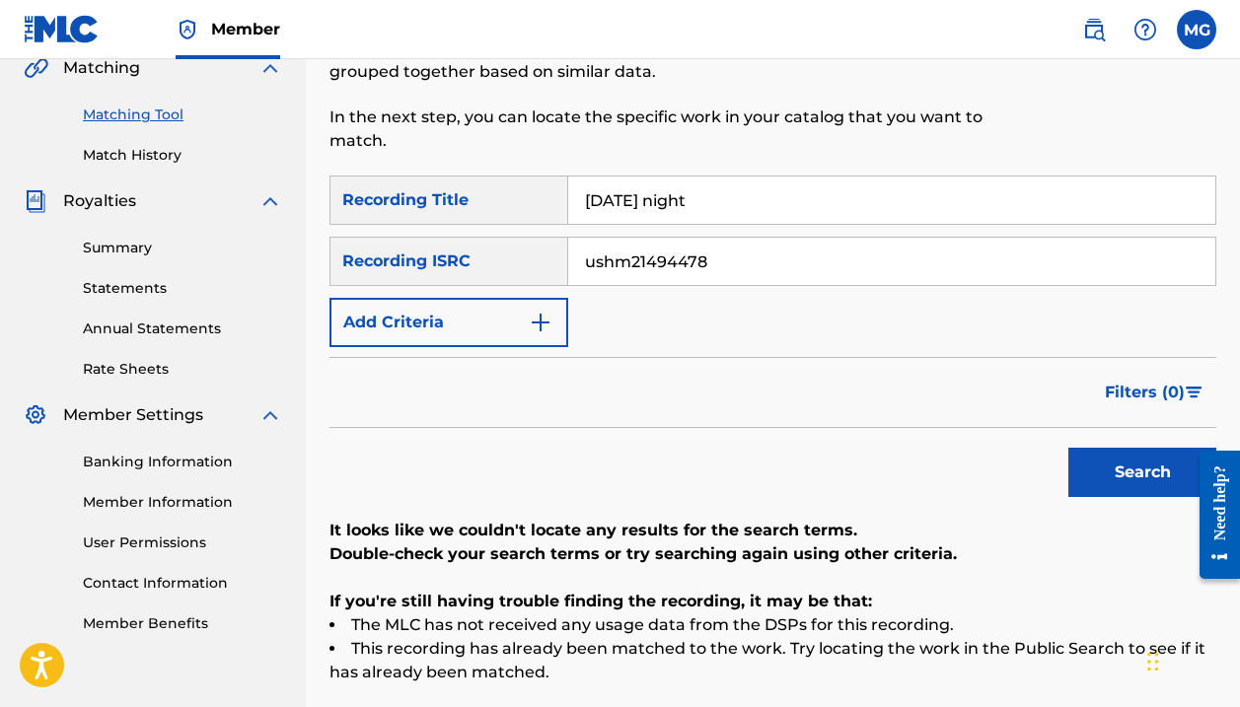
scroll to position [201, 0]
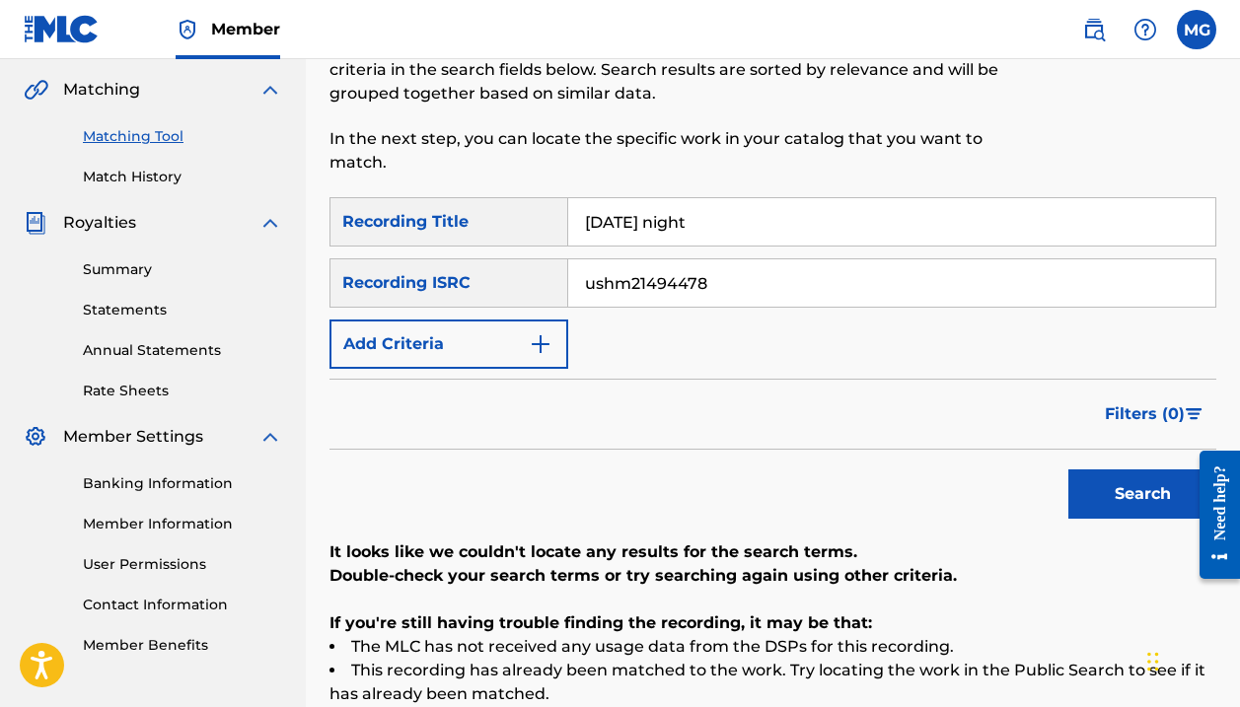
click at [537, 340] on img "Search Form" at bounding box center [541, 344] width 24 height 24
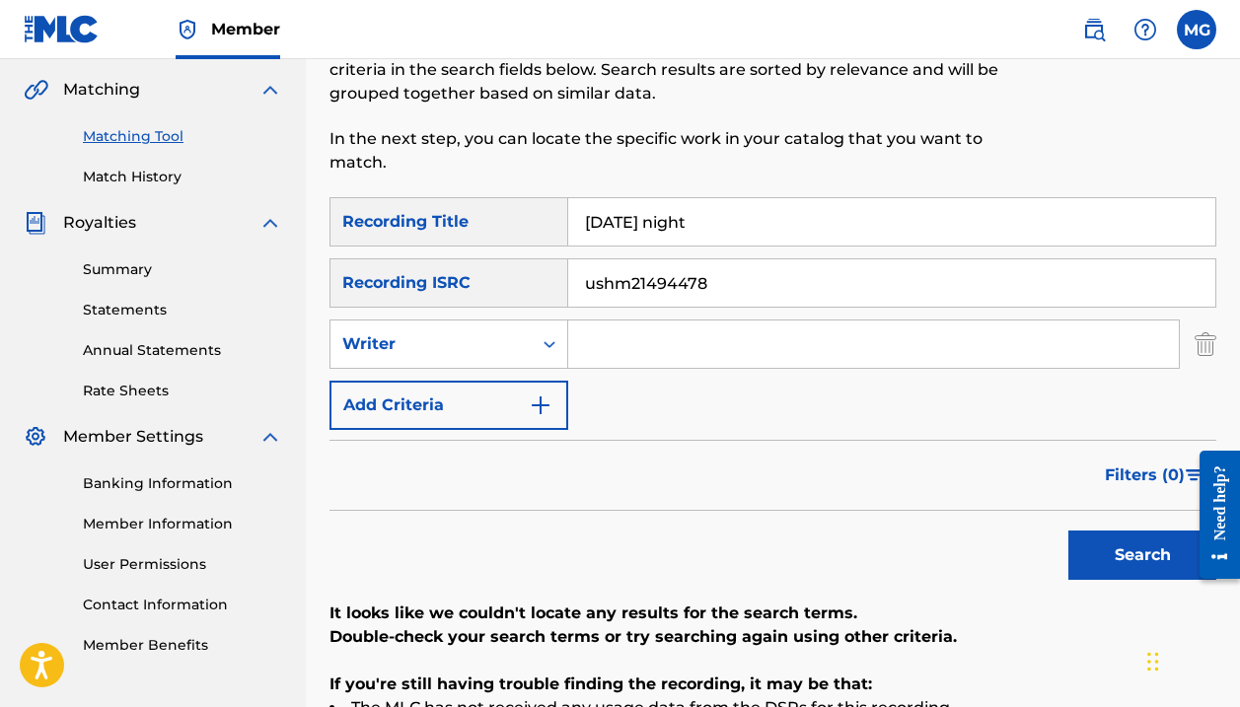
click at [629, 353] on input "Search Form" at bounding box center [873, 343] width 610 height 47
type input "[PERSON_NAME]"
click at [1157, 547] on button "Search" at bounding box center [1142, 555] width 148 height 49
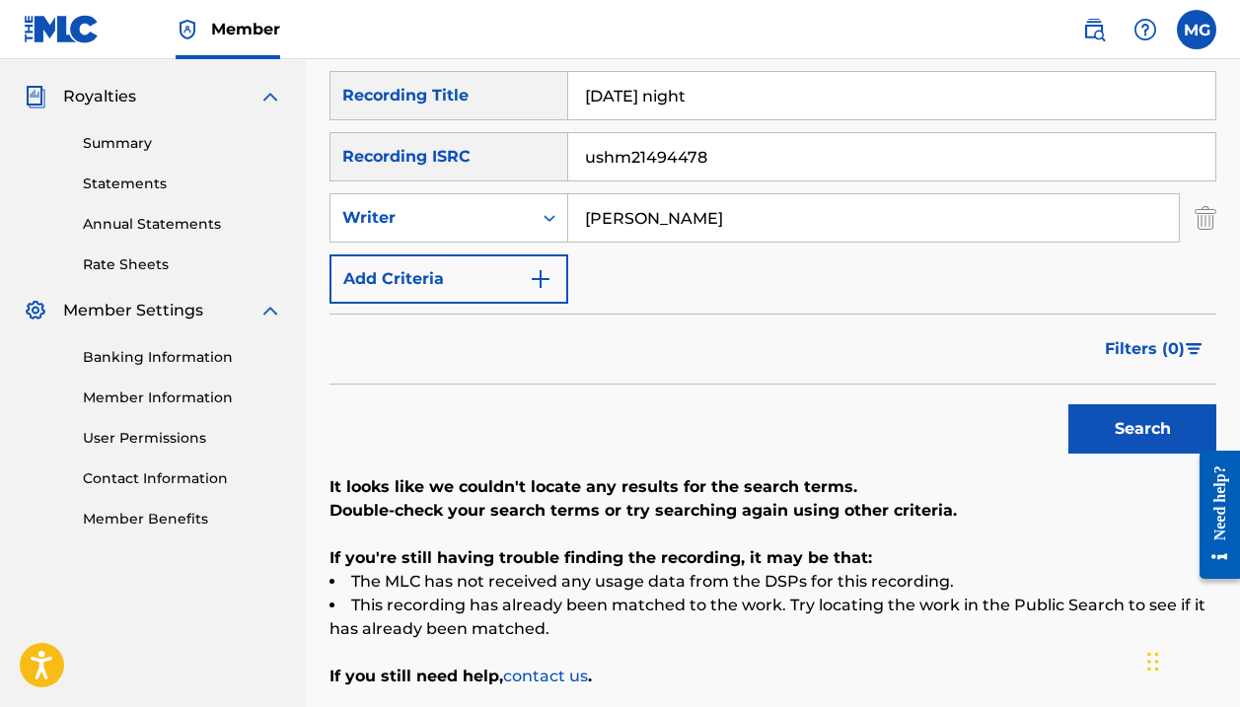
scroll to position [297, 0]
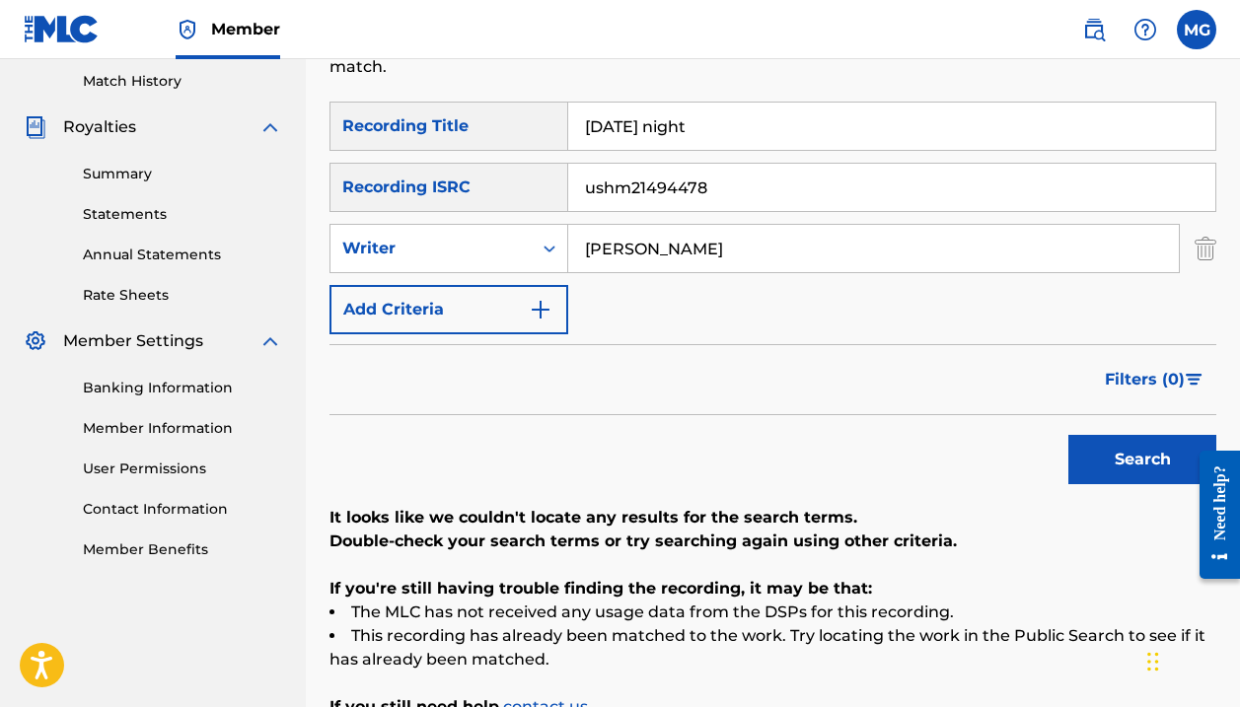
click at [534, 322] on button "Add Criteria" at bounding box center [448, 309] width 239 height 49
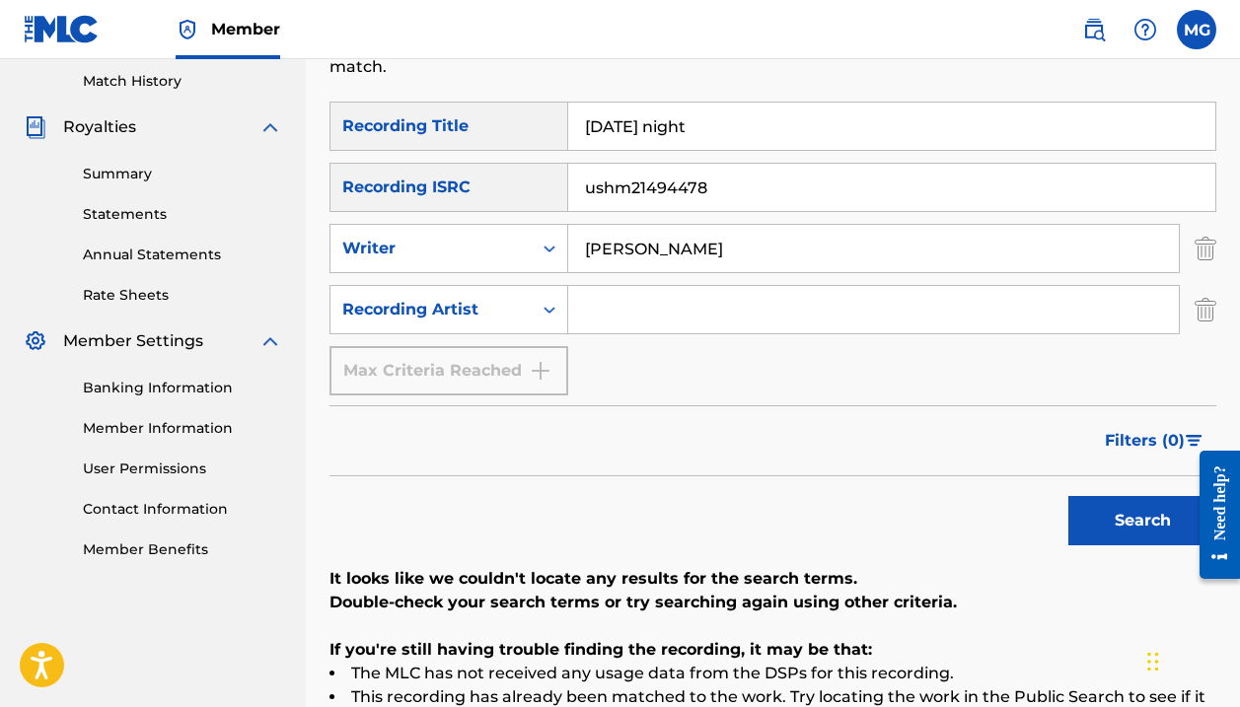
click at [652, 318] on input "Search Form" at bounding box center [873, 309] width 610 height 47
type input "[PERSON_NAME]"
click at [1112, 517] on button "Search" at bounding box center [1142, 520] width 148 height 49
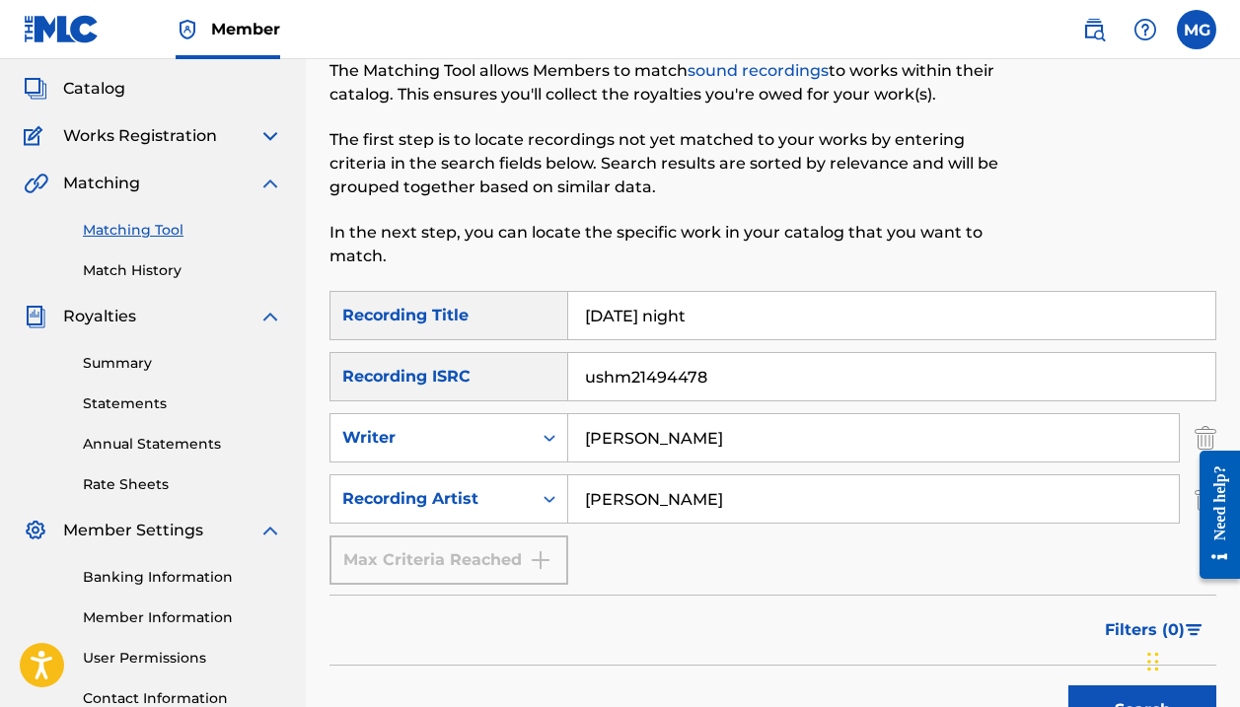
scroll to position [96, 0]
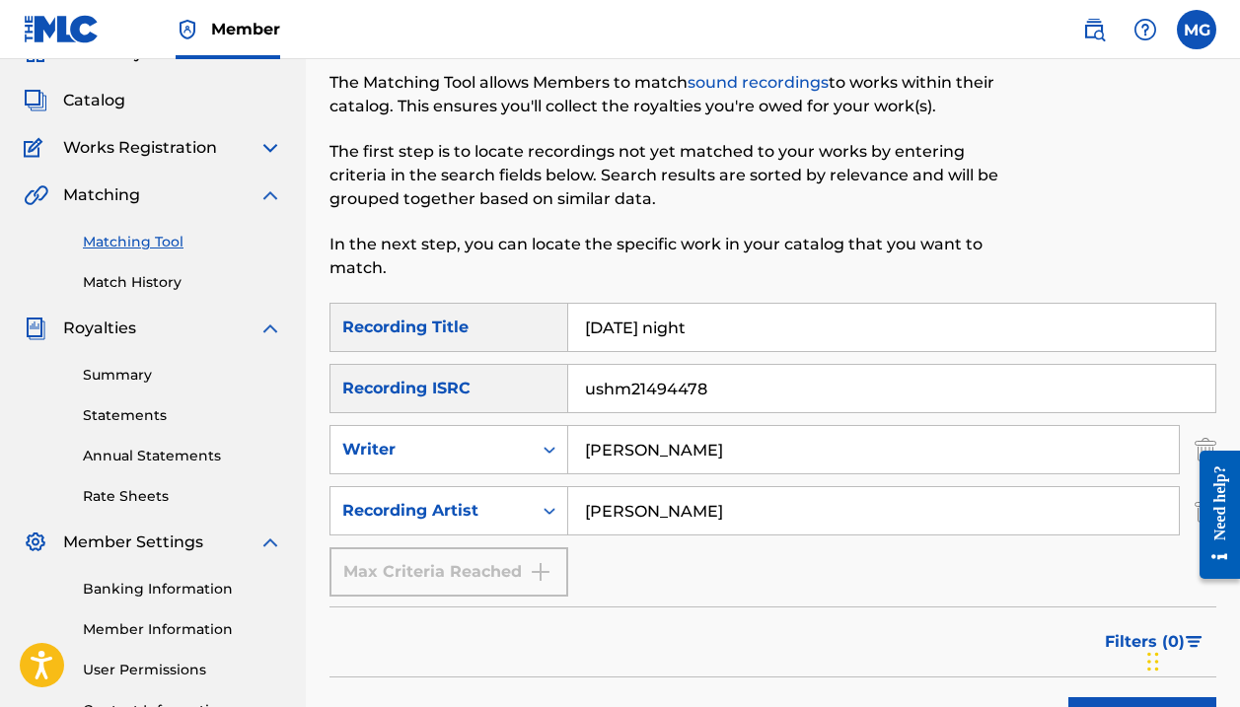
click at [1196, 35] on label at bounding box center [1195, 29] width 39 height 39
click at [1196, 30] on input "[PERSON_NAME] [PERSON_NAME] [PERSON_NAME][EMAIL_ADDRESS][DOMAIN_NAME] Notificat…" at bounding box center [1196, 30] width 0 height 0
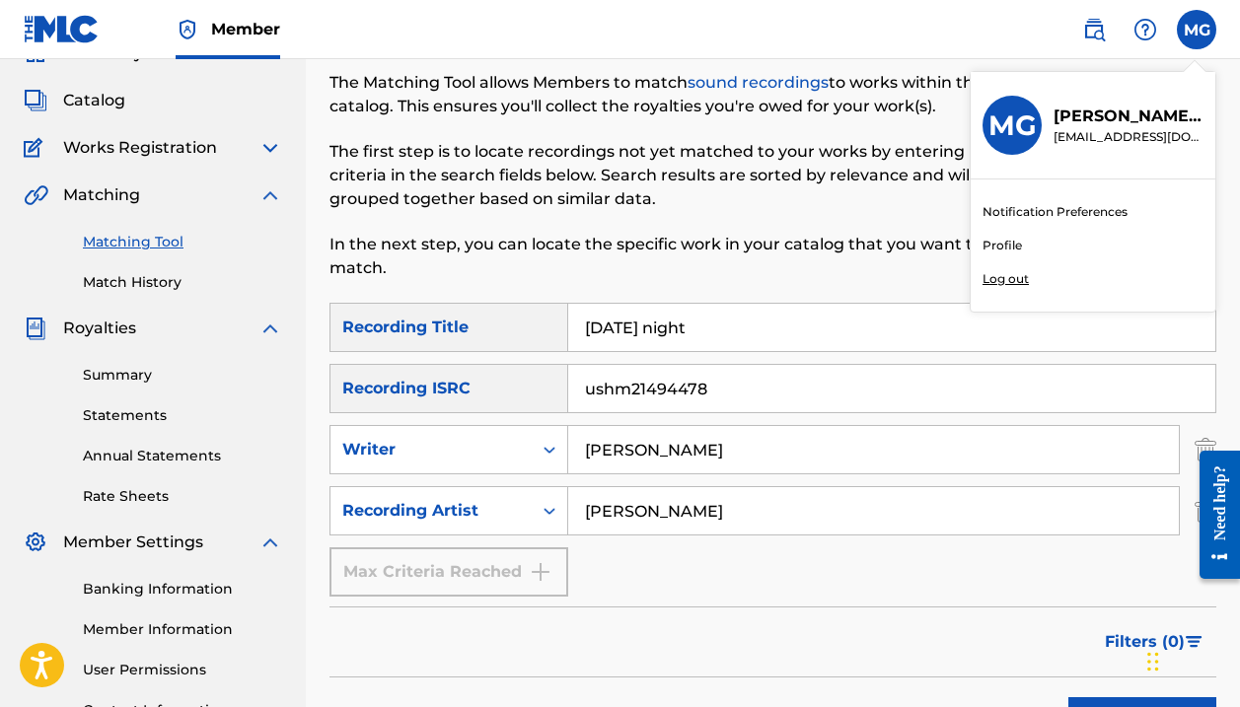
click at [1006, 243] on link "Profile" at bounding box center [1001, 246] width 39 height 18
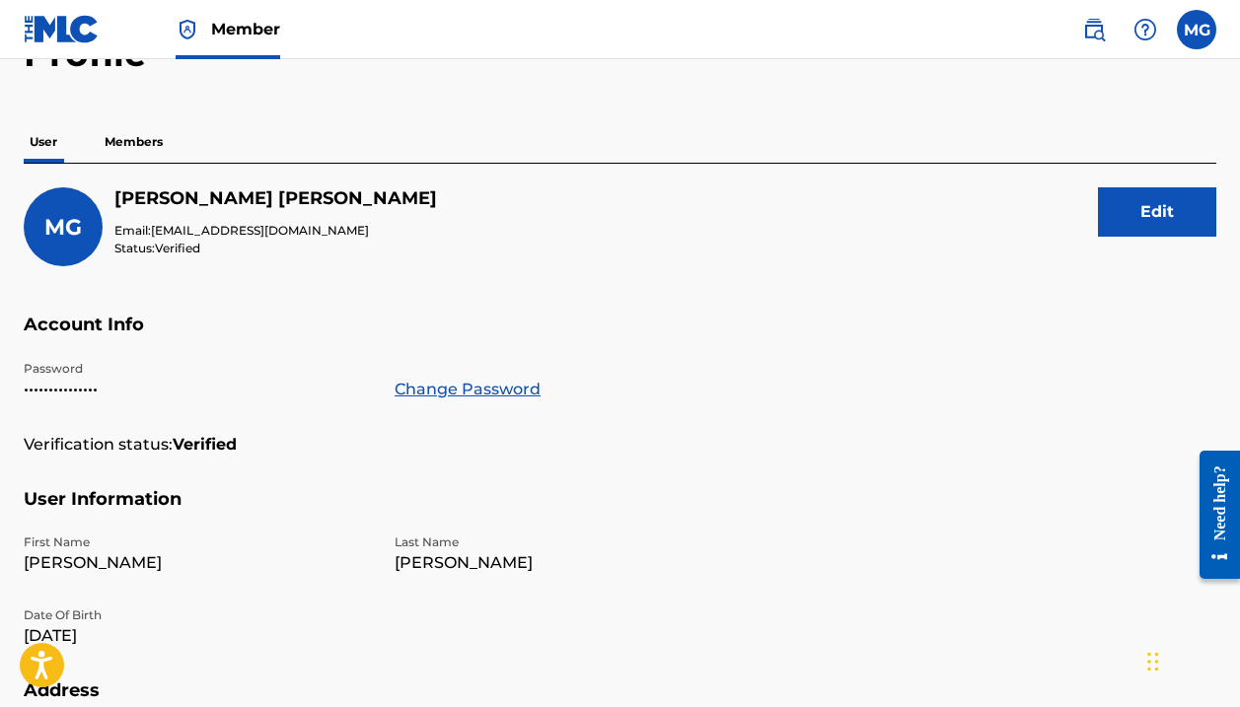
scroll to position [116, 0]
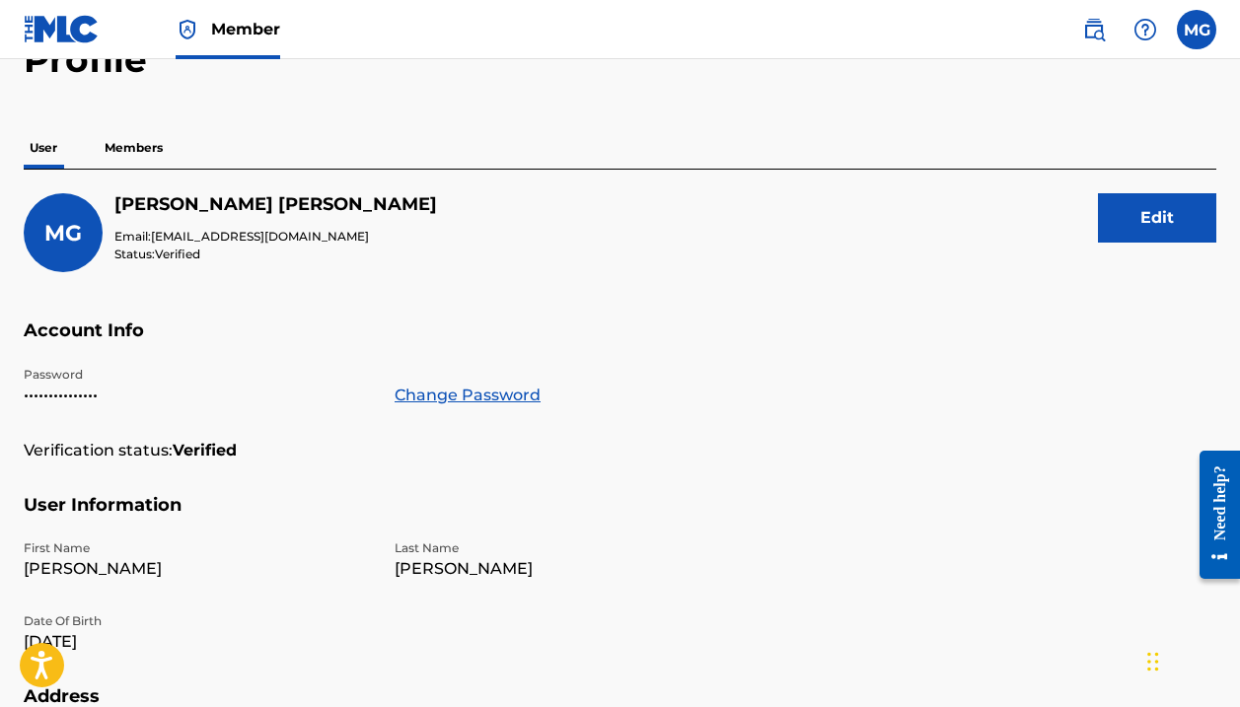
click at [123, 152] on p "Members" at bounding box center [134, 147] width 70 height 41
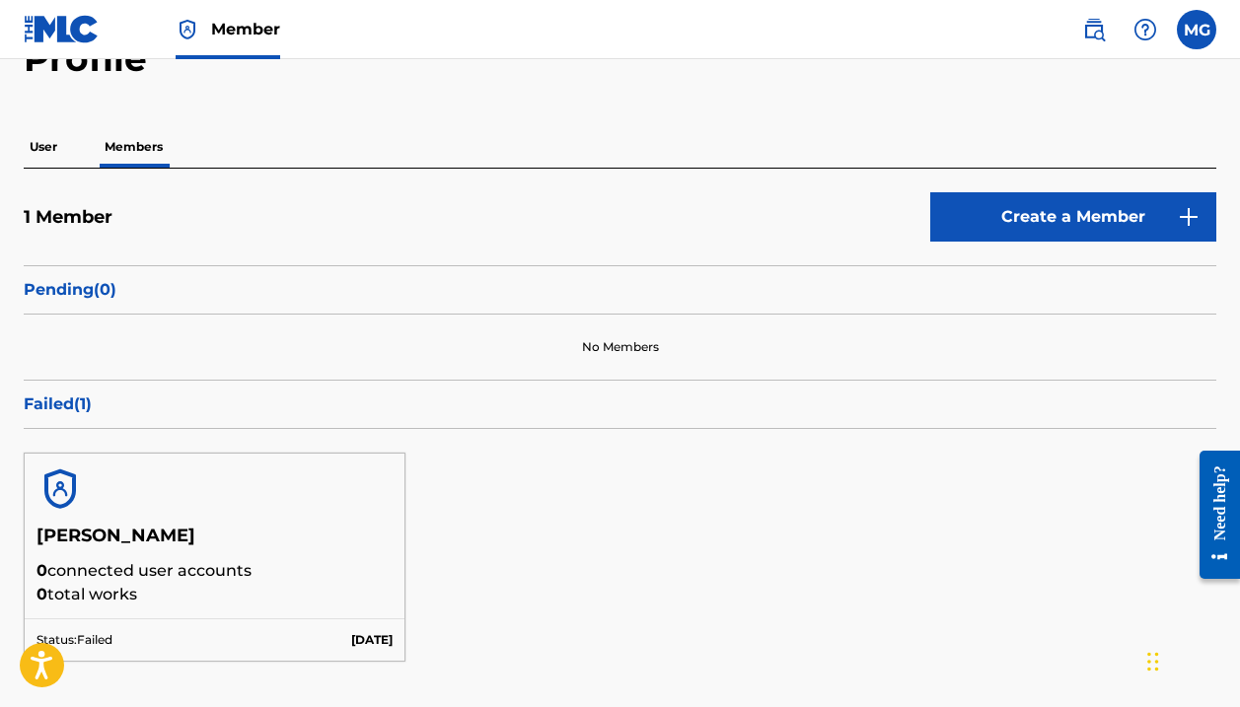
scroll to position [112, 0]
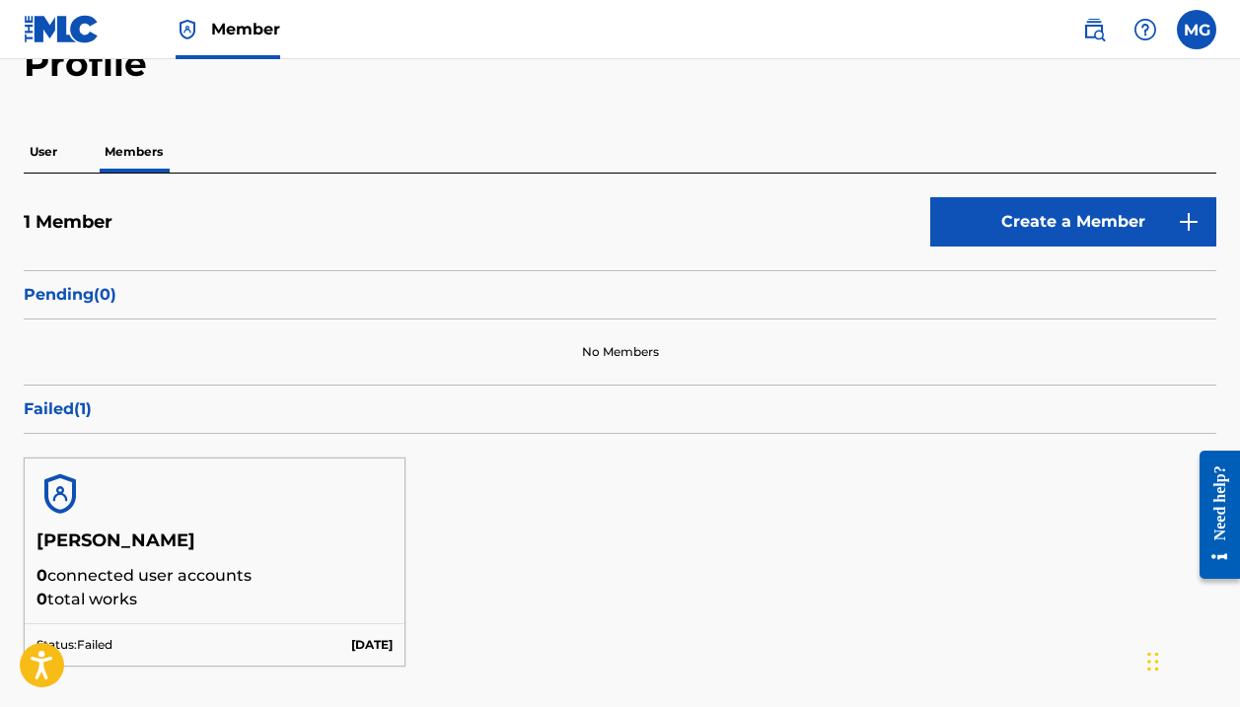
click at [48, 156] on p "User" at bounding box center [43, 151] width 39 height 41
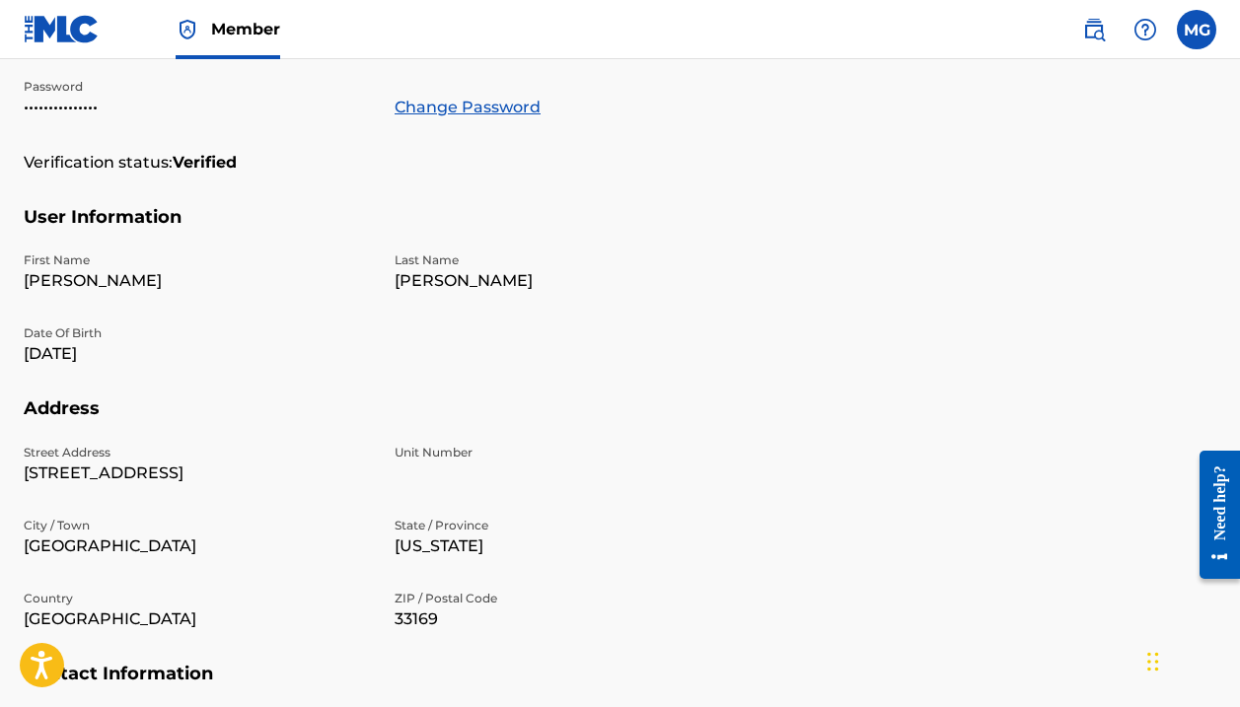
scroll to position [407, 0]
